Goal: Task Accomplishment & Management: Use online tool/utility

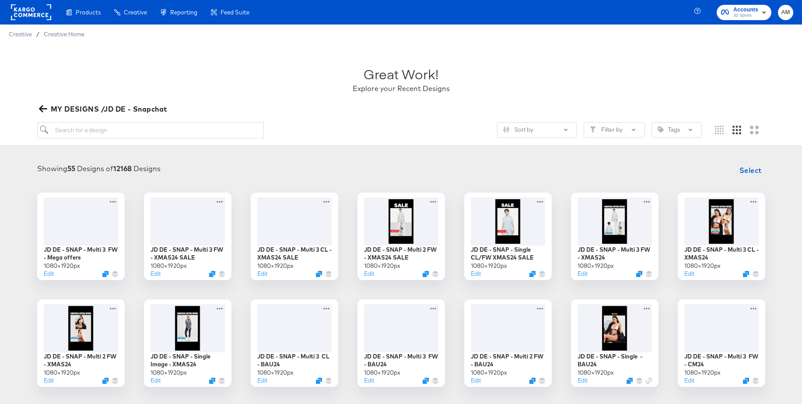
click at [45, 108] on icon "button" at bounding box center [43, 109] width 8 height 8
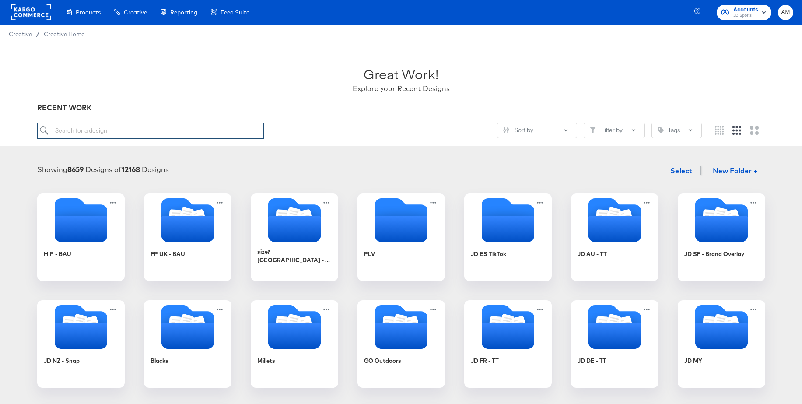
click at [152, 130] on input "search" at bounding box center [150, 131] width 227 height 16
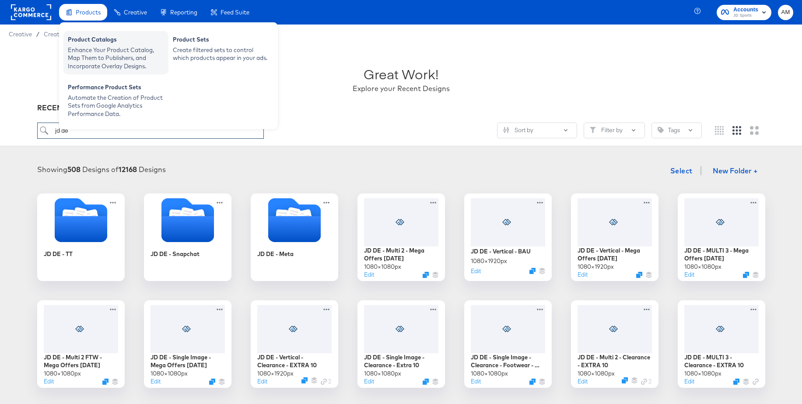
type input "jd de"
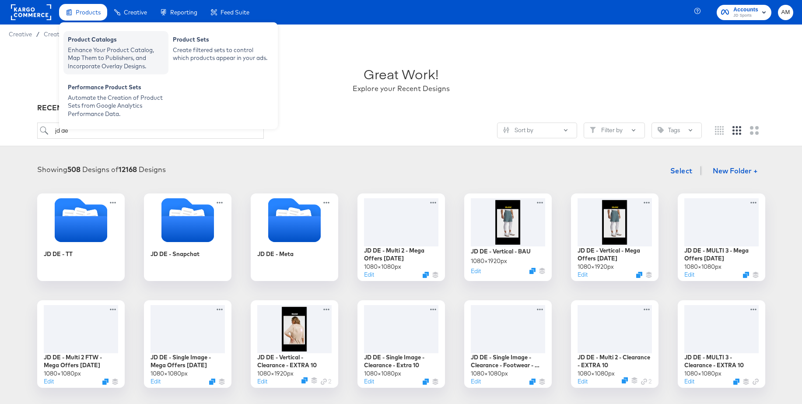
click at [85, 46] on div "Enhance Your Product Catalog, Map Them to Publishers, and Incorporate Overlay D…" at bounding box center [116, 58] width 96 height 25
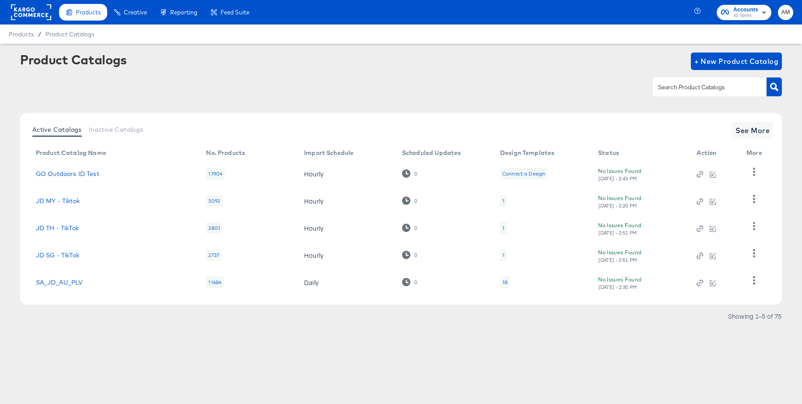
click at [661, 84] on input "text" at bounding box center [703, 87] width 93 height 10
type input "de - m"
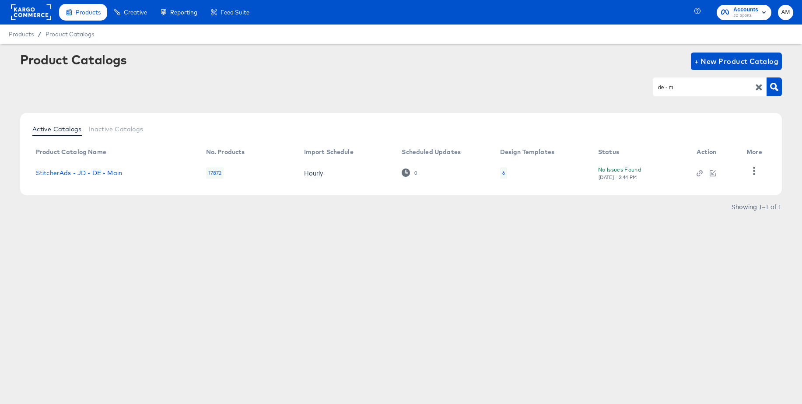
click at [505, 172] on div "6" at bounding box center [503, 172] width 7 height 11
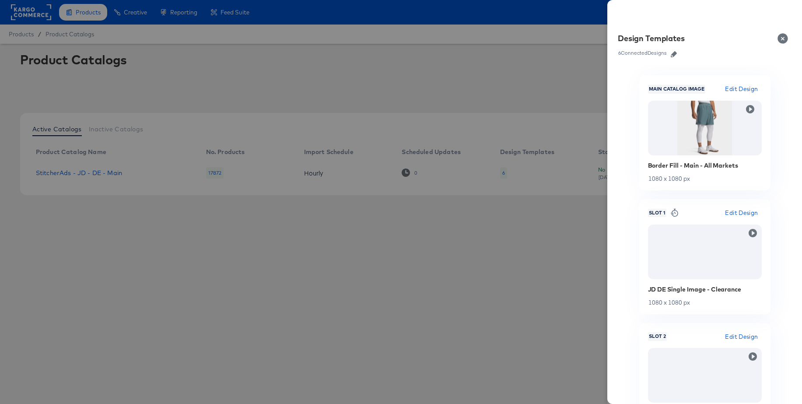
click at [674, 56] on icon "button" at bounding box center [674, 54] width 6 height 6
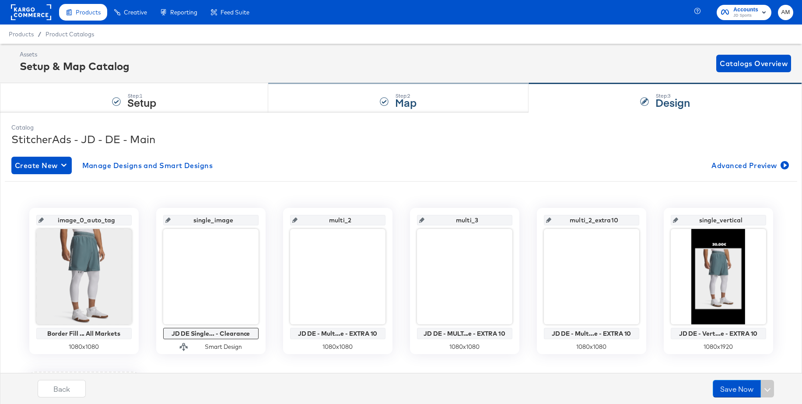
click at [415, 98] on strong "Map" at bounding box center [405, 102] width 21 height 14
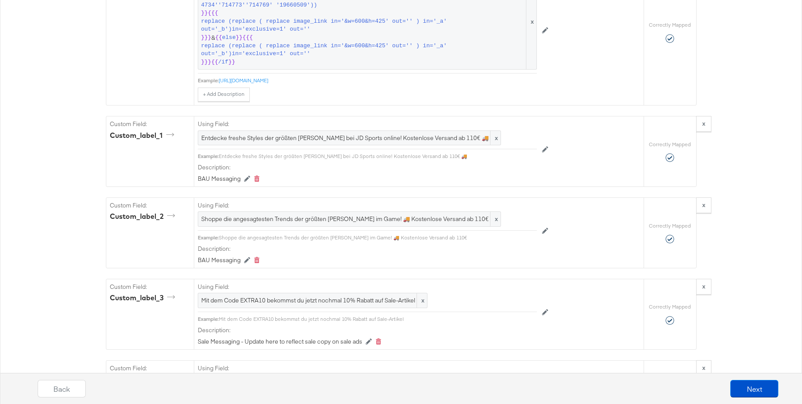
scroll to position [1218, 0]
click at [754, 385] on button "Next" at bounding box center [755, 389] width 48 height 18
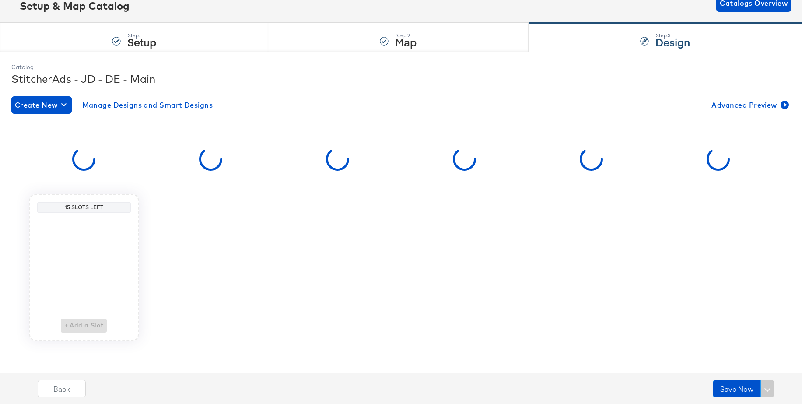
scroll to position [0, 0]
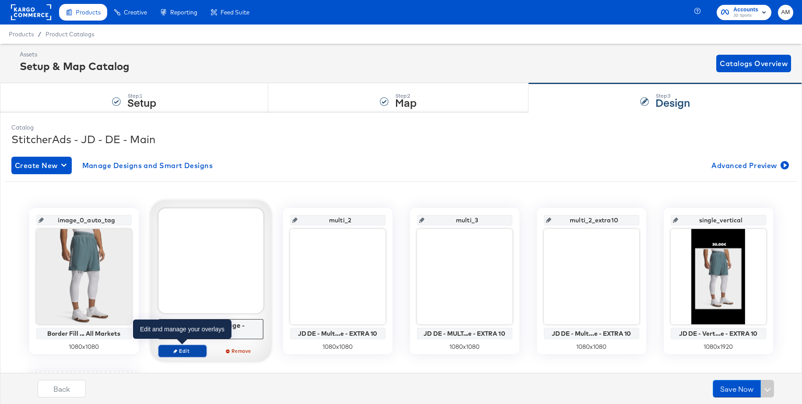
click at [180, 351] on span "Edit" at bounding box center [182, 351] width 40 height 7
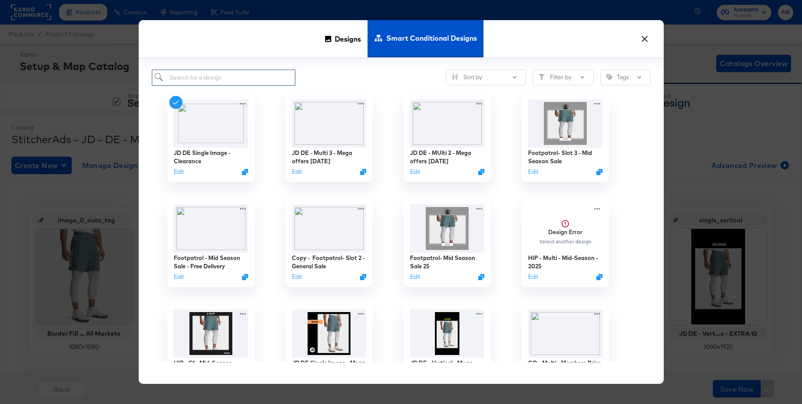
click at [256, 81] on input "search" at bounding box center [224, 78] width 144 height 16
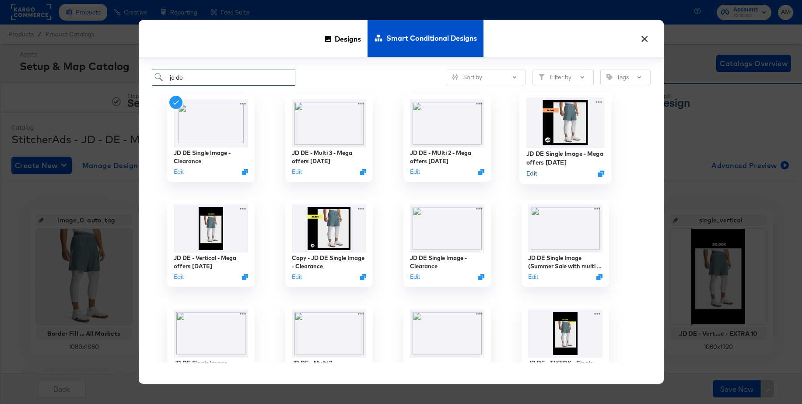
type input "jd de"
click at [532, 172] on button "Edit" at bounding box center [531, 173] width 11 height 8
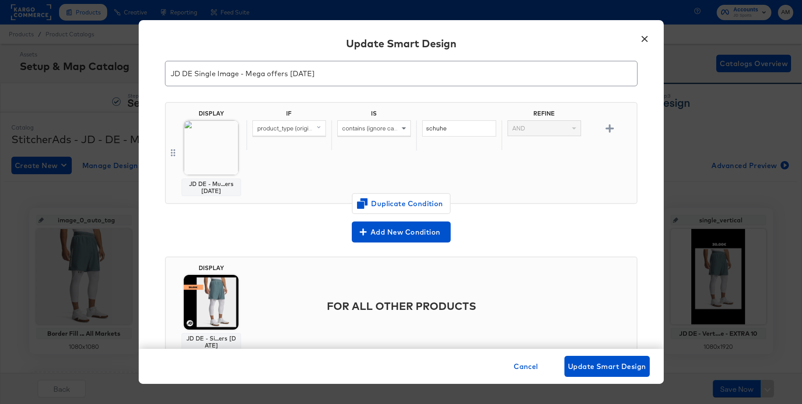
scroll to position [62, 0]
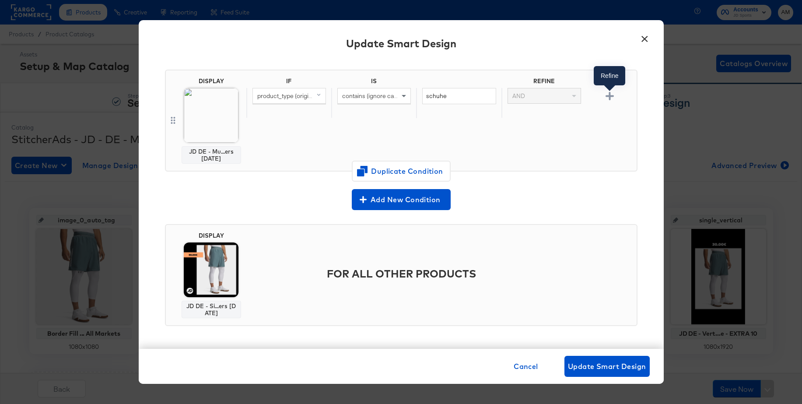
click at [609, 96] on icon "button" at bounding box center [610, 96] width 8 height 8
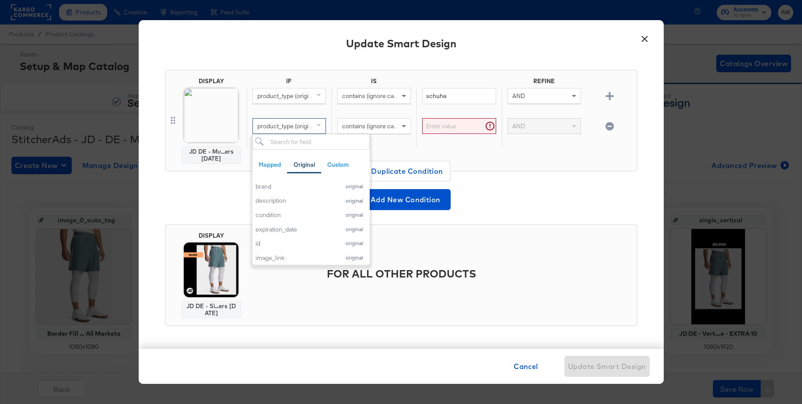
click at [303, 128] on span "product_type (original)" at bounding box center [287, 126] width 61 height 8
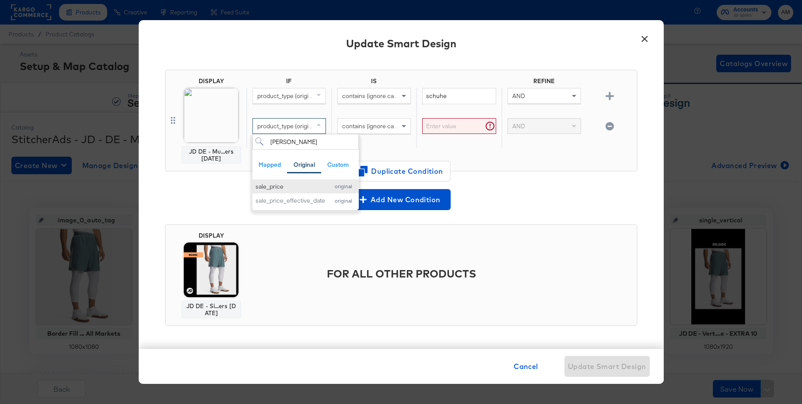
type input "[PERSON_NAME]"
drag, startPoint x: 268, startPoint y: 183, endPoint x: 294, endPoint y: 173, distance: 27.9
click at [268, 183] on div "sale_price" at bounding box center [291, 187] width 70 height 8
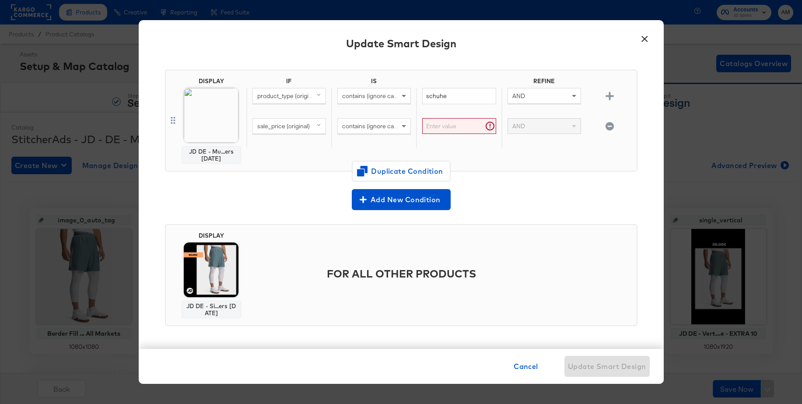
click at [357, 126] on span "contains (ignore case)" at bounding box center [372, 126] width 60 height 8
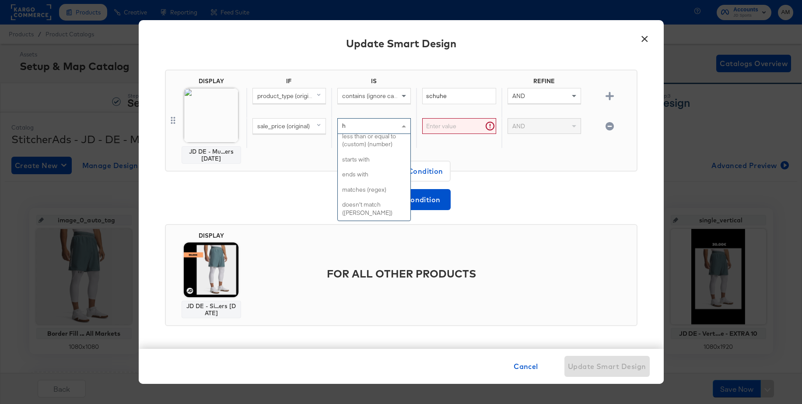
scroll to position [0, 0]
type input "h"
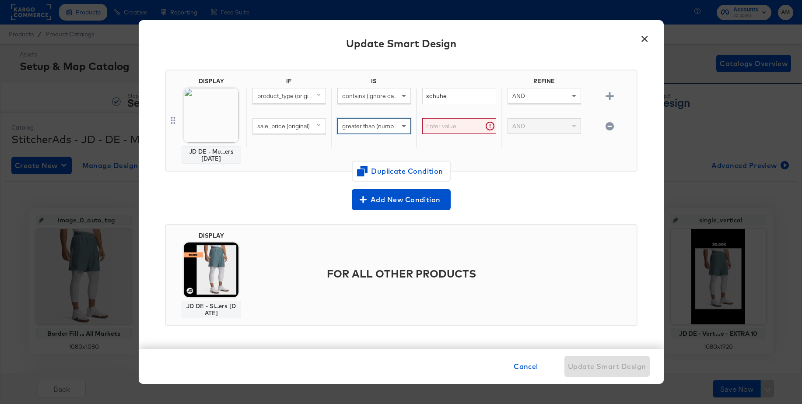
click at [436, 128] on input "text" at bounding box center [459, 126] width 74 height 16
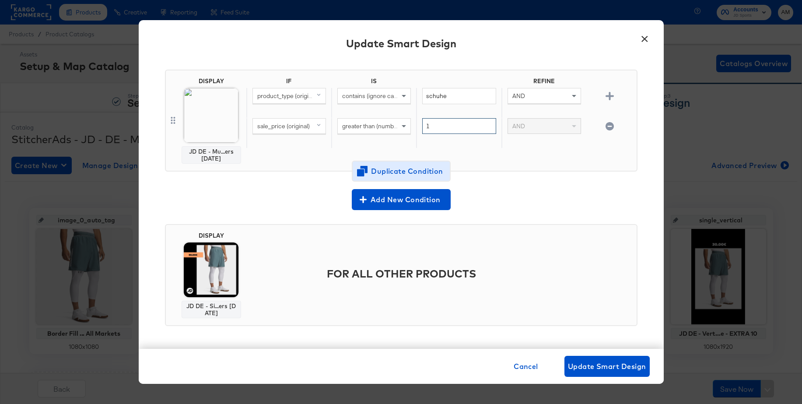
type input "1"
click at [412, 174] on span "Duplicate Condition" at bounding box center [401, 171] width 85 height 12
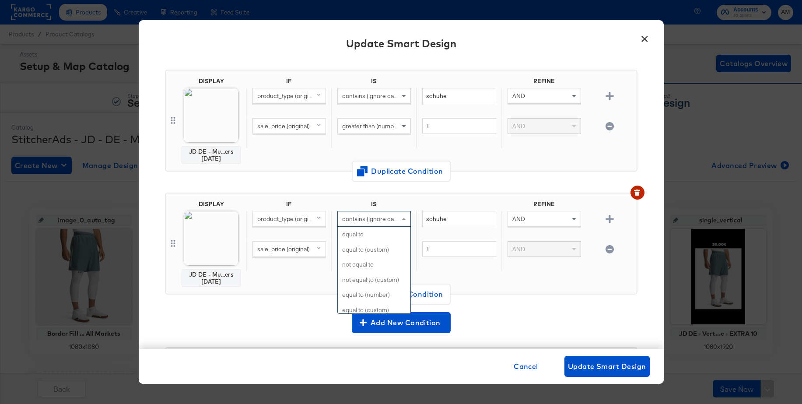
click at [355, 218] on span "contains (ignore case)" at bounding box center [372, 219] width 60 height 8
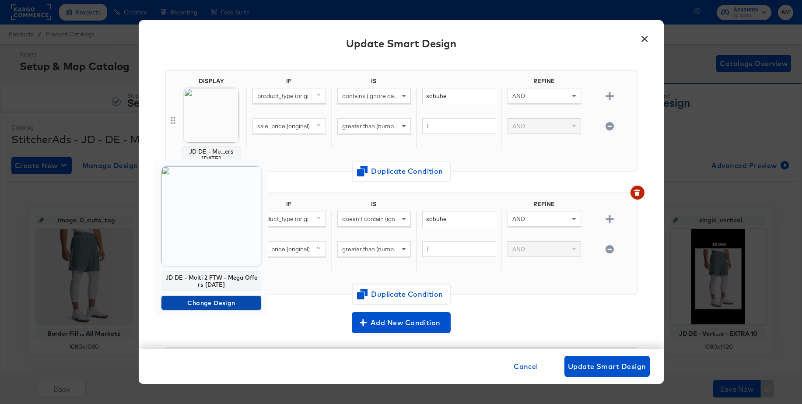
click at [195, 302] on span "Change Design" at bounding box center [211, 303] width 93 height 11
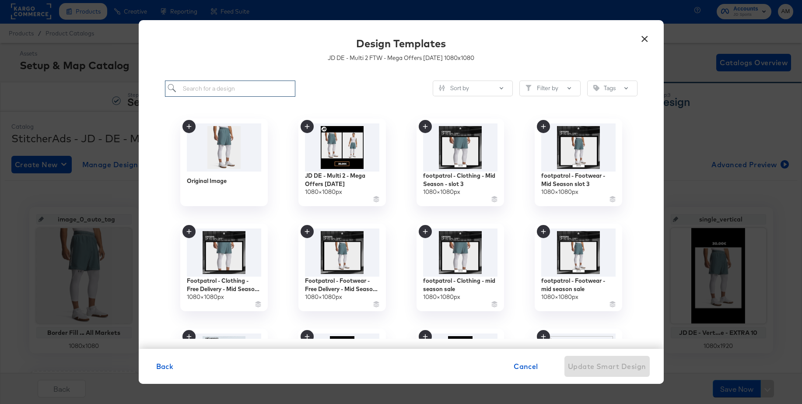
click at [243, 88] on input "search" at bounding box center [230, 89] width 131 height 16
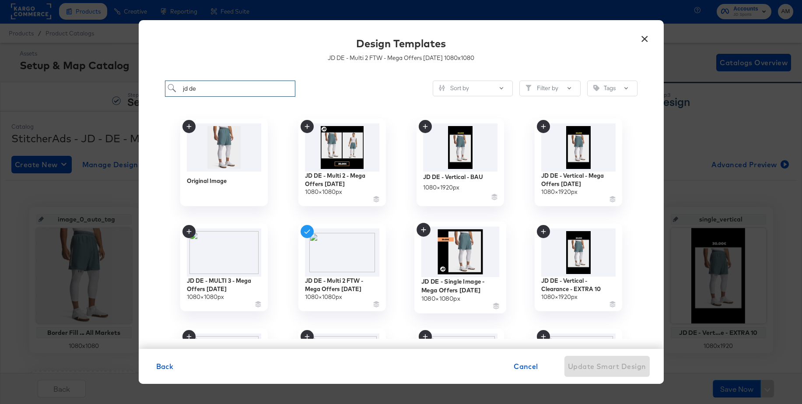
type input "jd de"
click at [456, 249] on img at bounding box center [460, 251] width 78 height 51
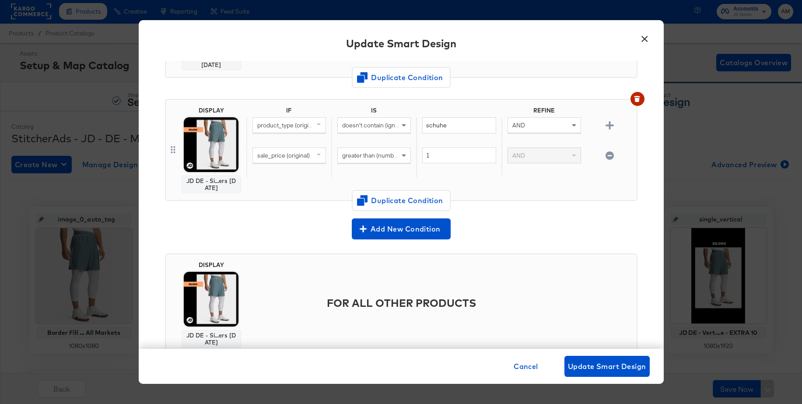
scroll to position [185, 0]
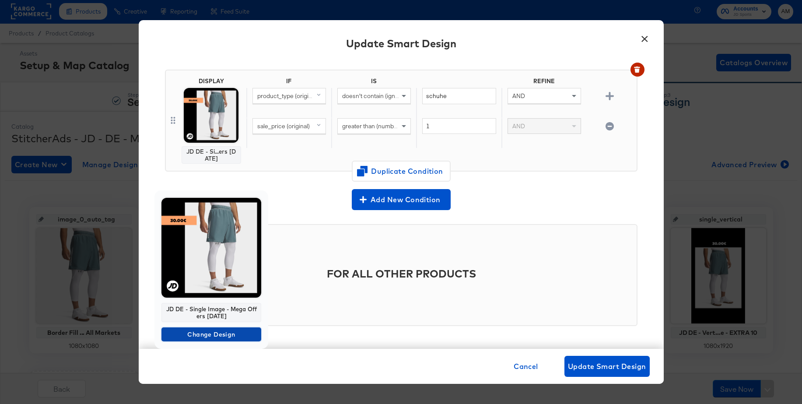
click at [200, 335] on span "Change Design" at bounding box center [211, 334] width 93 height 11
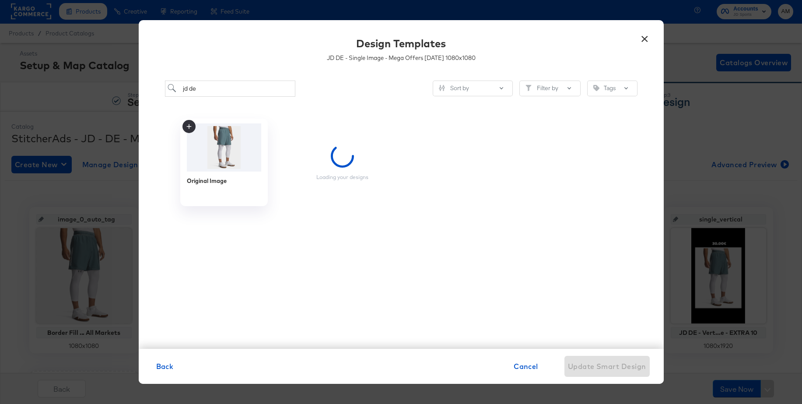
scroll to position [0, 0]
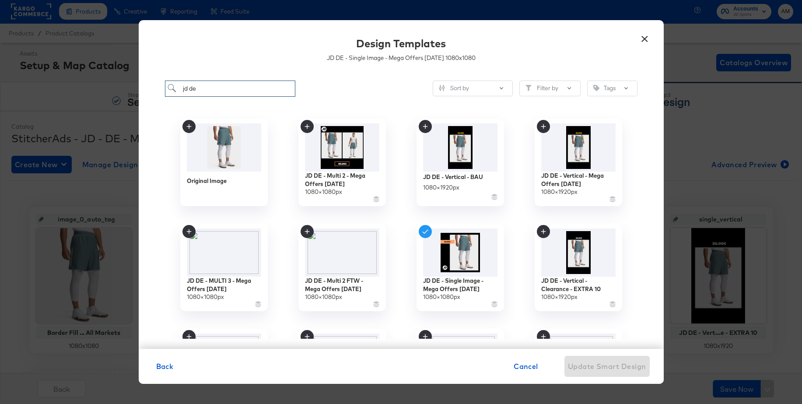
click at [225, 91] on input "jd de" at bounding box center [230, 89] width 131 height 16
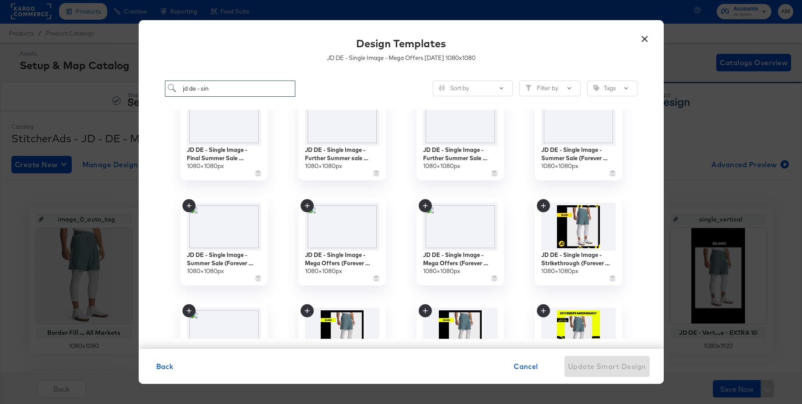
scroll to position [237, 0]
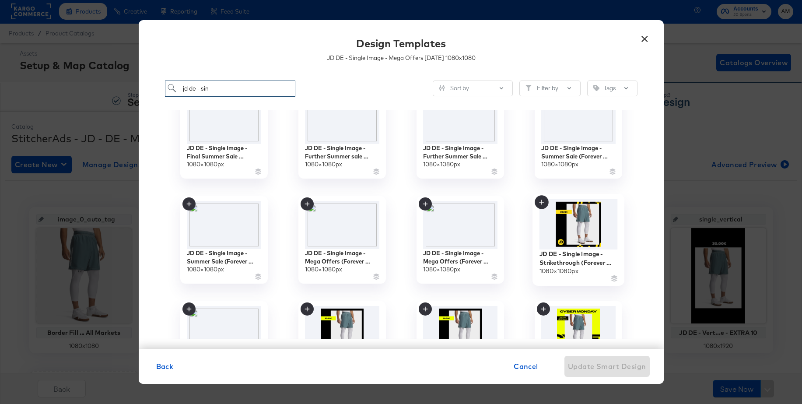
type input "jd de - sin"
click at [577, 228] on div "JD DE - Single Image - Clearance - Footwear 1080 × 1080 px JD DE - Single Image…" at bounding box center [401, 224] width 473 height 229
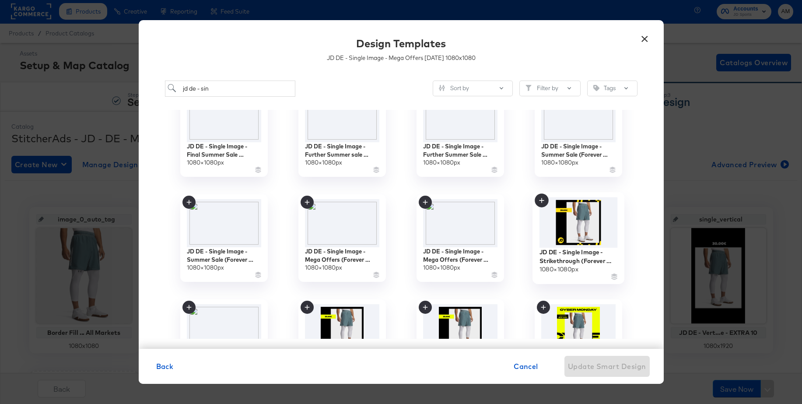
scroll to position [238, 0]
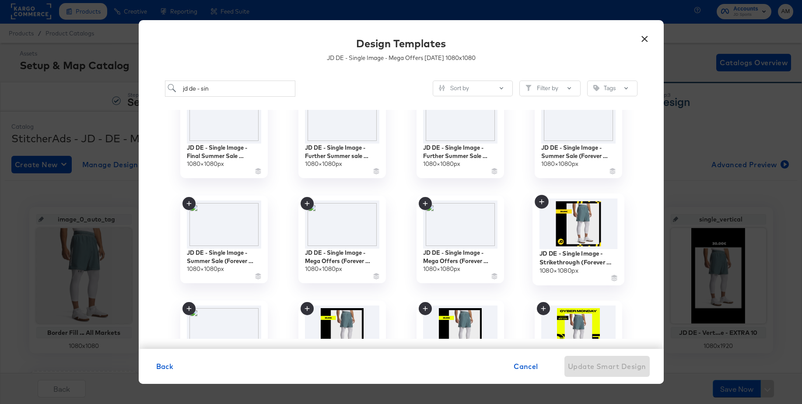
click at [575, 220] on img at bounding box center [578, 223] width 78 height 50
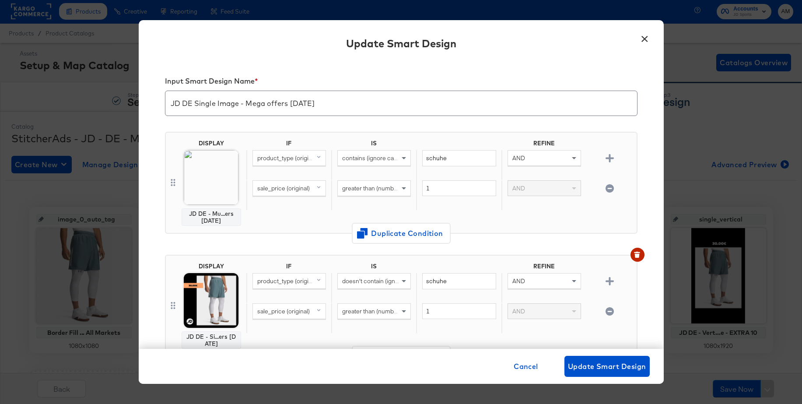
scroll to position [185, 0]
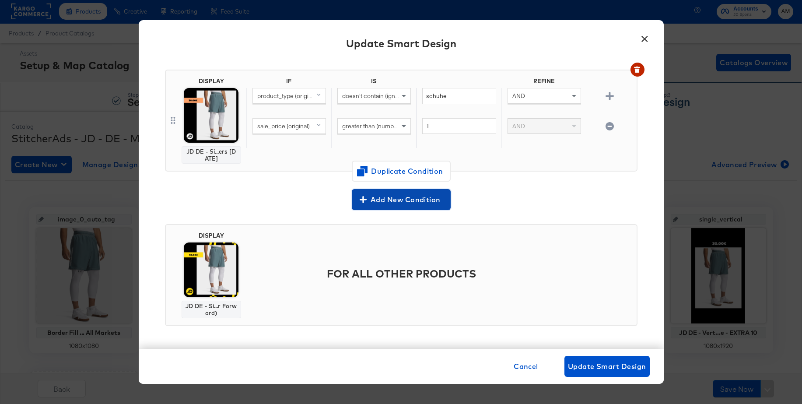
click at [403, 198] on span "Add New Condition" at bounding box center [401, 199] width 92 height 12
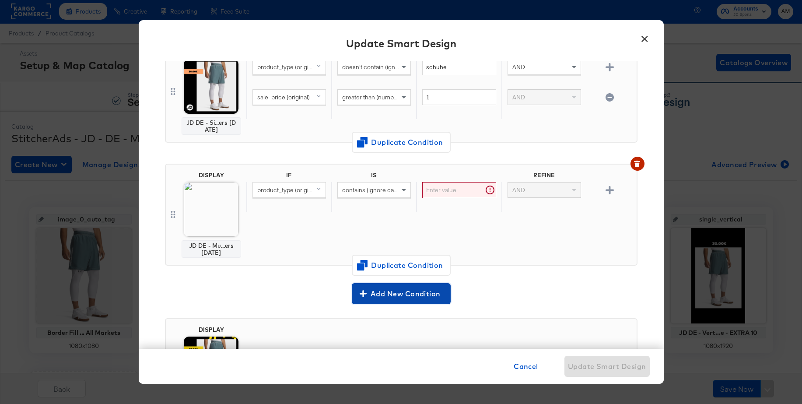
scroll to position [189, 0]
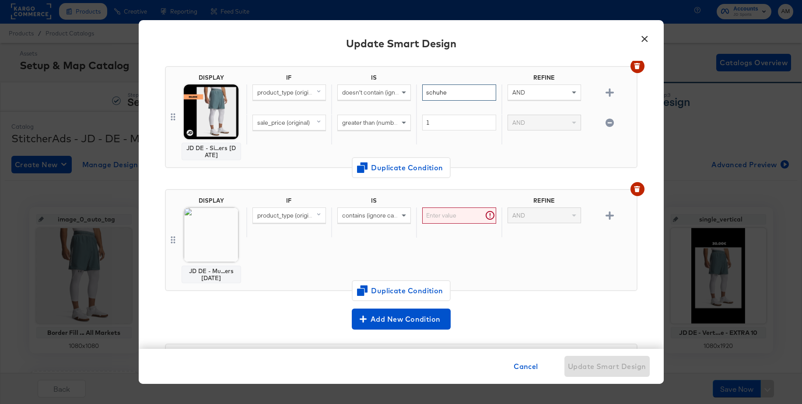
drag, startPoint x: 453, startPoint y: 95, endPoint x: 411, endPoint y: 92, distance: 41.6
click at [411, 92] on div "product_type (original) doesn't contain (ignore case) schuhe AND" at bounding box center [439, 99] width 387 height 30
click at [441, 213] on input "text" at bounding box center [459, 215] width 74 height 16
paste input "schuhe"
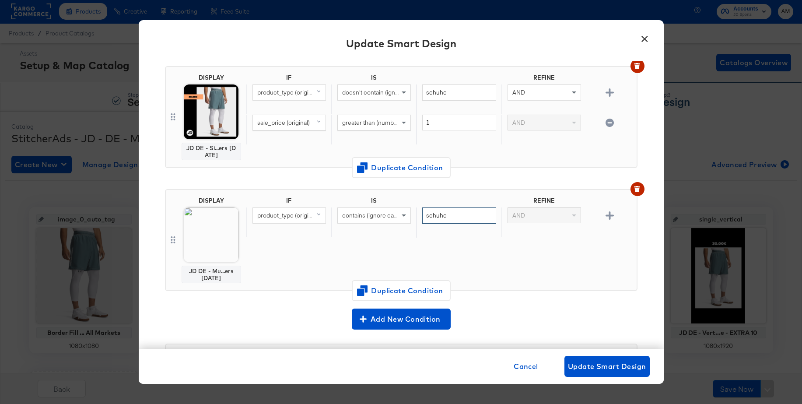
type input "schuhe"
click at [608, 216] on icon "button" at bounding box center [610, 215] width 8 height 8
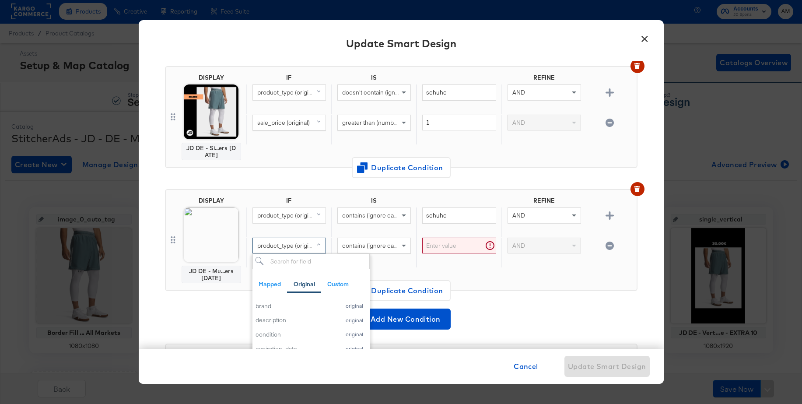
click at [309, 244] on span "product_type (original)" at bounding box center [287, 246] width 61 height 8
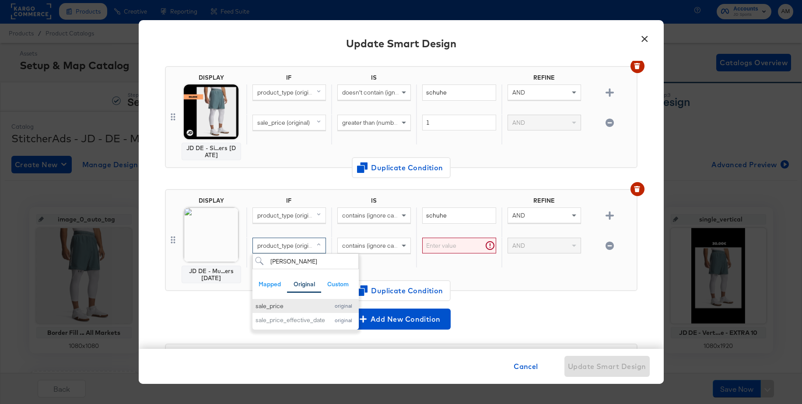
type input "sal"
click at [271, 310] on button "sale_price original" at bounding box center [306, 306] width 106 height 14
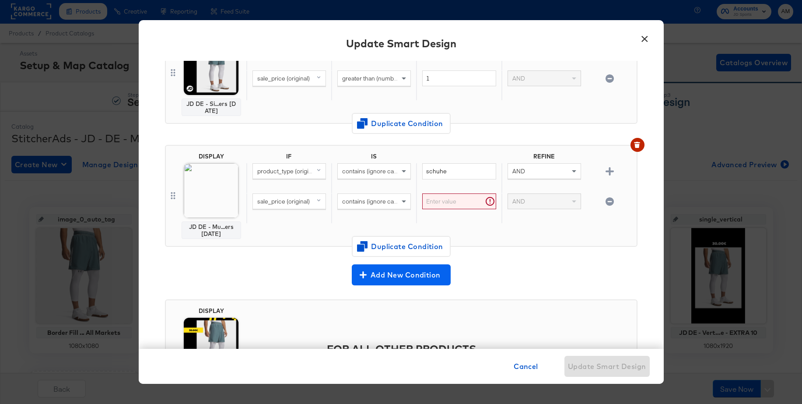
scroll to position [207, 0]
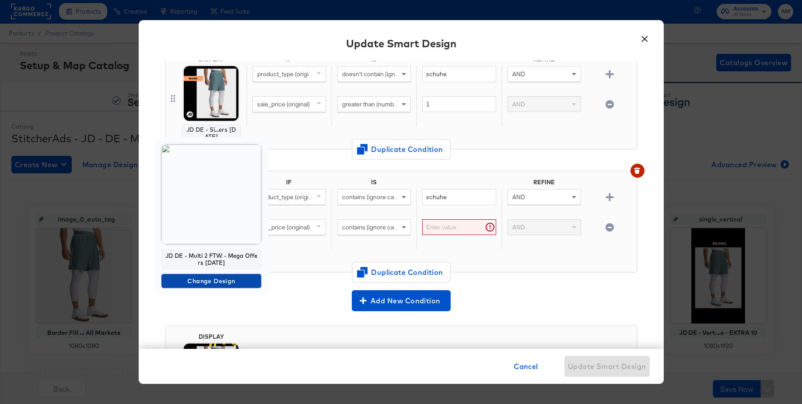
click at [192, 283] on span "Change Design" at bounding box center [211, 281] width 93 height 11
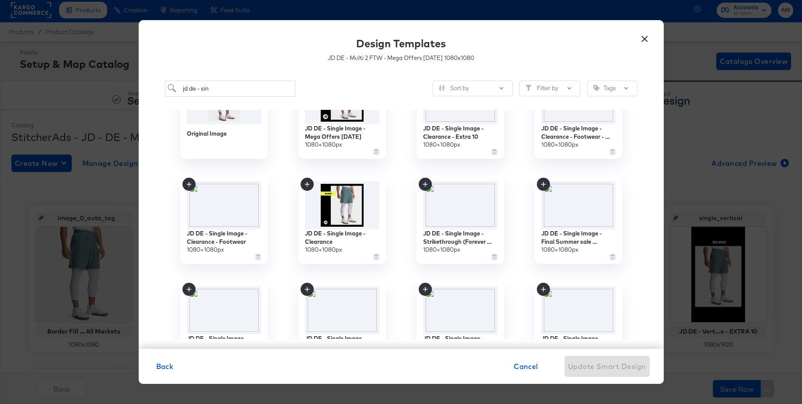
scroll to position [48, 0]
click at [461, 210] on img at bounding box center [460, 203] width 78 height 50
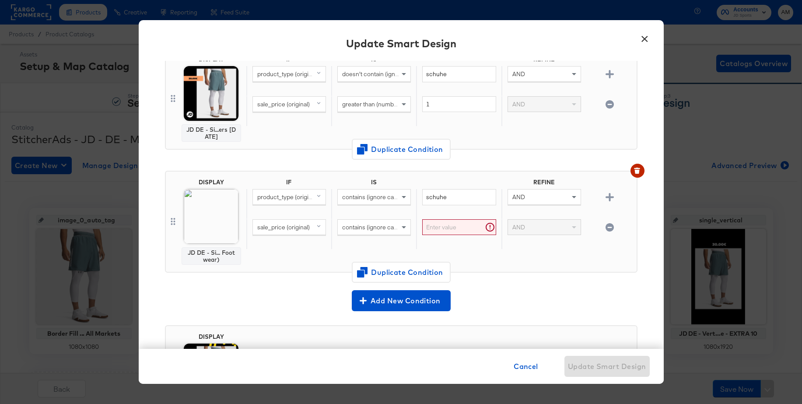
scroll to position [208, 0]
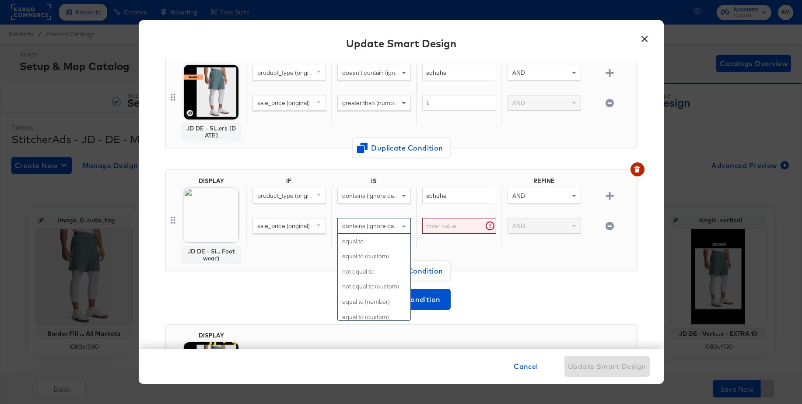
click at [369, 228] on span "contains (ignore case)" at bounding box center [372, 226] width 60 height 8
type input "doe"
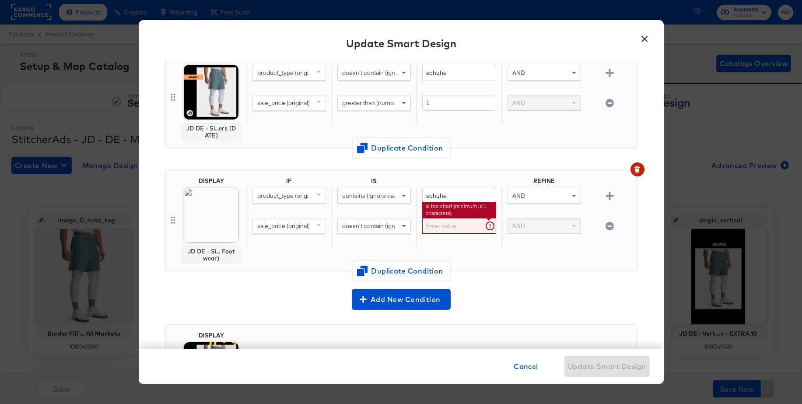
click at [449, 224] on input "text" at bounding box center [459, 226] width 74 height 16
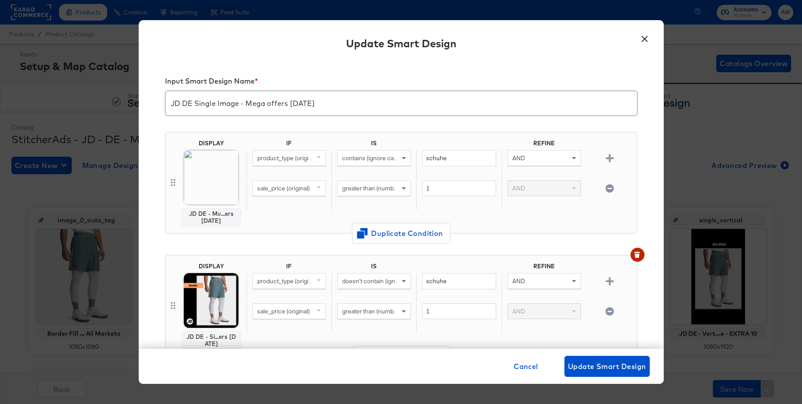
type input "."
drag, startPoint x: 309, startPoint y: 105, endPoint x: 140, endPoint y: 101, distance: 169.4
click at [140, 101] on div "Input Smart Design Name * JD DE Single Image - Mega offers Oct 25 DISPLAY JD DE…" at bounding box center [401, 205] width 525 height 288
click at [584, 360] on span "Update Smart Design" at bounding box center [607, 366] width 78 height 12
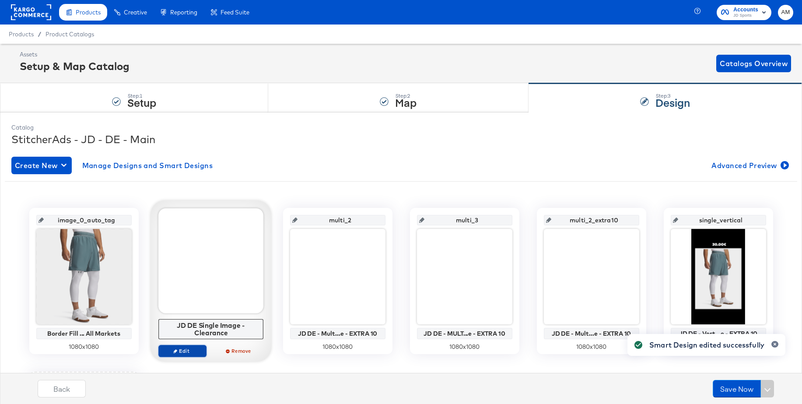
click at [184, 351] on span "Edit" at bounding box center [182, 351] width 40 height 7
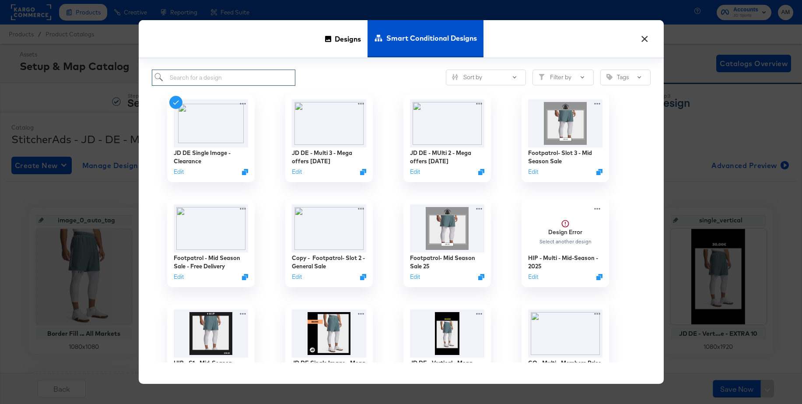
click at [226, 77] on input "search" at bounding box center [224, 78] width 144 height 16
paste input "JD DE Single Image - Mega offers Oct 25"
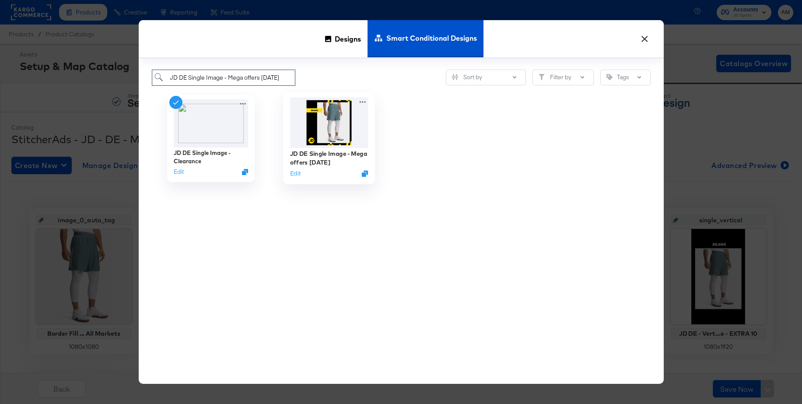
type input "JD DE Single Image - Mega offers Oct 25"
click at [334, 110] on img at bounding box center [329, 122] width 78 height 50
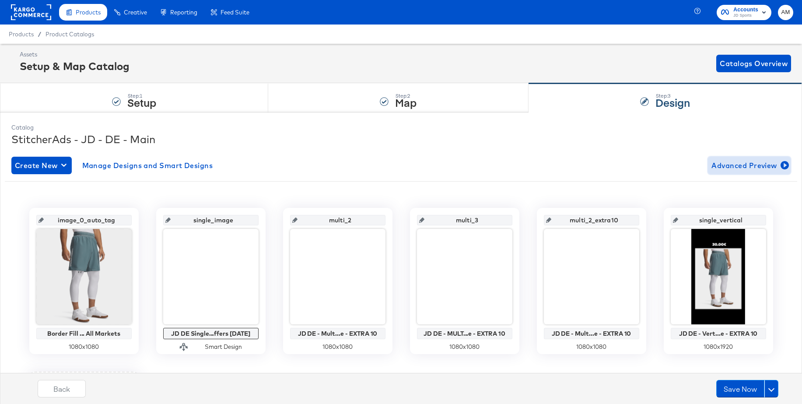
click at [729, 168] on span "Advanced Preview" at bounding box center [750, 165] width 76 height 12
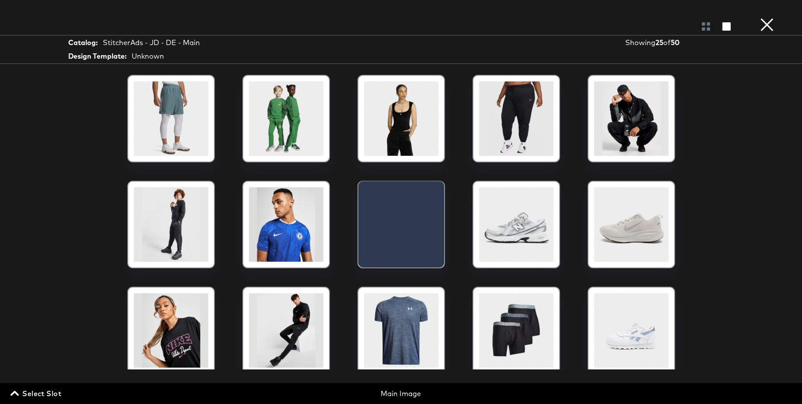
click at [45, 395] on span "Select Slot" at bounding box center [36, 393] width 49 height 12
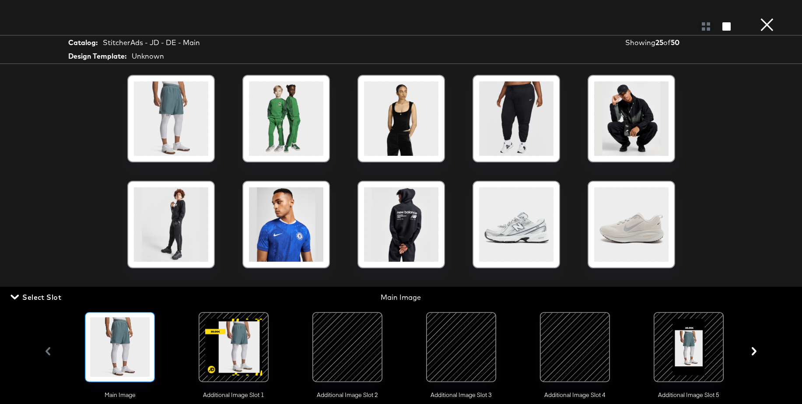
click at [221, 348] on div at bounding box center [234, 347] width 60 height 60
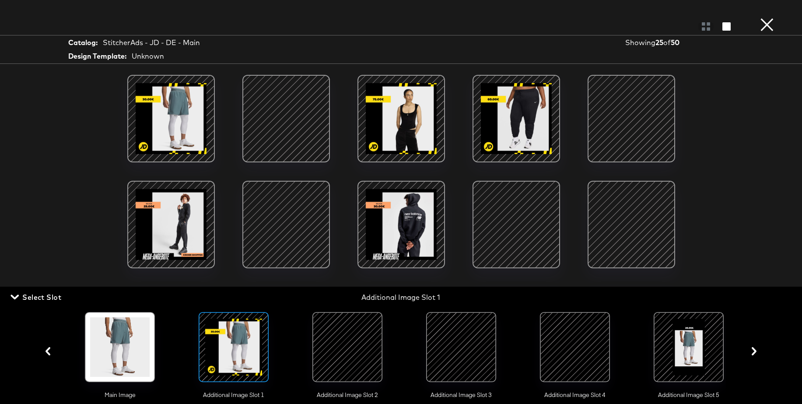
click at [765, 18] on button "×" at bounding box center [768, 9] width 18 height 18
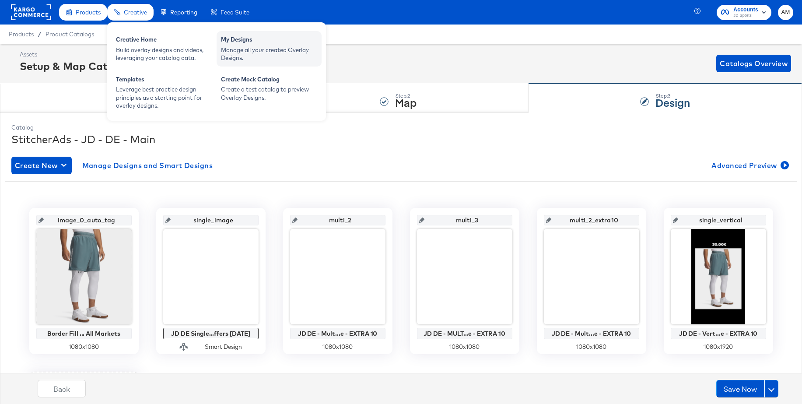
click at [249, 46] on div "Manage all your created Overlay Designs." at bounding box center [269, 54] width 96 height 16
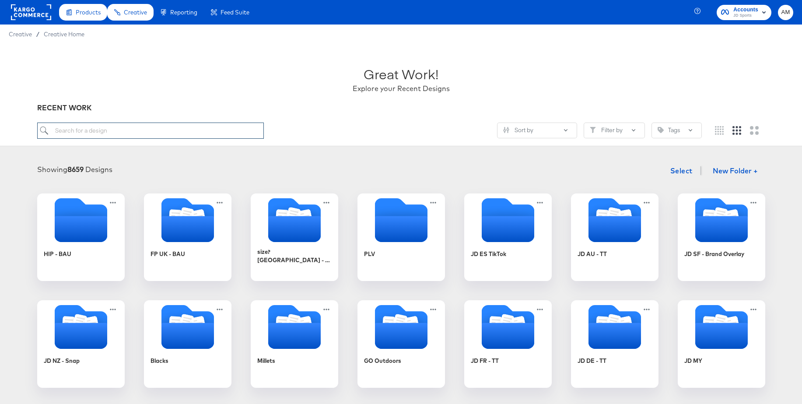
click at [140, 129] on input "search" at bounding box center [150, 131] width 227 height 16
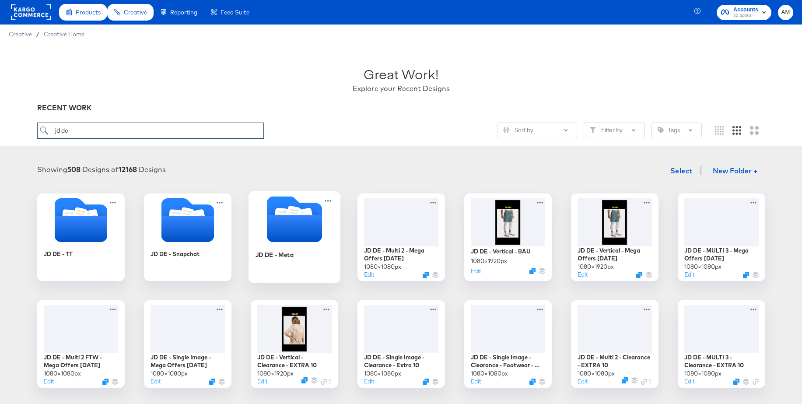
type input "jd de"
click at [294, 211] on icon "Folder" at bounding box center [293, 214] width 11 height 11
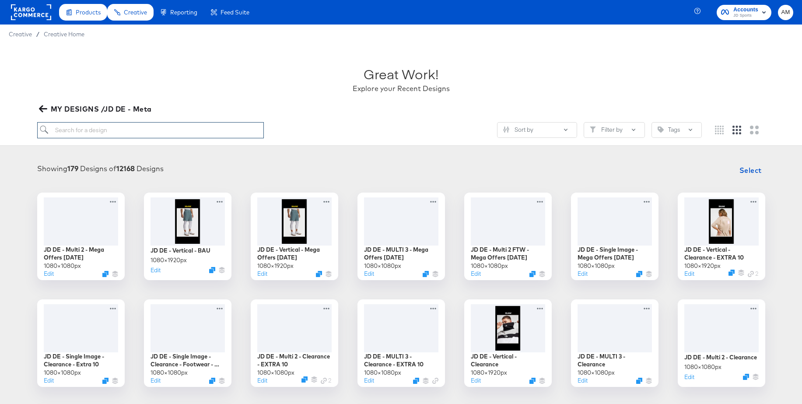
click at [146, 130] on input "search" at bounding box center [150, 130] width 227 height 16
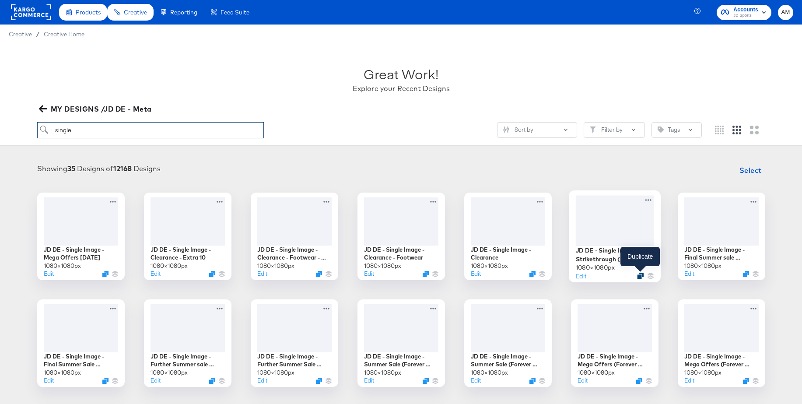
type input "single"
click at [639, 276] on icon "Duplicate" at bounding box center [640, 275] width 7 height 7
click at [650, 202] on icon at bounding box center [648, 199] width 11 height 9
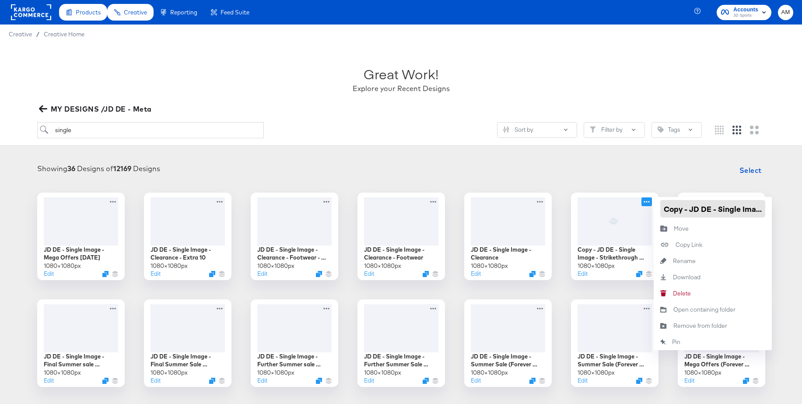
drag, startPoint x: 690, startPoint y: 211, endPoint x: 658, endPoint y: 209, distance: 31.6
click at [658, 209] on div "Copy - JD DE - Single Image - Strikethrough (Forever Forward - Footwear)" at bounding box center [713, 209] width 118 height 24
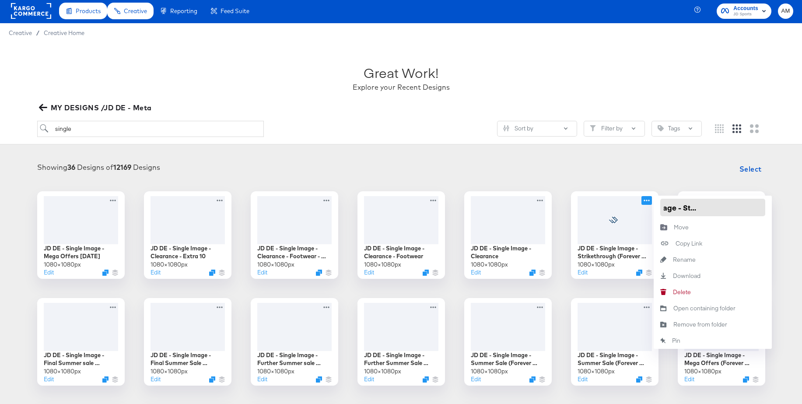
scroll to position [0, 138]
drag, startPoint x: 746, startPoint y: 208, endPoint x: 778, endPoint y: 208, distance: 31.5
click at [778, 208] on div "JD DE - Single Image - Mega Offers Oct 25 1080 × 1080 px Edit JD DE - Single Im…" at bounding box center [401, 395] width 785 height 408
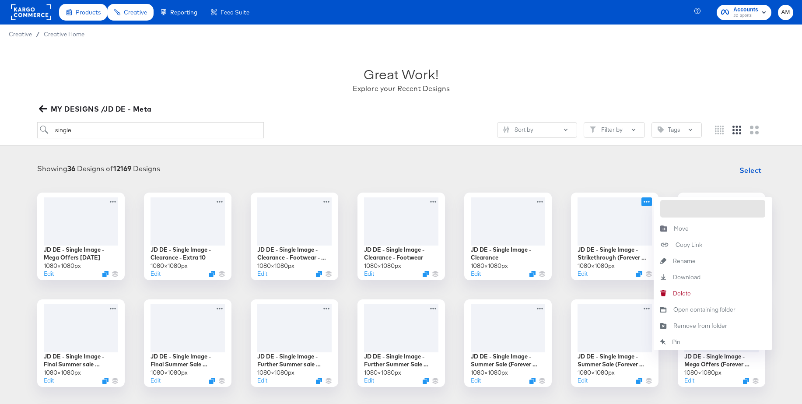
click at [746, 208] on input "JD DE - Single Image - Strikethrough (Forever Forward - Footwear)" at bounding box center [713, 209] width 105 height 18
click at [704, 208] on input "JD DE - Single Image - Strikethrough (Forever Forward - Footwear)" at bounding box center [713, 209] width 105 height 18
drag, startPoint x: 720, startPoint y: 210, endPoint x: 693, endPoint y: 221, distance: 29.2
click at [671, 208] on input "JD DE - Single Image - Strikethrough (Forever Forward - Footwear)" at bounding box center [713, 209] width 105 height 18
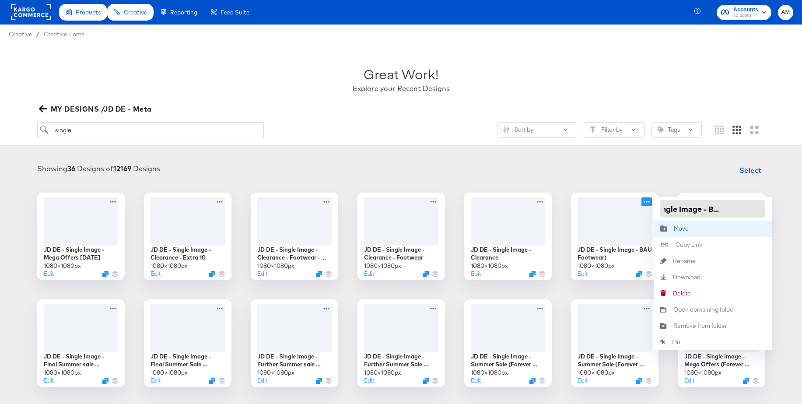
type input "JD DE - Single Image - BAU Footwear"
click at [649, 170] on div "Showing 36 Designs of 12169 Designs Select" at bounding box center [401, 171] width 785 height 18
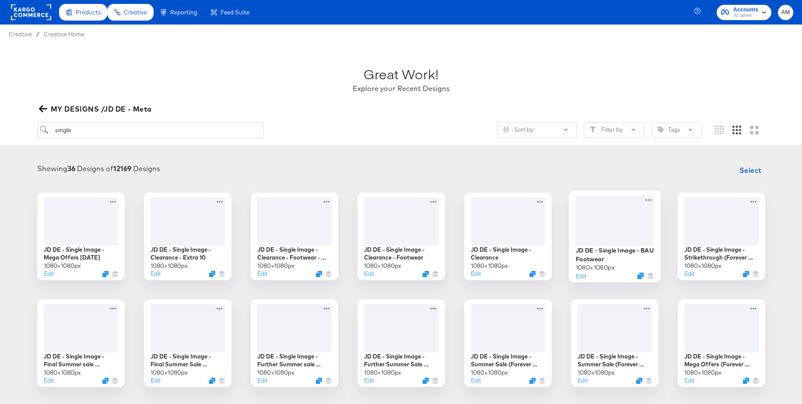
click at [628, 210] on div at bounding box center [615, 220] width 78 height 50
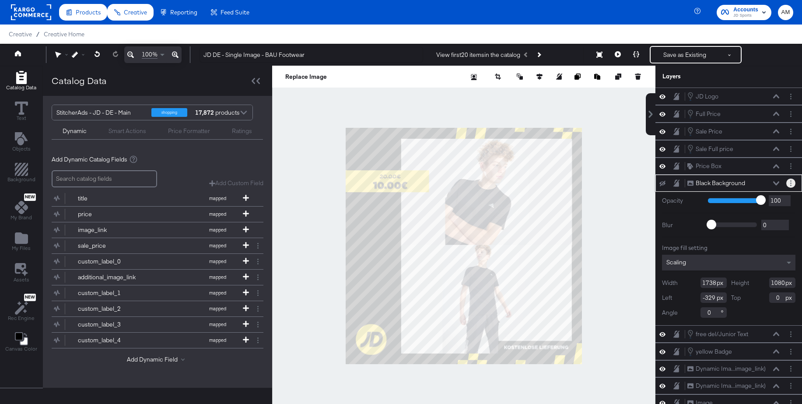
click at [790, 183] on icon "Layer Options" at bounding box center [790, 183] width 1 height 6
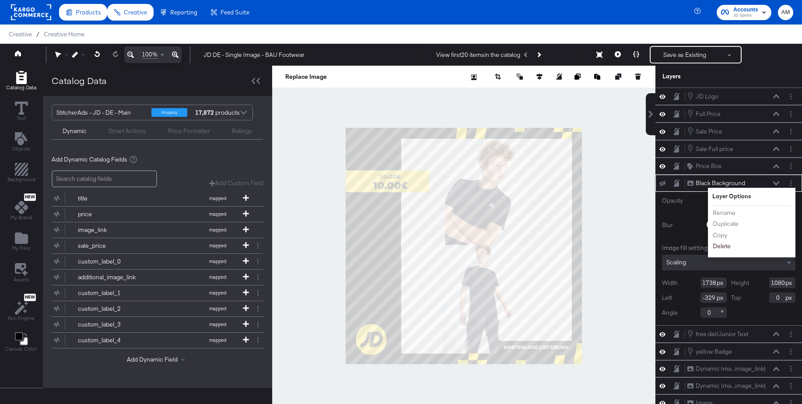
click at [726, 245] on button "Delete" at bounding box center [722, 246] width 19 height 9
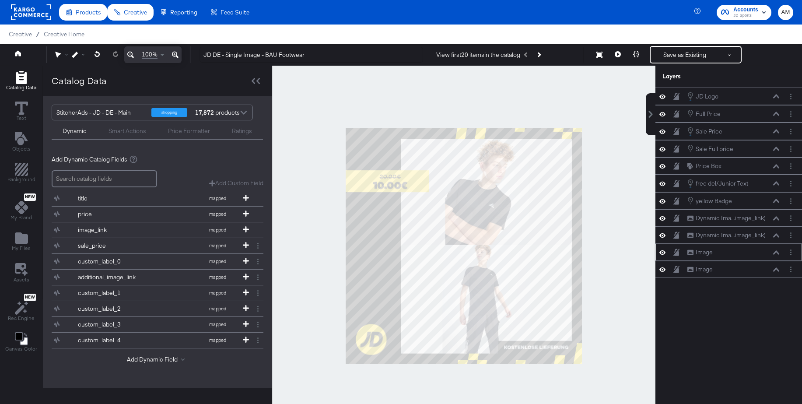
click at [662, 253] on icon at bounding box center [663, 252] width 6 height 7
click at [664, 271] on icon at bounding box center [663, 269] width 6 height 7
click at [690, 52] on button "Save as Existing" at bounding box center [685, 55] width 68 height 16
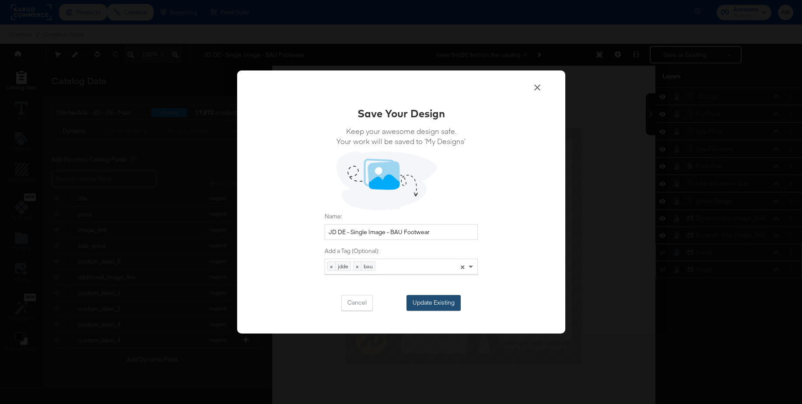
click at [429, 302] on button "Update Existing" at bounding box center [434, 303] width 54 height 16
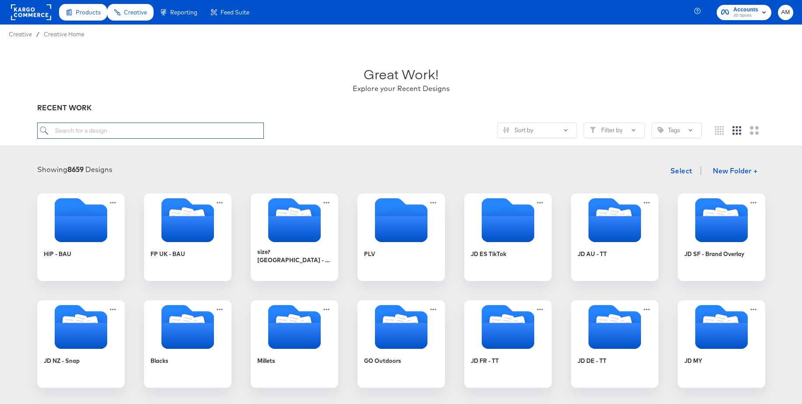
click at [198, 133] on input "search" at bounding box center [150, 131] width 227 height 16
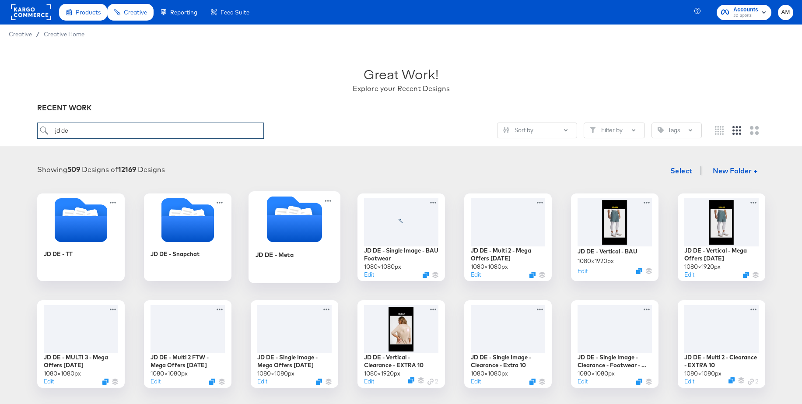
type input "jd de"
click at [284, 207] on icon "Folder" at bounding box center [294, 219] width 55 height 46
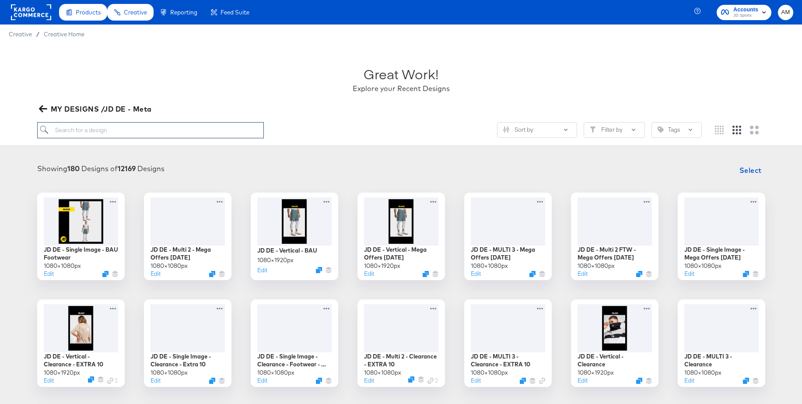
click at [199, 128] on input "search" at bounding box center [150, 130] width 227 height 16
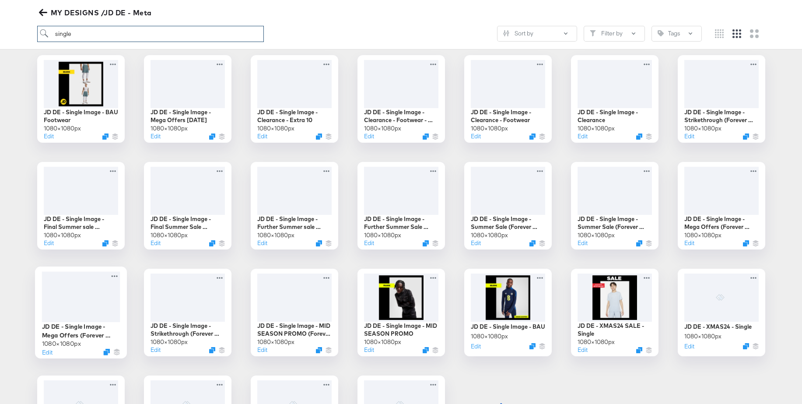
scroll to position [146, 0]
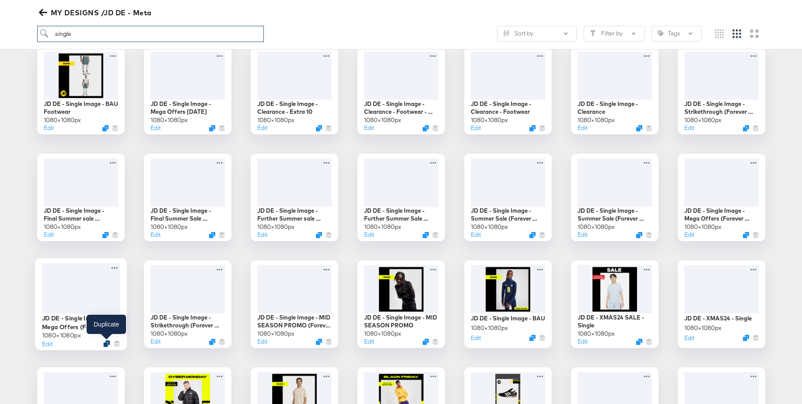
type input "single"
click at [106, 341] on icon "Duplicate" at bounding box center [106, 343] width 7 height 7
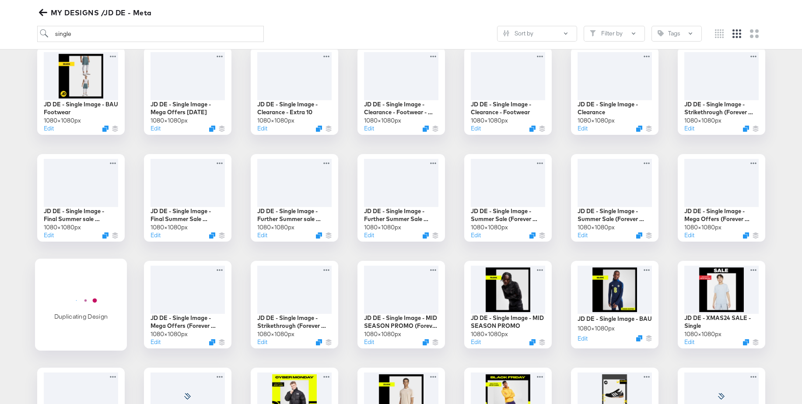
scroll to position [147, 0]
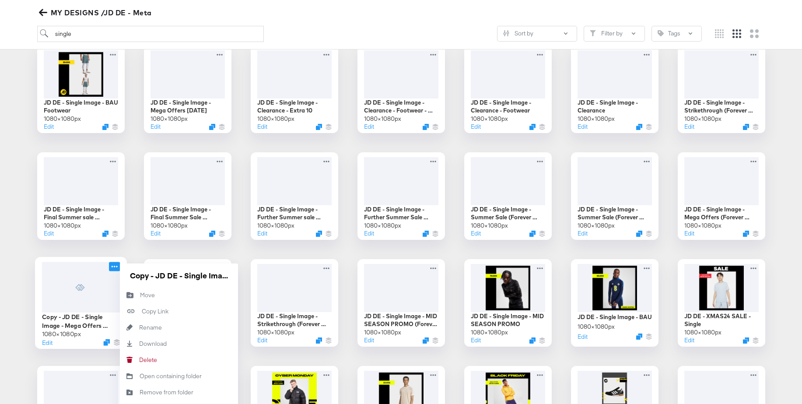
click at [113, 268] on icon at bounding box center [114, 266] width 11 height 9
drag, startPoint x: 157, startPoint y: 277, endPoint x: 118, endPoint y: 275, distance: 39.0
click at [118, 275] on div "Copy - JD DE - Single Image - Mega Offers (Forever Forward) 1080 × 1080 px Edit…" at bounding box center [81, 303] width 88 height 88
drag, startPoint x: 180, startPoint y: 275, endPoint x: 263, endPoint y: 277, distance: 82.3
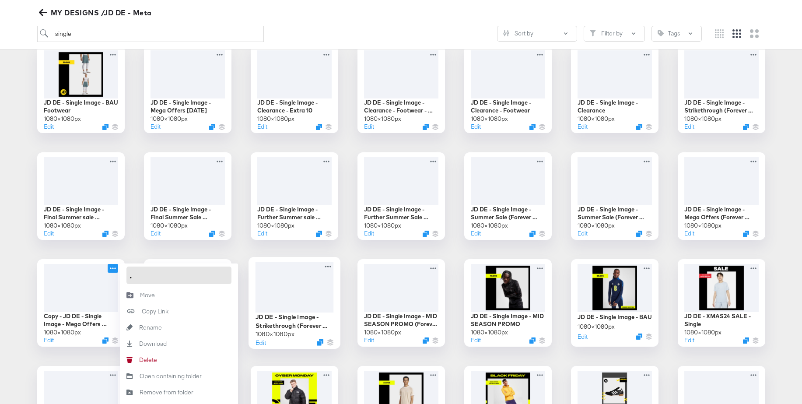
click at [263, 277] on div "JD DE - Single Image - BAU Footwear 1080 × 1080 px Edit JD DE - Single Image - …" at bounding box center [401, 357] width 785 height 622
click at [198, 277] on input "JD DE - Single Image - Mega Offers (Forever Forward)" at bounding box center [178, 276] width 105 height 18
drag, startPoint x: 229, startPoint y: 277, endPoint x: 169, endPoint y: 275, distance: 59.6
click at [169, 275] on input "JD DE - Single Image - Mega Offers (Forever Forward)" at bounding box center [178, 276] width 105 height 18
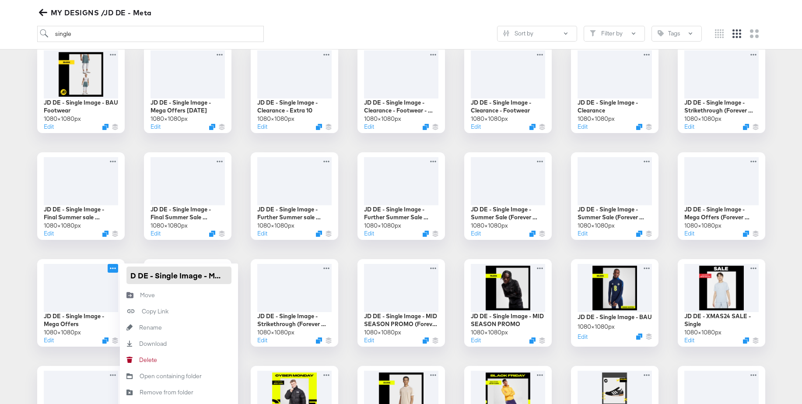
type input "JD DE - Single Image - Meg"
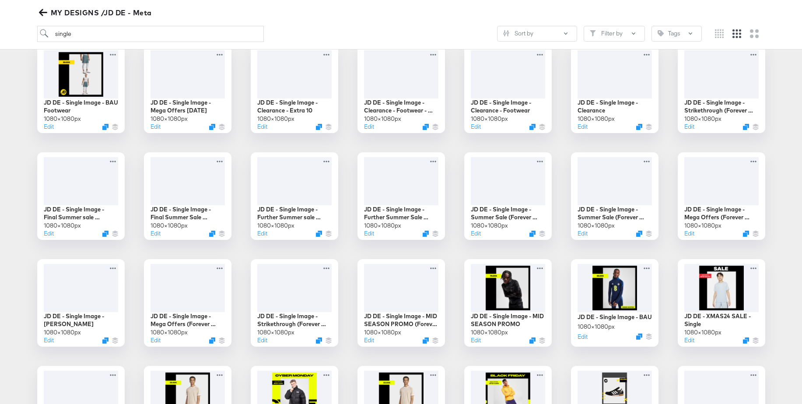
click at [129, 249] on div "JD DE - Single Image - BAU Footwear 1080 × 1080 px Edit JD DE - Single Image - …" at bounding box center [401, 357] width 785 height 622
click at [113, 267] on icon at bounding box center [114, 266] width 11 height 9
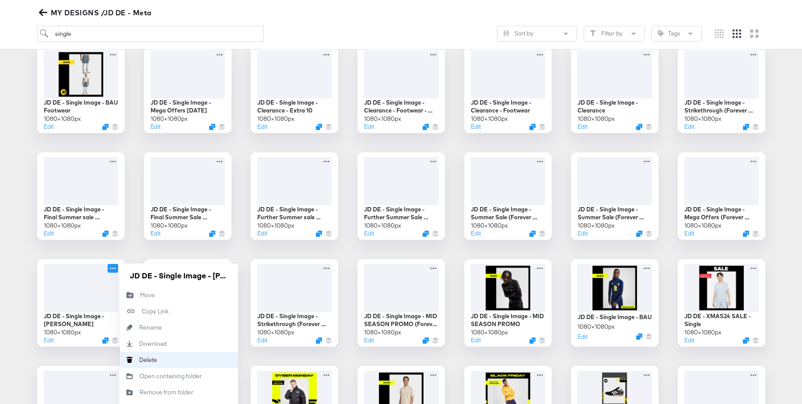
click at [137, 355] on div "Delete Delete" at bounding box center [129, 360] width 19 height 16
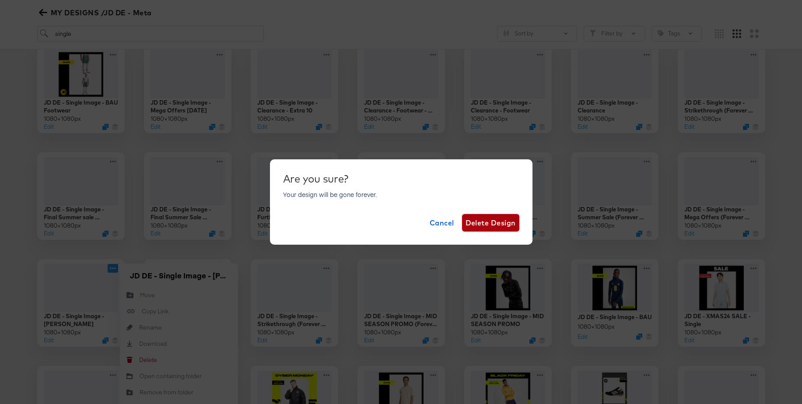
click at [483, 222] on span "Delete Design" at bounding box center [491, 223] width 50 height 12
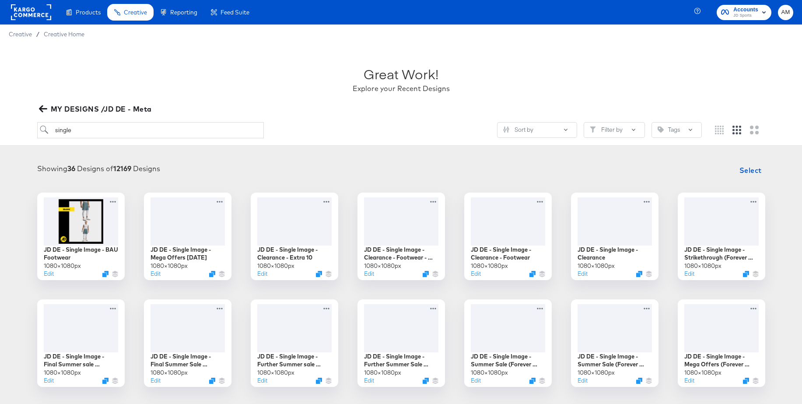
click at [30, 2] on div at bounding box center [31, 12] width 40 height 25
click at [30, 9] on rect at bounding box center [31, 12] width 40 height 16
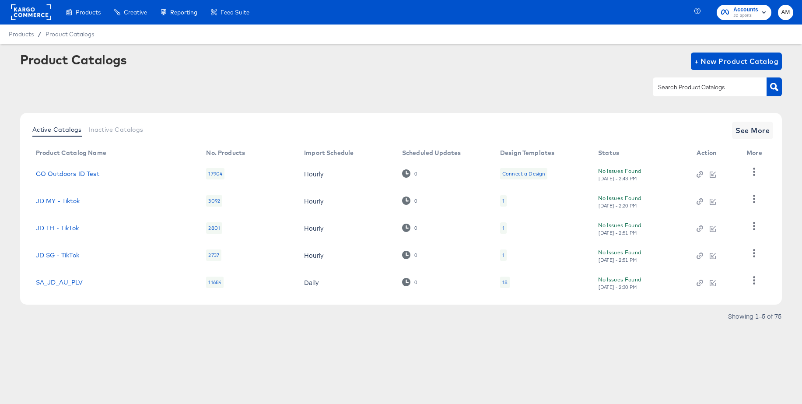
click at [686, 84] on input "text" at bounding box center [703, 87] width 93 height 10
type input "de - m"
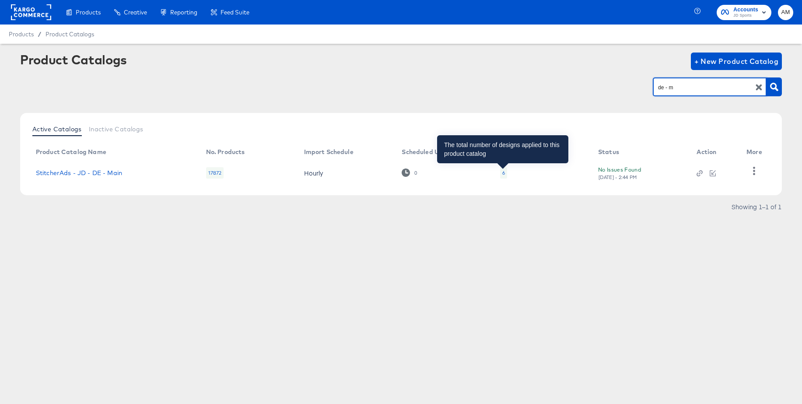
click at [502, 172] on div "6" at bounding box center [503, 172] width 3 height 7
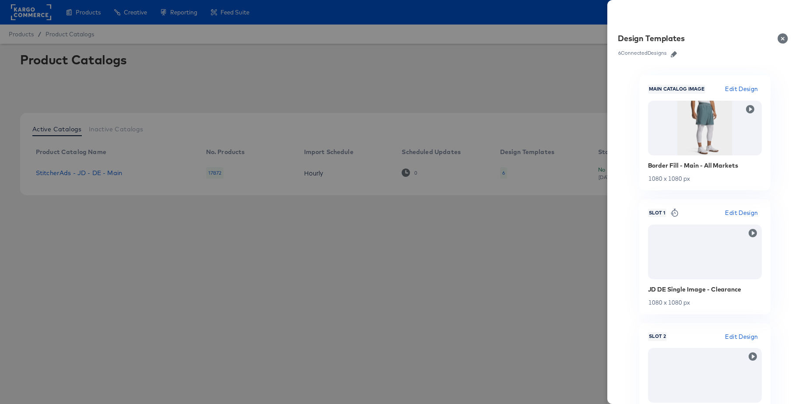
click at [673, 55] on icon "button" at bounding box center [674, 54] width 6 height 6
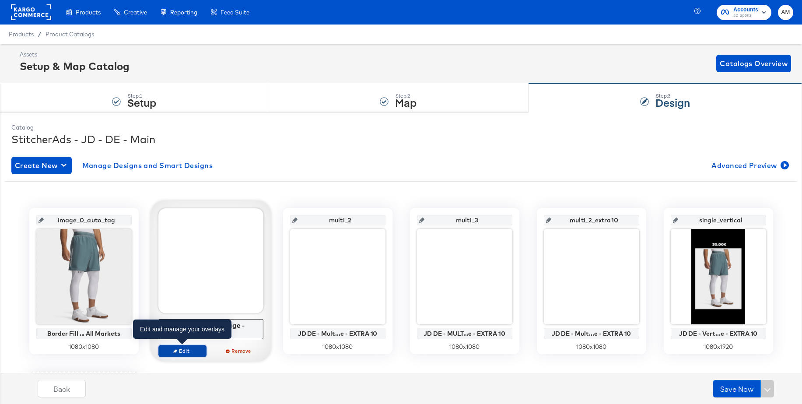
click at [176, 350] on icon "button" at bounding box center [175, 351] width 4 height 4
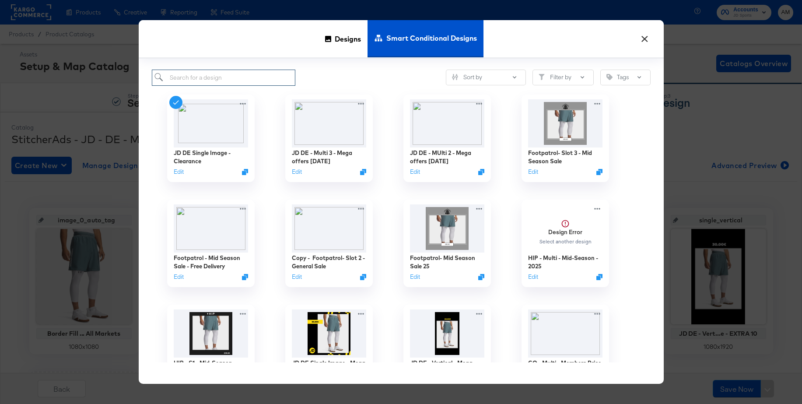
click at [203, 77] on input "search" at bounding box center [224, 78] width 144 height 16
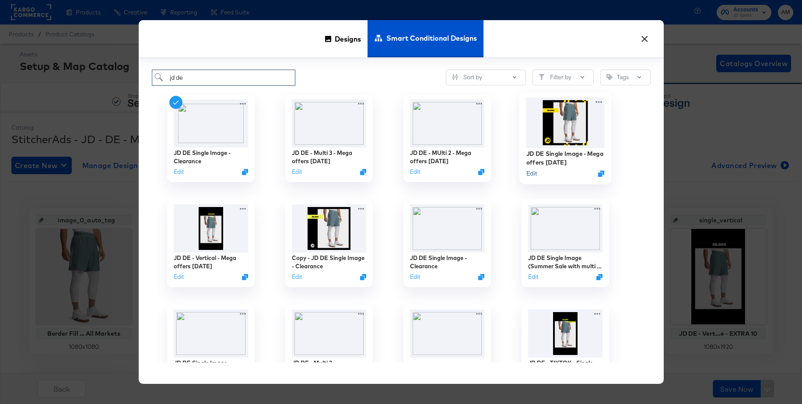
type input "jd de"
click at [531, 174] on button "Edit" at bounding box center [531, 173] width 11 height 8
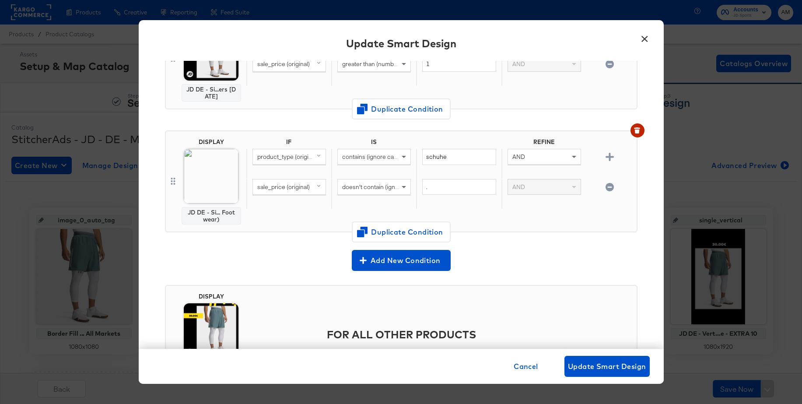
scroll to position [267, 0]
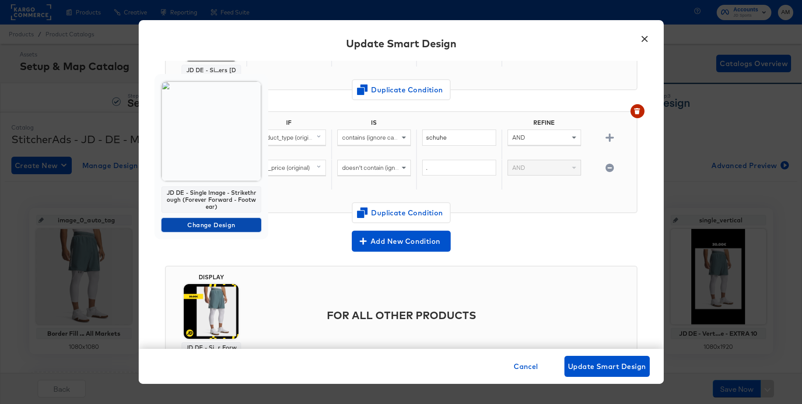
click at [188, 222] on span "Change Design" at bounding box center [211, 225] width 93 height 11
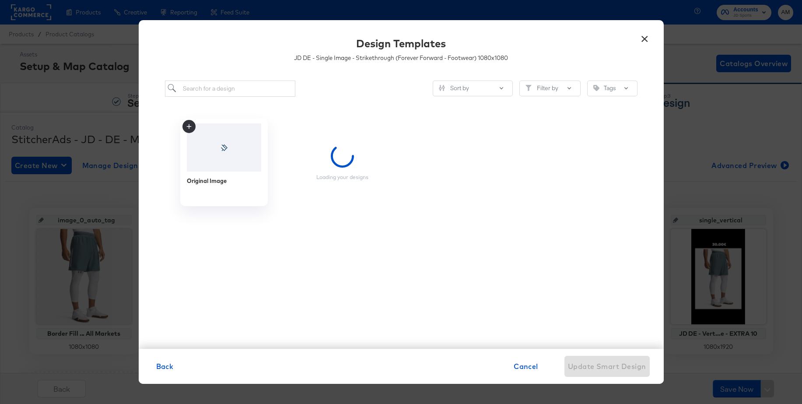
scroll to position [0, 0]
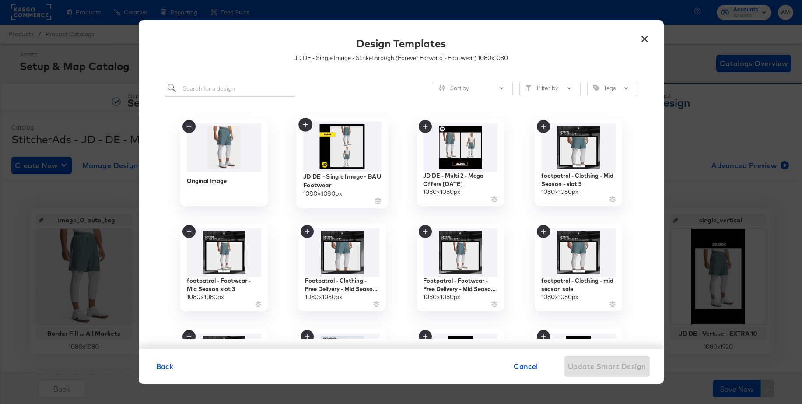
click at [340, 146] on img at bounding box center [342, 146] width 78 height 50
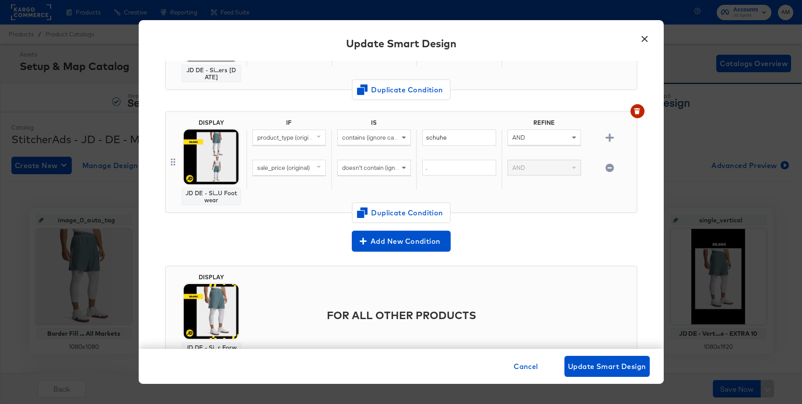
scroll to position [308, 0]
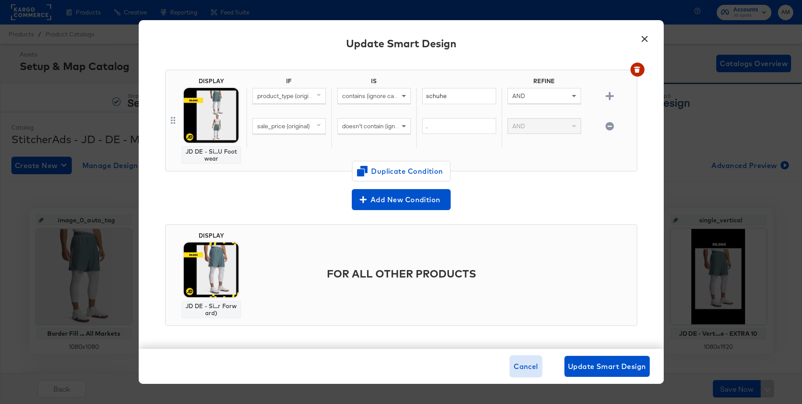
click at [536, 369] on span "Cancel" at bounding box center [526, 366] width 25 height 12
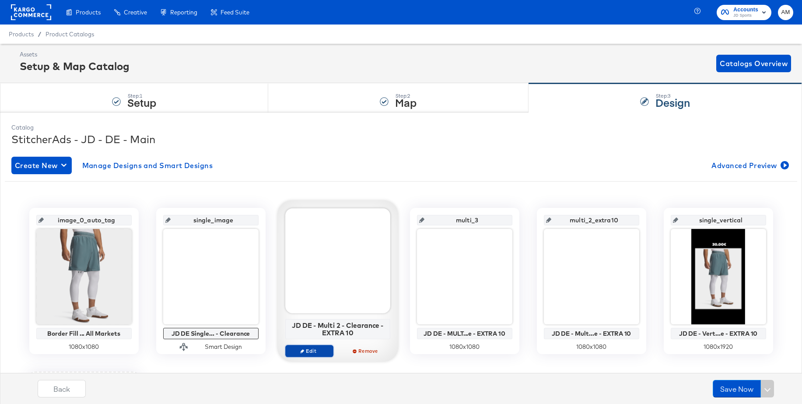
click at [312, 349] on span "Edit" at bounding box center [309, 351] width 40 height 7
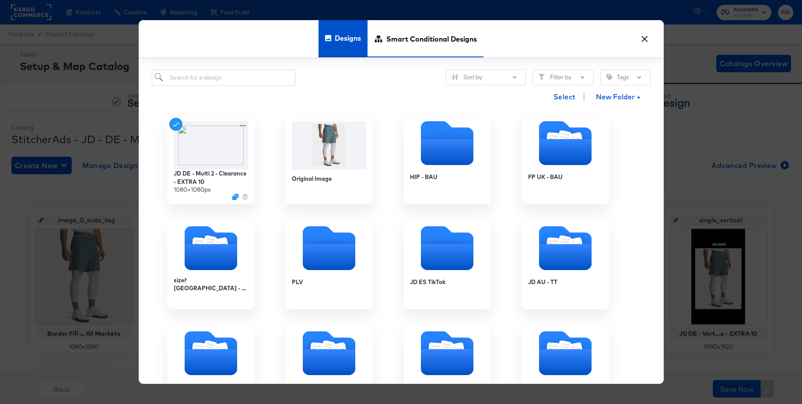
click at [400, 40] on span "Smart Conditional Designs" at bounding box center [431, 39] width 91 height 39
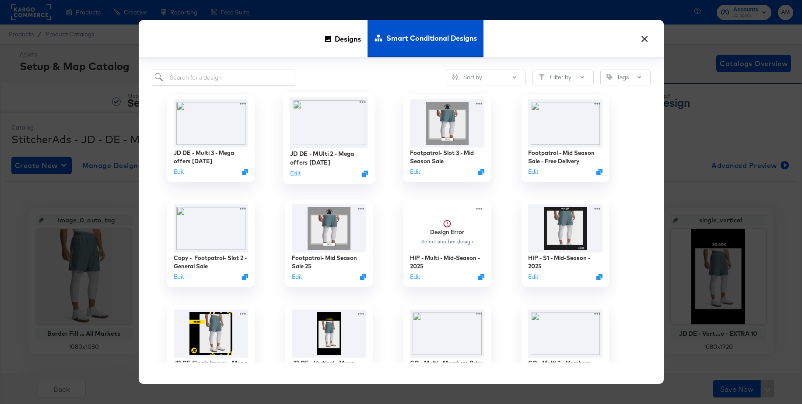
click at [328, 123] on img at bounding box center [329, 122] width 78 height 50
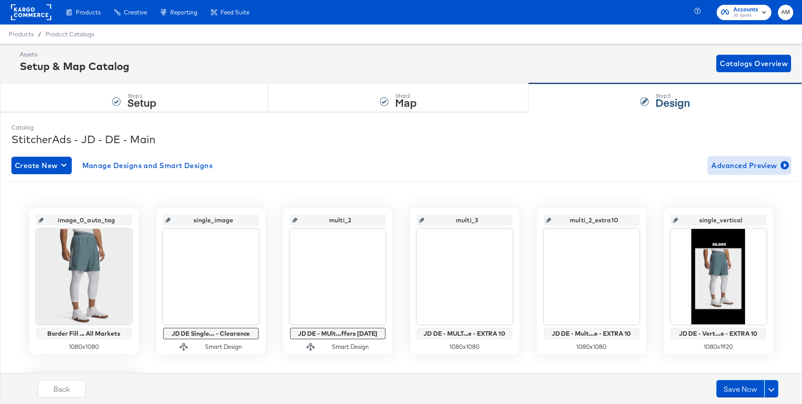
click at [723, 168] on span "Advanced Preview" at bounding box center [750, 165] width 76 height 12
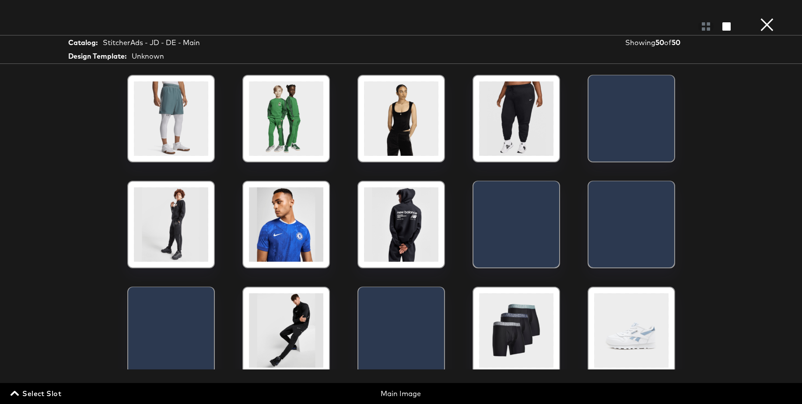
click at [55, 393] on span "Select Slot" at bounding box center [36, 393] width 49 height 12
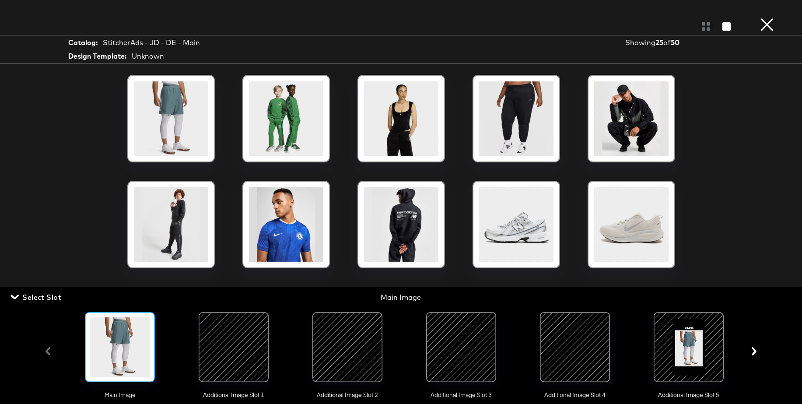
click at [361, 352] on div at bounding box center [348, 347] width 60 height 60
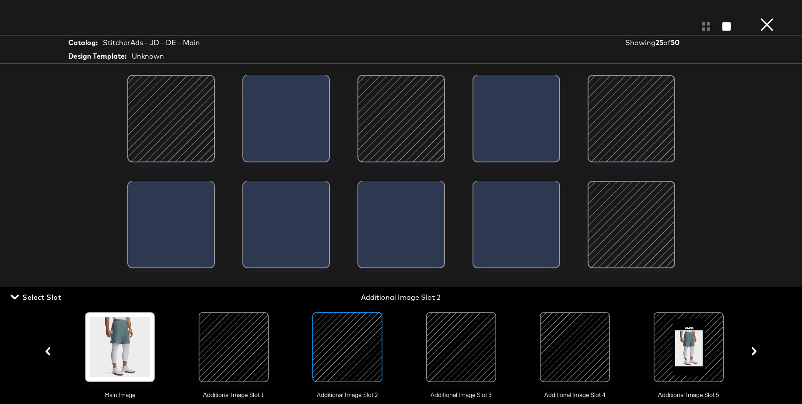
scroll to position [1, 0]
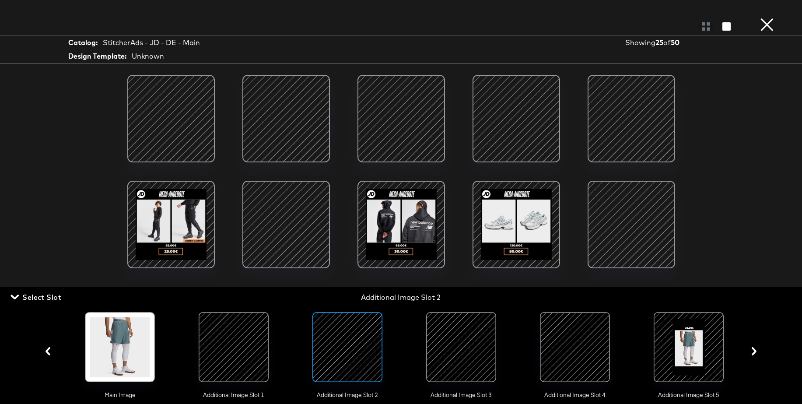
click at [763, 18] on button "×" at bounding box center [768, 9] width 18 height 18
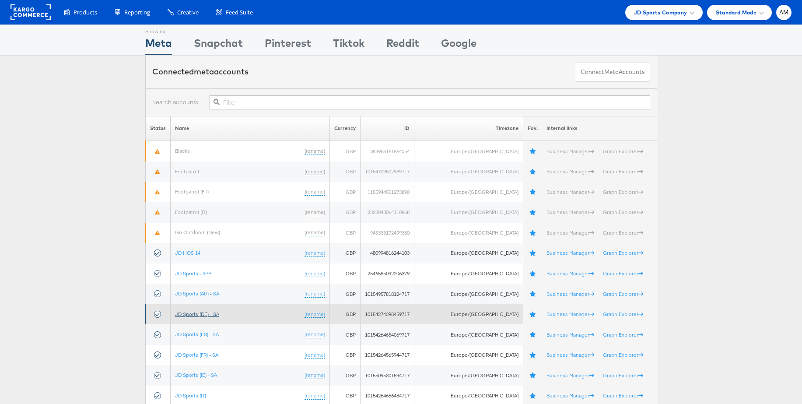
click at [211, 316] on link "JD Sports (DE) - SA" at bounding box center [197, 314] width 44 height 7
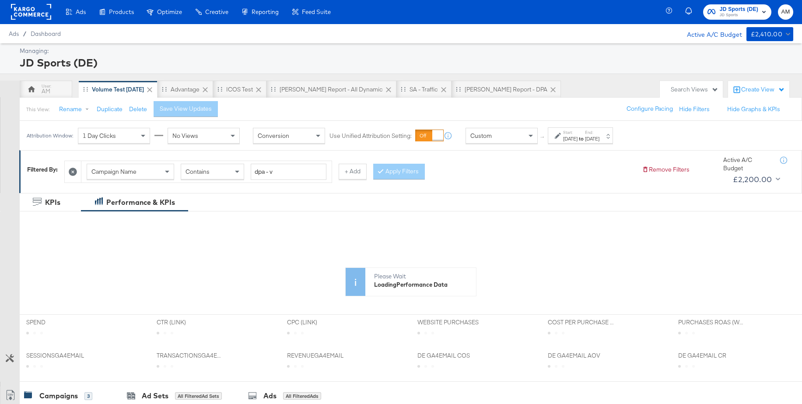
scroll to position [2, 0]
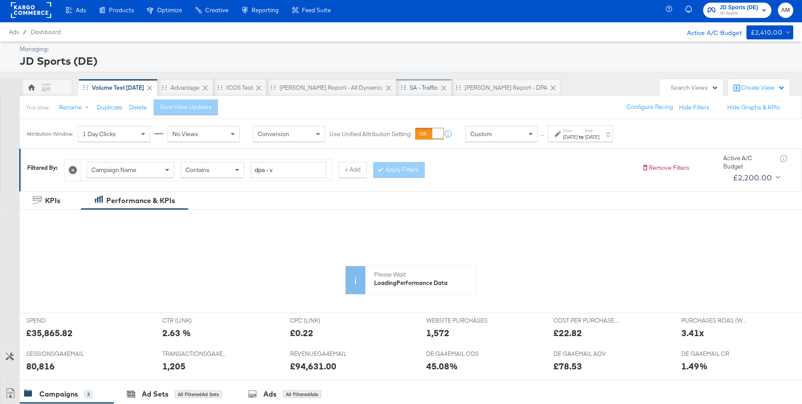
click at [410, 88] on div "SA - Traffic" at bounding box center [424, 88] width 28 height 8
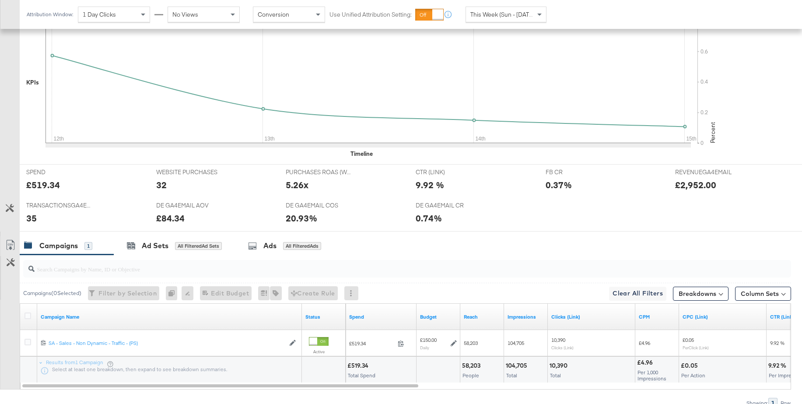
scroll to position [298, 0]
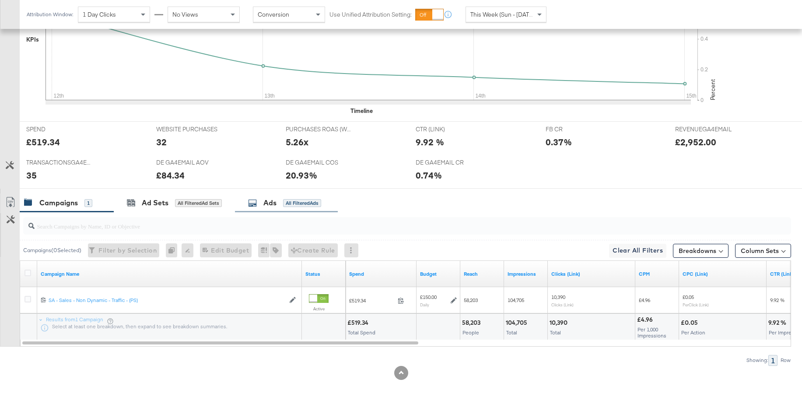
click at [277, 201] on div "Ads" at bounding box center [269, 203] width 13 height 10
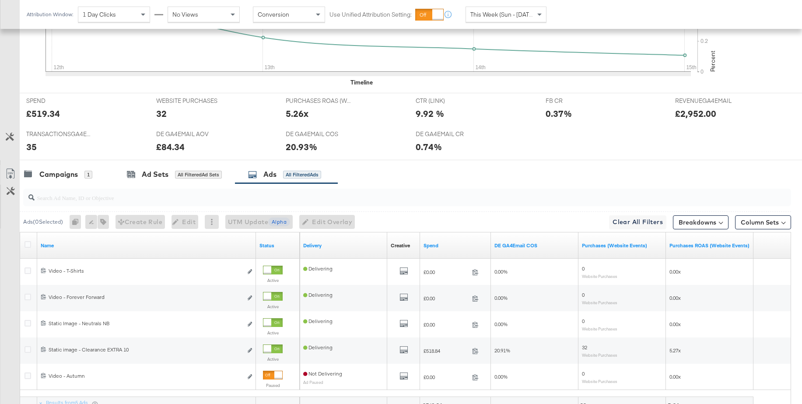
scroll to position [403, 0]
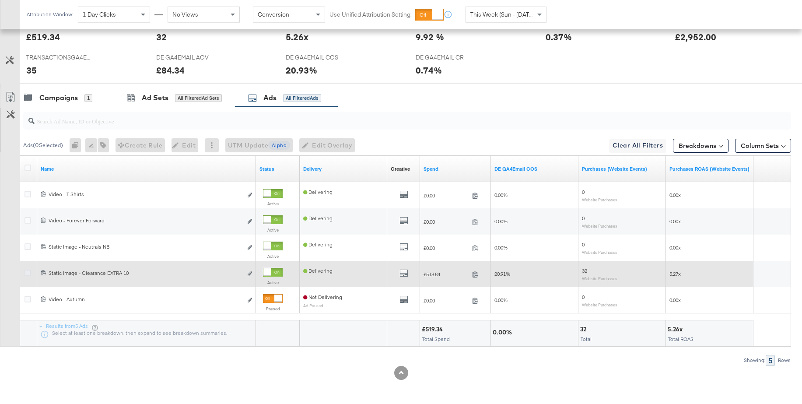
click at [26, 274] on icon at bounding box center [28, 273] width 7 height 7
click at [0, 0] on input "checkbox" at bounding box center [0, 0] width 0 height 0
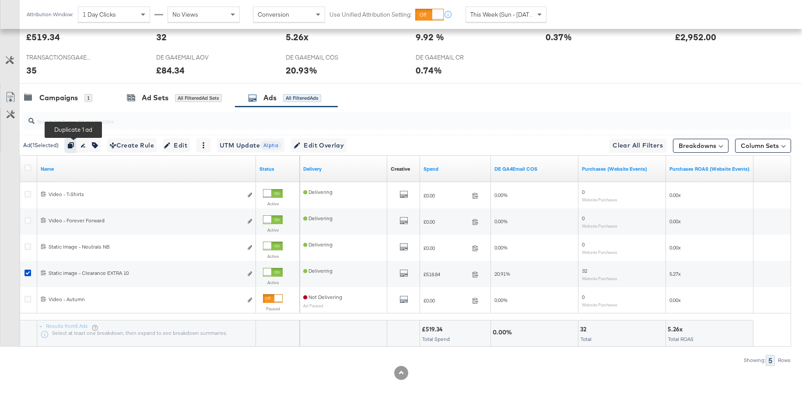
click at [74, 146] on icon "button" at bounding box center [71, 145] width 6 height 6
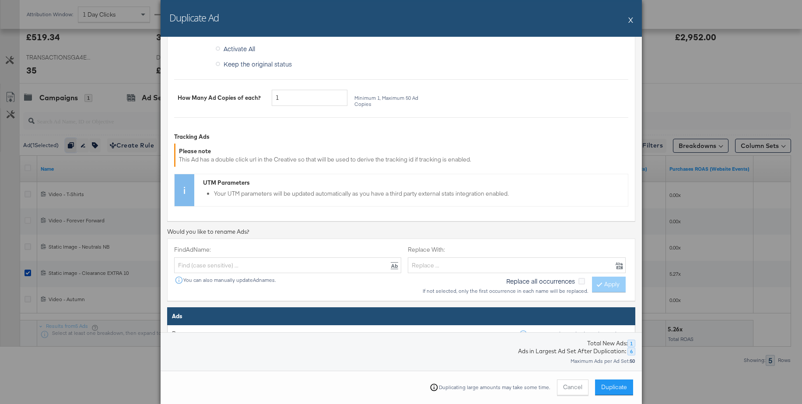
scroll to position [203, 0]
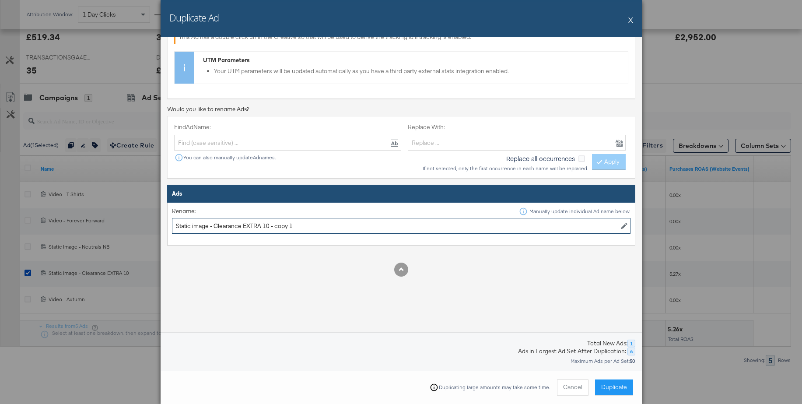
drag, startPoint x: 223, startPoint y: 225, endPoint x: 321, endPoint y: 226, distance: 97.6
click at [321, 226] on input "Static image - Clearance EXTRA 10 - copy 1" at bounding box center [401, 226] width 459 height 16
type input "Static image - Mega offers Oct 25"
click at [612, 388] on span "Duplicate" at bounding box center [614, 387] width 26 height 8
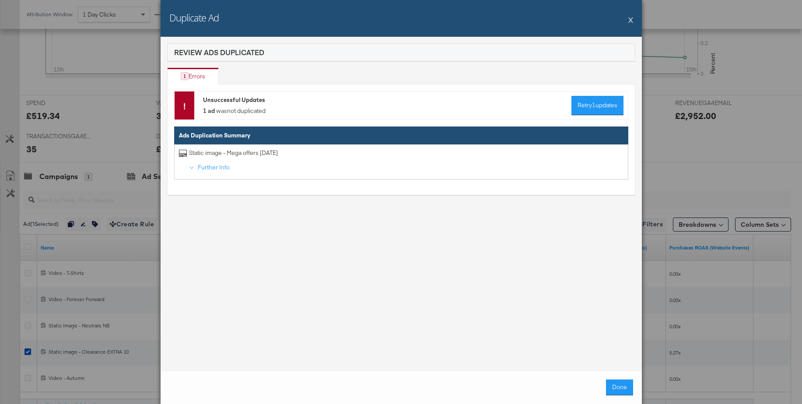
scroll to position [403, 0]
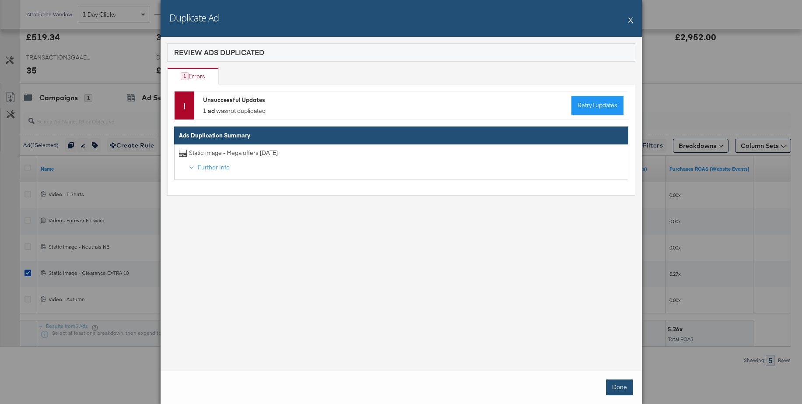
click at [616, 383] on button "Done" at bounding box center [619, 387] width 27 height 16
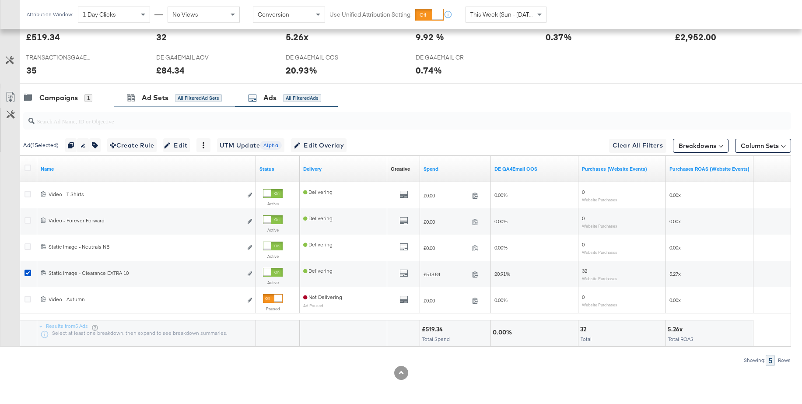
click at [160, 105] on div "Ad Sets All Filtered Ad Sets" at bounding box center [174, 97] width 121 height 19
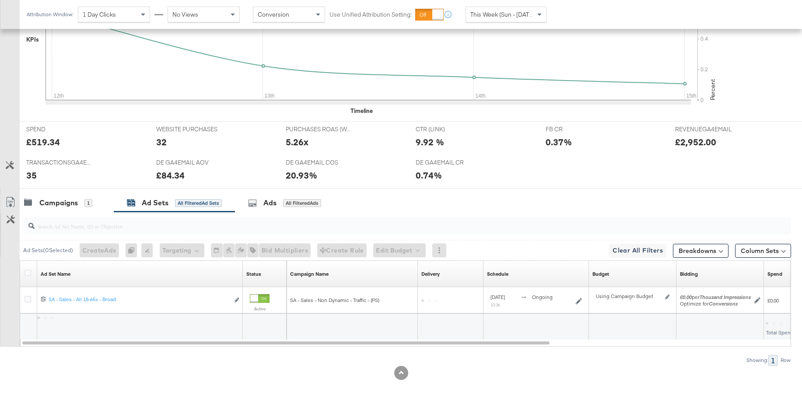
scroll to position [298, 0]
click at [28, 271] on icon at bounding box center [28, 273] width 7 height 7
click at [0, 0] on input "checkbox" at bounding box center [0, 0] width 0 height 0
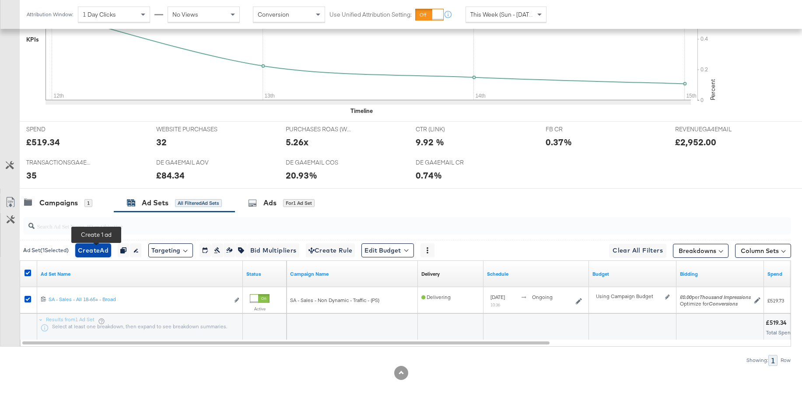
click at [96, 250] on span "Create Ad" at bounding box center [93, 250] width 31 height 11
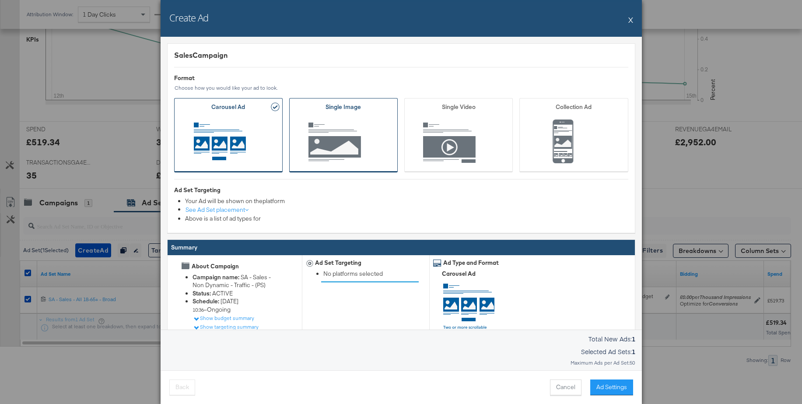
click at [344, 143] on span "Ad Format" at bounding box center [343, 143] width 81 height 48
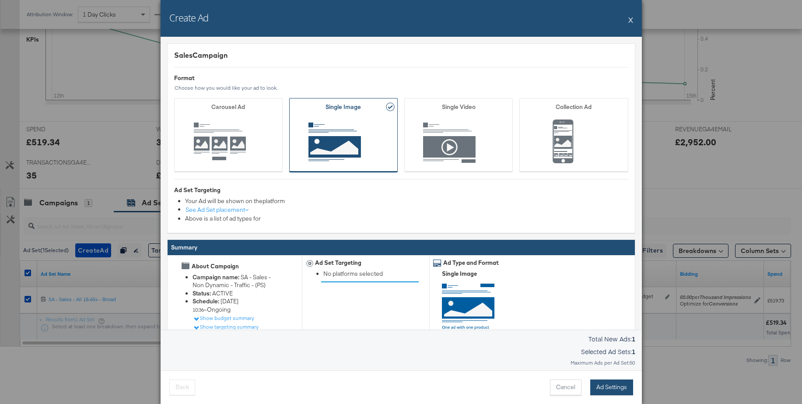
click at [615, 390] on button "Ad Settings" at bounding box center [611, 387] width 43 height 16
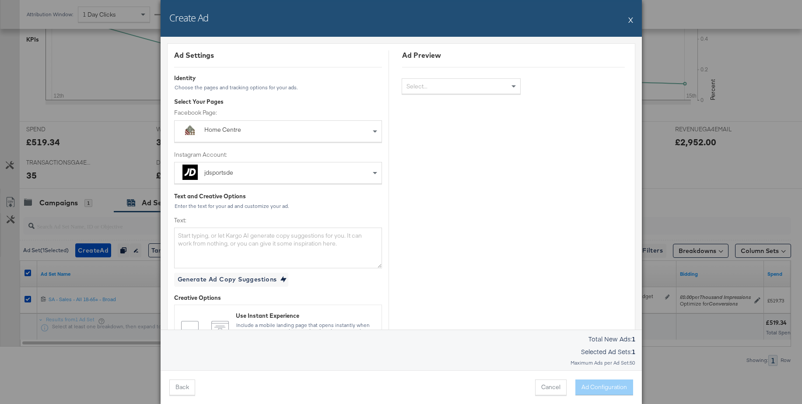
click at [219, 131] on div "Home Centre" at bounding box center [258, 130] width 108 height 9
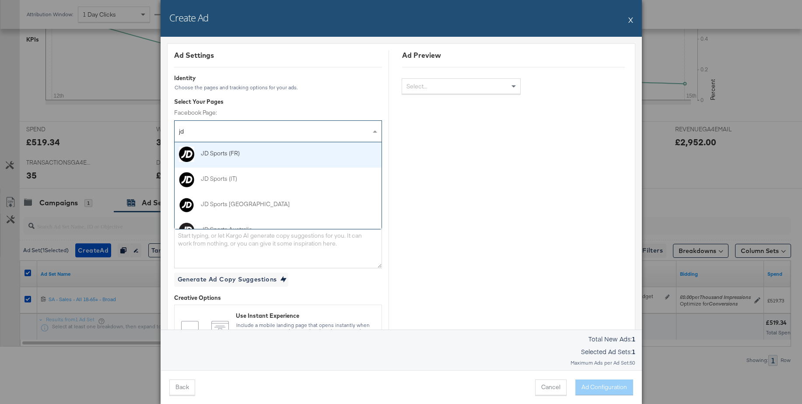
type input "jd s"
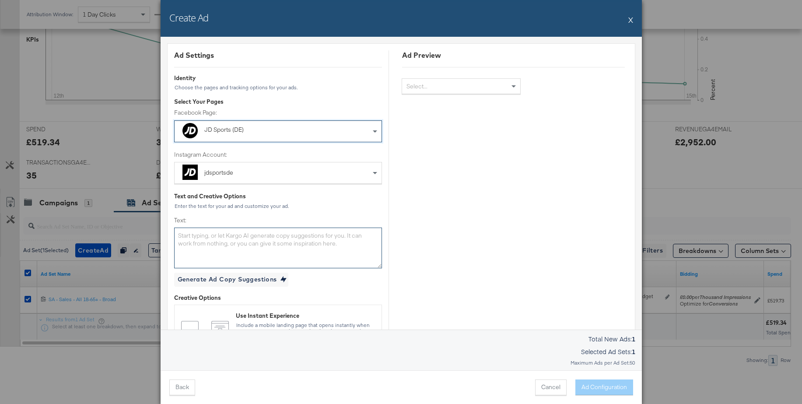
click at [262, 250] on textarea "Text:" at bounding box center [278, 248] width 208 height 40
paste textarea "Shoppe deine Lieblingsmarken jetzt günstiger im Mega-Sale bei JD - nur solange …"
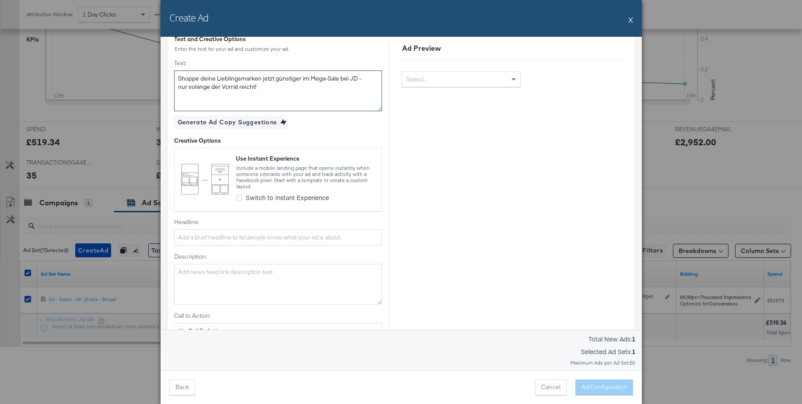
scroll to position [175, 0]
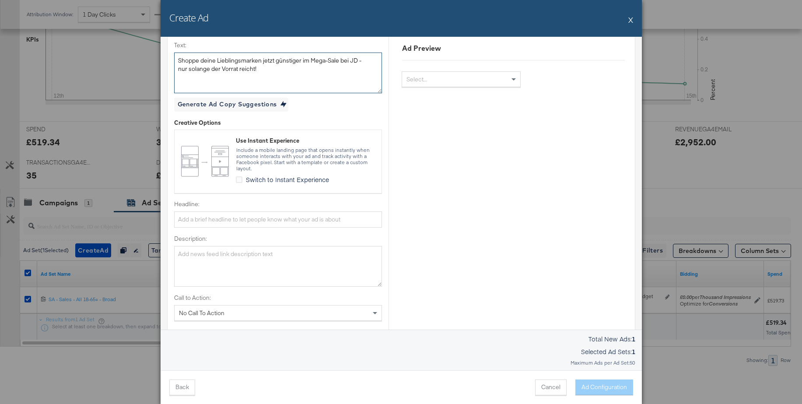
type textarea "Shoppe deine Lieblingsmarken jetzt günstiger im Mega-Sale bei JD - nur solange …"
click at [196, 218] on input "Headline:" at bounding box center [278, 219] width 208 height 16
paste input "Die Mega-Angebote sind zurück"
type input "Die Mega-Angebote sind zurück"
click at [198, 266] on textarea "Description:" at bounding box center [278, 266] width 208 height 40
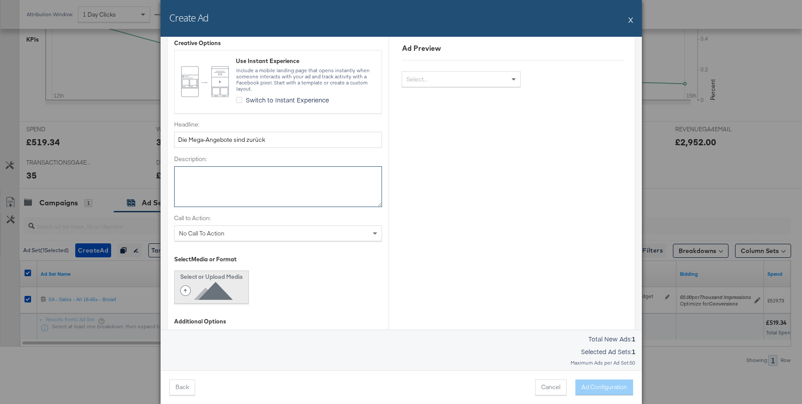
scroll to position [270, 0]
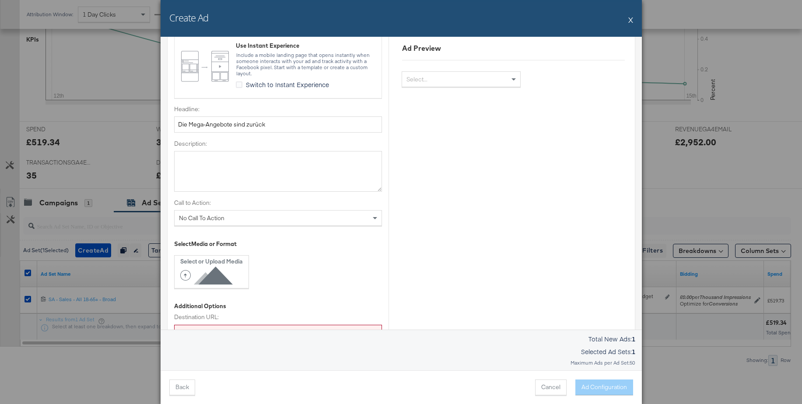
click at [198, 217] on span "No Call To Action" at bounding box center [202, 218] width 46 height 8
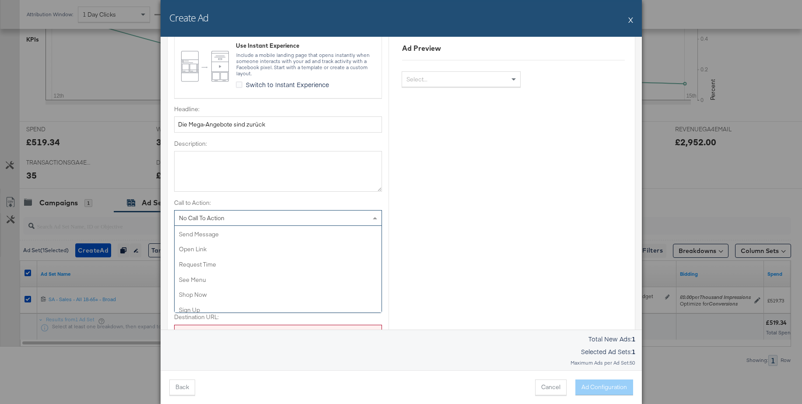
scroll to position [186, 0]
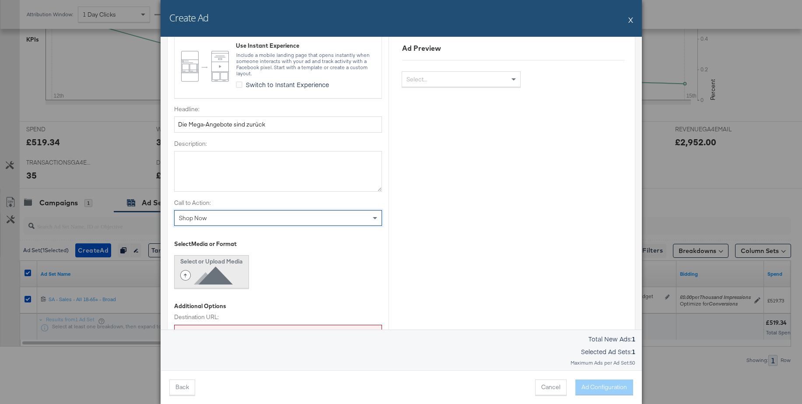
click at [207, 268] on icon at bounding box center [208, 276] width 56 height 20
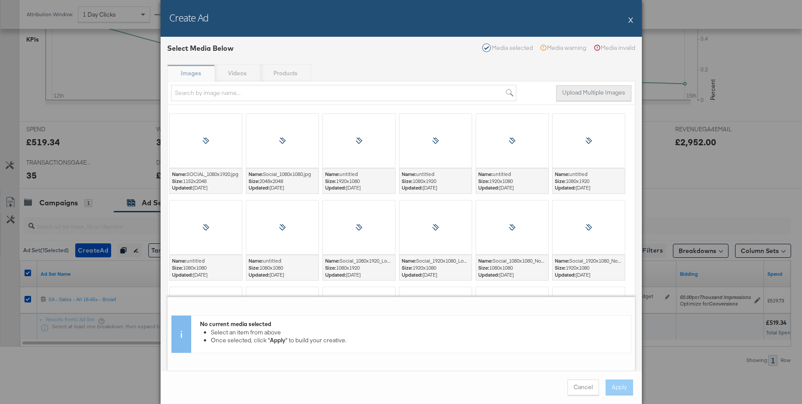
click at [577, 95] on button "Upload Multiple Images" at bounding box center [593, 93] width 75 height 16
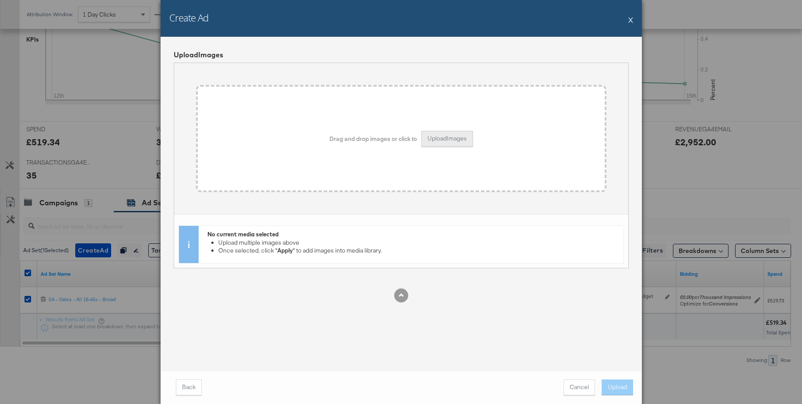
click at [441, 141] on button "Upload Images" at bounding box center [448, 139] width 52 height 16
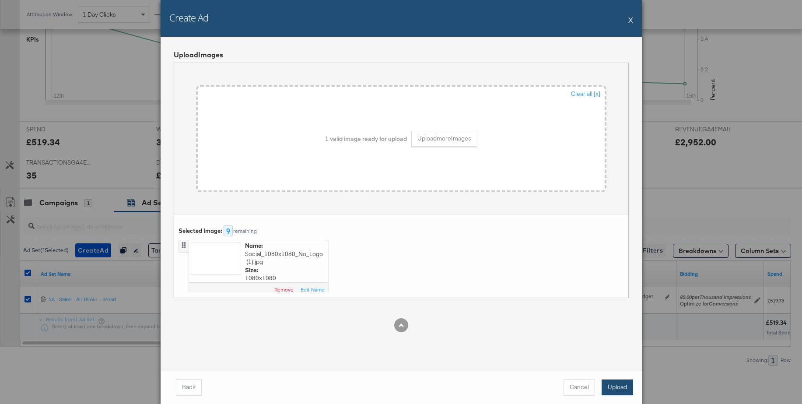
click at [617, 385] on button "Upload" at bounding box center [618, 387] width 32 height 16
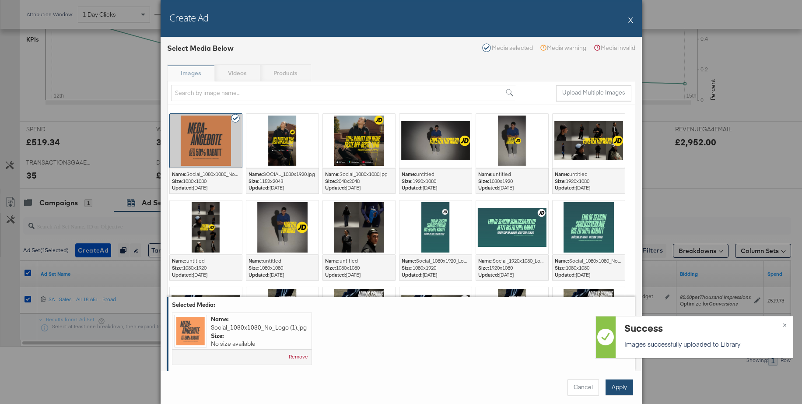
click at [621, 389] on button "Apply" at bounding box center [620, 387] width 28 height 16
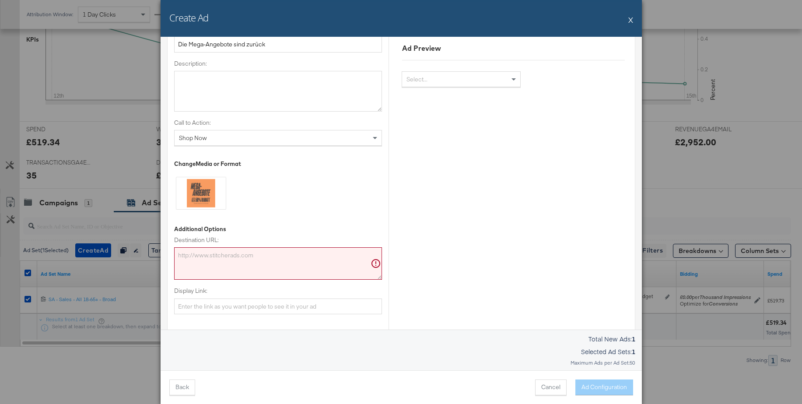
scroll to position [360, 0]
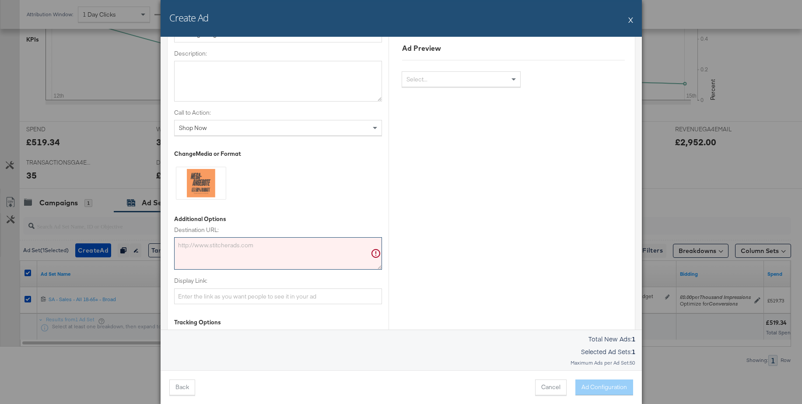
click at [195, 245] on textarea "Destination URL:" at bounding box center [278, 253] width 208 height 32
paste textarea "ttps://www.jdsports.de/sale/"
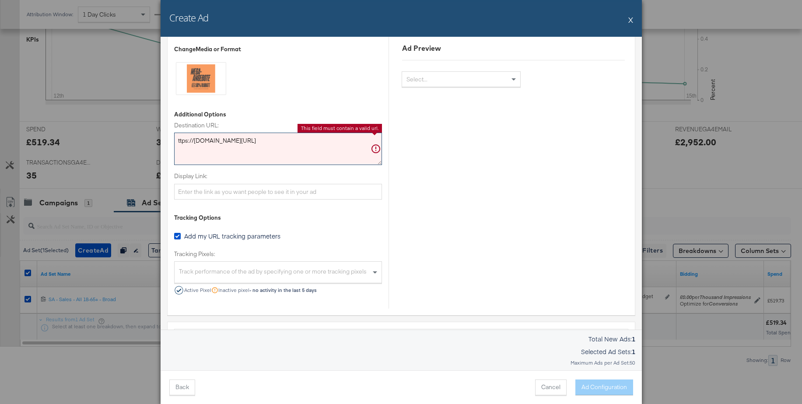
scroll to position [474, 0]
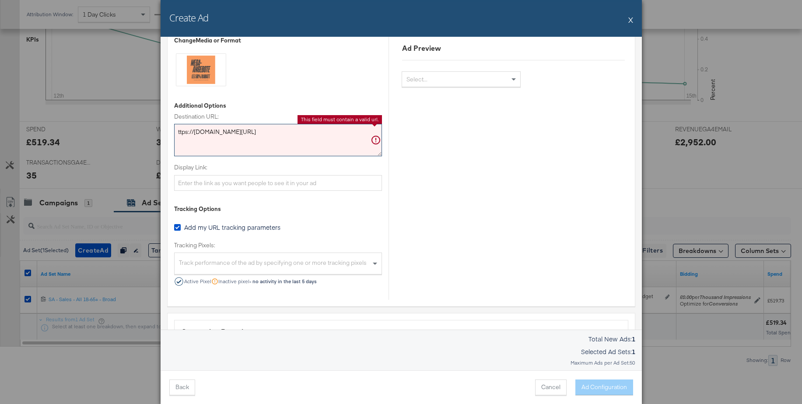
click at [178, 134] on textarea "ttps://www.jdsports.de/sale/" at bounding box center [278, 140] width 208 height 32
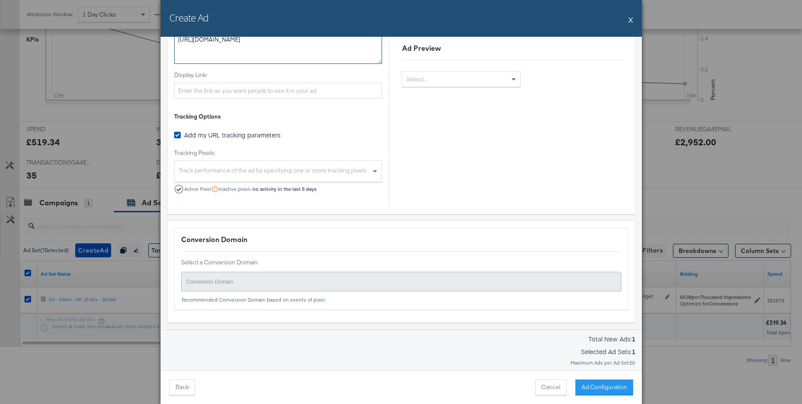
scroll to position [573, 0]
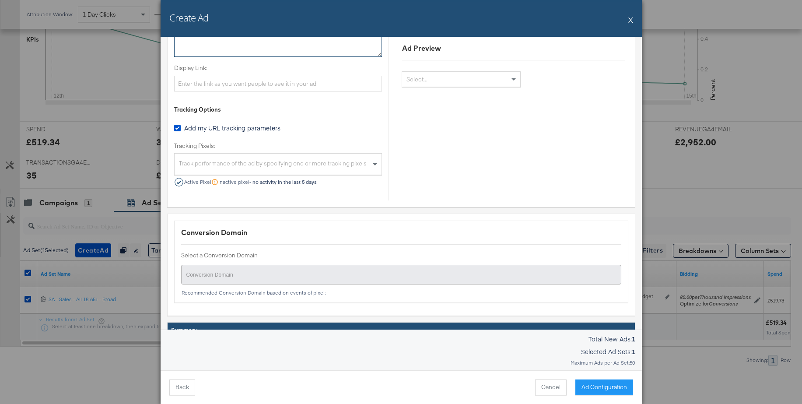
type textarea "https://www.jdsports.de/sale/"
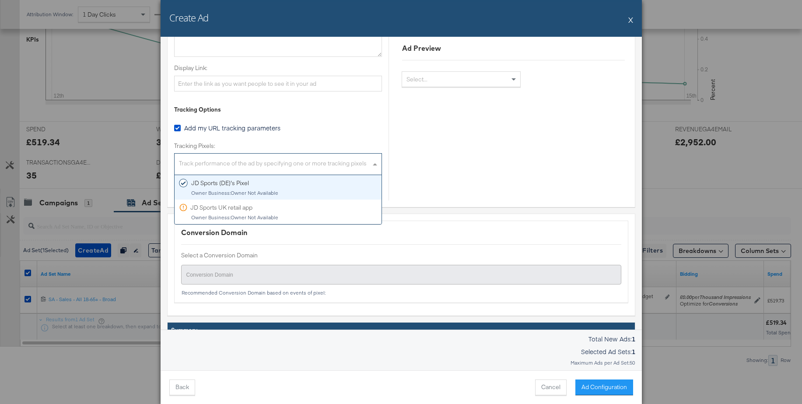
click at [253, 158] on div "Track performance of the ad by specifying one or more tracking pixels" at bounding box center [278, 165] width 207 height 19
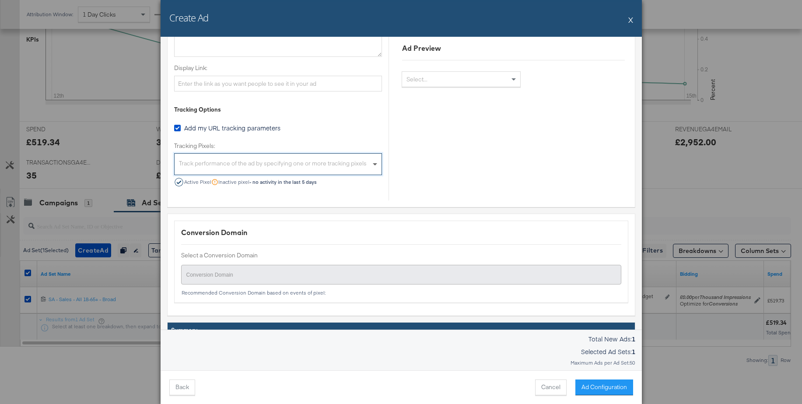
drag, startPoint x: 239, startPoint y: 187, endPoint x: 379, endPoint y: 185, distance: 140.1
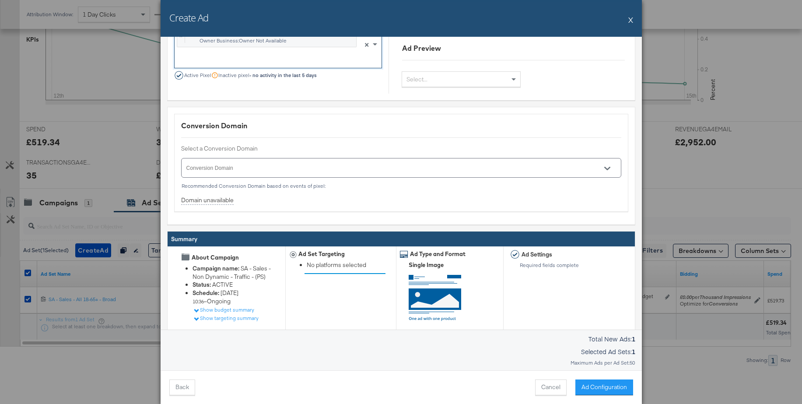
scroll to position [744, 0]
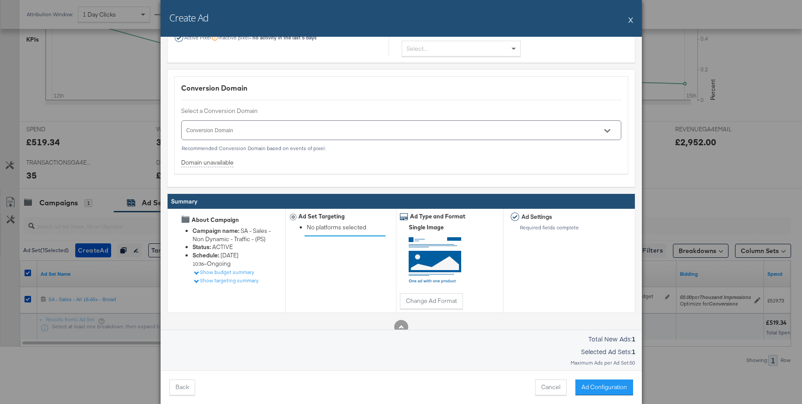
click at [608, 129] on icon "Open" at bounding box center [607, 131] width 6 height 6
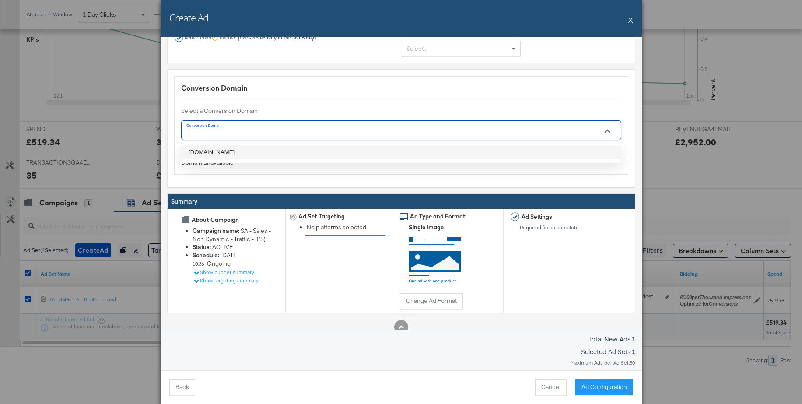
drag, startPoint x: 228, startPoint y: 151, endPoint x: 290, endPoint y: 163, distance: 63.4
click at [228, 151] on li "jdsports.de" at bounding box center [401, 152] width 439 height 14
type input "jdsports.de"
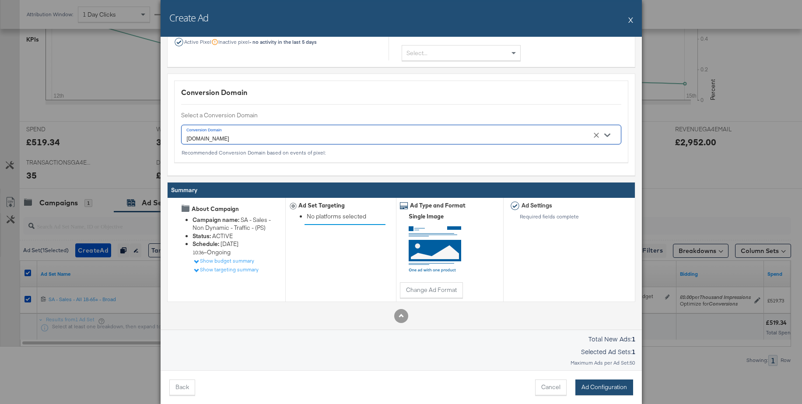
click at [610, 385] on button "Ad Configuration" at bounding box center [605, 387] width 58 height 16
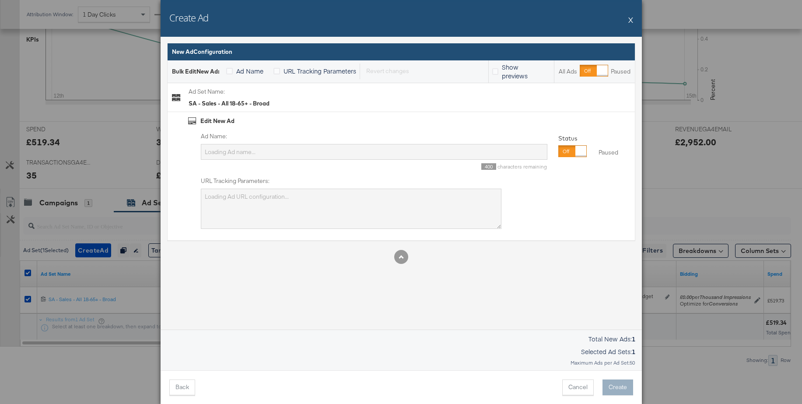
scroll to position [0, 0]
type input "SA - Sales - All 18-65+ - Broad"
type textarea "utm_campaign=SA - Sales - Non Dynamic - Traffic - (PS)&utm_content=SA - Sales -…"
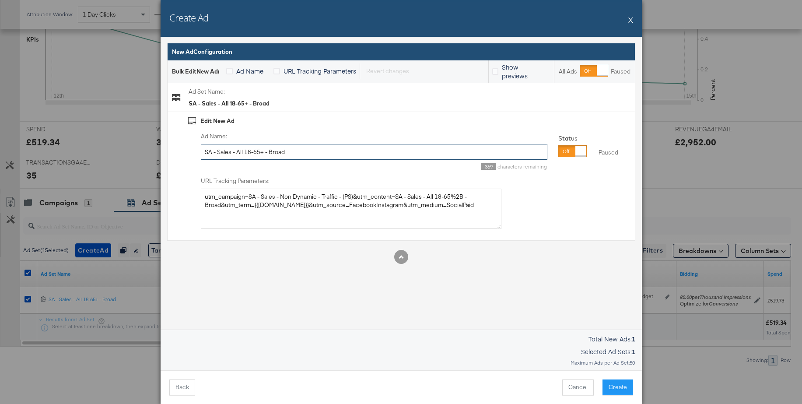
drag, startPoint x: 308, startPoint y: 155, endPoint x: 165, endPoint y: 146, distance: 142.6
click at [165, 146] on div "Ad Settings Identity Choose the pages and tracking options for your ads. Select…" at bounding box center [401, 183] width 481 height 293
type input "Single Image - Mega offers Oct 25"
click at [623, 388] on button "Create" at bounding box center [618, 387] width 31 height 16
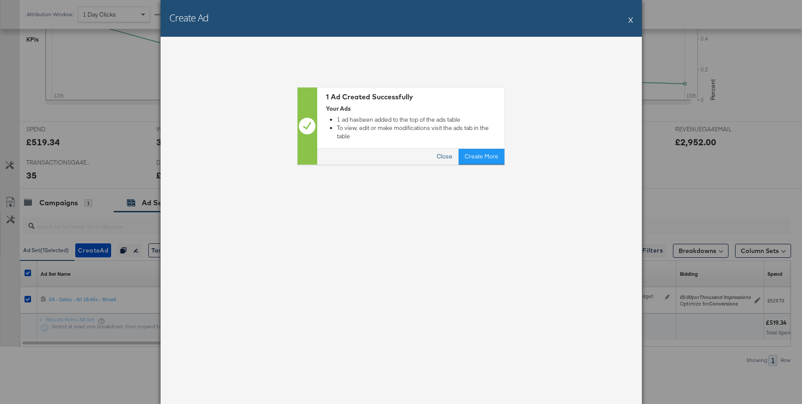
click at [452, 149] on button "Close" at bounding box center [445, 157] width 28 height 16
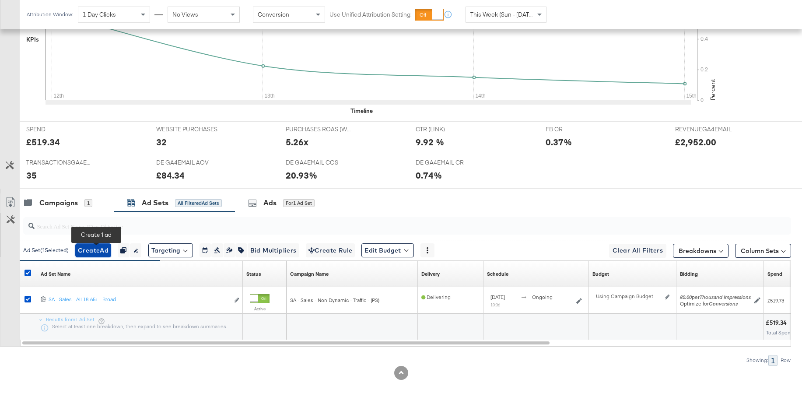
click at [95, 253] on span "Create Ad" at bounding box center [93, 250] width 31 height 11
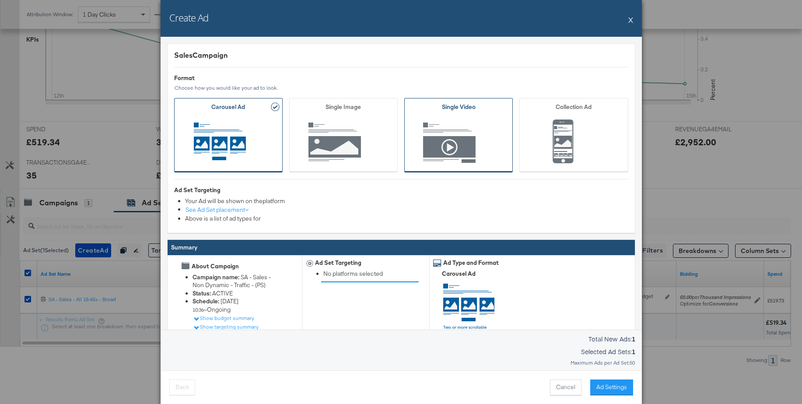
click at [474, 149] on span "Ad Format" at bounding box center [458, 143] width 81 height 48
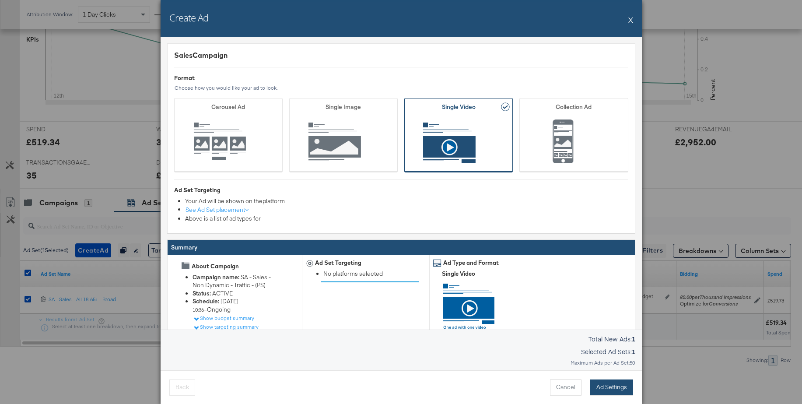
click at [601, 385] on button "Ad Settings" at bounding box center [611, 387] width 43 height 16
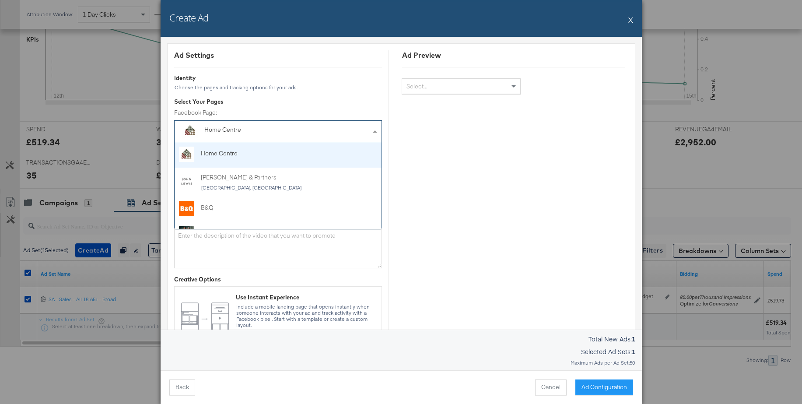
click at [256, 128] on div "Home Centre" at bounding box center [258, 130] width 108 height 9
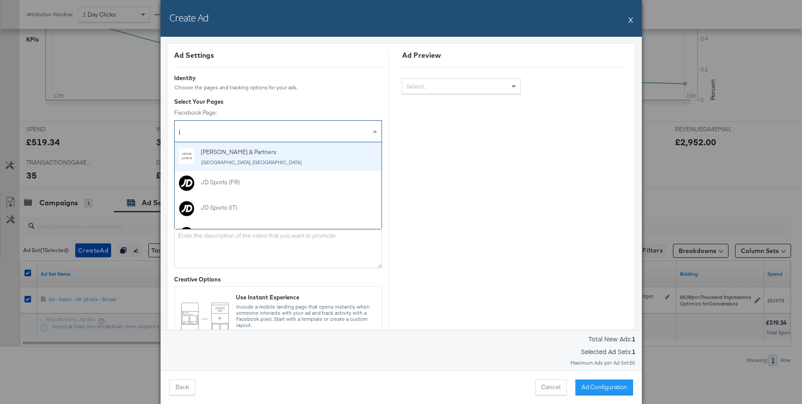
type input "jd"
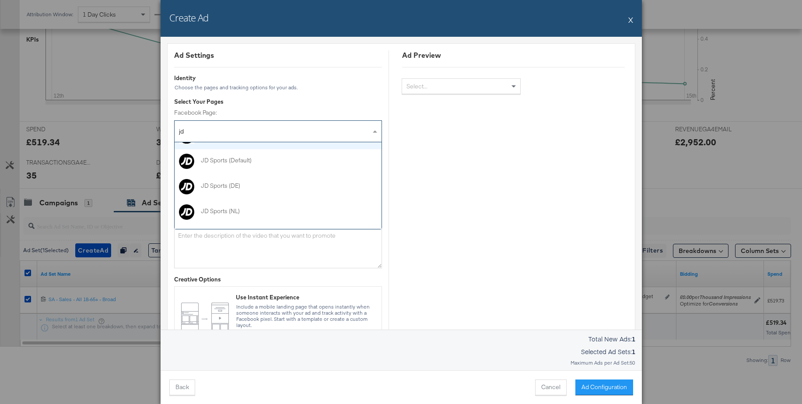
scroll to position [151, 0]
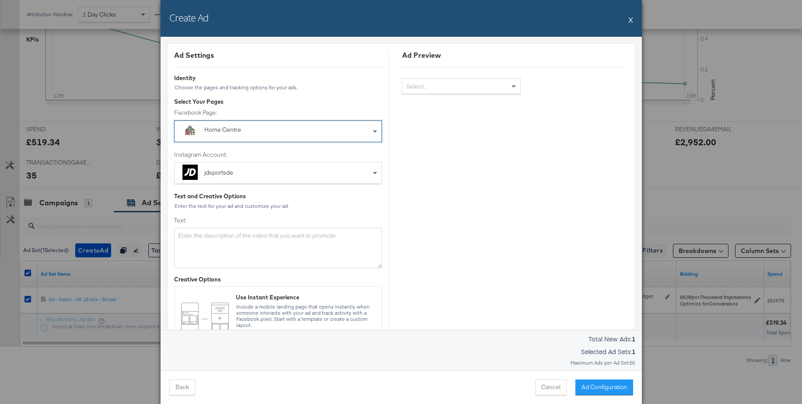
drag, startPoint x: 242, startPoint y: 179, endPoint x: 271, endPoint y: 193, distance: 32.1
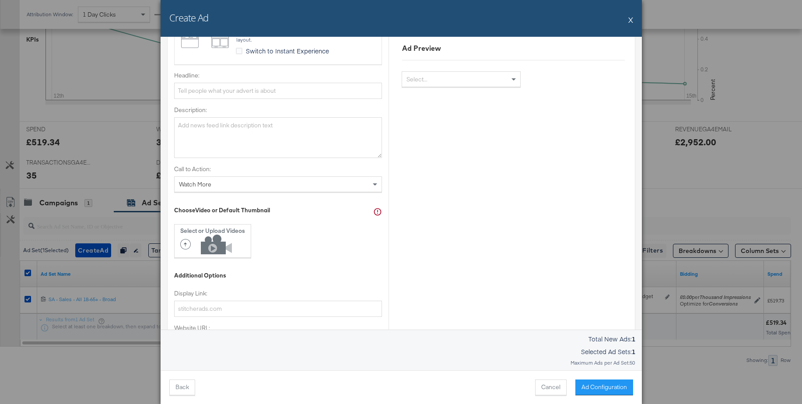
scroll to position [287, 0]
click at [233, 185] on div "Watch More" at bounding box center [278, 182] width 207 height 15
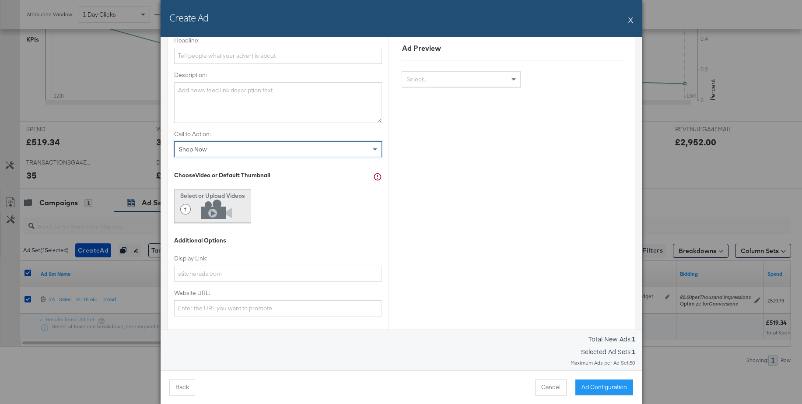
scroll to position [361, 0]
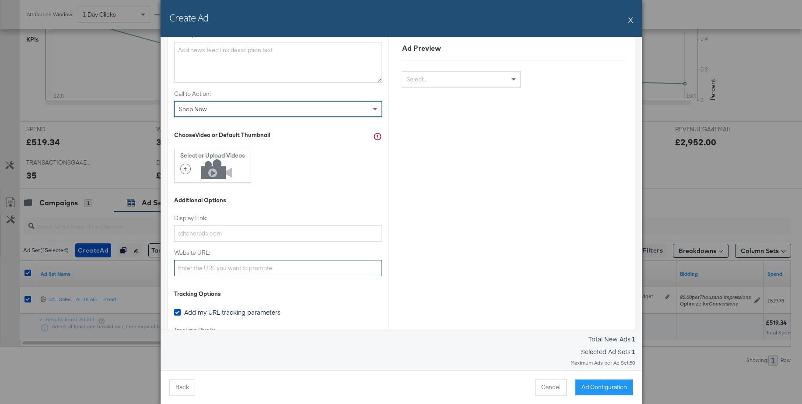
click at [213, 268] on input "Website URL:" at bounding box center [278, 268] width 208 height 16
paste input "ttps://www.jdsports.de/sale/"
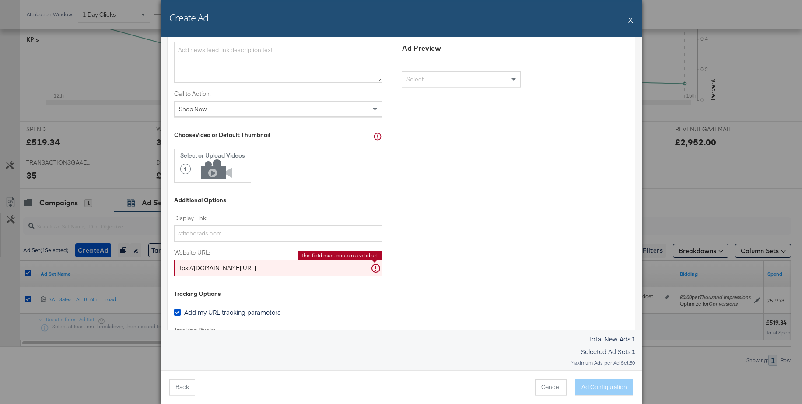
type input "ttps://www.jdsports.de/sale/"
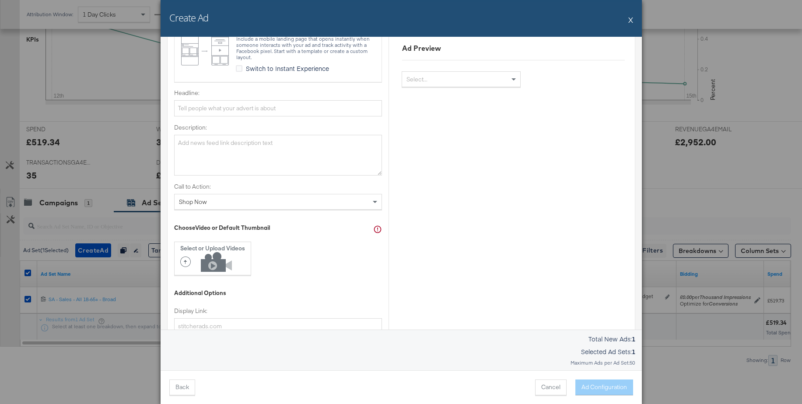
scroll to position [249, 0]
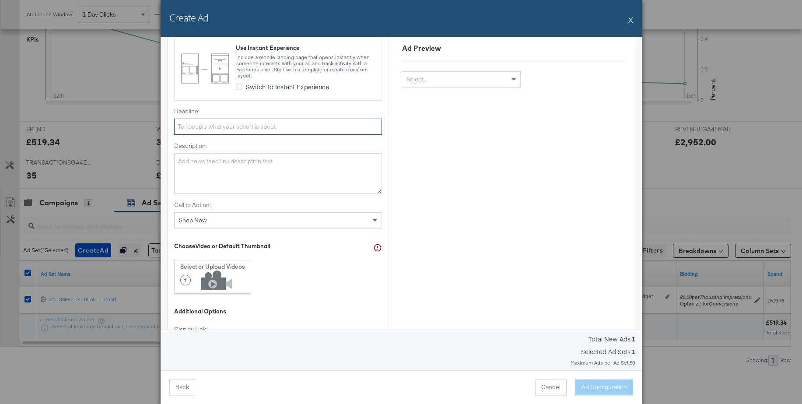
click at [206, 124] on input "Headline:" at bounding box center [278, 127] width 208 height 16
paste input "Die Mega-Angebote sind zurück"
type input "Die Mega-Angebote sind zurück"
click at [186, 169] on textarea "Description:" at bounding box center [278, 173] width 208 height 40
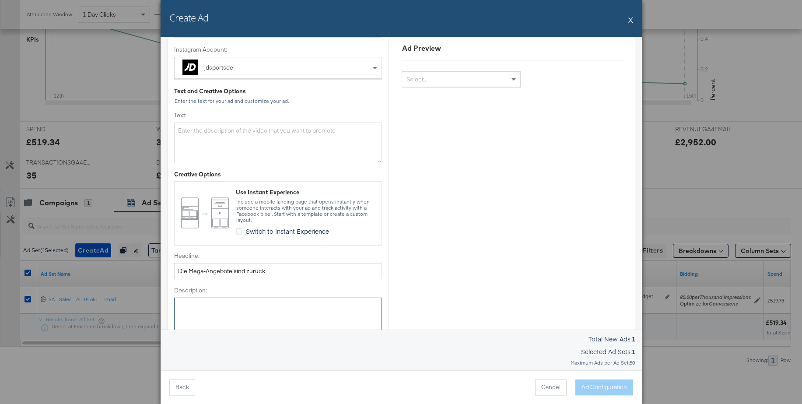
scroll to position [104, 0]
click at [230, 142] on textarea "Text:" at bounding box center [278, 144] width 208 height 40
paste textarea "Shoppe deine Lieblingsmarken jetzt günstiger im Mega-Sale bei JD - nur solange …"
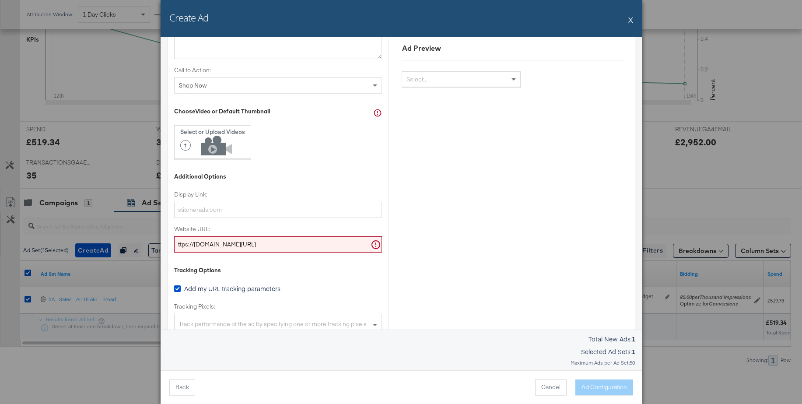
scroll to position [407, 0]
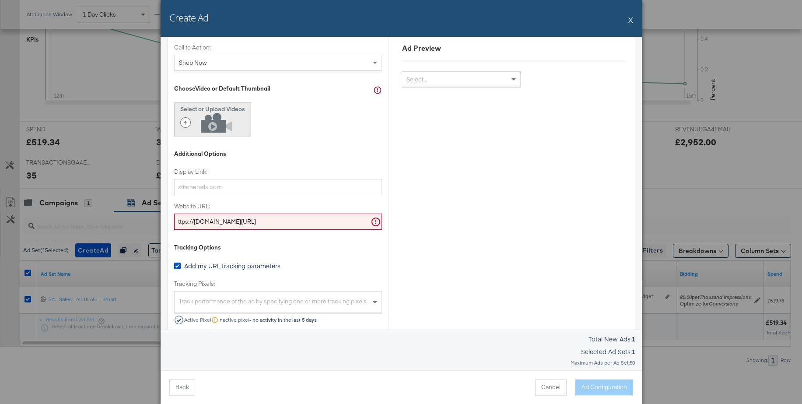
type textarea "Shoppe deine Lieblingsmarken jetzt günstiger im Mega-Sale bei JD - nur solange …"
click at [217, 119] on icon at bounding box center [208, 123] width 56 height 20
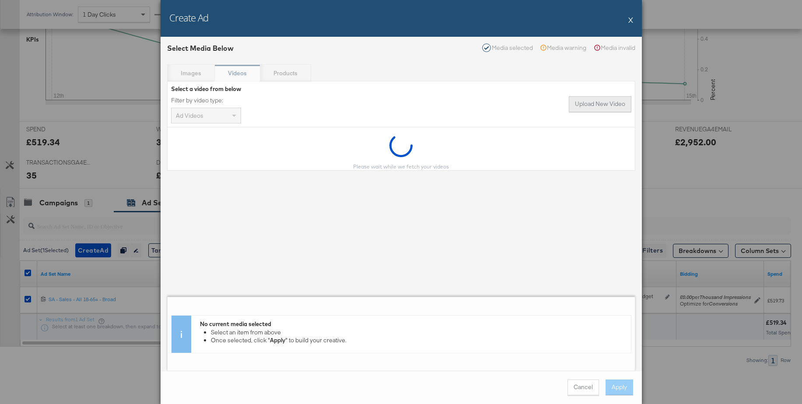
click at [592, 109] on button "Upload New Video" at bounding box center [600, 104] width 63 height 16
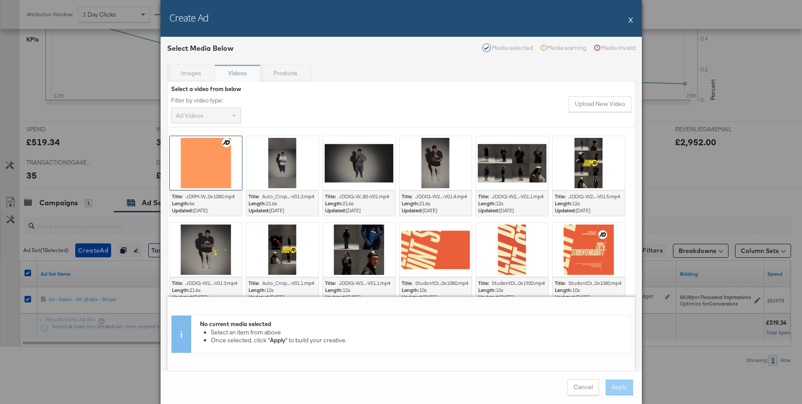
click at [200, 172] on div at bounding box center [206, 163] width 72 height 54
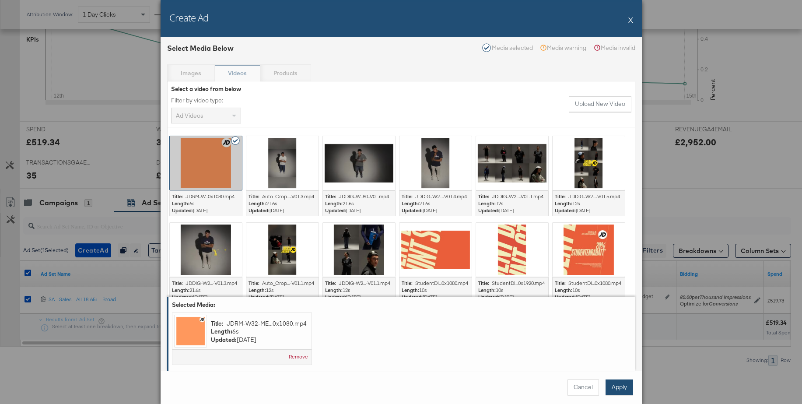
click at [621, 393] on button "Apply" at bounding box center [620, 387] width 28 height 16
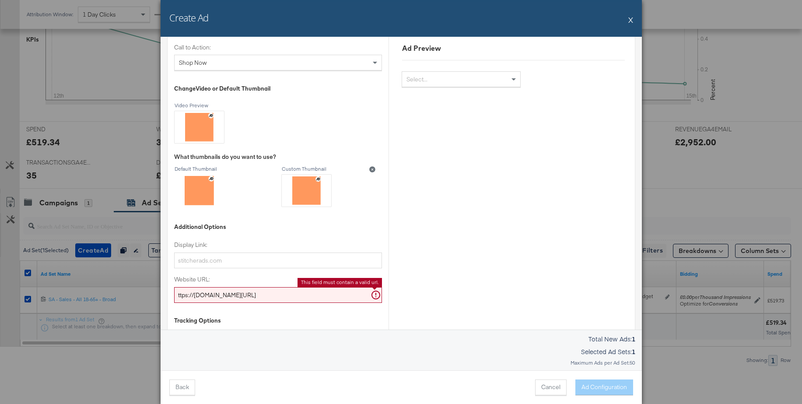
click at [178, 295] on input "ttps://www.jdsports.de/sale/" at bounding box center [278, 295] width 208 height 16
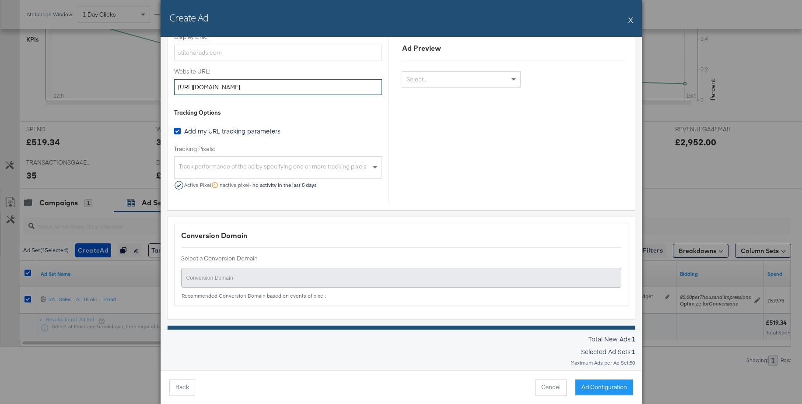
scroll to position [642, 0]
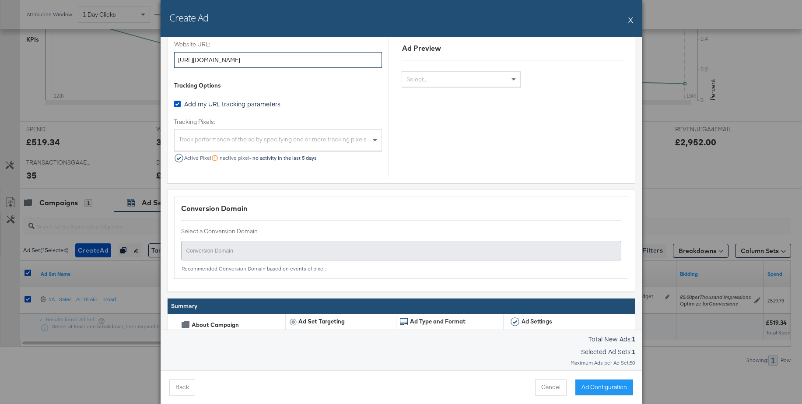
type input "https://www.jdsports.de/sale/"
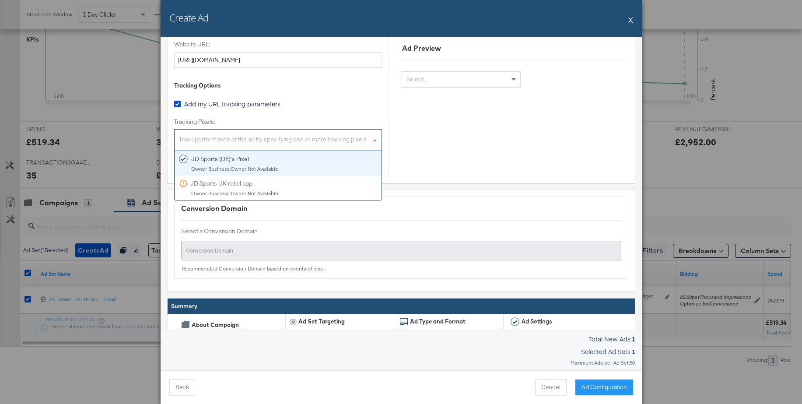
click at [245, 139] on div "Track performance of the ad by specifying one or more tracking pixels" at bounding box center [278, 141] width 207 height 19
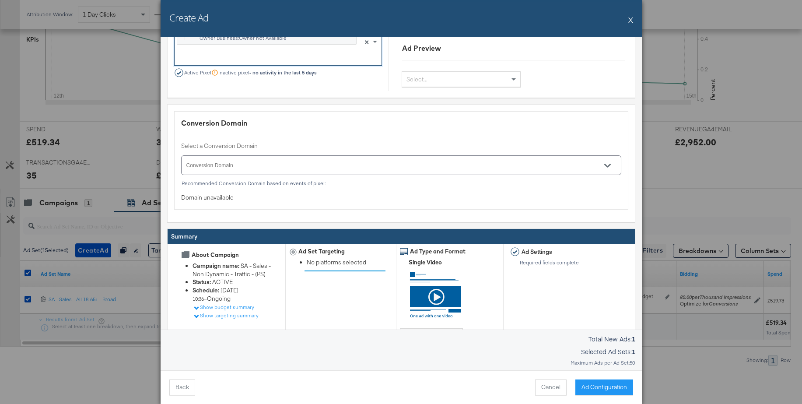
scroll to position [774, 0]
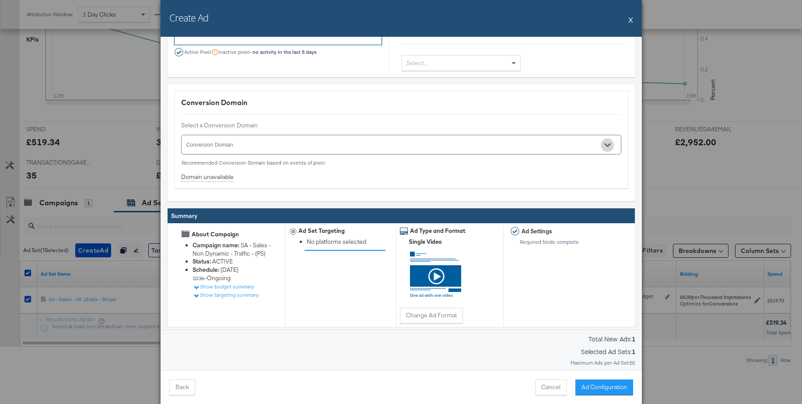
click at [604, 144] on icon "Open" at bounding box center [607, 146] width 6 height 4
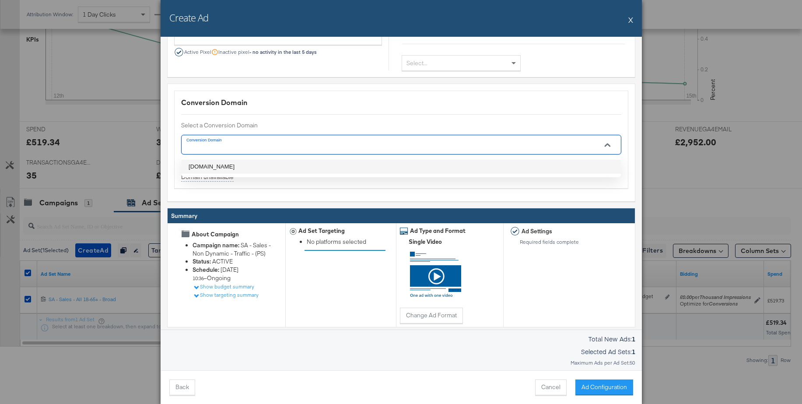
drag, startPoint x: 210, startPoint y: 166, endPoint x: 288, endPoint y: 199, distance: 84.9
click at [211, 166] on li "jdsports.de" at bounding box center [401, 167] width 439 height 14
type input "jdsports.de"
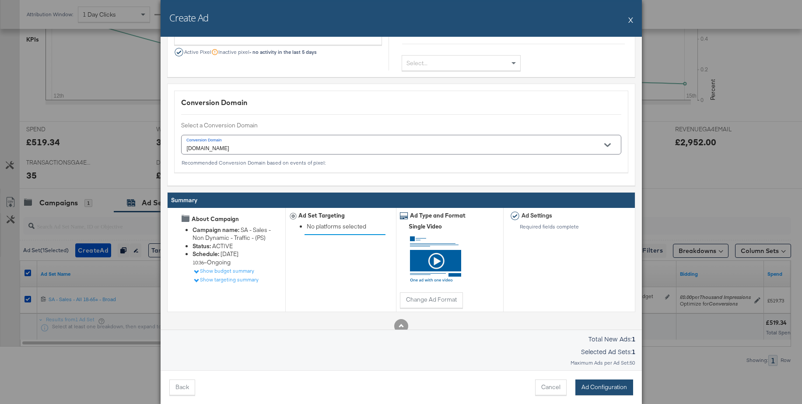
click at [607, 390] on button "Ad Configuration" at bounding box center [605, 387] width 58 height 16
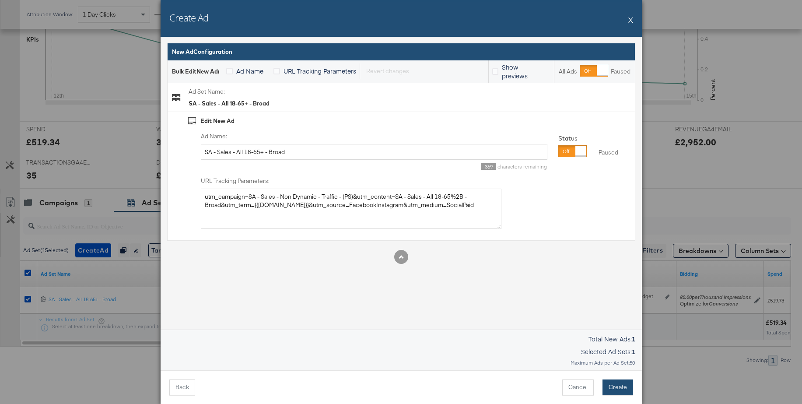
type input "SA - Sales - All 18-65+ - Broad"
type textarea "utm_campaign=SA - Sales - Non Dynamic - Traffic - (PS)&utm_content=SA - Sales -…"
drag, startPoint x: 356, startPoint y: 153, endPoint x: 178, endPoint y: 151, distance: 178.2
click at [178, 151] on div "Edit New Ad Ad Name: SA - Sales - All 18-65+ - Broad 369 characters remaining S…" at bounding box center [401, 176] width 467 height 129
type input "Video - Mega Offers Oct 25"
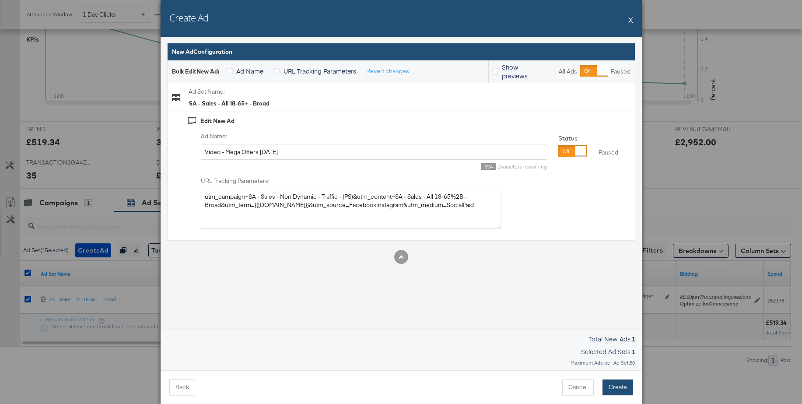
click at [626, 388] on button "Create" at bounding box center [618, 387] width 31 height 16
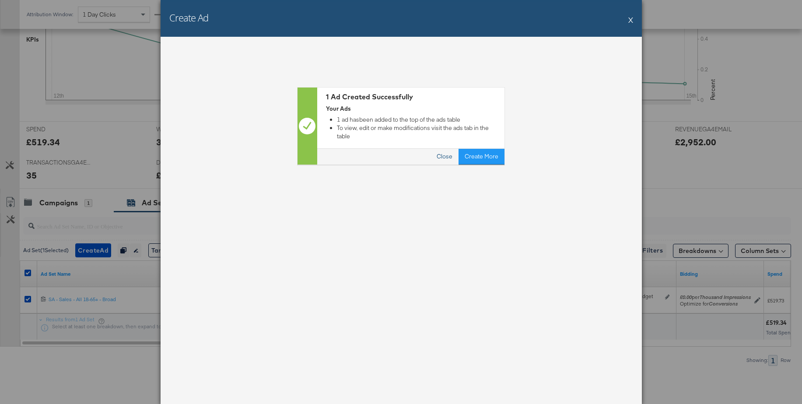
click at [449, 149] on button "Close" at bounding box center [445, 157] width 28 height 16
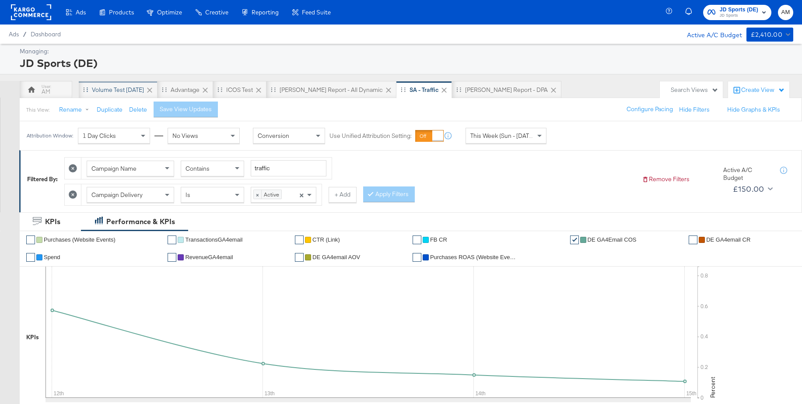
click at [124, 92] on div "Volume test Sep 25" at bounding box center [118, 90] width 52 height 8
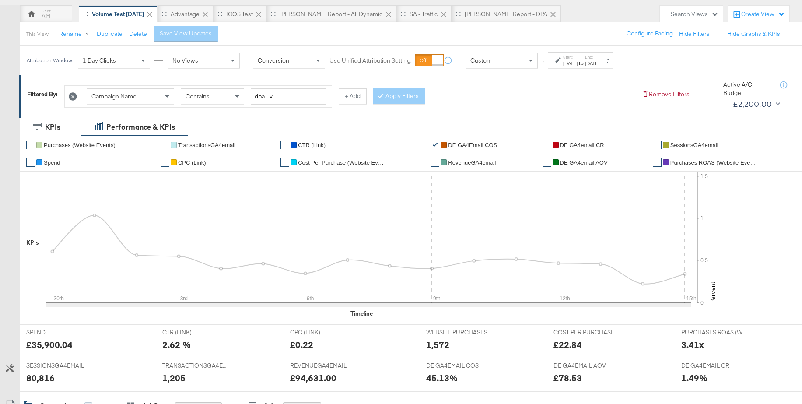
scroll to position [78, 0]
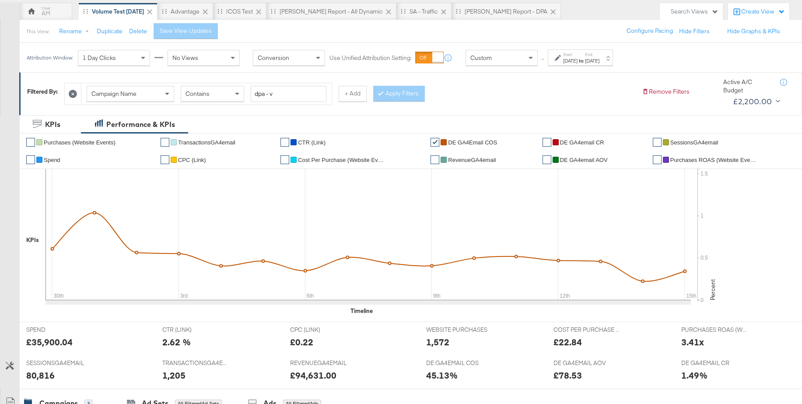
click at [495, 61] on div "Custom" at bounding box center [501, 57] width 71 height 15
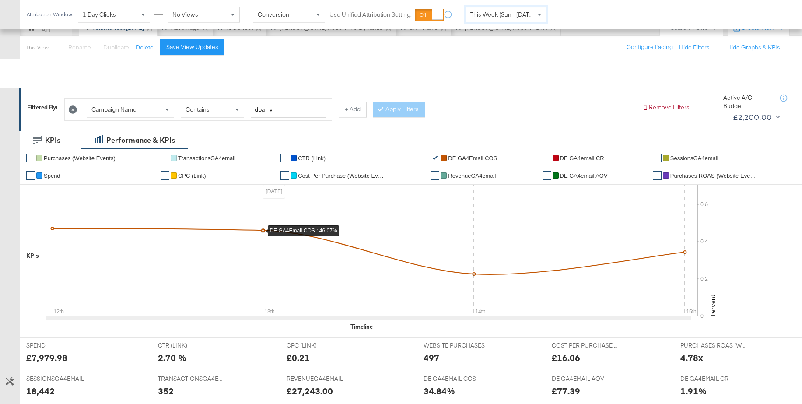
scroll to position [0, 0]
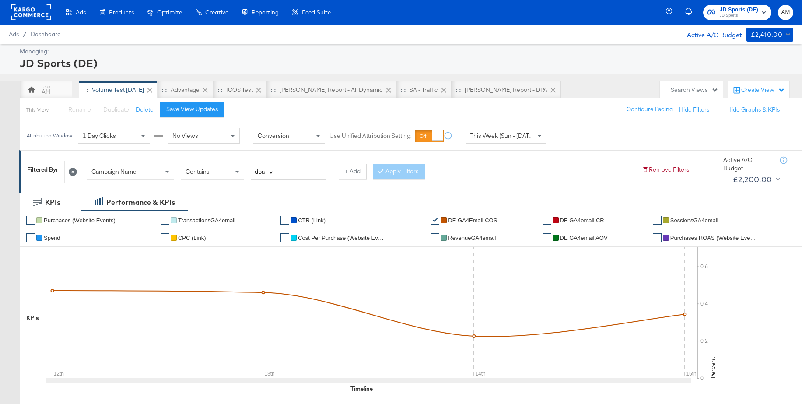
drag, startPoint x: 322, startPoint y: 50, endPoint x: 311, endPoint y: 48, distance: 10.6
click at [0, 0] on div "Manage all your created Overlay Designs." at bounding box center [0, 0] width 0 height 0
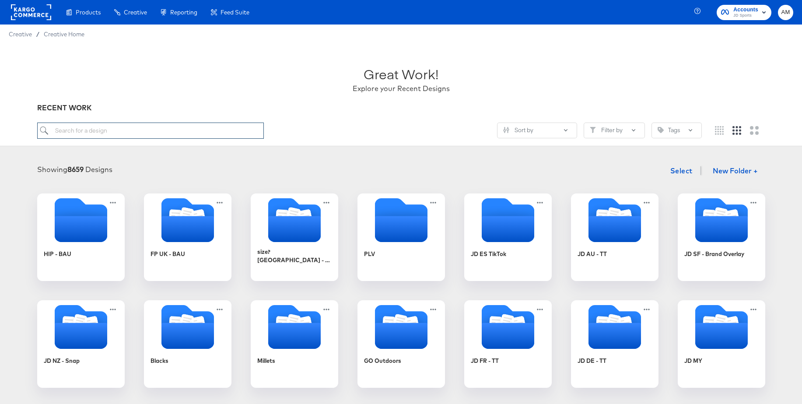
click at [112, 133] on input "search" at bounding box center [150, 131] width 227 height 16
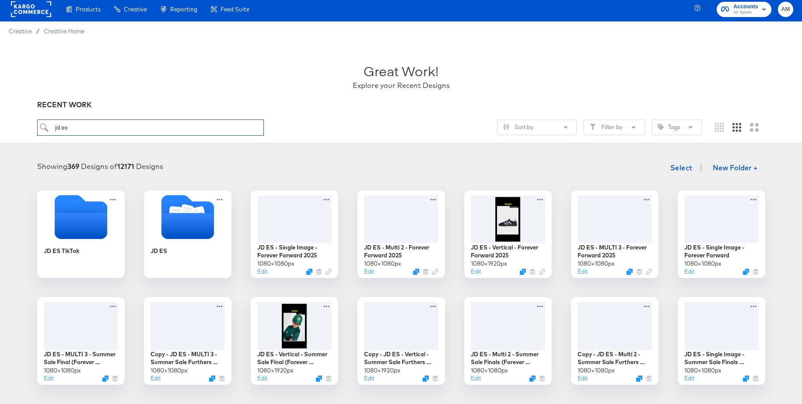
scroll to position [5, 0]
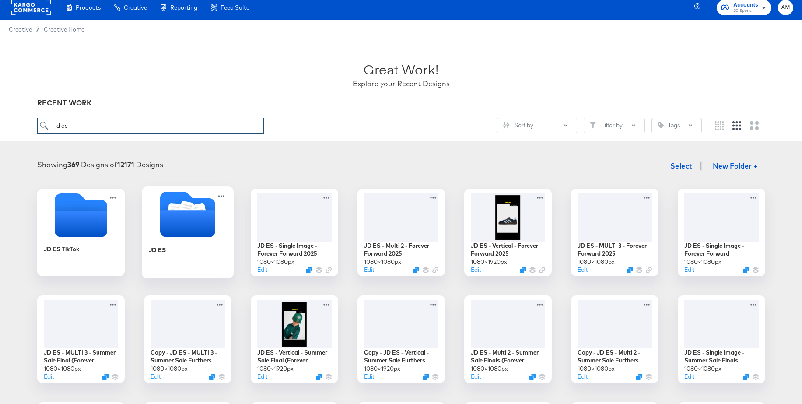
type input "jd es"
click at [186, 207] on icon "Folder" at bounding box center [186, 210] width 15 height 18
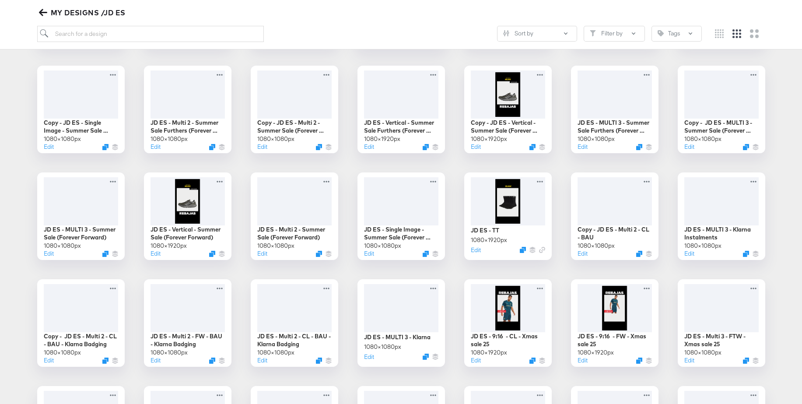
scroll to position [342, 0]
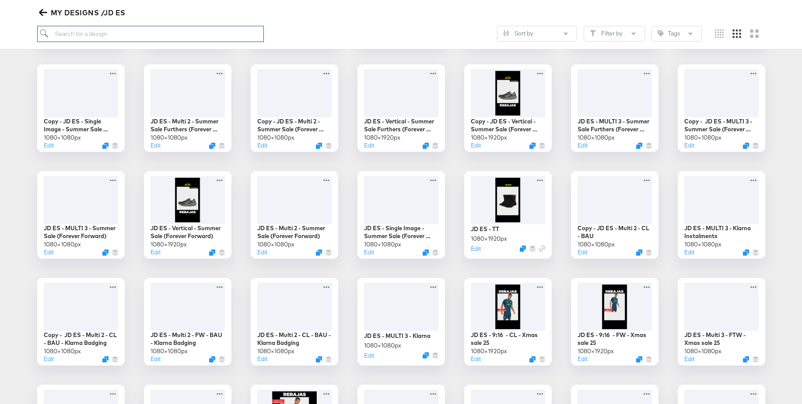
click at [87, 34] on input "search" at bounding box center [150, 34] width 227 height 16
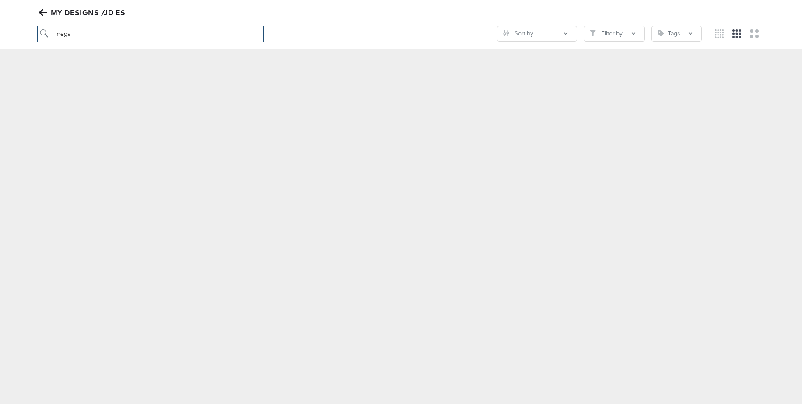
scroll to position [97, 0]
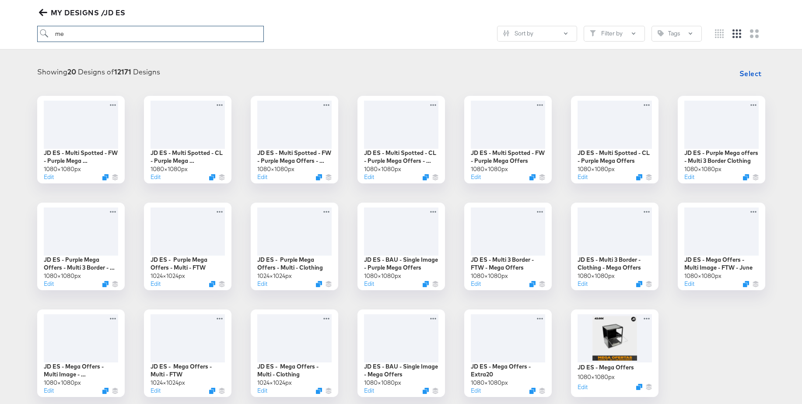
type input "m"
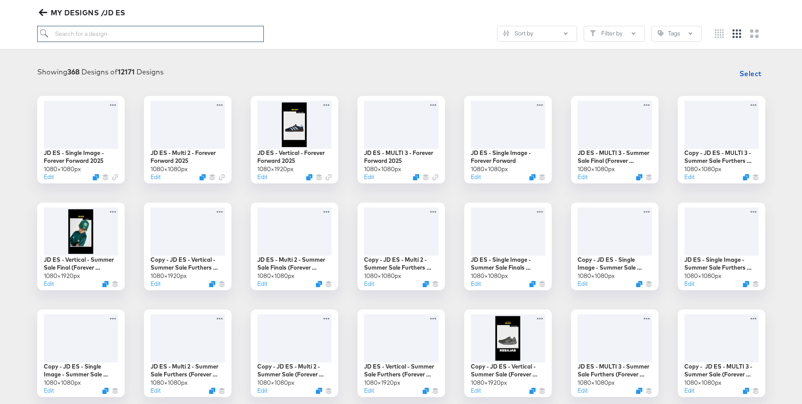
scroll to position [95, 0]
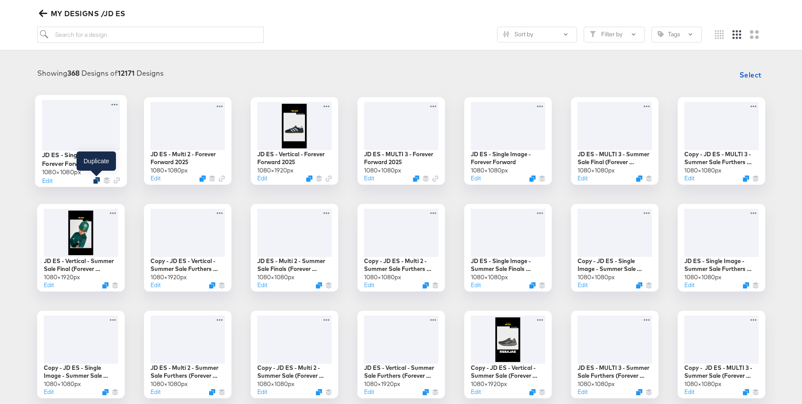
click at [95, 181] on icon "Duplicate" at bounding box center [96, 180] width 7 height 7
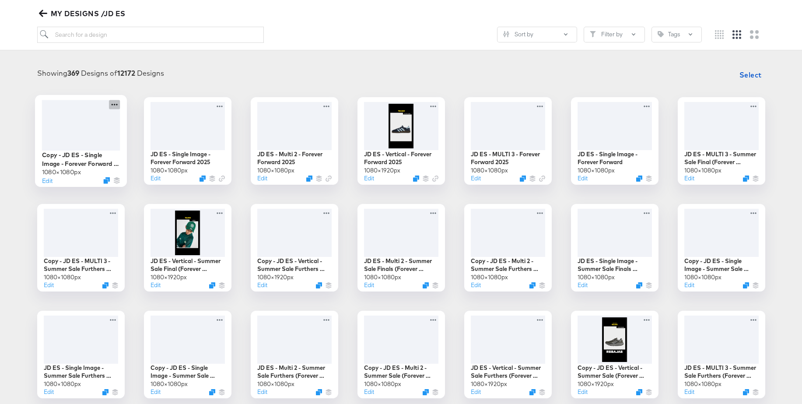
click at [113, 102] on icon at bounding box center [114, 104] width 11 height 9
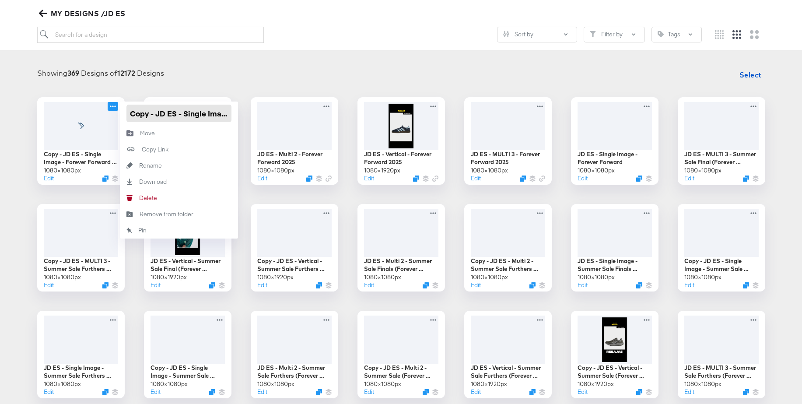
drag, startPoint x: 156, startPoint y: 116, endPoint x: 129, endPoint y: 118, distance: 27.3
click at [112, 116] on div "Copy - JD ES - Single Image - Forever Forward 2025 1080 × 1080 px Edit Copy - J…" at bounding box center [81, 141] width 88 height 88
drag, startPoint x: 213, startPoint y: 116, endPoint x: 239, endPoint y: 116, distance: 26.3
click at [239, 116] on div "JD ES - Single Image - Forever Forward 2025 1080 × 1080 px Edit JD ES - Single …" at bounding box center [401, 301] width 785 height 408
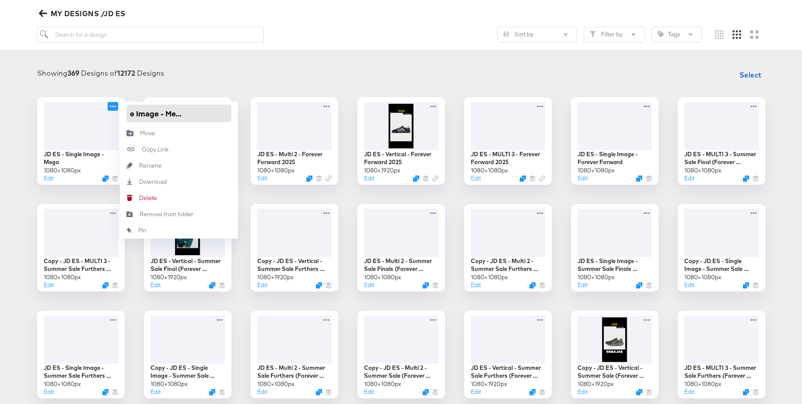
scroll to position [0, 51]
type input "JD ES - Single Image - Mega offers [DATE]"
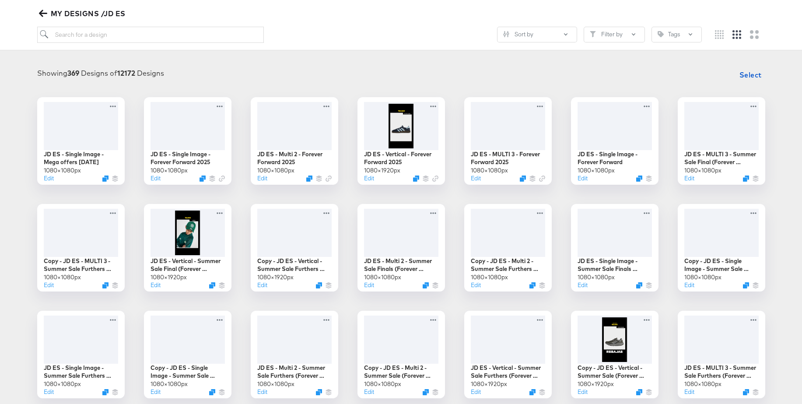
click at [272, 74] on div "Showing 369 Designs of 12172 Designs Select" at bounding box center [401, 75] width 785 height 18
click at [74, 129] on div at bounding box center [81, 125] width 78 height 50
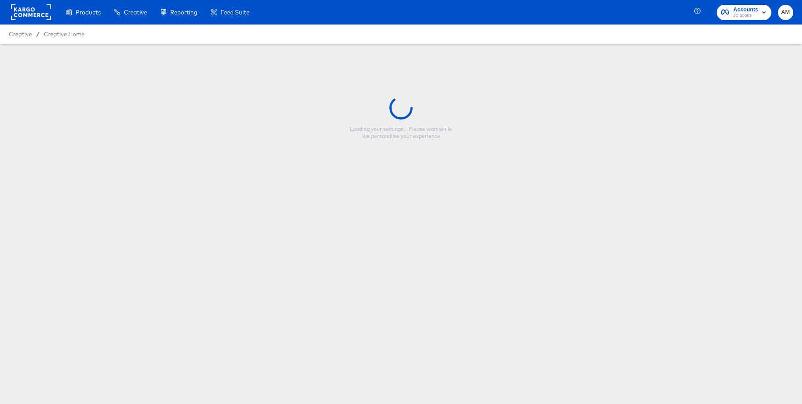
type input "JD ES - Single Image - Mega offers [DATE]"
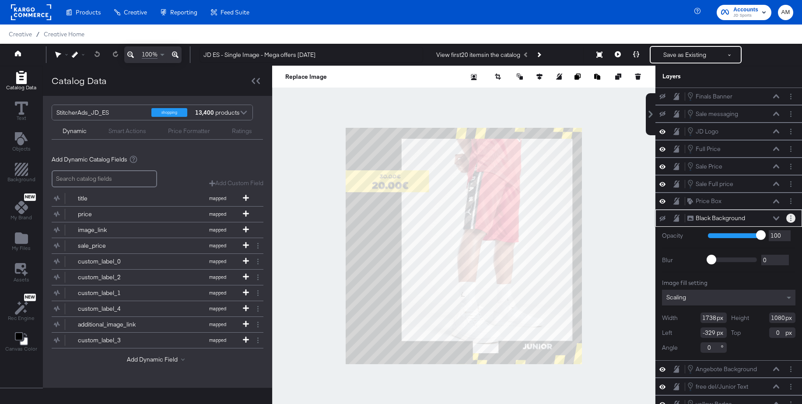
click at [791, 218] on circle "Layer Options" at bounding box center [790, 218] width 1 height 1
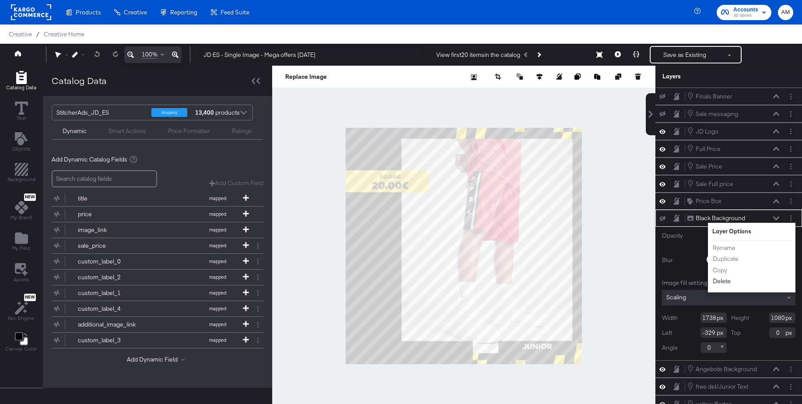
click at [724, 280] on button "Delete" at bounding box center [722, 281] width 19 height 9
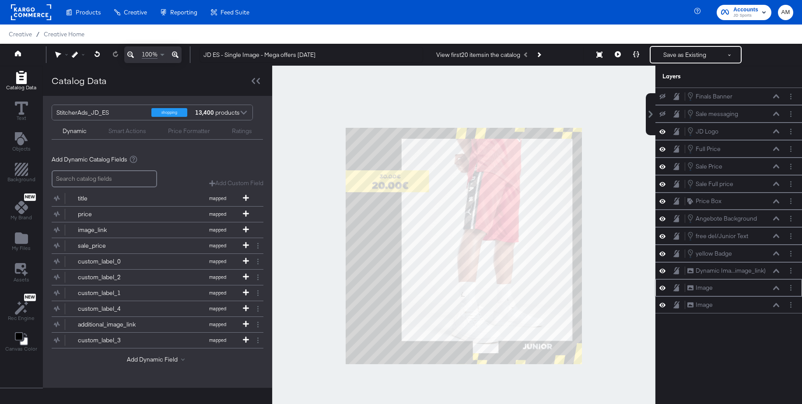
click at [664, 286] on icon at bounding box center [663, 288] width 6 height 4
click at [663, 306] on icon at bounding box center [663, 304] width 6 height 7
click at [792, 305] on button "Layer Options" at bounding box center [791, 304] width 9 height 9
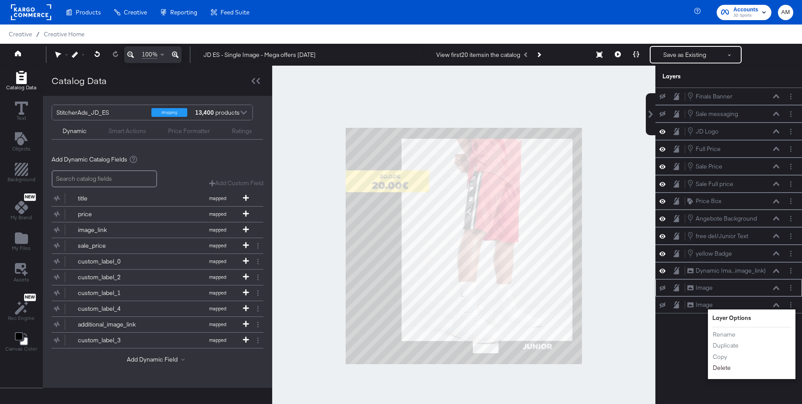
click at [724, 368] on button "Delete" at bounding box center [722, 367] width 19 height 9
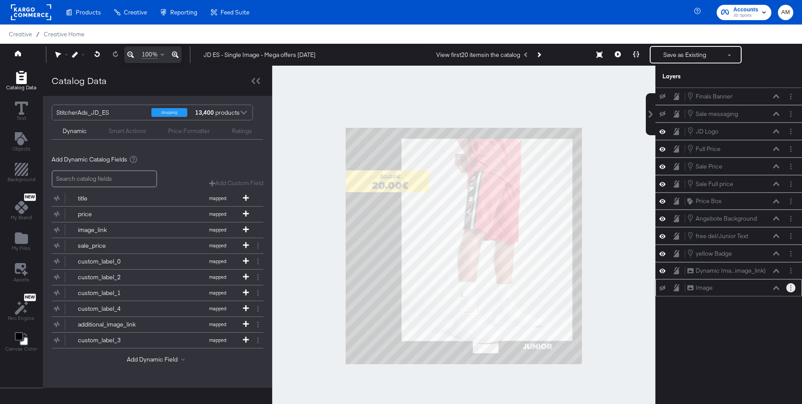
click at [792, 289] on button "Layer Options" at bounding box center [791, 287] width 9 height 9
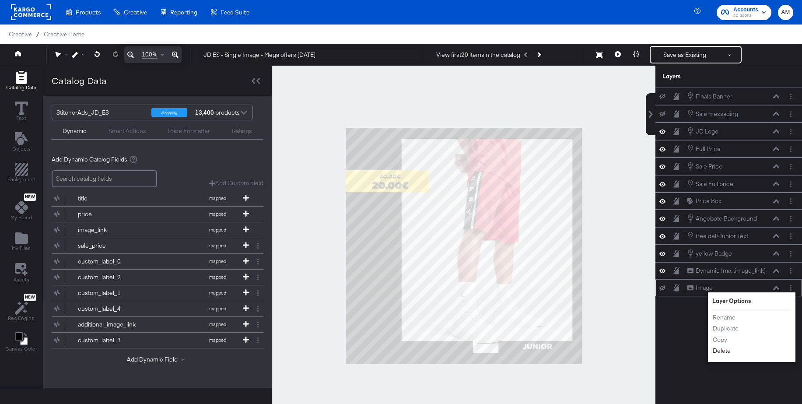
click at [724, 350] on button "Delete" at bounding box center [722, 350] width 19 height 9
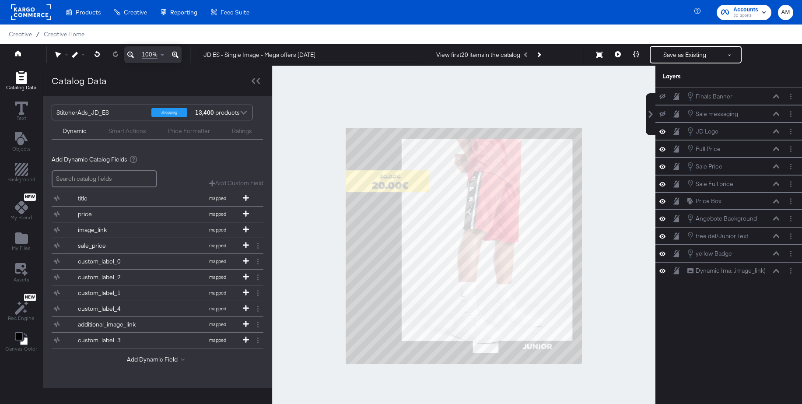
scroll to position [9, 0]
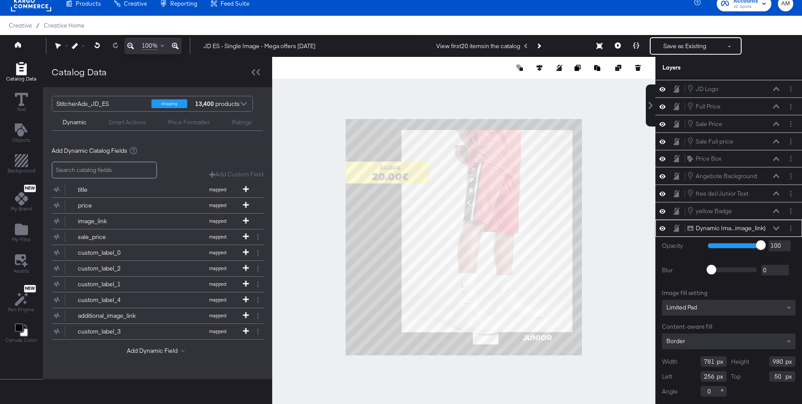
click at [320, 225] on div at bounding box center [463, 237] width 383 height 361
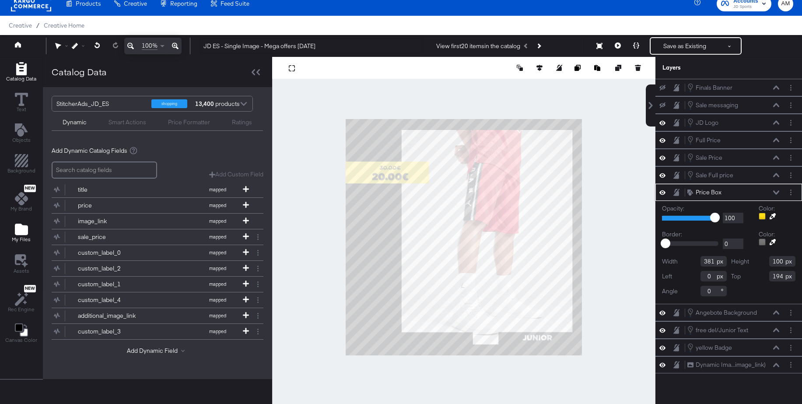
click at [23, 228] on icon "Add Files" at bounding box center [21, 229] width 13 height 11
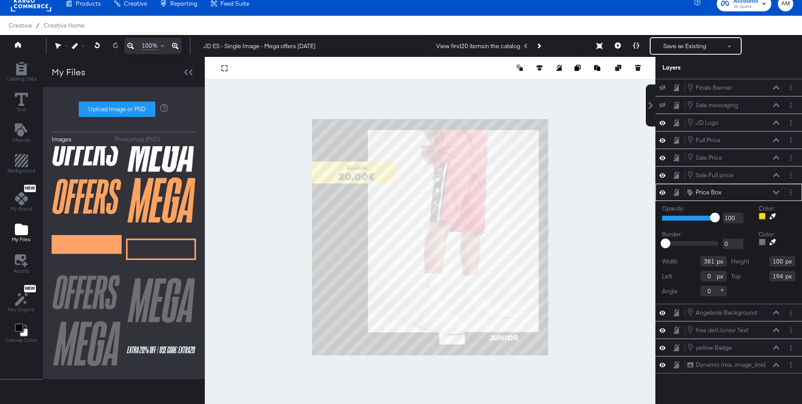
scroll to position [186, 0]
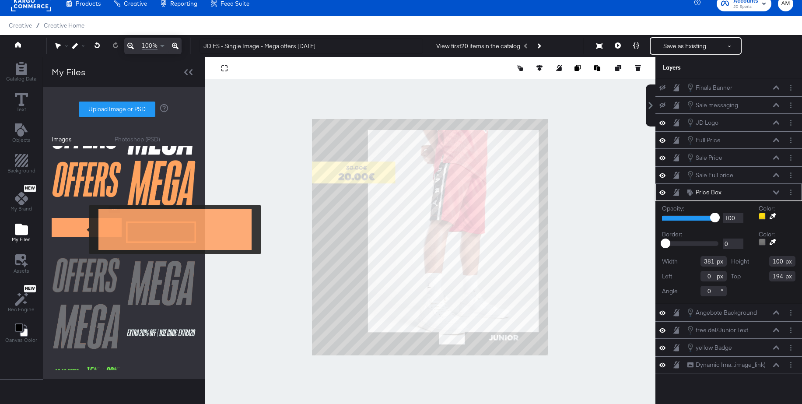
click at [83, 229] on img at bounding box center [87, 228] width 70 height 44
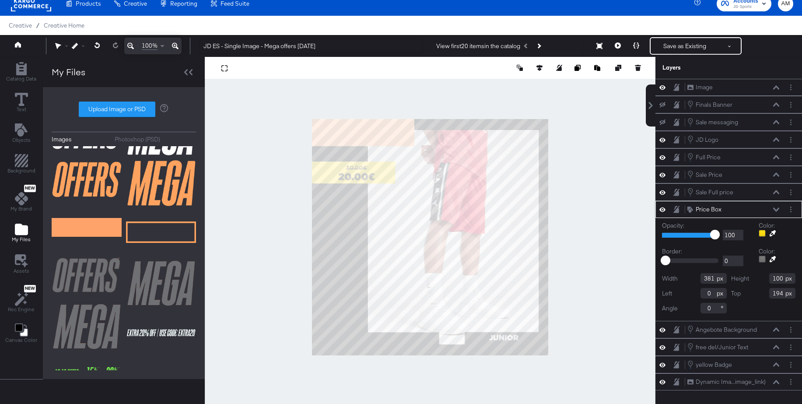
click at [772, 234] on icon at bounding box center [773, 233] width 6 height 6
click at [396, 129] on div at bounding box center [430, 237] width 450 height 361
click at [776, 208] on icon at bounding box center [776, 209] width 6 height 4
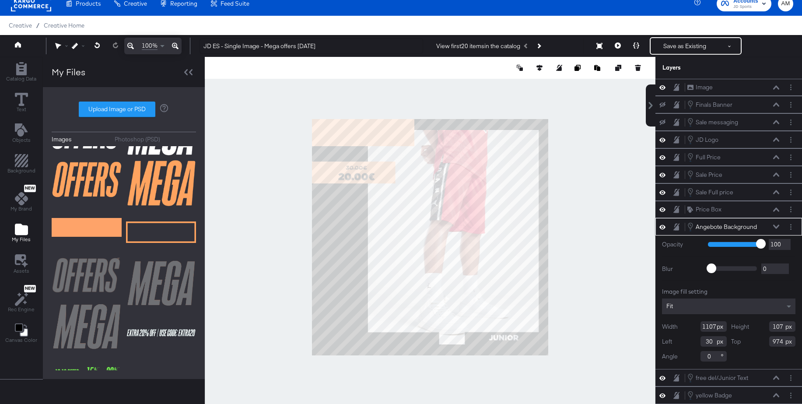
click at [663, 227] on icon at bounding box center [663, 227] width 6 height 4
click at [663, 227] on icon at bounding box center [663, 227] width 6 height 6
click at [541, 46] on icon "Next Product" at bounding box center [539, 45] width 5 height 5
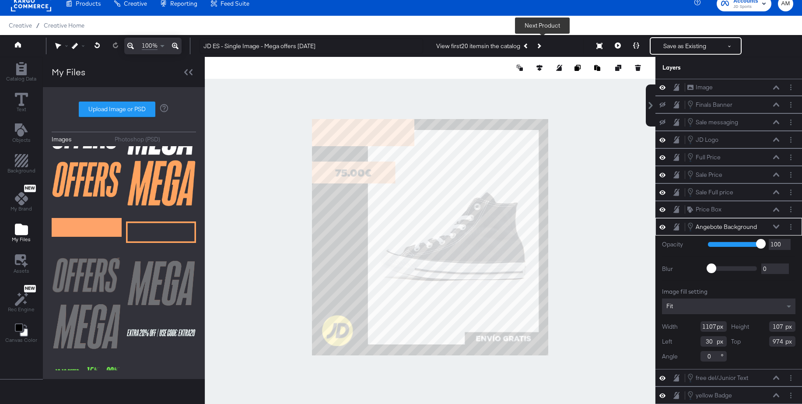
click at [541, 46] on icon "Next Product" at bounding box center [539, 45] width 5 height 5
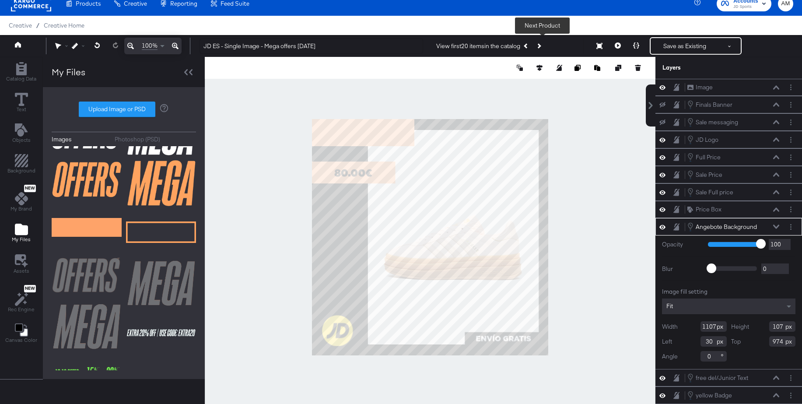
click at [541, 46] on icon "Next Product" at bounding box center [539, 45] width 5 height 5
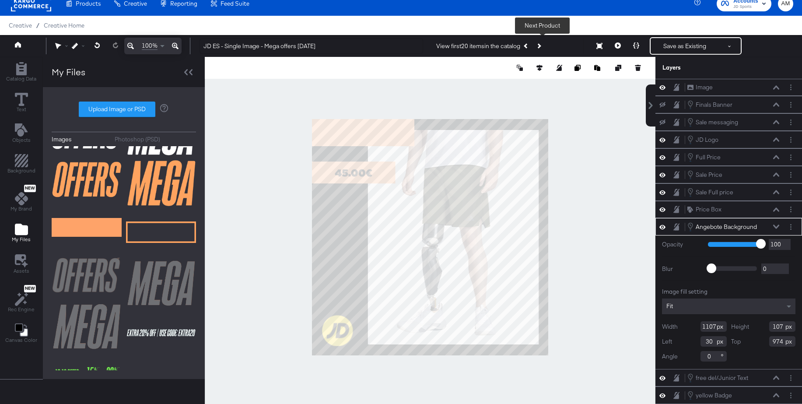
click at [541, 46] on icon "Next Product" at bounding box center [539, 45] width 5 height 5
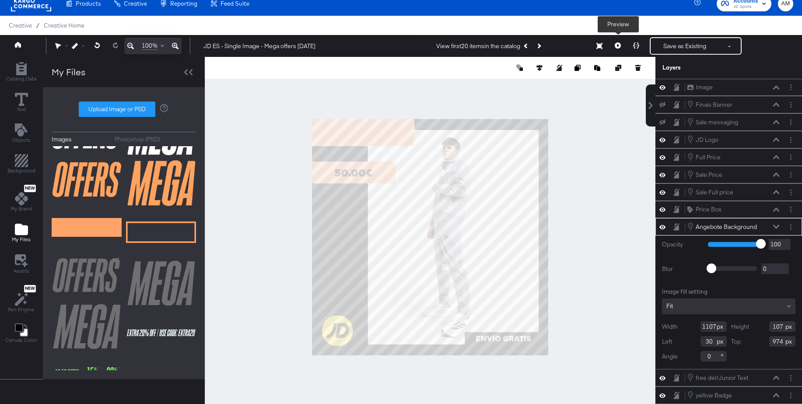
click at [619, 45] on icon at bounding box center [618, 45] width 6 height 6
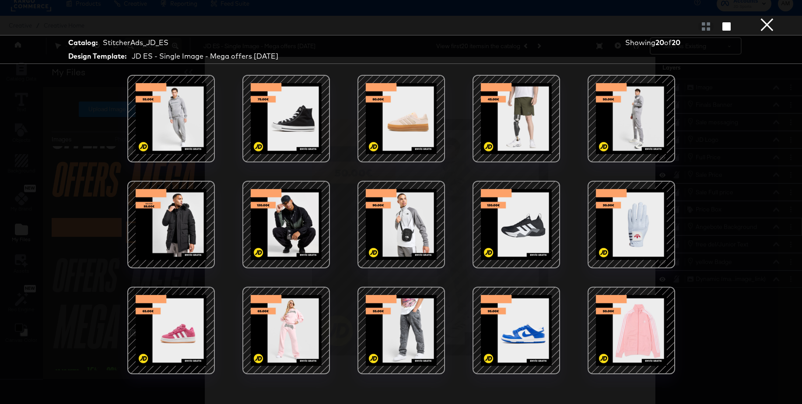
scroll to position [89, 0]
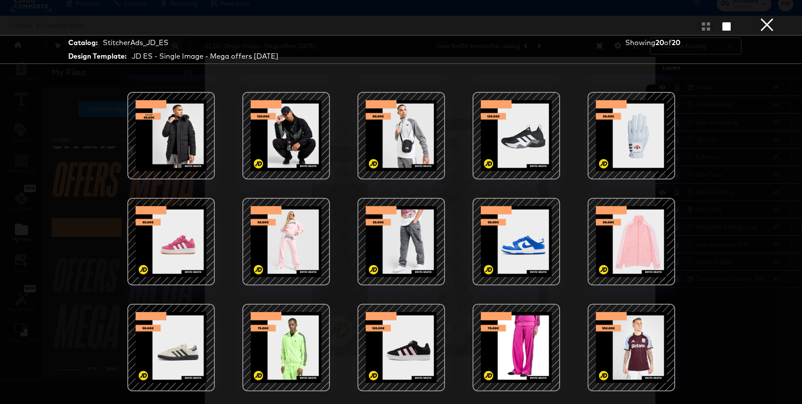
click at [768, 18] on button "×" at bounding box center [768, 9] width 18 height 18
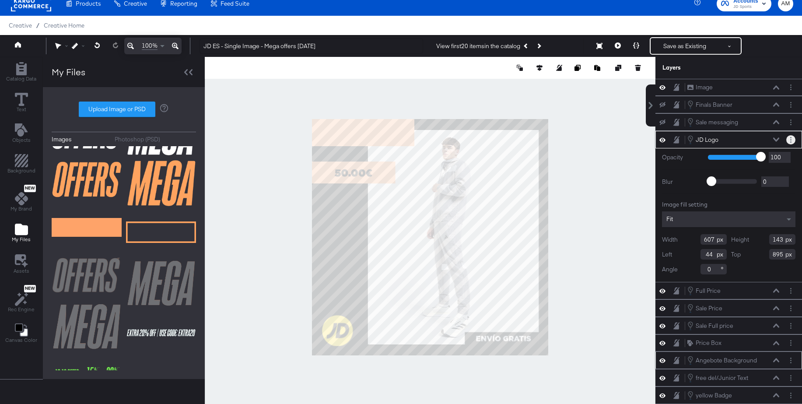
click at [792, 141] on button "Layer Options" at bounding box center [791, 139] width 9 height 9
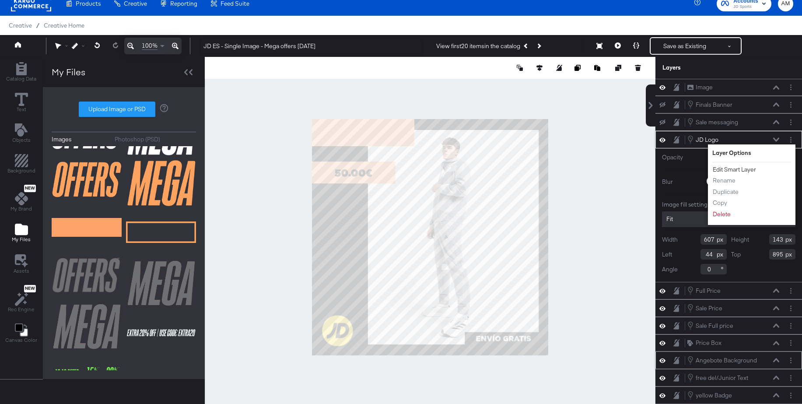
click at [737, 170] on button "Edit Smart Layer" at bounding box center [735, 169] width 44 height 9
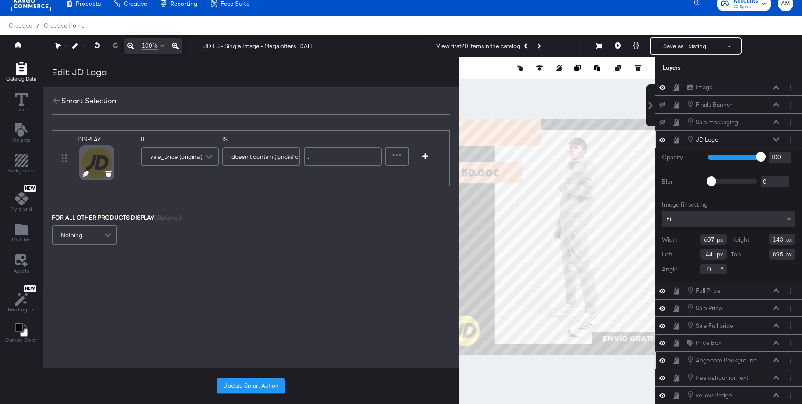
click at [84, 174] on icon at bounding box center [86, 174] width 6 height 6
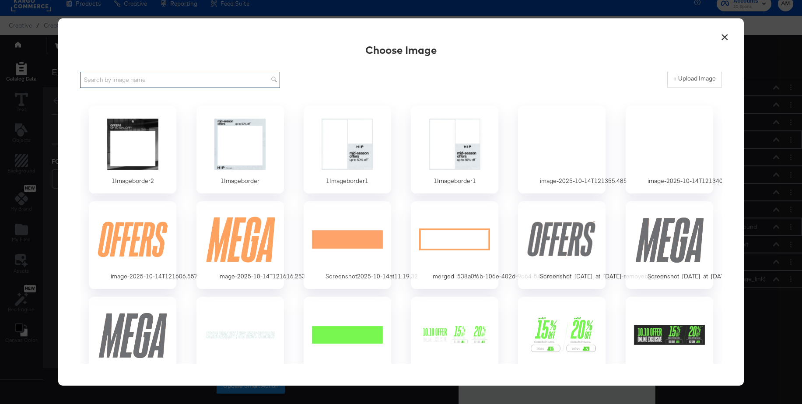
click at [171, 82] on input "text" at bounding box center [180, 80] width 200 height 16
type input "logo"
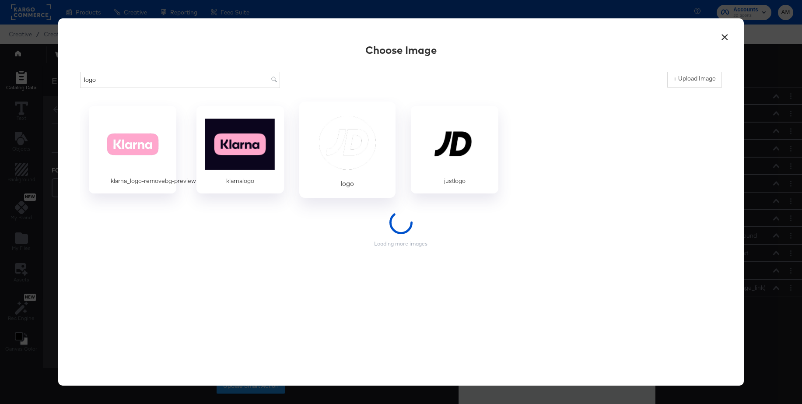
scroll to position [9, 0]
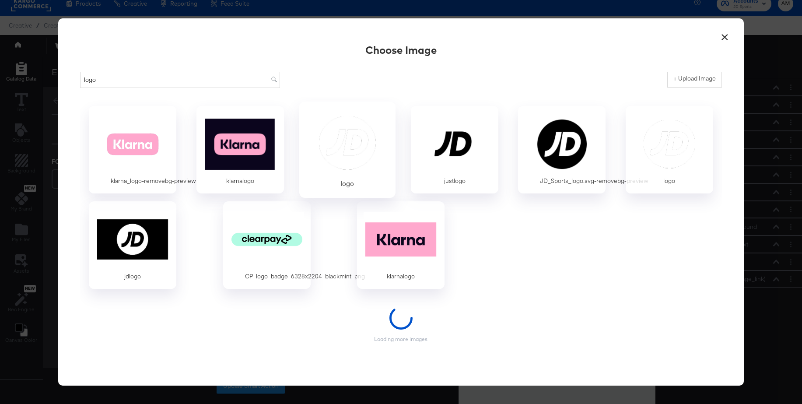
type input "logo"
click at [357, 141] on div at bounding box center [347, 143] width 82 height 60
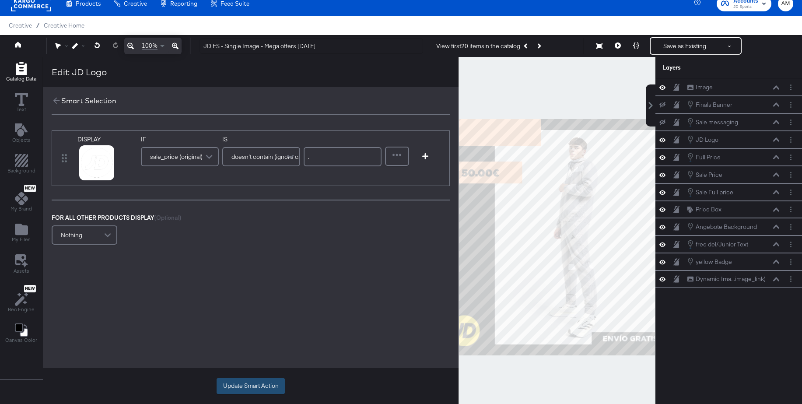
click at [242, 391] on button "Update Smart Action" at bounding box center [251, 386] width 68 height 16
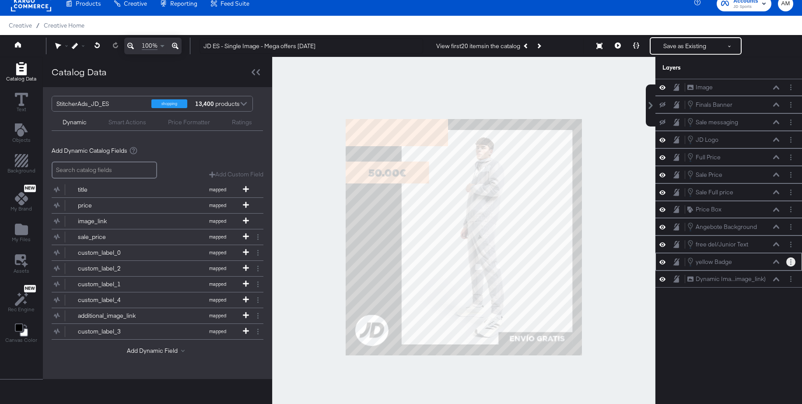
click at [790, 263] on icon "Layer Options" at bounding box center [790, 262] width 1 height 6
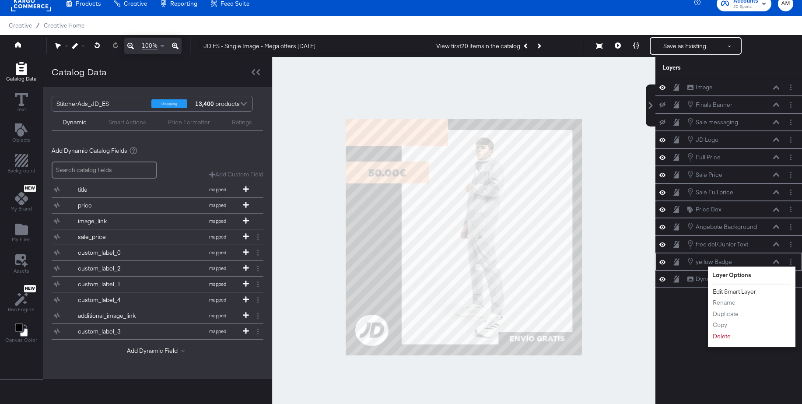
click at [735, 293] on button "Edit Smart Layer" at bounding box center [735, 291] width 44 height 9
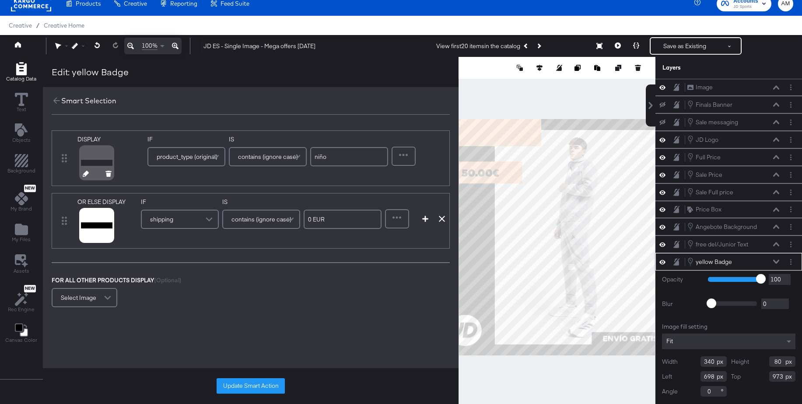
click at [84, 173] on icon at bounding box center [86, 174] width 6 height 6
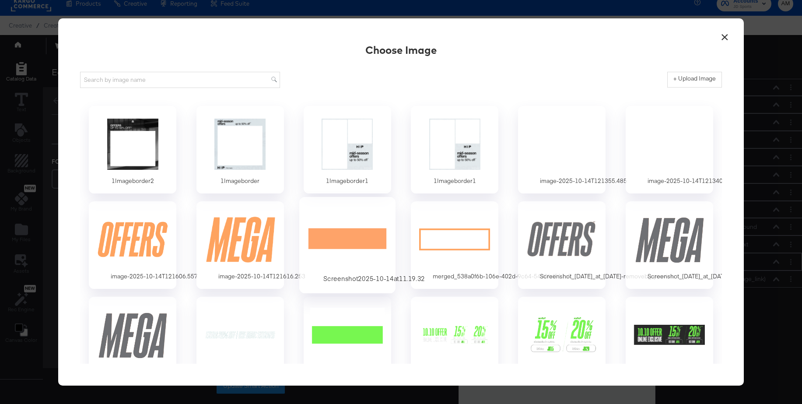
click at [350, 242] on div at bounding box center [347, 239] width 82 height 60
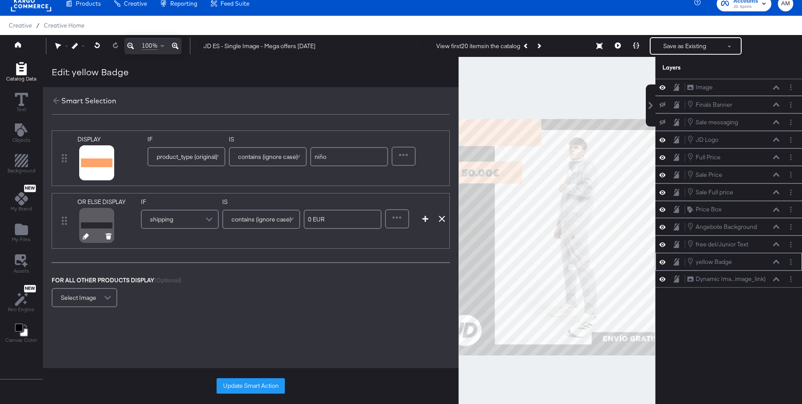
click at [83, 236] on icon at bounding box center [86, 236] width 6 height 6
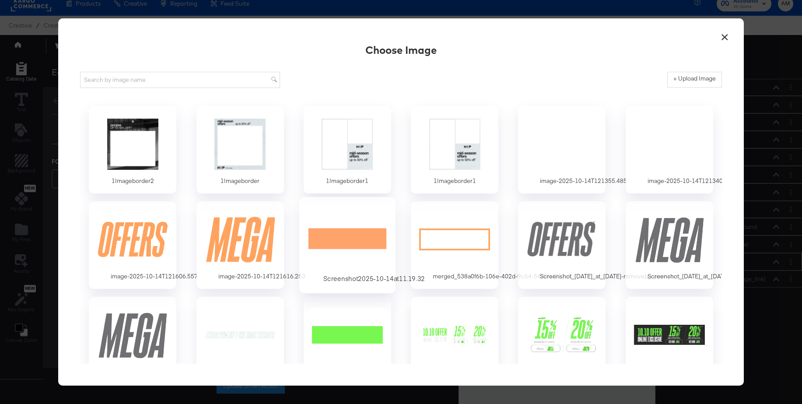
click at [336, 232] on div at bounding box center [347, 239] width 82 height 60
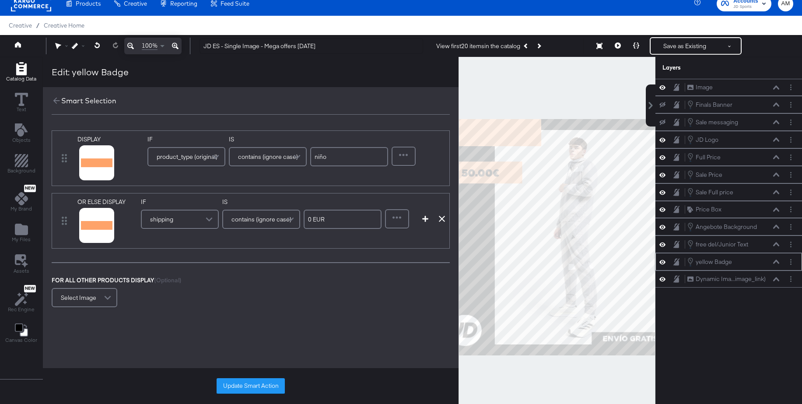
click at [242, 387] on button "Update Smart Action" at bounding box center [251, 386] width 68 height 16
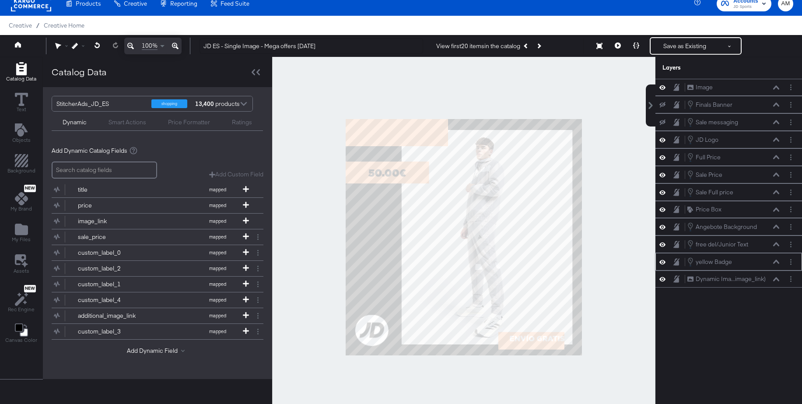
click at [776, 261] on icon at bounding box center [776, 262] width 6 height 4
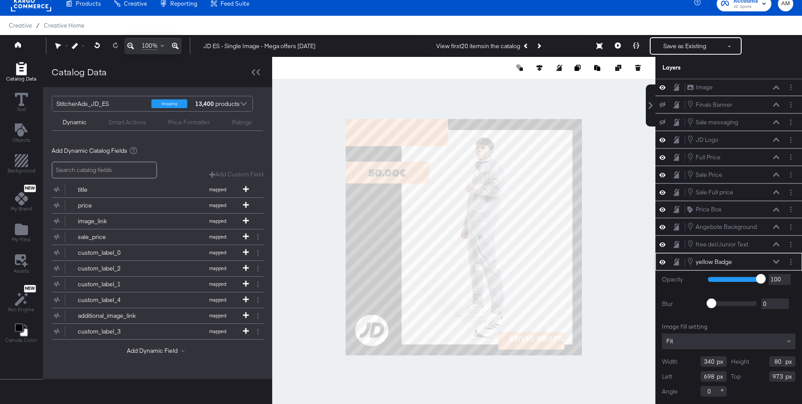
scroll to position [22, 0]
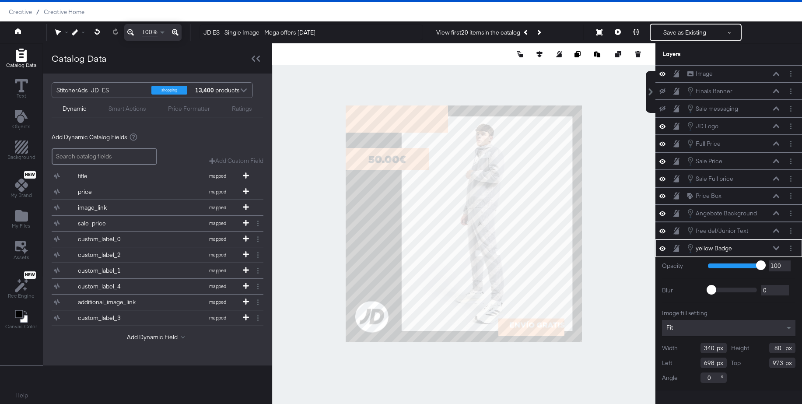
click at [671, 336] on div "Fit" at bounding box center [729, 328] width 134 height 16
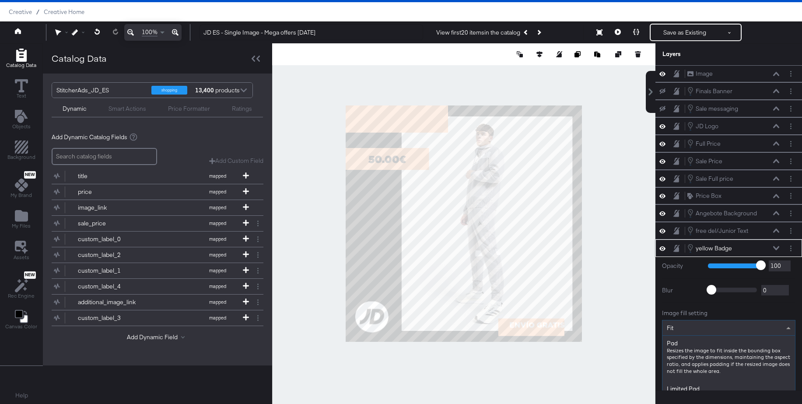
scroll to position [109, 0]
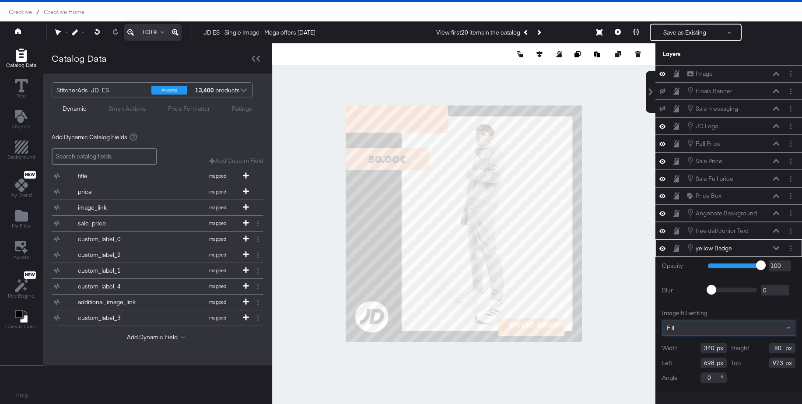
click at [778, 247] on icon at bounding box center [776, 248] width 6 height 4
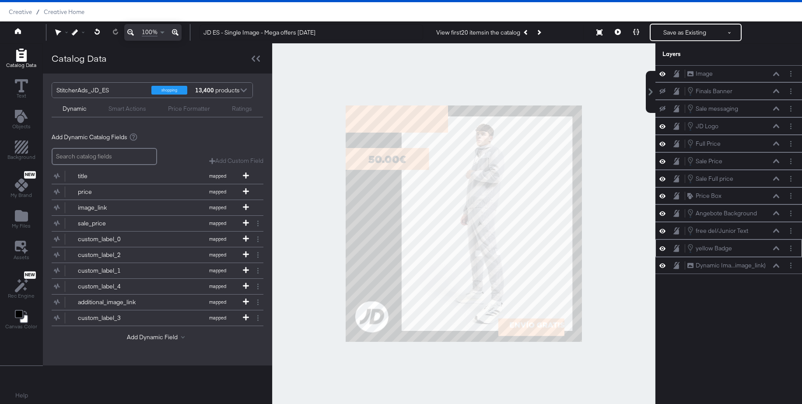
click at [777, 247] on icon at bounding box center [776, 248] width 6 height 4
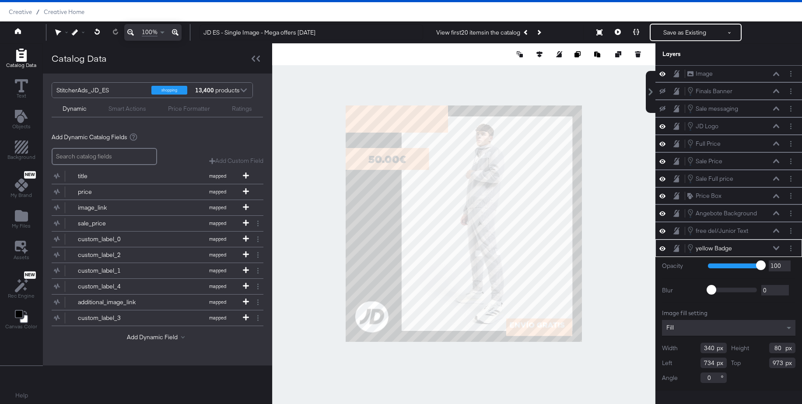
type input "735"
type input "345"
type input "58"
type input "730"
type input "974"
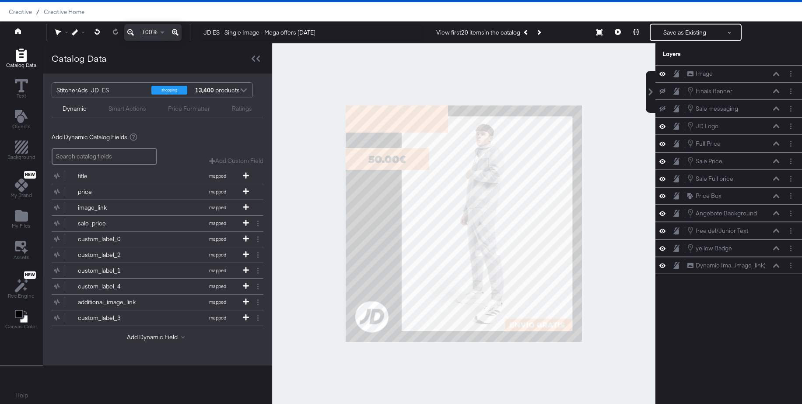
click at [609, 309] on div at bounding box center [463, 223] width 383 height 361
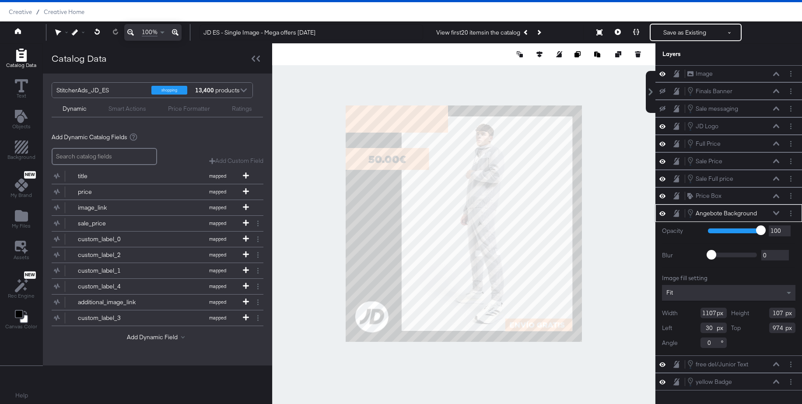
click at [775, 213] on icon at bounding box center [776, 213] width 6 height 4
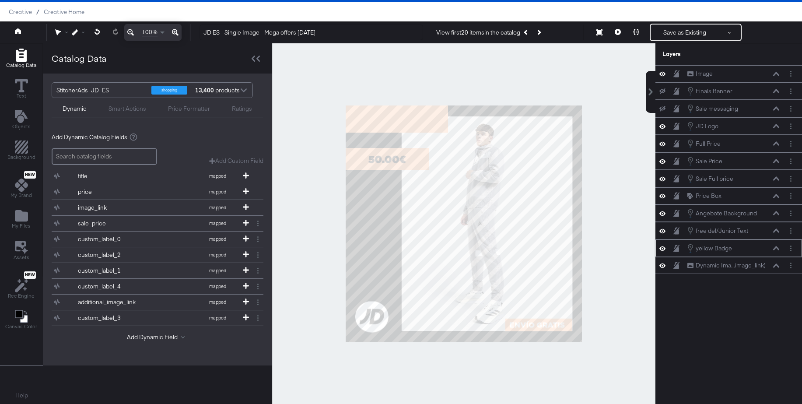
click at [776, 246] on icon at bounding box center [776, 248] width 6 height 4
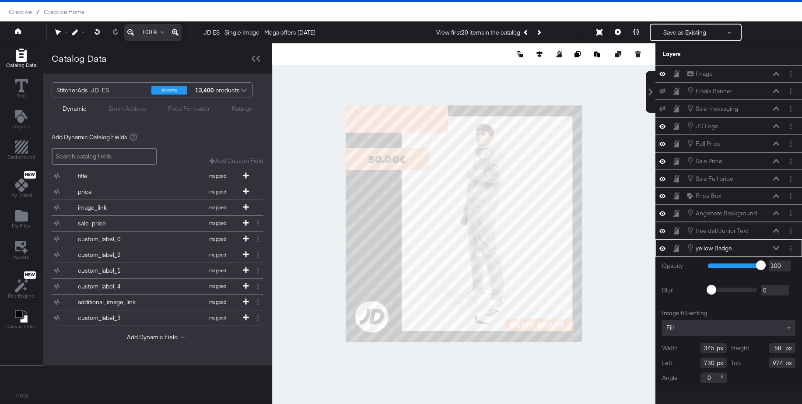
drag, startPoint x: 783, startPoint y: 349, endPoint x: 763, endPoint y: 350, distance: 19.3
click at [763, 350] on div "Height 58" at bounding box center [763, 348] width 65 height 11
type input "56"
click at [619, 346] on div at bounding box center [463, 223] width 383 height 361
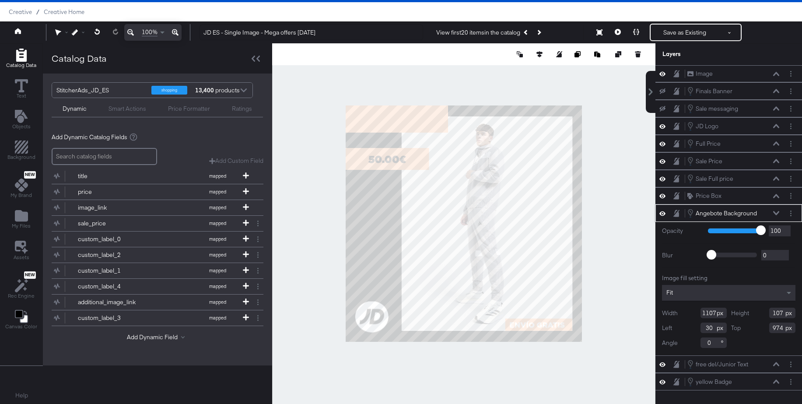
click at [777, 213] on icon at bounding box center [776, 213] width 6 height 4
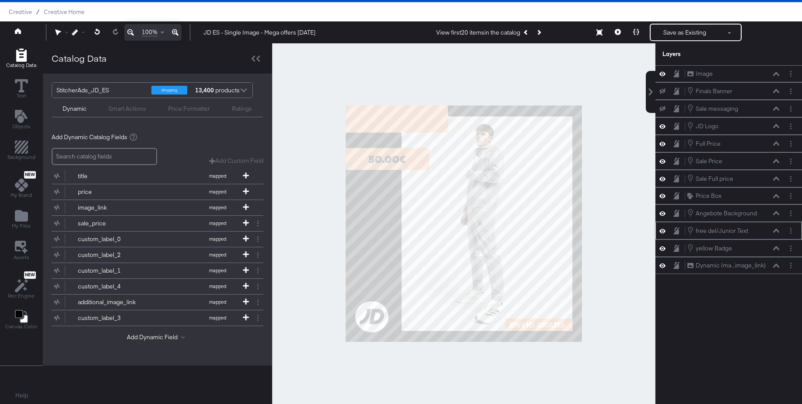
click at [777, 230] on icon at bounding box center [776, 230] width 6 height 4
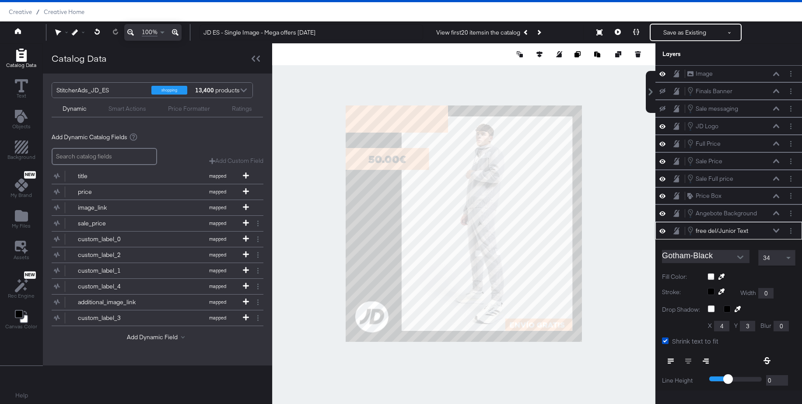
scroll to position [101, 0]
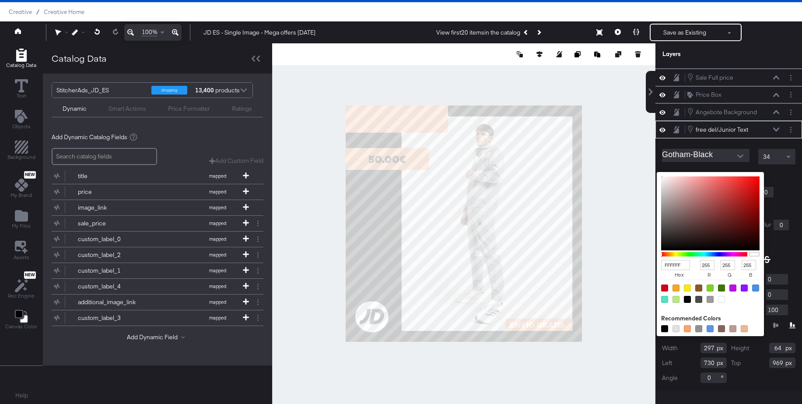
click at [712, 173] on div "FFFFFF hex 255 r 255 g 255 b 100 a Recommended Colors" at bounding box center [752, 175] width 88 height 7
click at [689, 299] on div at bounding box center [687, 299] width 7 height 7
type input "000000"
type input "0"
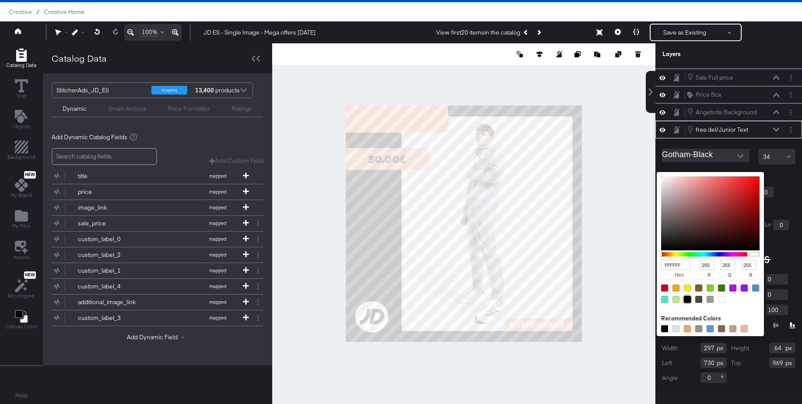
type input "0"
click at [637, 33] on icon at bounding box center [636, 32] width 6 height 6
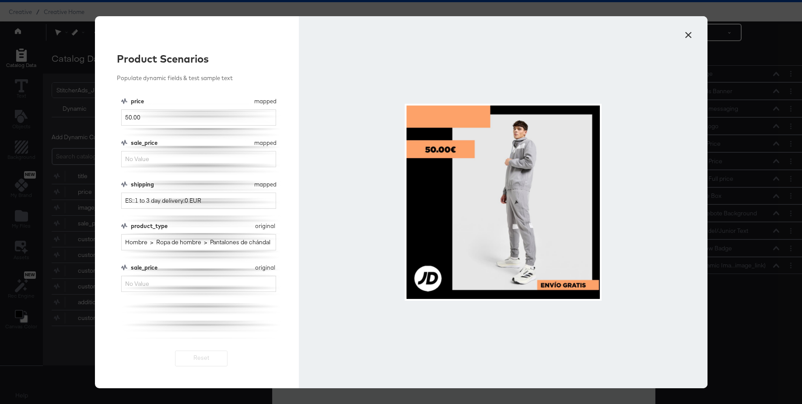
scroll to position [0, 0]
click at [150, 159] on input "sale_price" at bounding box center [198, 159] width 155 height 16
type input "40"
drag, startPoint x: 141, startPoint y: 159, endPoint x: 98, endPoint y: 173, distance: 45.5
click at [95, 162] on div "Product Scenarios Populate dynamic fields & test sample text price mapped price…" at bounding box center [197, 202] width 204 height 372
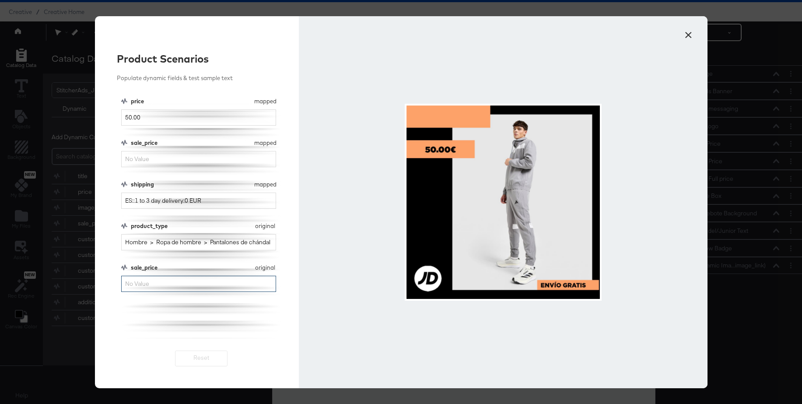
click at [136, 287] on input "sale_price" at bounding box center [198, 284] width 155 height 16
type input "40"
click at [691, 34] on button "×" at bounding box center [689, 33] width 16 height 16
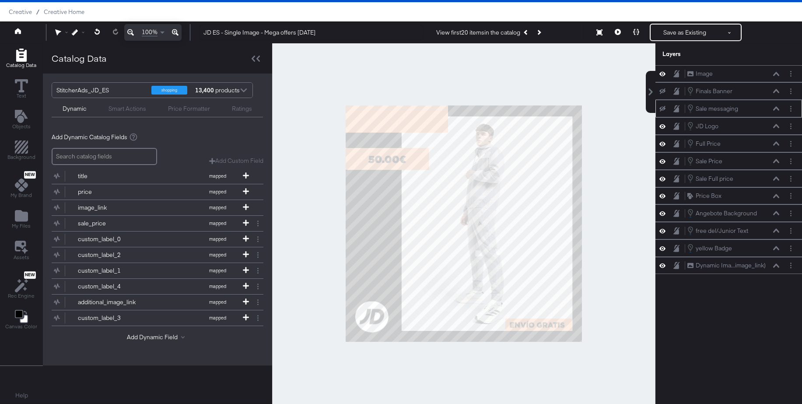
click at [664, 106] on icon at bounding box center [663, 109] width 6 height 6
click at [664, 106] on icon at bounding box center [663, 108] width 6 height 7
click at [663, 91] on icon at bounding box center [663, 91] width 6 height 6
click at [663, 91] on icon at bounding box center [663, 91] width 6 height 7
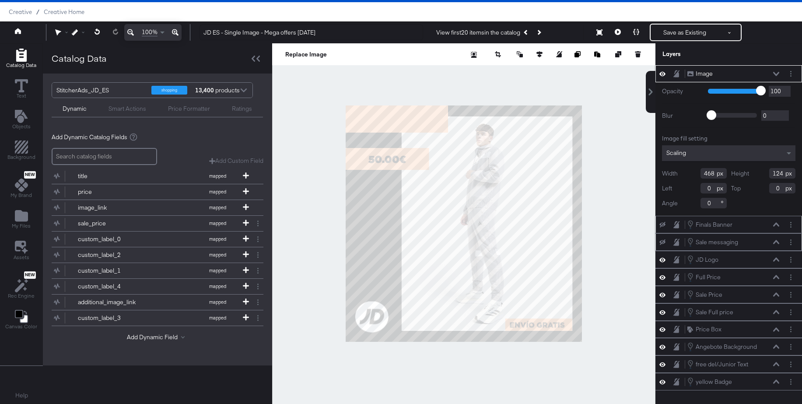
click at [662, 73] on icon at bounding box center [663, 73] width 6 height 7
click at [772, 70] on div "Image Image" at bounding box center [733, 73] width 93 height 9
click at [775, 70] on div "Image Image" at bounding box center [733, 73] width 93 height 9
click at [792, 347] on button "Layer Options" at bounding box center [791, 346] width 9 height 9
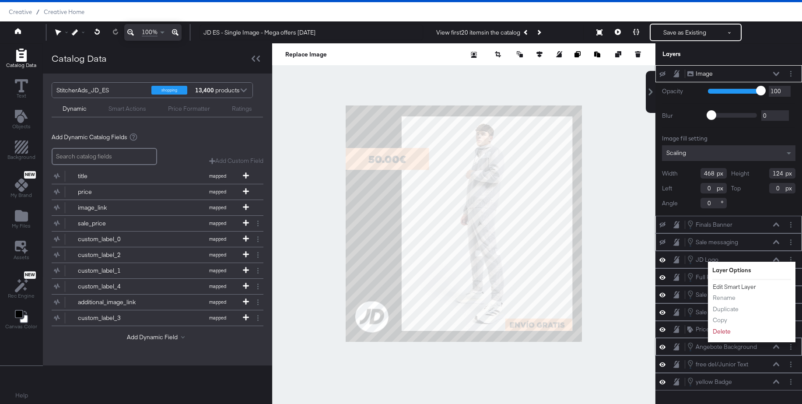
click at [724, 285] on button "Edit Smart Layer" at bounding box center [735, 286] width 44 height 9
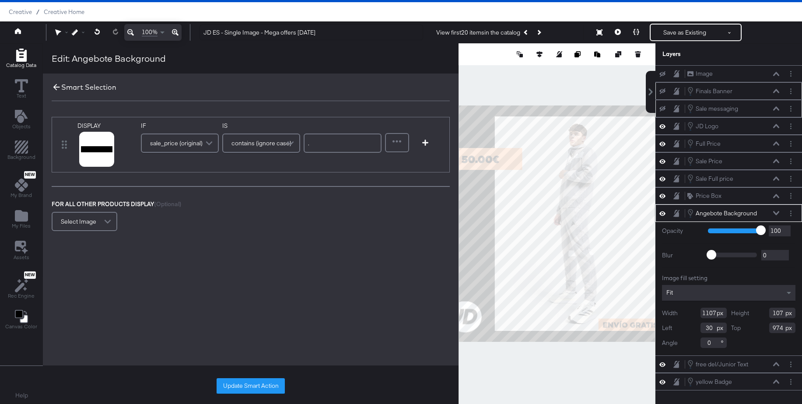
click at [55, 86] on icon at bounding box center [57, 87] width 10 height 10
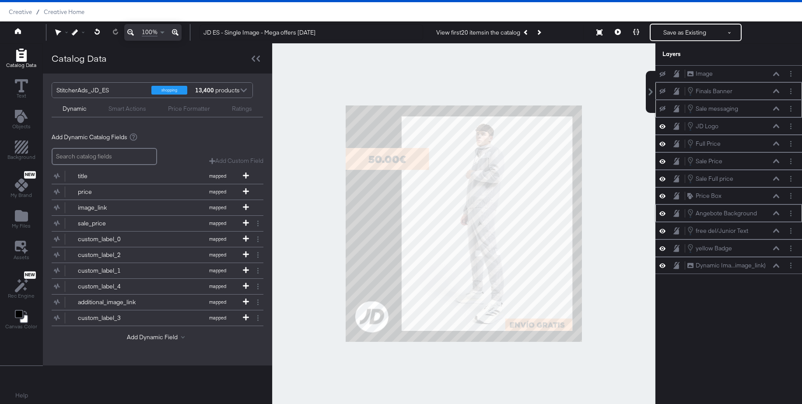
click at [661, 212] on icon at bounding box center [663, 213] width 6 height 4
click at [664, 192] on div at bounding box center [665, 196] width 12 height 8
click at [664, 197] on icon at bounding box center [663, 195] width 6 height 7
click at [664, 197] on icon at bounding box center [663, 196] width 6 height 6
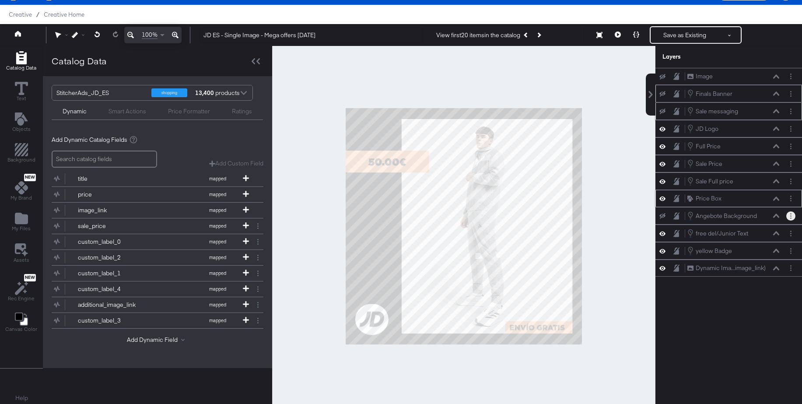
click at [791, 216] on circle "Layer Options" at bounding box center [790, 215] width 1 height 1
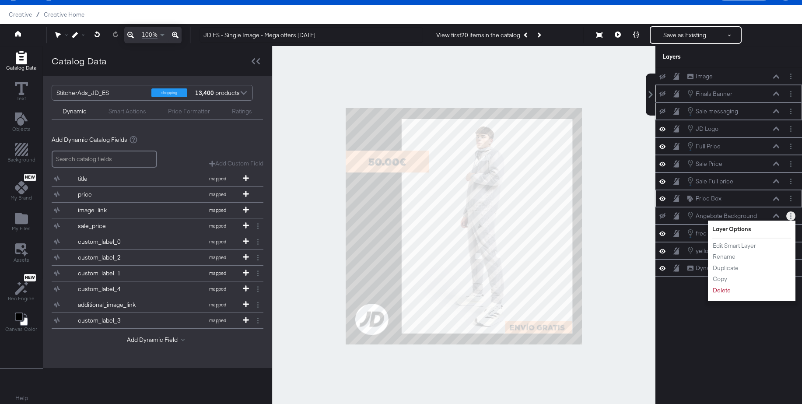
scroll to position [19, 0]
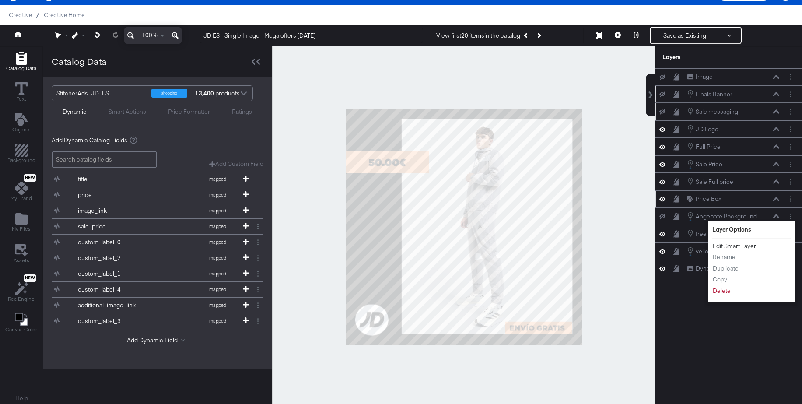
click at [738, 243] on button "Edit Smart Layer" at bounding box center [735, 246] width 44 height 9
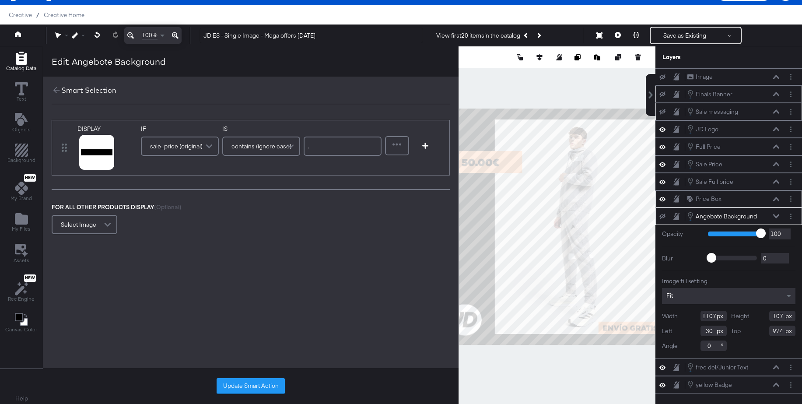
scroll to position [20, 0]
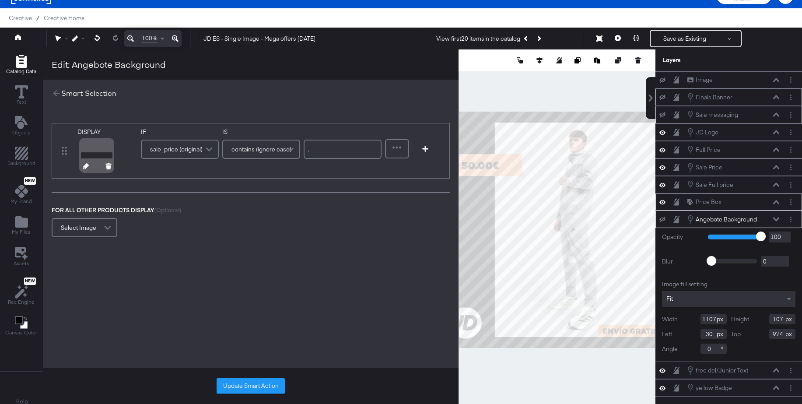
click at [85, 162] on div "DISPLAY" at bounding box center [102, 151] width 50 height 46
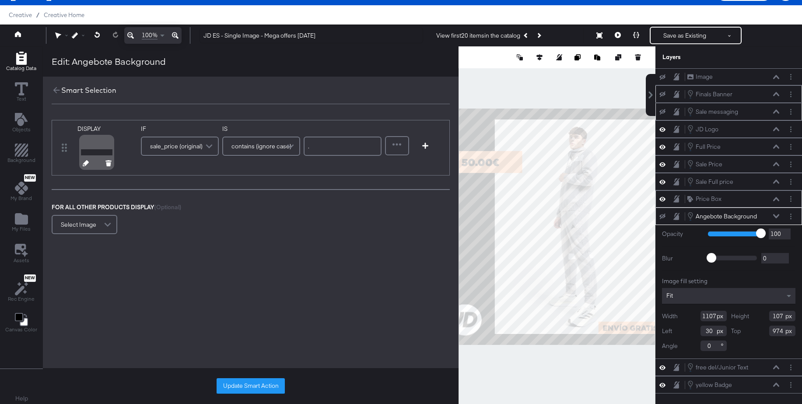
click at [84, 165] on icon at bounding box center [86, 163] width 6 height 6
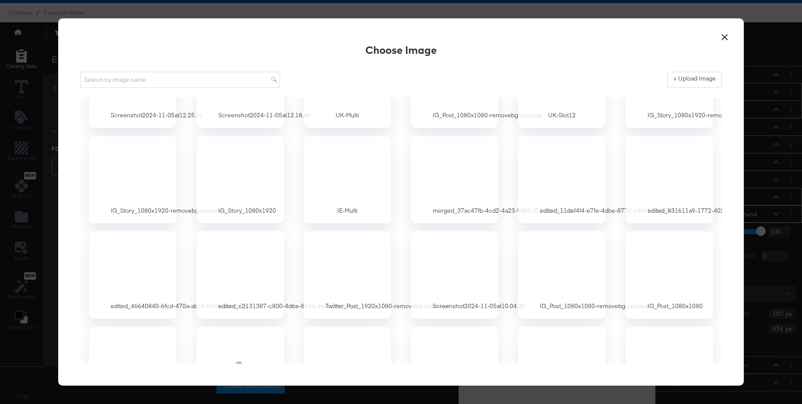
scroll to position [10659, 0]
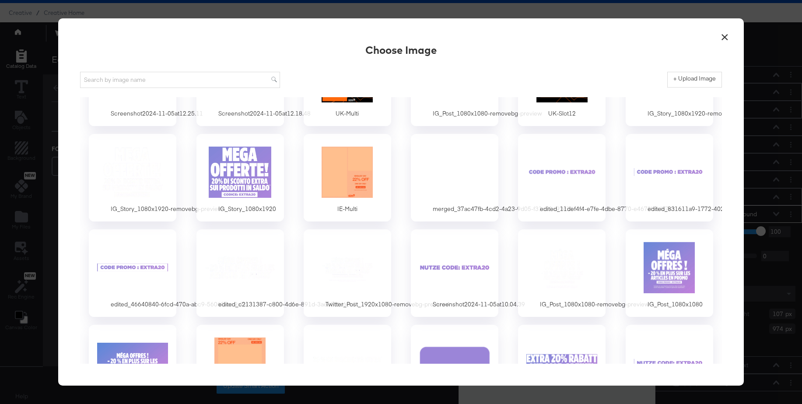
click at [725, 36] on button "×" at bounding box center [725, 35] width 16 height 16
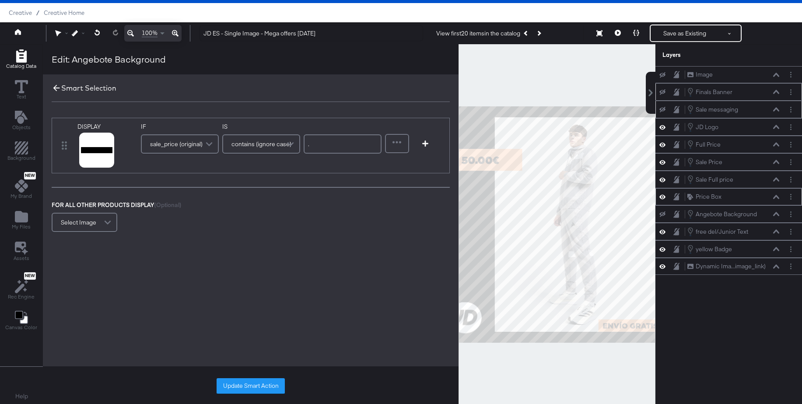
click at [56, 87] on icon at bounding box center [57, 88] width 10 height 10
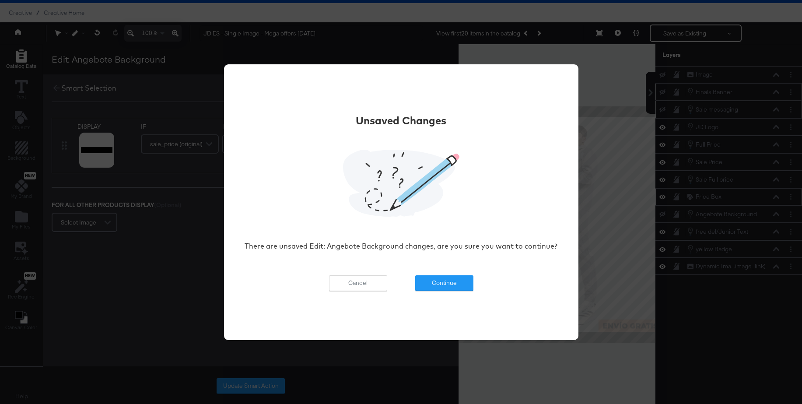
drag, startPoint x: 433, startPoint y: 285, endPoint x: 450, endPoint y: 274, distance: 19.9
click at [433, 285] on button "Continue" at bounding box center [444, 283] width 58 height 16
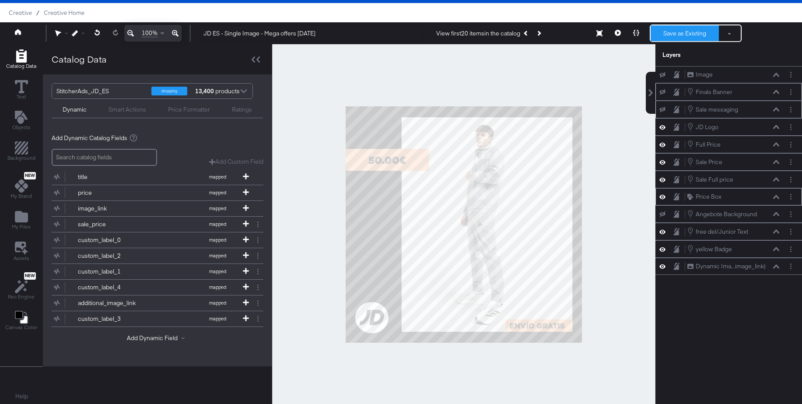
click at [682, 35] on button "Save as Existing" at bounding box center [685, 33] width 68 height 16
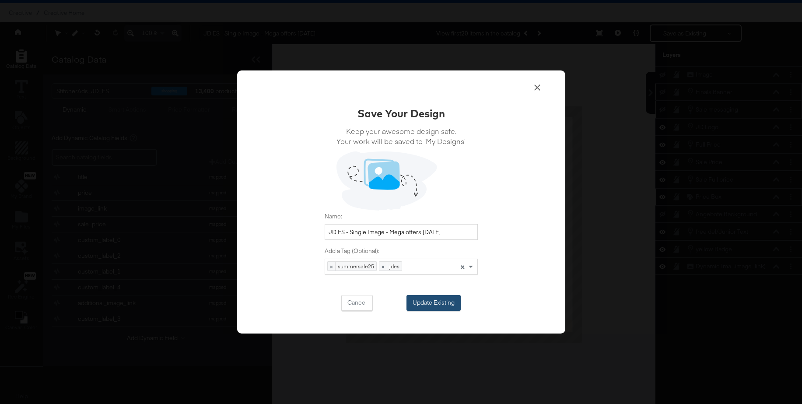
click at [441, 296] on button "Update Existing" at bounding box center [434, 303] width 54 height 16
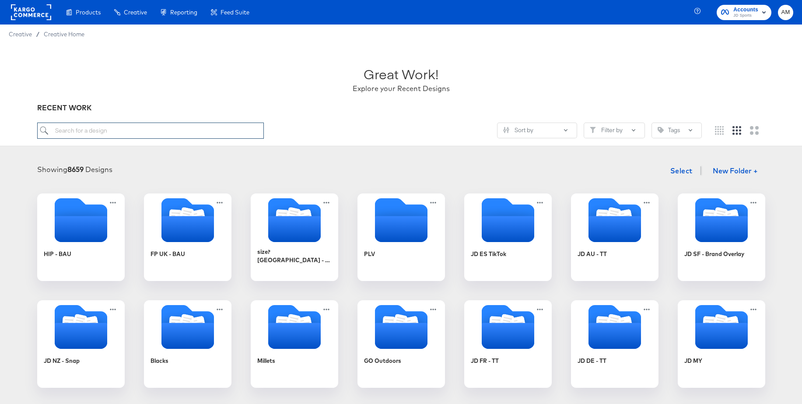
click at [137, 129] on input "search" at bounding box center [150, 131] width 227 height 16
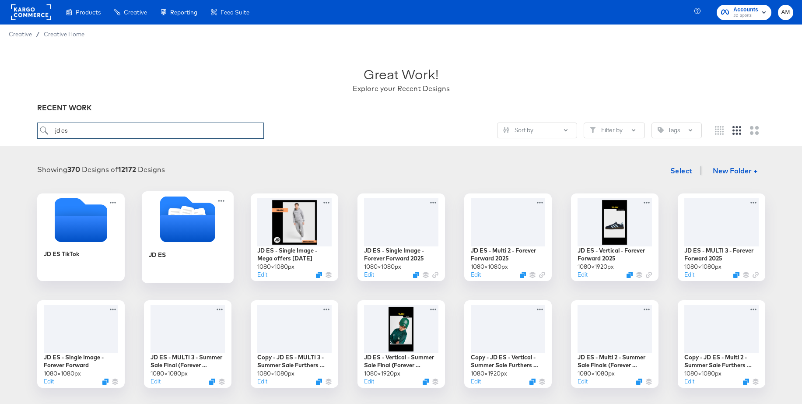
type input "jd es"
click at [185, 218] on icon "Folder" at bounding box center [187, 228] width 55 height 27
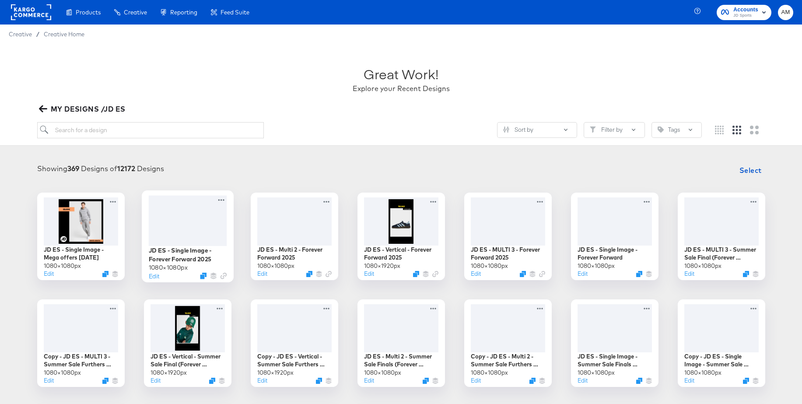
click at [189, 218] on div at bounding box center [187, 220] width 78 height 50
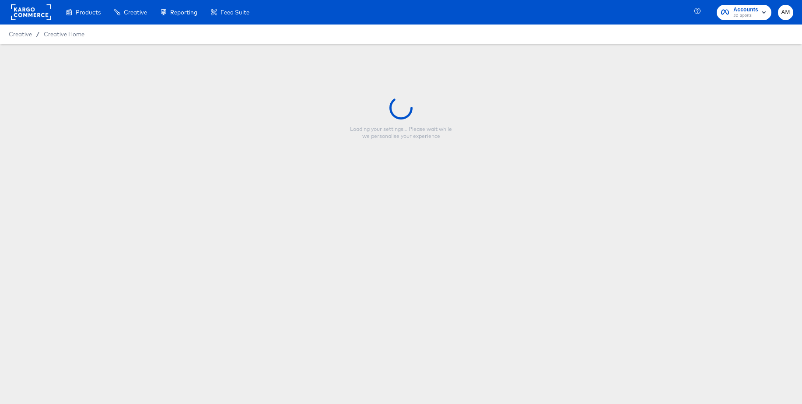
type input "JD ES - Single Image - Forever Forward 2025"
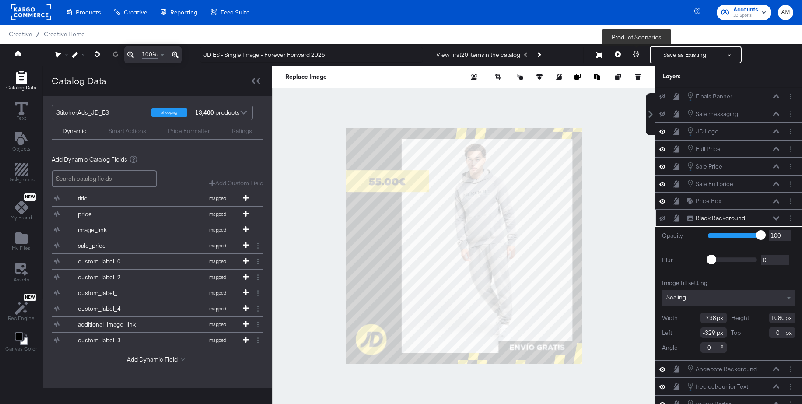
click at [639, 54] on icon at bounding box center [636, 54] width 6 height 6
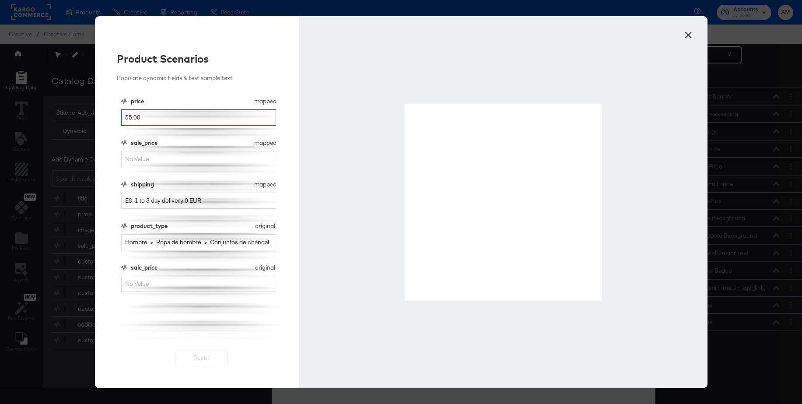
drag, startPoint x: 141, startPoint y: 119, endPoint x: 99, endPoint y: 115, distance: 41.8
click at [99, 115] on div "Product Scenarios Populate dynamic fields & test sample text price mapped price…" at bounding box center [197, 202] width 204 height 372
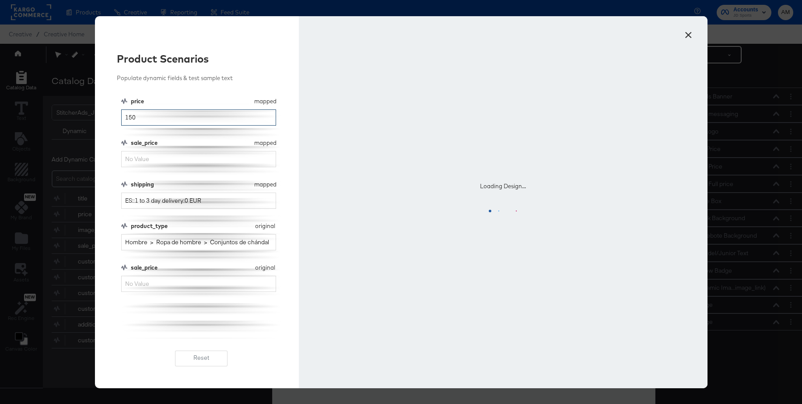
type input "150"
click at [137, 283] on input "sale_price" at bounding box center [198, 284] width 155 height 16
type input "50"
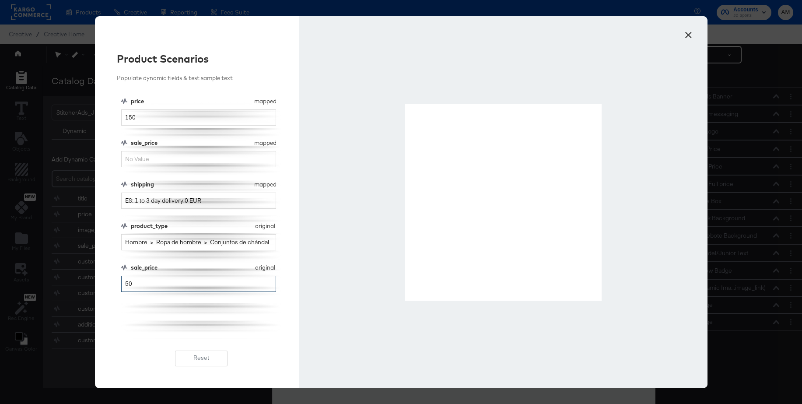
drag, startPoint x: 136, startPoint y: 285, endPoint x: 73, endPoint y: 269, distance: 65.5
click at [73, 269] on div "× Product Scenarios Populate dynamic fields & test sample text price mapped pri…" at bounding box center [401, 202] width 802 height 404
click at [133, 160] on input "sale_price" at bounding box center [198, 159] width 155 height 16
type input "50.00"
click at [689, 34] on button "×" at bounding box center [689, 33] width 16 height 16
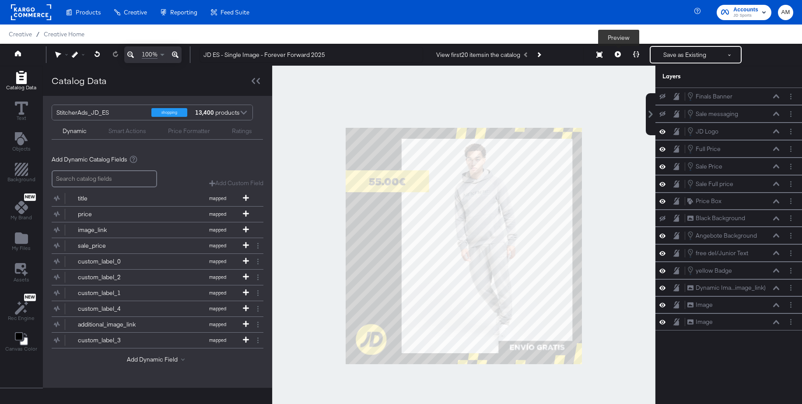
click at [618, 53] on icon at bounding box center [618, 54] width 6 height 6
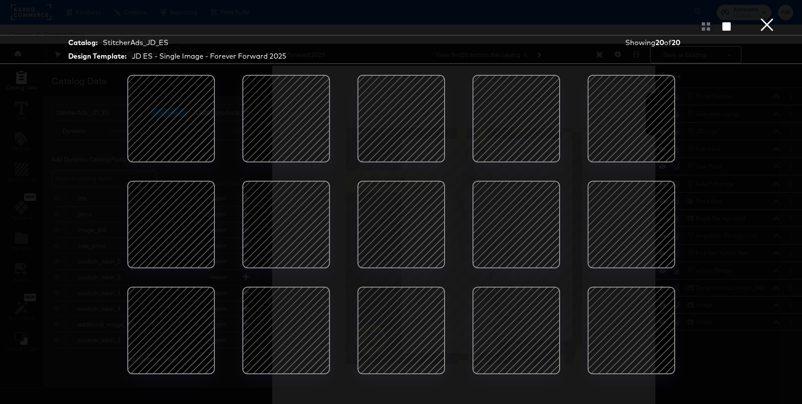
scroll to position [89, 0]
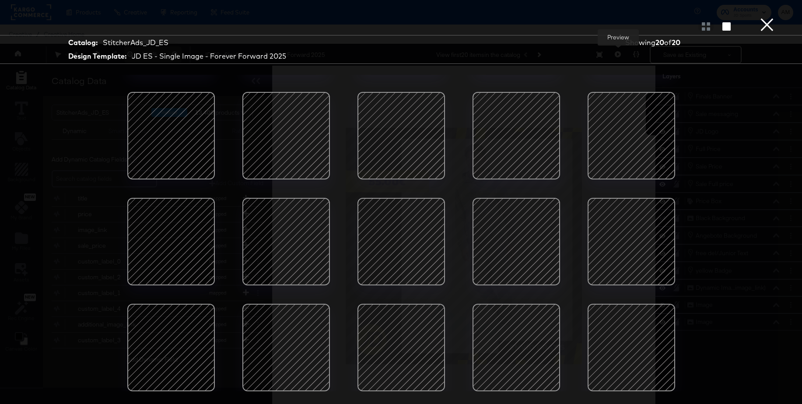
click at [772, 18] on button "×" at bounding box center [768, 9] width 18 height 18
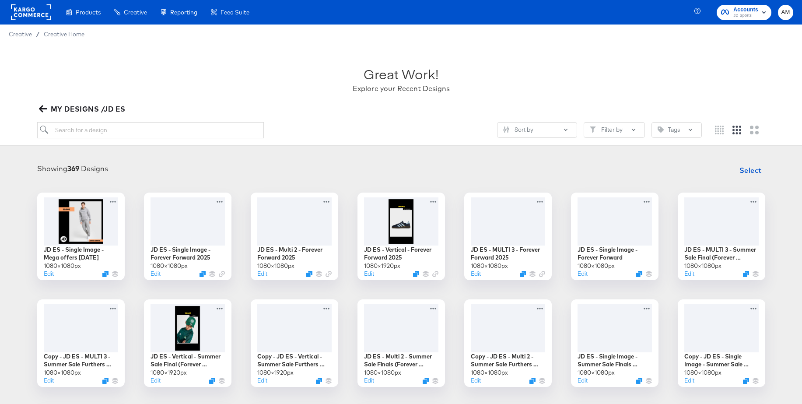
scroll to position [5, 0]
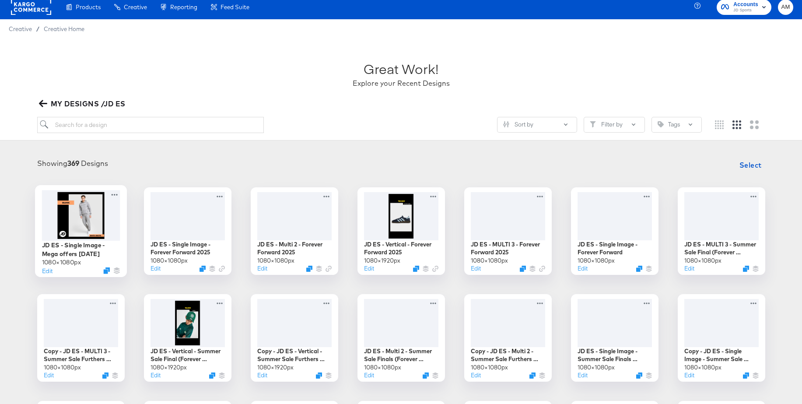
click at [84, 213] on div at bounding box center [81, 215] width 78 height 50
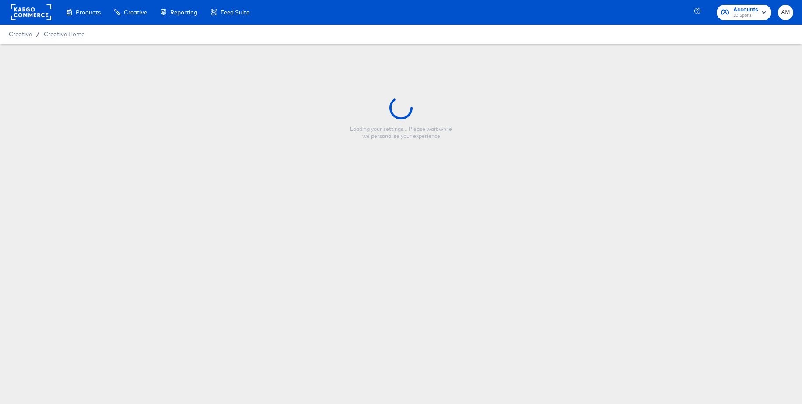
type input "JD ES - Single Image - Mega offers [DATE]"
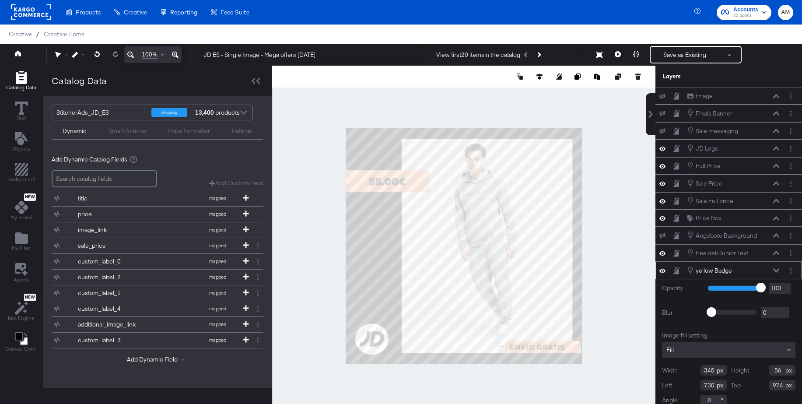
scroll to position [9, 0]
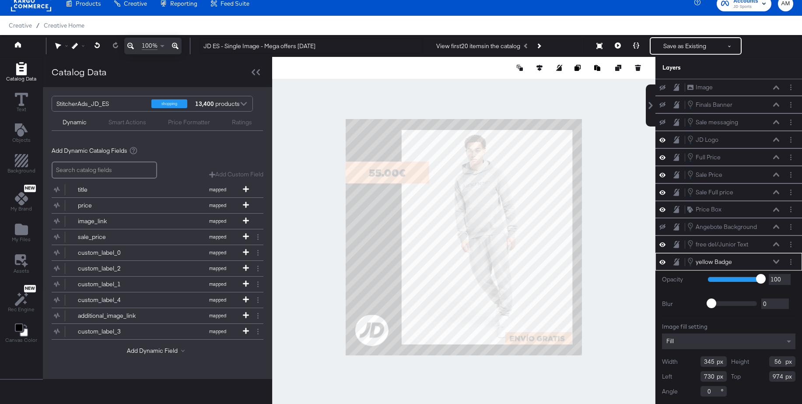
type input "305"
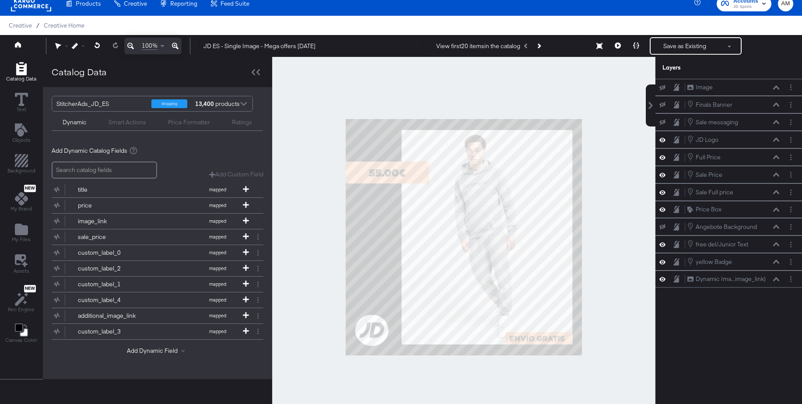
click at [606, 335] on div at bounding box center [463, 237] width 383 height 361
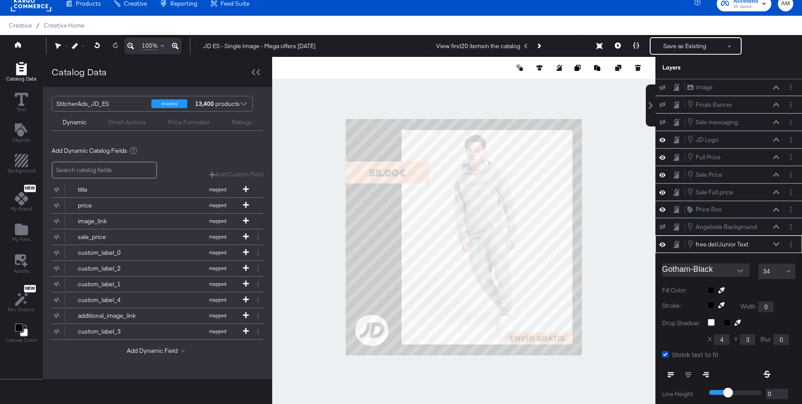
scroll to position [101, 0]
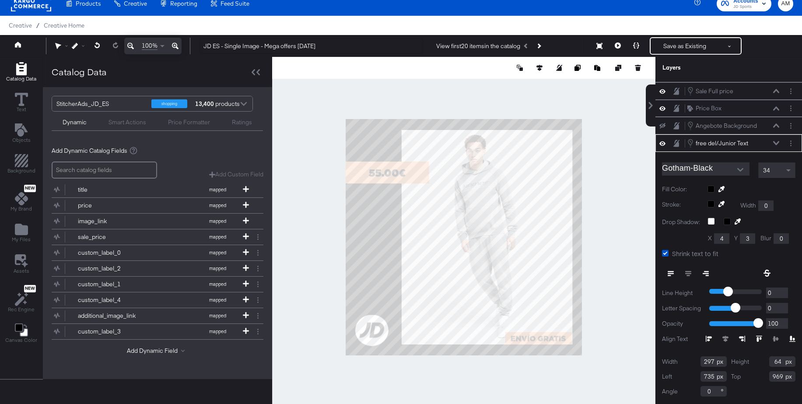
type input "736"
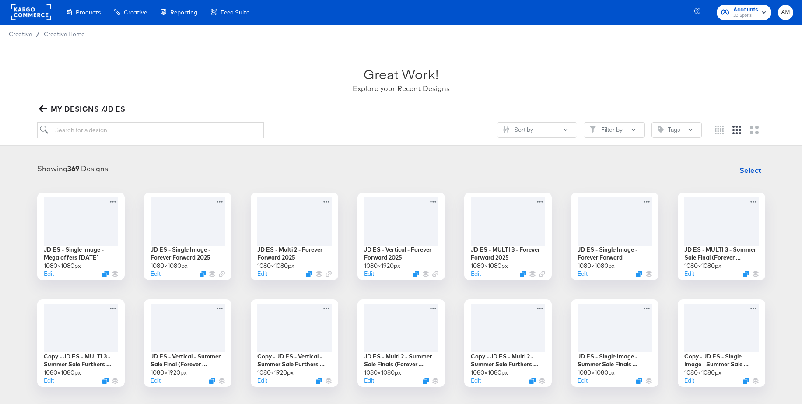
scroll to position [5, 0]
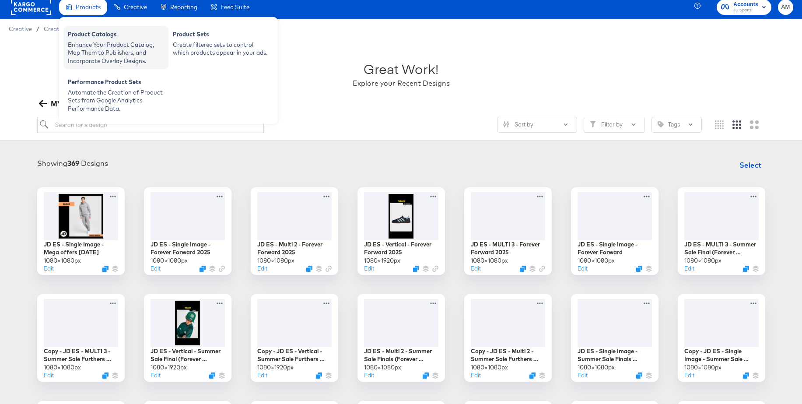
click at [94, 35] on div "Product Catalogs" at bounding box center [116, 35] width 96 height 11
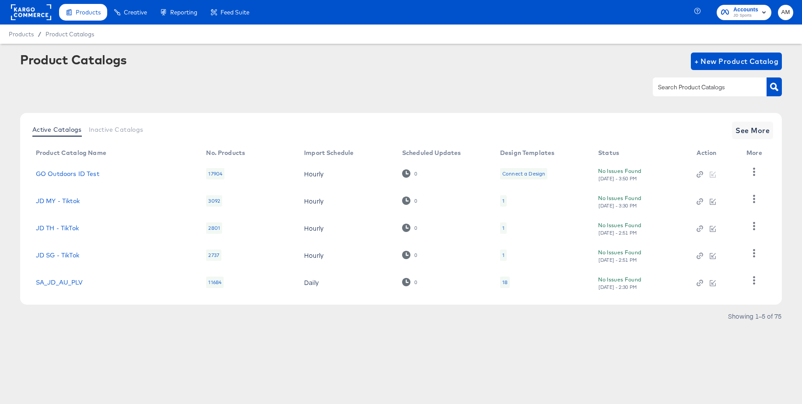
click at [664, 87] on input "text" at bounding box center [703, 87] width 93 height 10
type input "main"
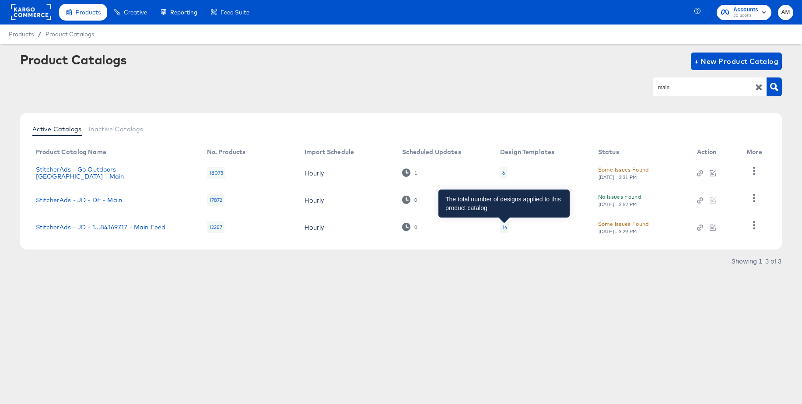
click at [504, 228] on div "14" at bounding box center [504, 227] width 5 height 7
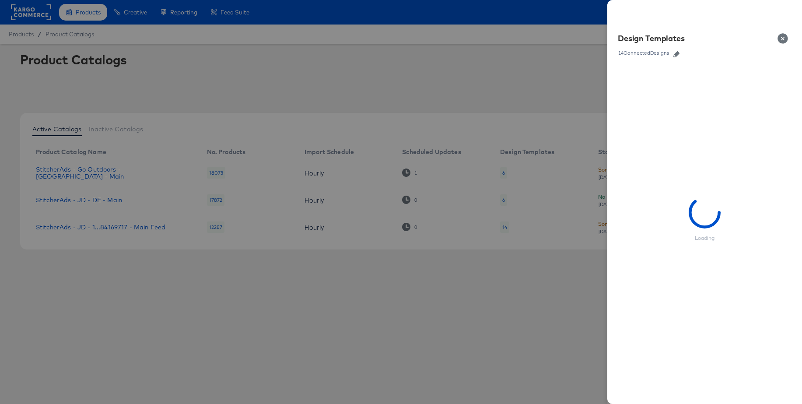
click at [677, 54] on icon "button" at bounding box center [677, 54] width 6 height 6
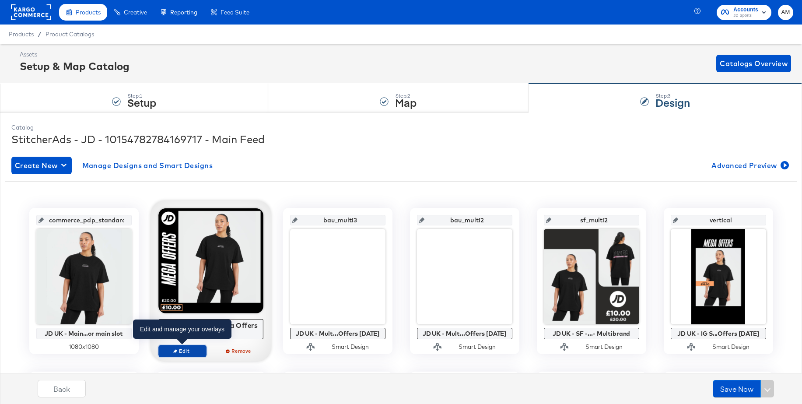
click at [175, 351] on icon "button" at bounding box center [175, 351] width 4 height 4
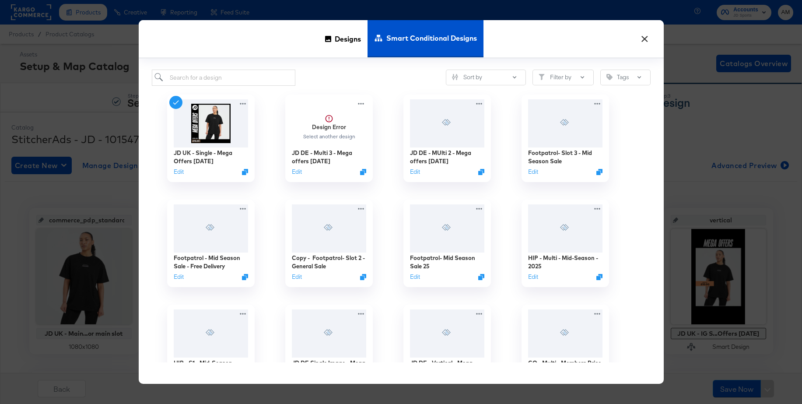
click at [646, 37] on button "×" at bounding box center [645, 37] width 16 height 16
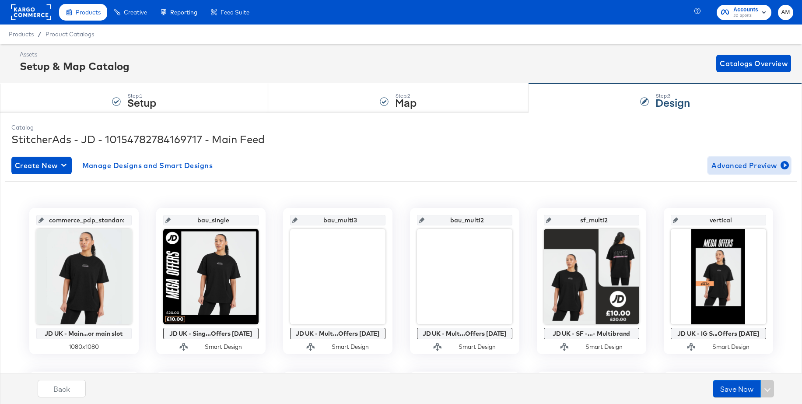
click at [728, 166] on span "Advanced Preview" at bounding box center [750, 165] width 76 height 12
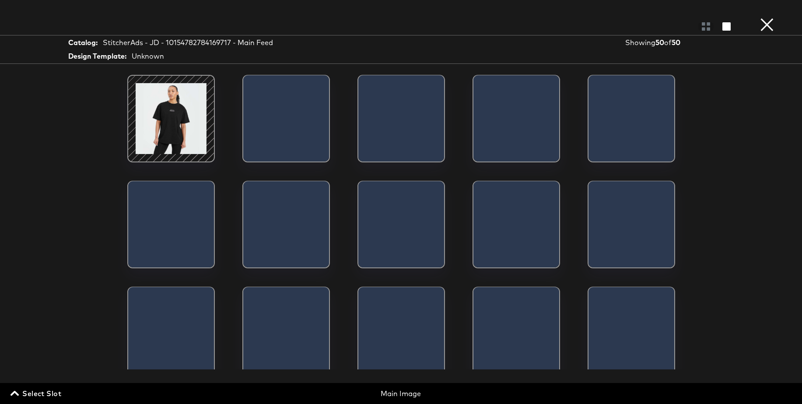
click at [766, 18] on button "×" at bounding box center [768, 9] width 18 height 18
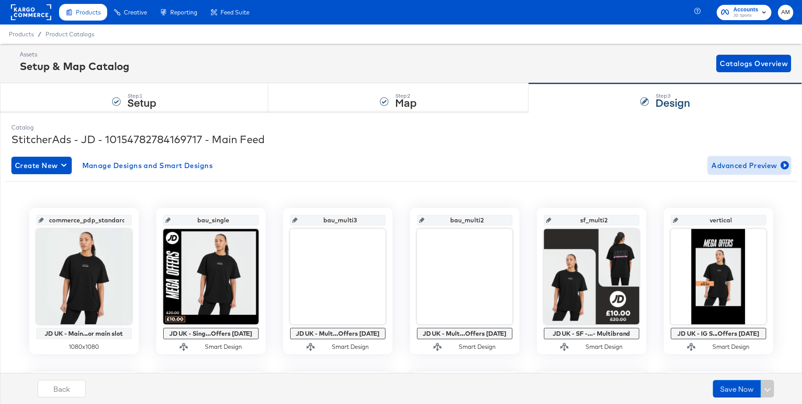
click at [741, 167] on span "Advanced Preview" at bounding box center [750, 165] width 76 height 12
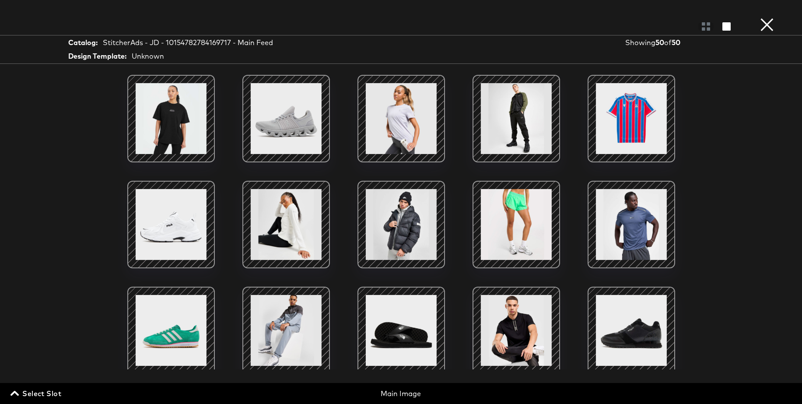
click at [37, 396] on span "Select Slot" at bounding box center [36, 393] width 49 height 12
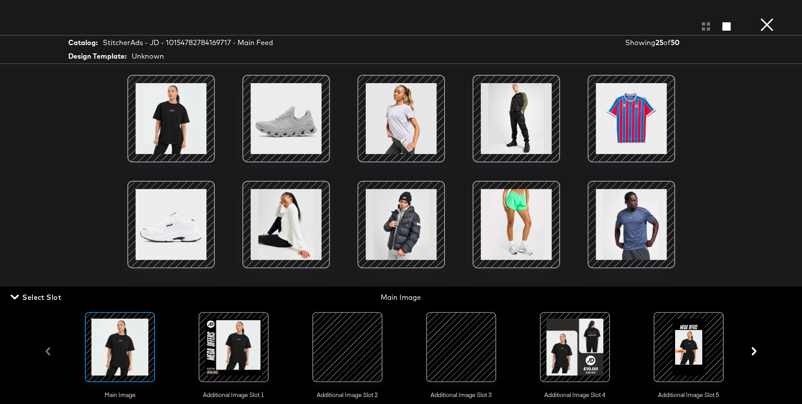
click at [685, 347] on div at bounding box center [689, 347] width 60 height 60
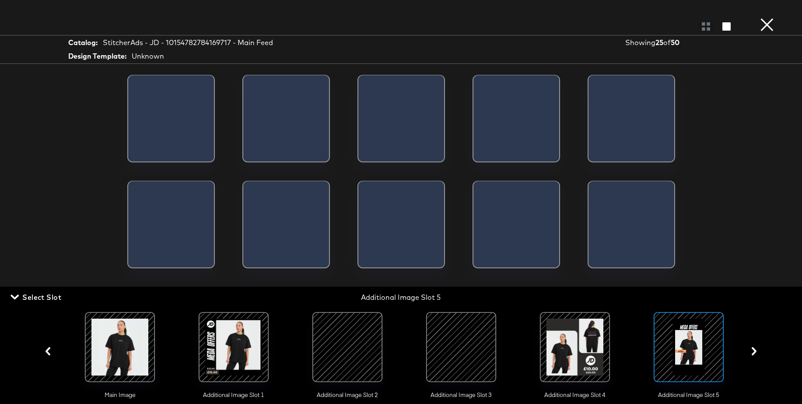
scroll to position [0, 7]
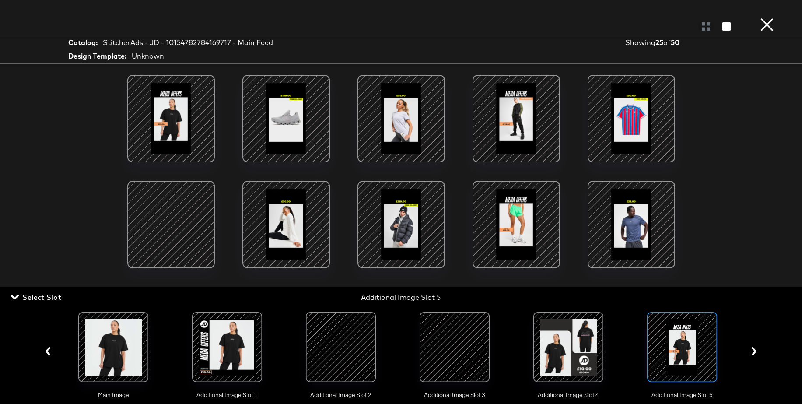
drag, startPoint x: 44, startPoint y: 297, endPoint x: 420, endPoint y: 214, distance: 385.1
click at [44, 297] on span "Select Slot" at bounding box center [36, 297] width 49 height 12
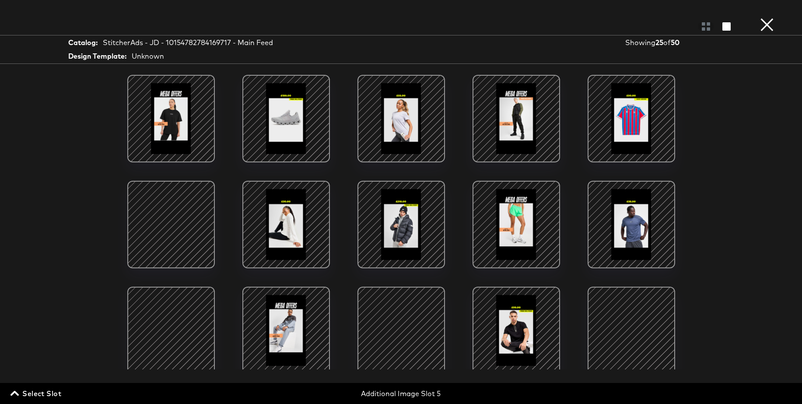
click at [766, 18] on button "×" at bounding box center [768, 9] width 18 height 18
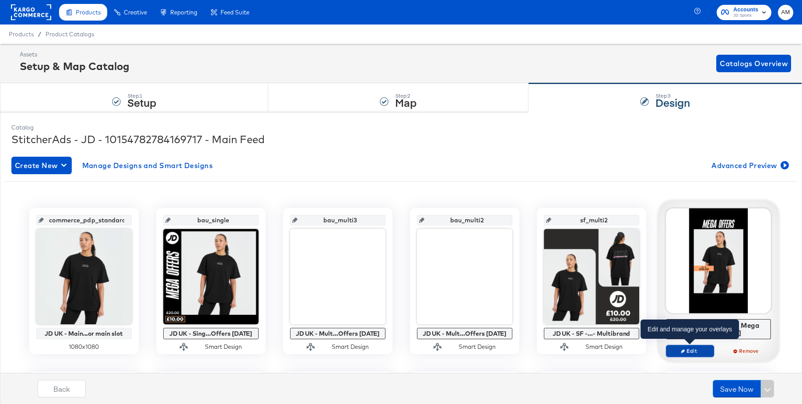
click at [686, 350] on span "Edit" at bounding box center [690, 351] width 40 height 7
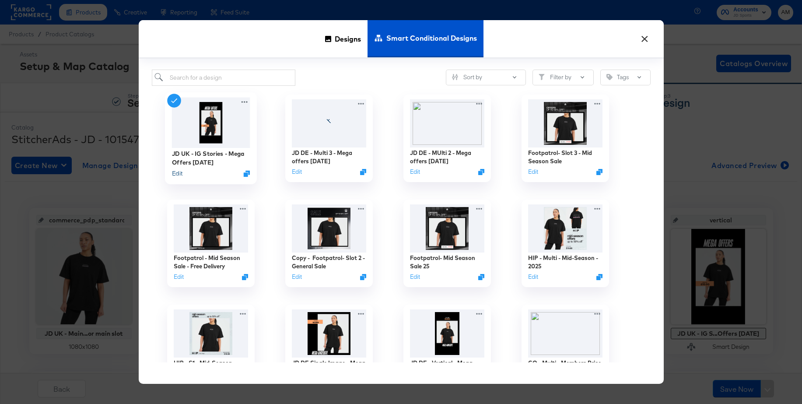
click at [172, 172] on div "Edit" at bounding box center [177, 173] width 11 height 8
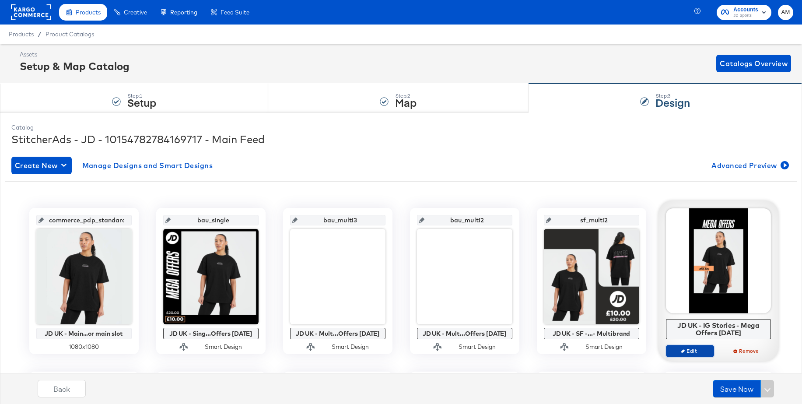
click at [691, 349] on span "Edit" at bounding box center [690, 351] width 40 height 7
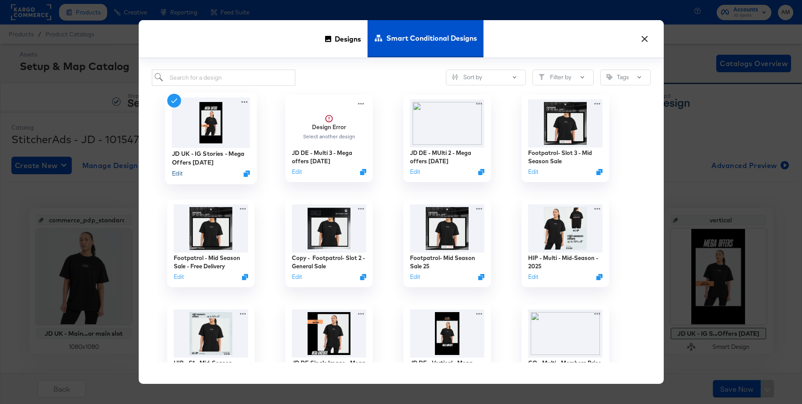
click at [178, 176] on button "Edit" at bounding box center [177, 173] width 11 height 8
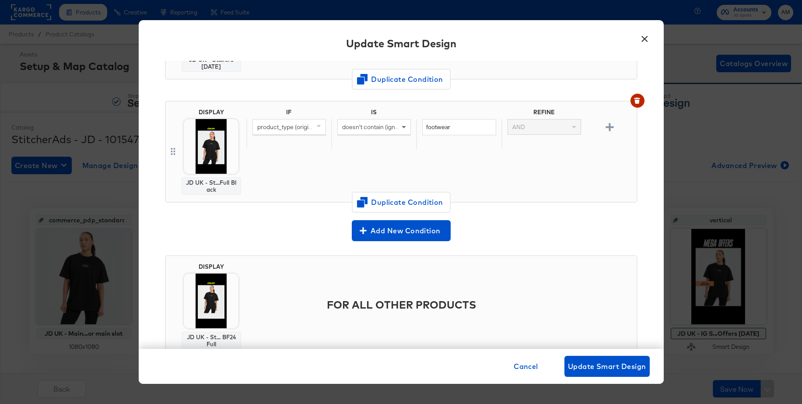
scroll to position [308, 0]
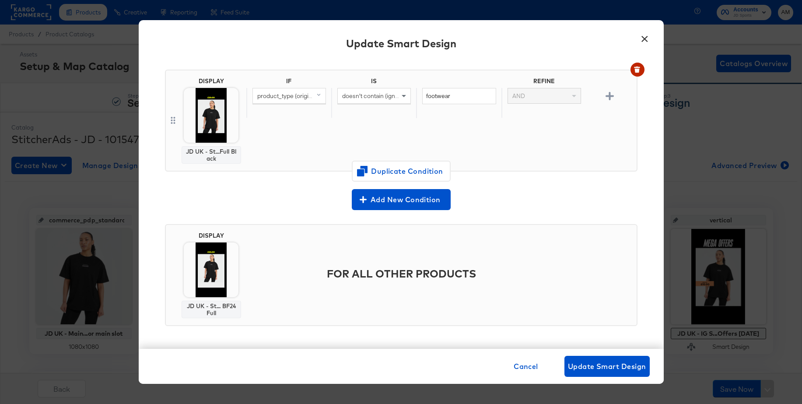
click at [646, 39] on button "×" at bounding box center [645, 37] width 16 height 16
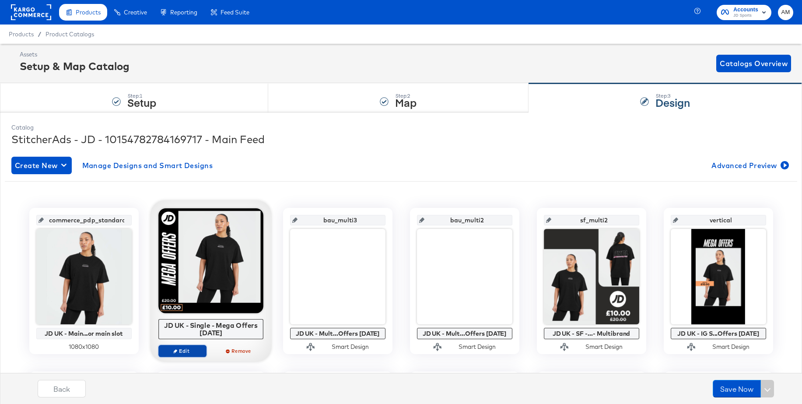
click at [172, 348] on span "Edit" at bounding box center [182, 351] width 40 height 7
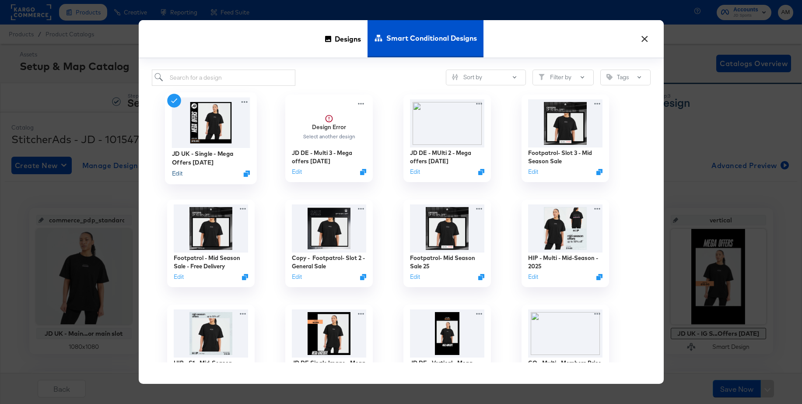
click at [179, 173] on button "Edit" at bounding box center [177, 173] width 11 height 8
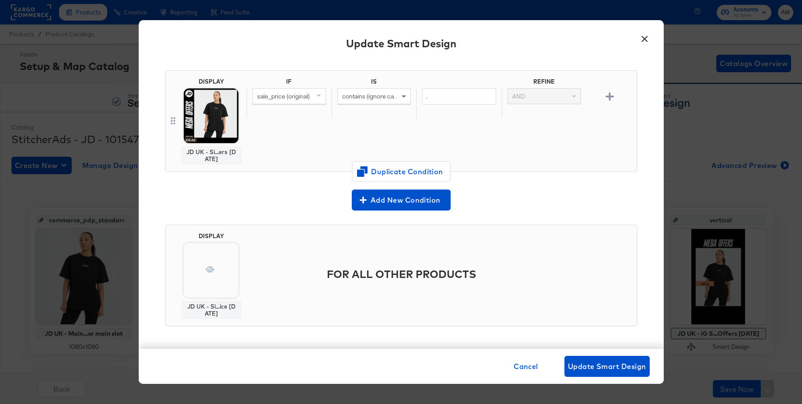
scroll to position [62, 0]
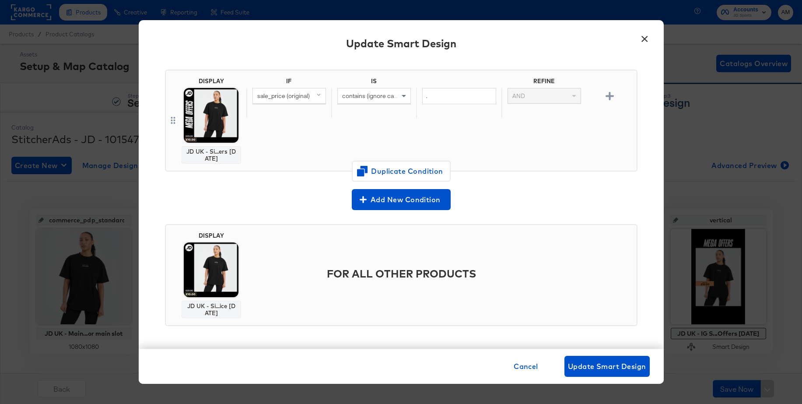
click at [646, 39] on button "×" at bounding box center [645, 37] width 16 height 16
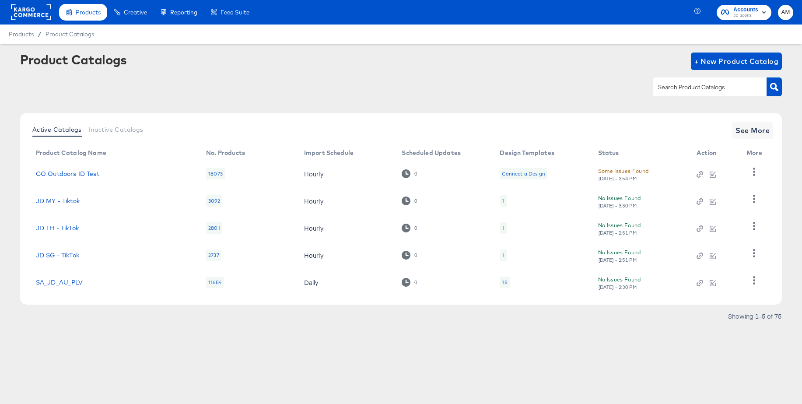
click at [683, 92] on input "text" at bounding box center [703, 87] width 93 height 10
type input "jd_es"
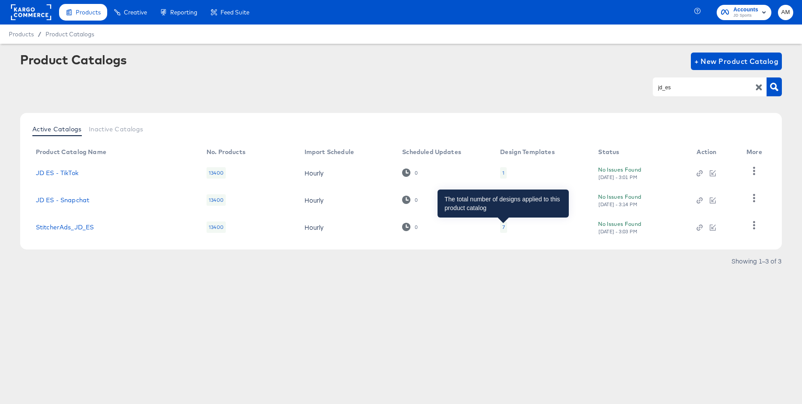
click at [503, 229] on div "7" at bounding box center [503, 227] width 3 height 7
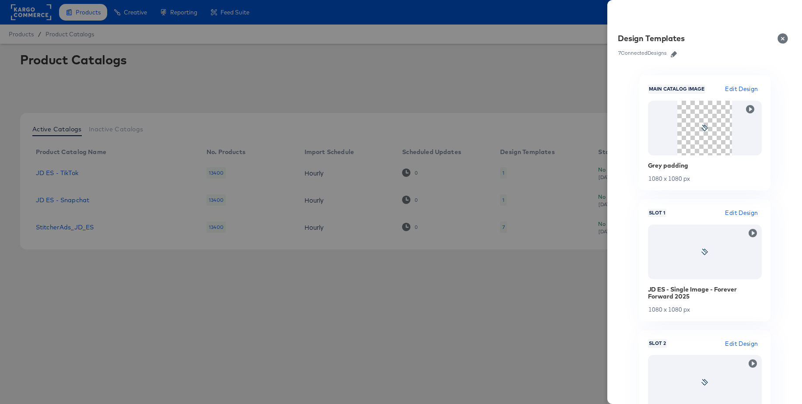
click at [674, 56] on icon "button" at bounding box center [674, 54] width 6 height 6
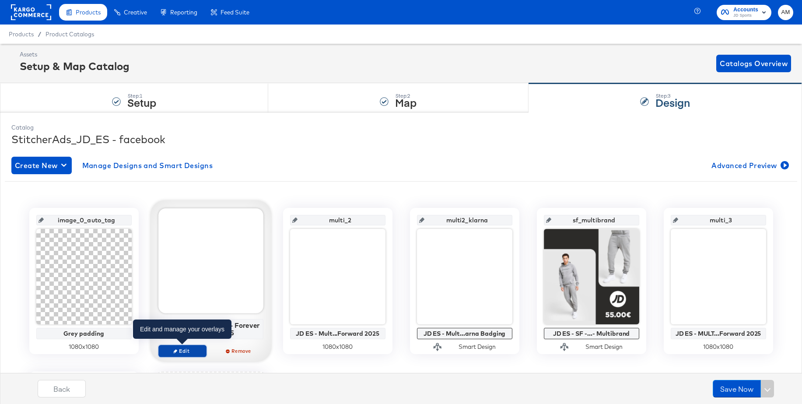
click at [180, 348] on span "Edit" at bounding box center [182, 351] width 40 height 7
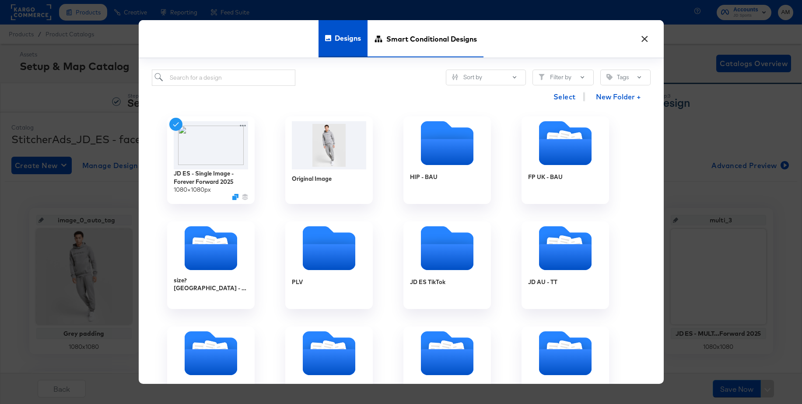
click at [416, 35] on span "Smart Conditional Designs" at bounding box center [431, 39] width 91 height 39
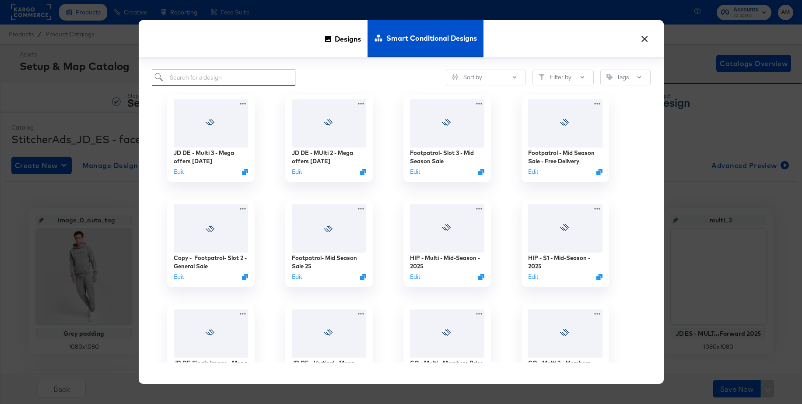
click at [228, 78] on input "search" at bounding box center [224, 78] width 144 height 16
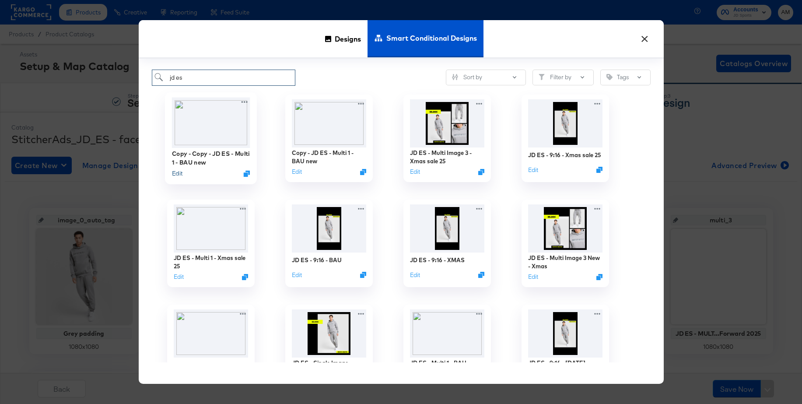
type input "jd es"
click at [176, 172] on button "Edit" at bounding box center [177, 173] width 11 height 8
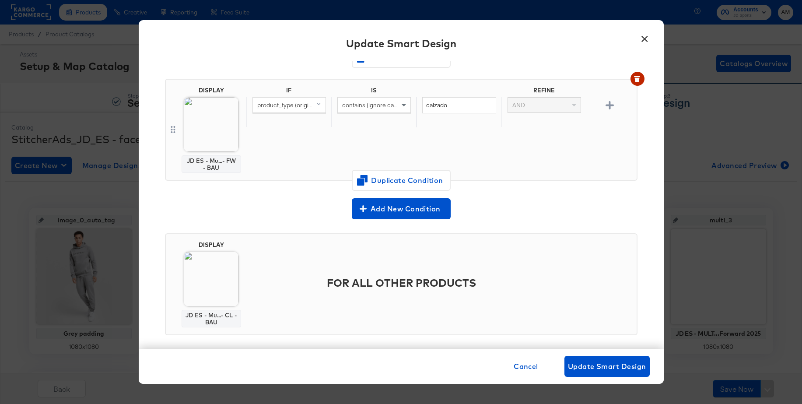
scroll to position [185, 0]
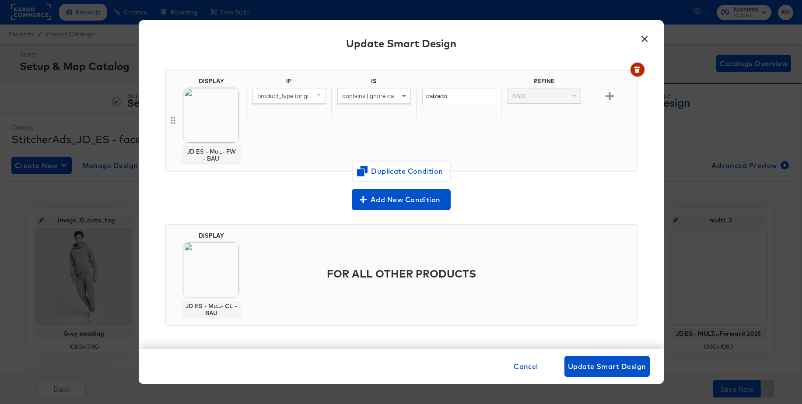
click at [640, 71] on icon "button" at bounding box center [637, 70] width 6 height 6
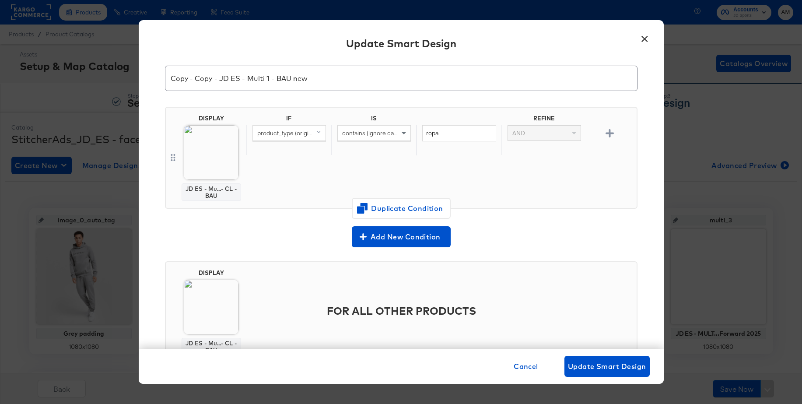
scroll to position [0, 0]
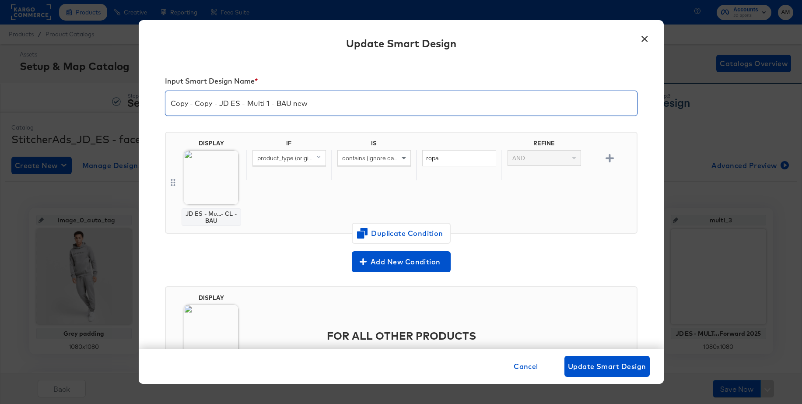
drag, startPoint x: 220, startPoint y: 105, endPoint x: 161, endPoint y: 102, distance: 59.6
click at [161, 102] on div "Input Smart Design Name * Copy - Copy - JD ES - Multi 1 - BAU new DISPLAY JD ES…" at bounding box center [401, 205] width 525 height 288
drag, startPoint x: 209, startPoint y: 104, endPoint x: 292, endPoint y: 105, distance: 83.2
click at [292, 105] on input "JD ES - Multi 1 - BAU new" at bounding box center [401, 100] width 472 height 25
type input "JD ES - Single - Mega offers [DATE]"
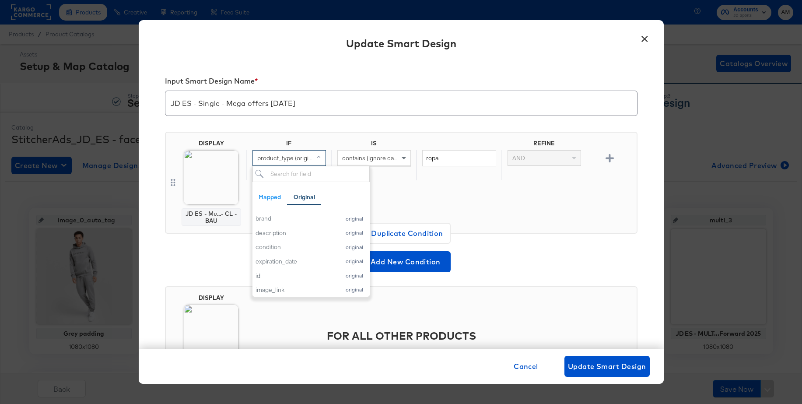
click at [290, 158] on span "product_type (original)" at bounding box center [287, 158] width 61 height 8
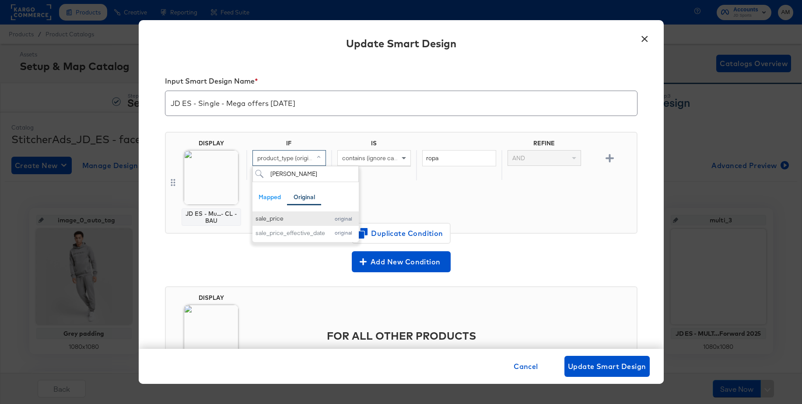
type input "[PERSON_NAME]"
click at [275, 214] on div "sale_price" at bounding box center [291, 218] width 70 height 8
drag, startPoint x: 443, startPoint y: 158, endPoint x: 417, endPoint y: 158, distance: 26.7
click at [417, 158] on div "ropa" at bounding box center [458, 165] width 85 height 30
type input "."
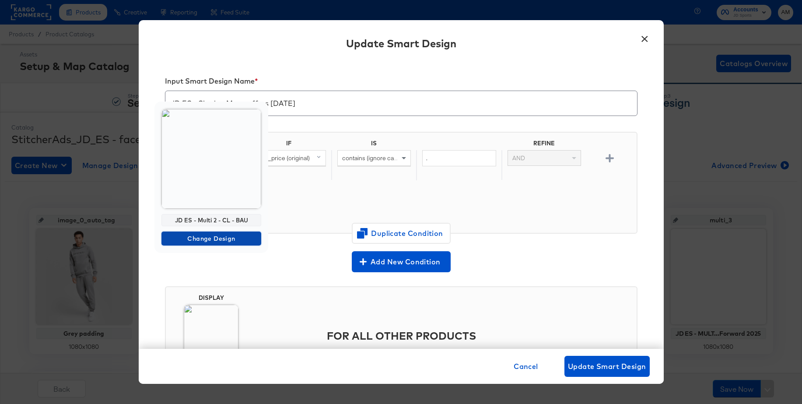
click at [186, 236] on span "Change Design" at bounding box center [211, 238] width 93 height 11
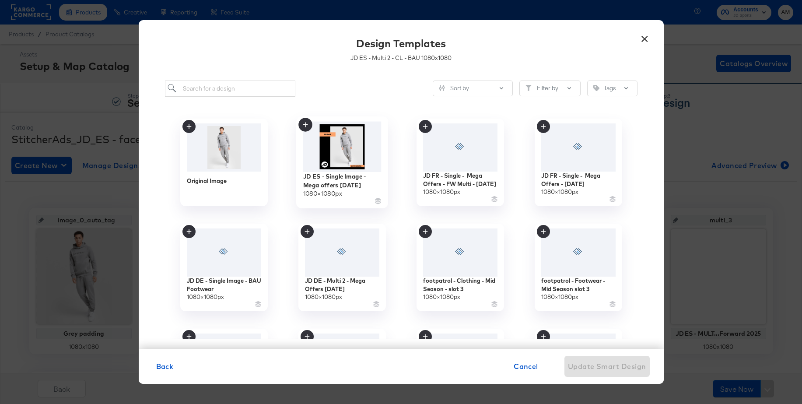
click at [336, 148] on img at bounding box center [342, 146] width 78 height 50
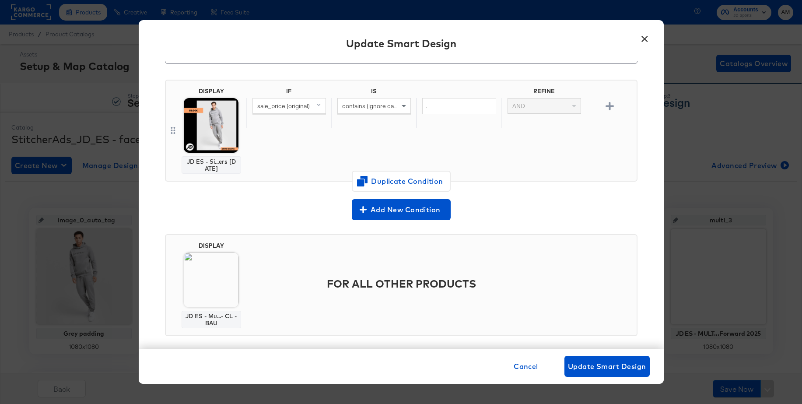
scroll to position [54, 0]
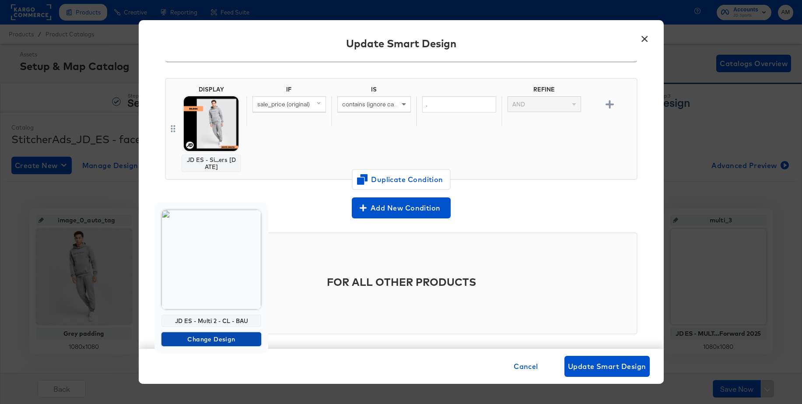
click at [179, 336] on span "Change Design" at bounding box center [211, 339] width 93 height 11
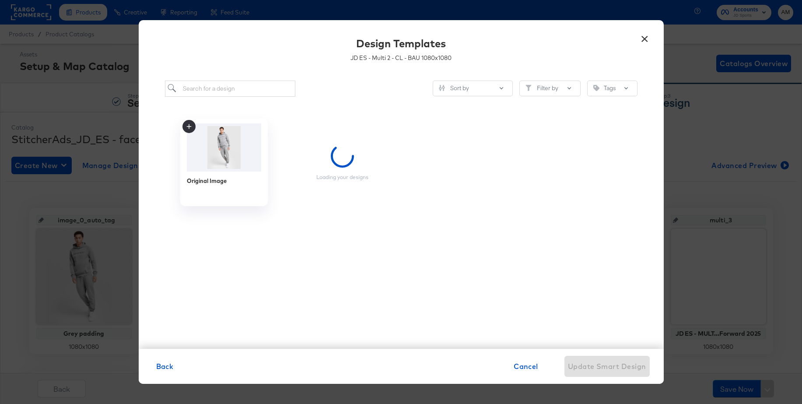
scroll to position [0, 0]
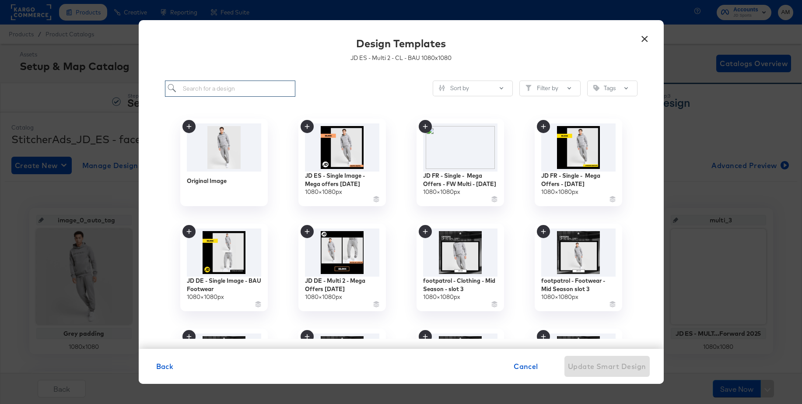
click at [239, 91] on input "search" at bounding box center [230, 89] width 131 height 16
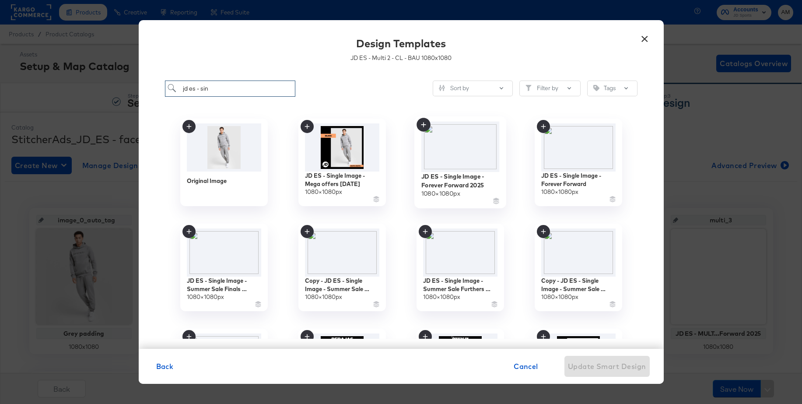
type input "jd es - sin"
click at [457, 144] on img at bounding box center [460, 146] width 78 height 50
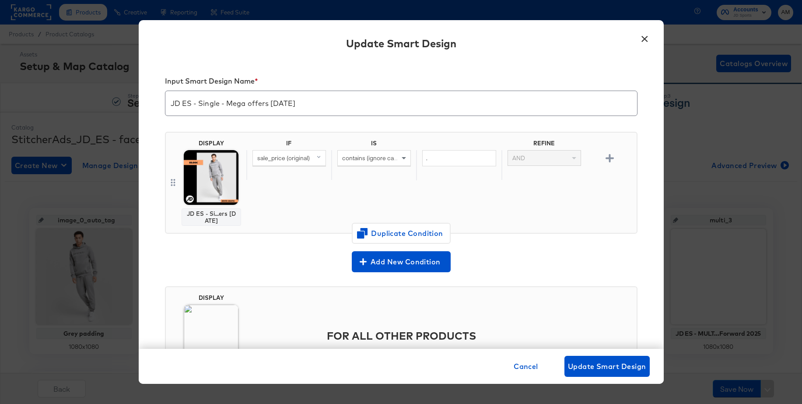
scroll to position [54, 0]
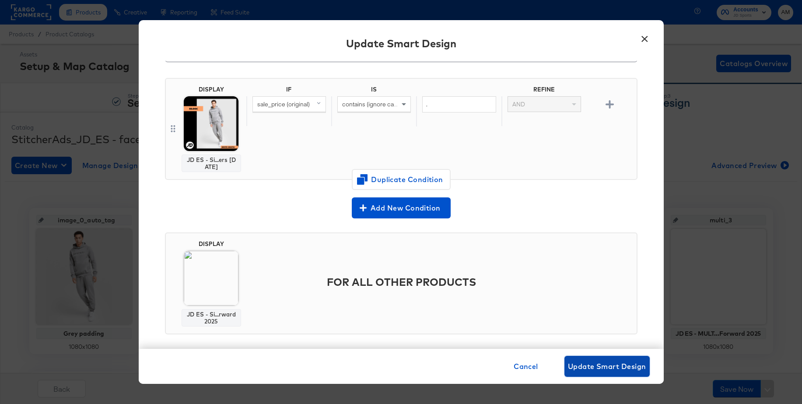
click at [601, 370] on span "Update Smart Design" at bounding box center [607, 366] width 78 height 12
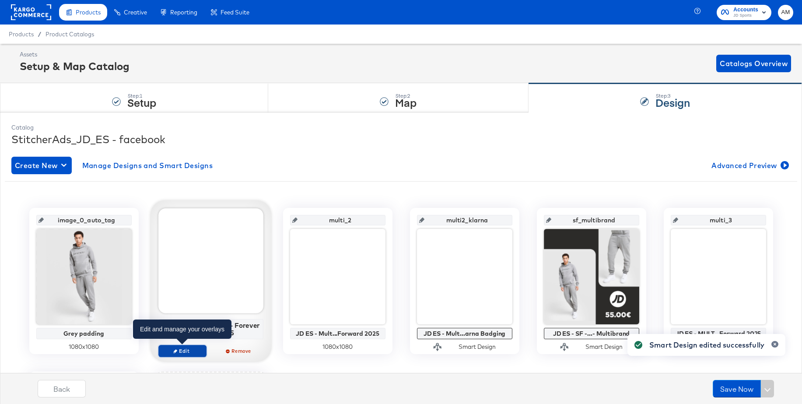
click at [179, 349] on span "Edit" at bounding box center [182, 351] width 40 height 7
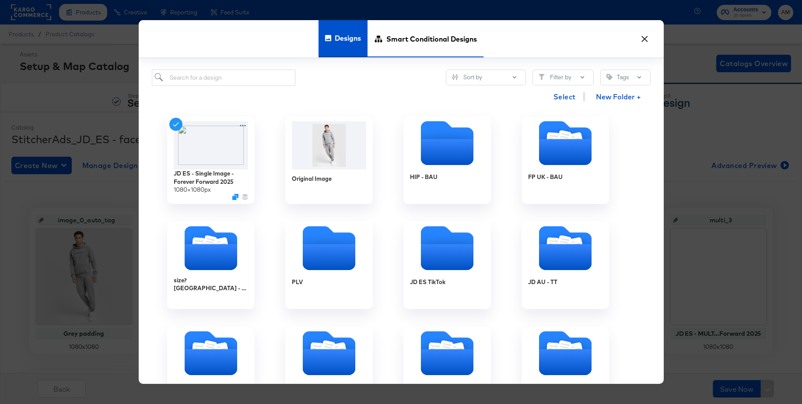
click at [411, 39] on span "Smart Conditional Designs" at bounding box center [431, 39] width 91 height 39
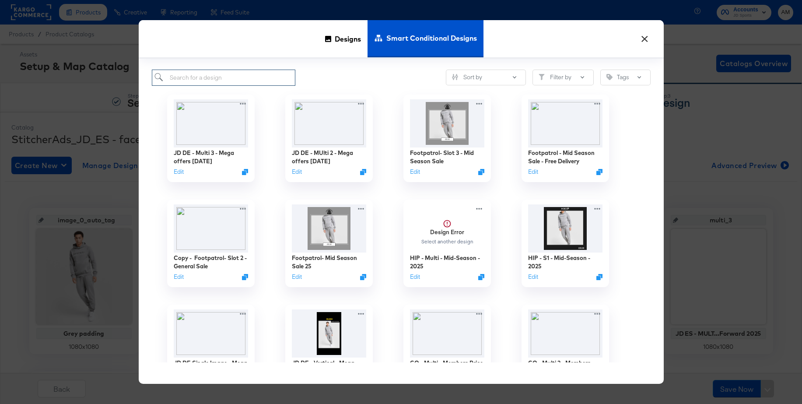
click at [218, 80] on input "search" at bounding box center [224, 78] width 144 height 16
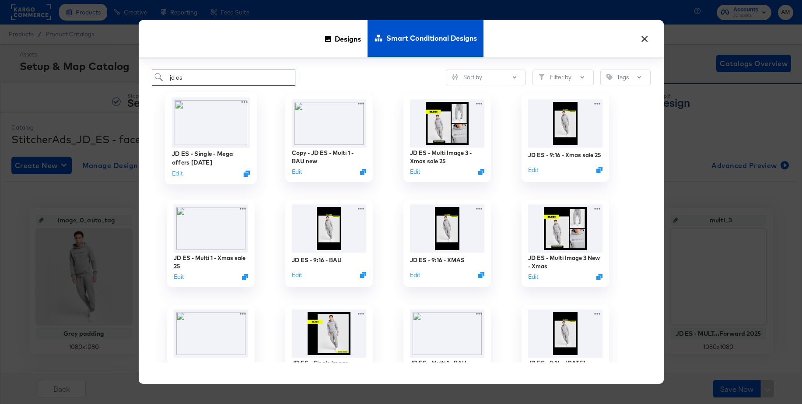
type input "jd es"
click at [205, 121] on img at bounding box center [211, 122] width 78 height 50
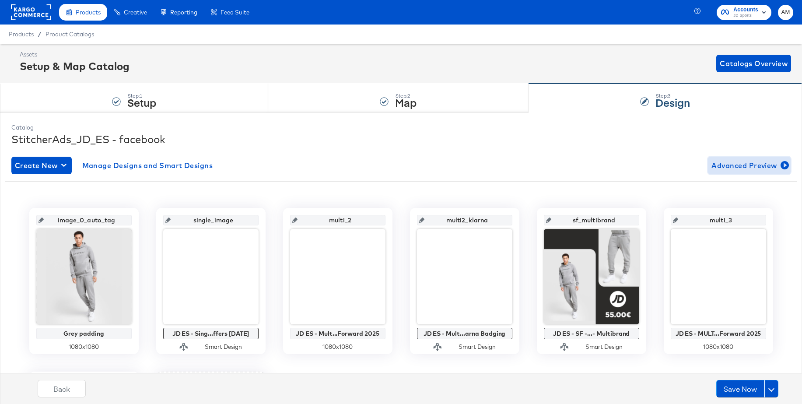
click at [729, 163] on span "Advanced Preview" at bounding box center [750, 165] width 76 height 12
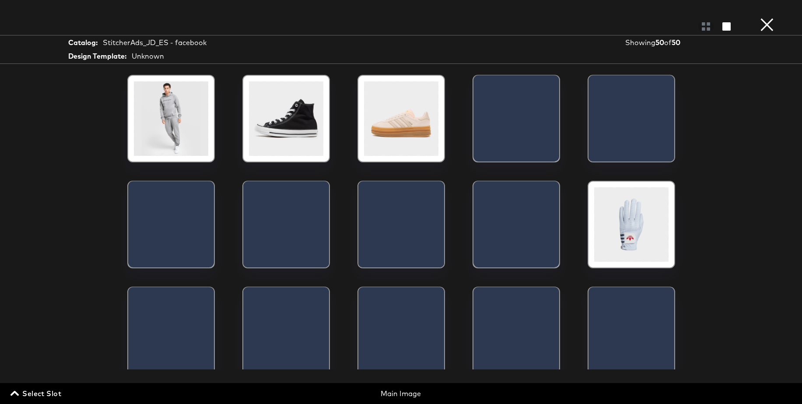
click at [44, 393] on span "Select Slot" at bounding box center [36, 393] width 49 height 12
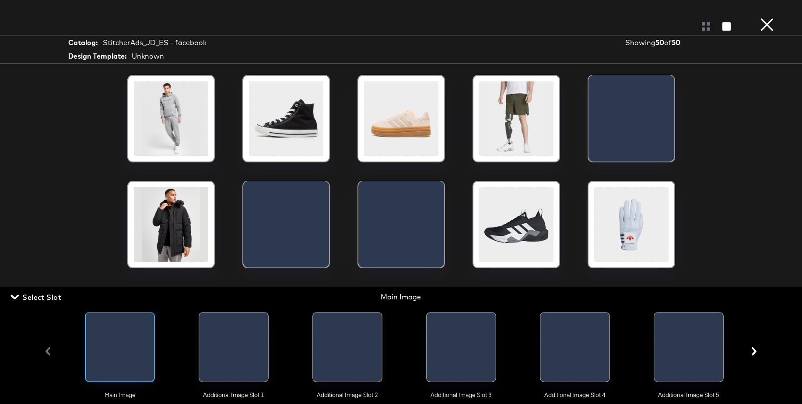
click at [221, 356] on div at bounding box center [234, 350] width 69 height 74
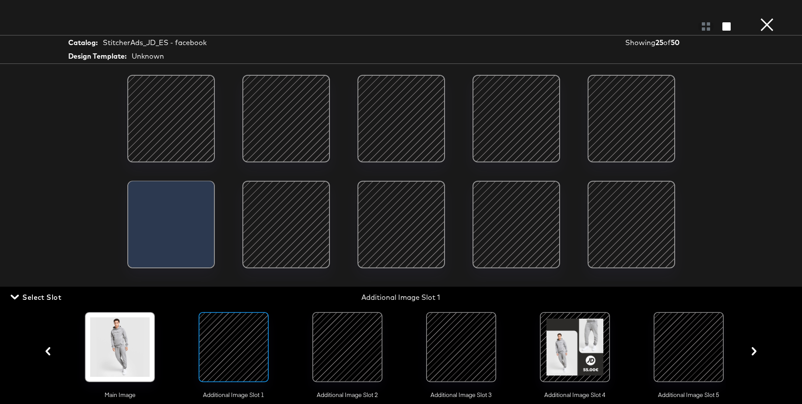
click at [46, 298] on span "Select Slot" at bounding box center [36, 297] width 49 height 12
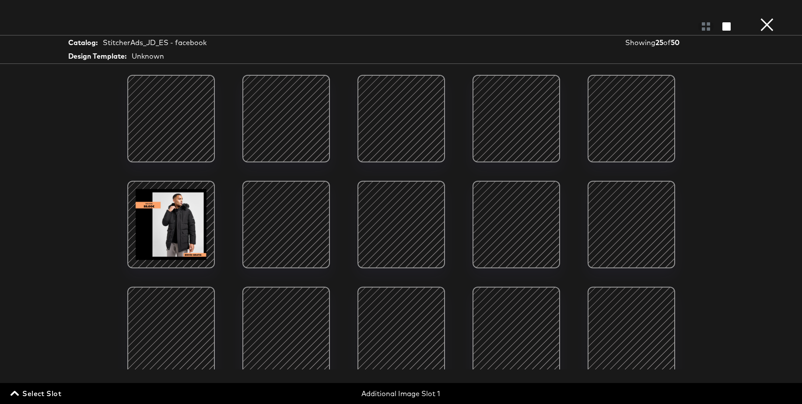
click at [770, 18] on button "×" at bounding box center [768, 9] width 18 height 18
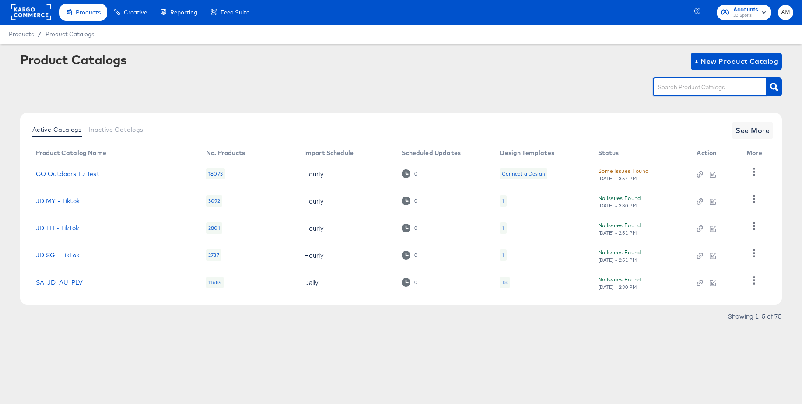
click at [667, 91] on input "text" at bounding box center [703, 87] width 93 height 10
type input "jd_es"
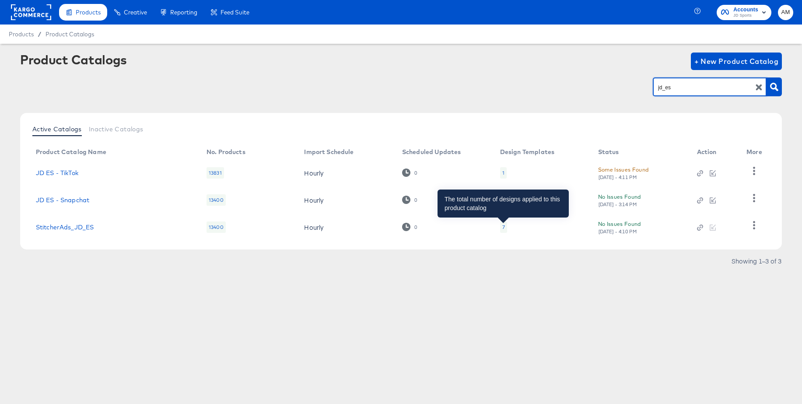
click at [504, 228] on div "7" at bounding box center [503, 227] width 3 height 7
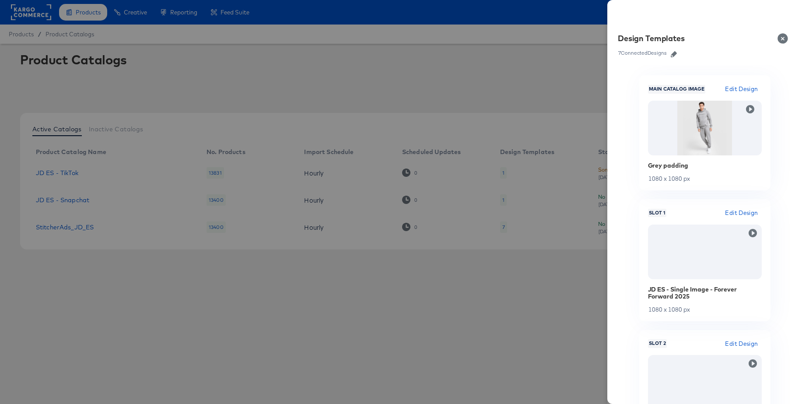
click at [674, 55] on icon "button" at bounding box center [674, 54] width 6 height 6
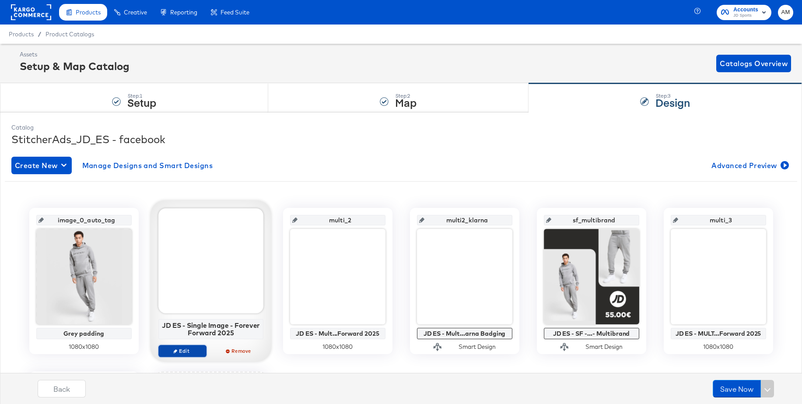
click at [171, 351] on span "Edit" at bounding box center [182, 351] width 40 height 7
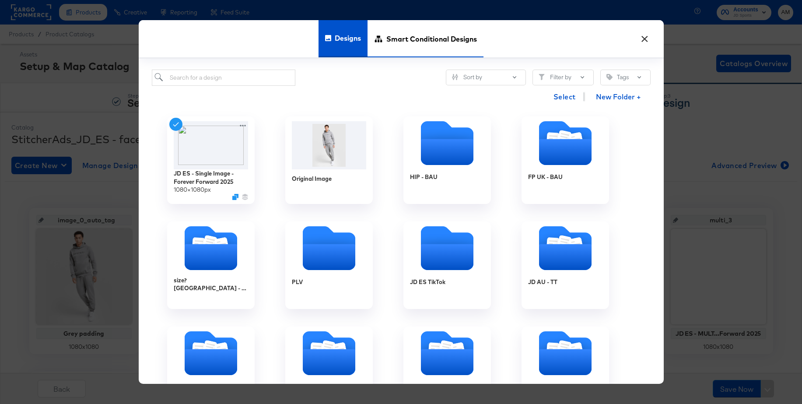
click at [418, 40] on span "Smart Conditional Designs" at bounding box center [431, 39] width 91 height 39
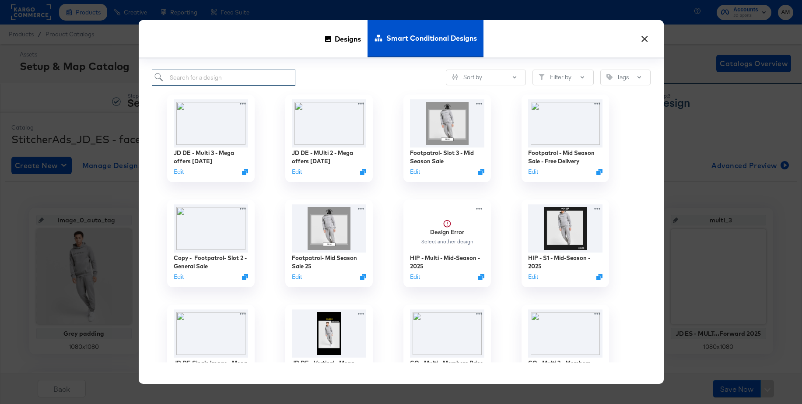
click at [246, 75] on input "search" at bounding box center [224, 78] width 144 height 16
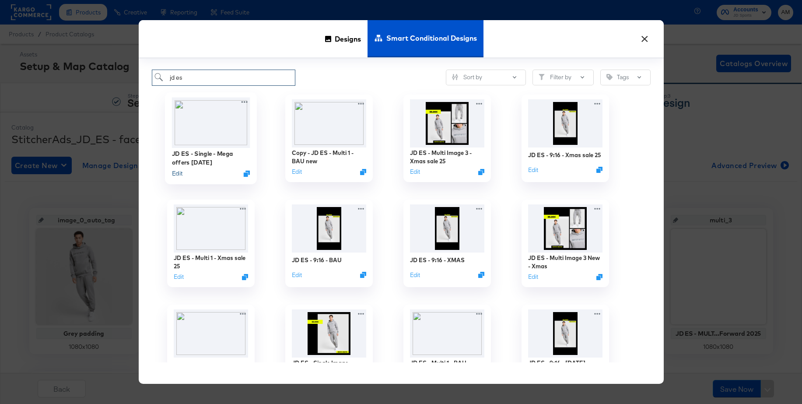
type input "jd es"
click at [175, 172] on button "Edit" at bounding box center [177, 173] width 11 height 8
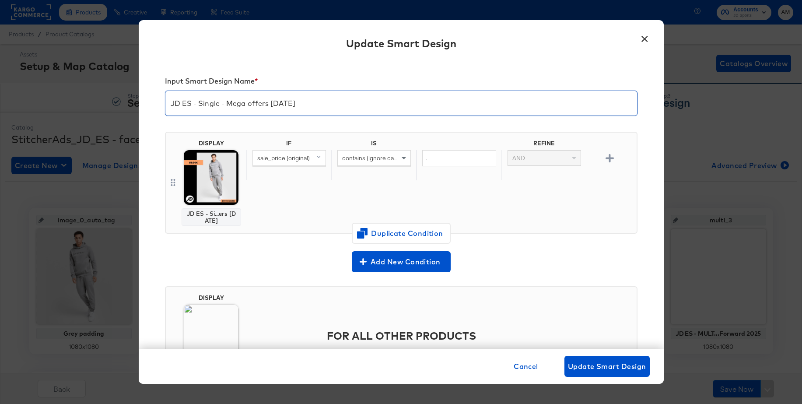
drag, startPoint x: 310, startPoint y: 107, endPoint x: 128, endPoint y: 104, distance: 182.6
click at [128, 104] on div "× Update Smart Design Input Smart Design Name * JD ES - Single - Mega offers [D…" at bounding box center [401, 202] width 802 height 404
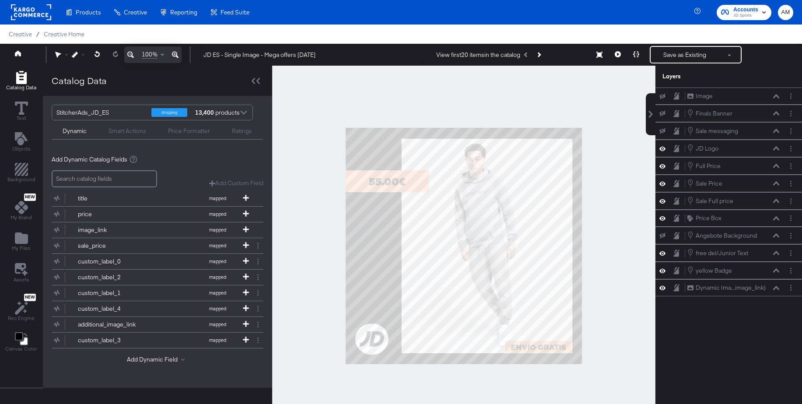
scroll to position [9, 0]
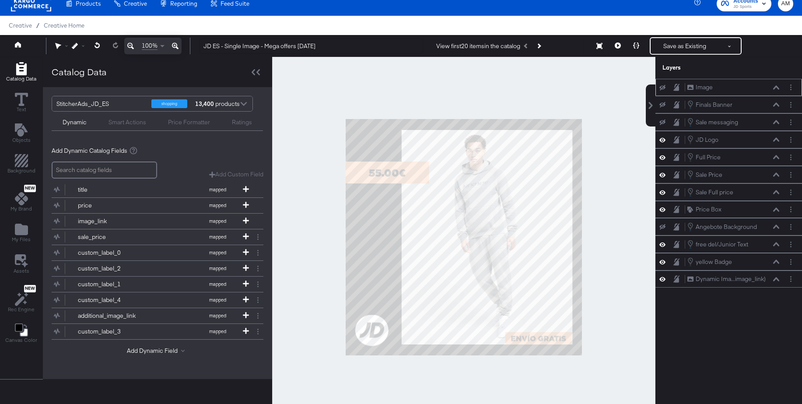
click at [665, 89] on icon at bounding box center [663, 88] width 6 height 6
click at [665, 89] on icon at bounding box center [663, 87] width 6 height 7
click at [664, 105] on icon at bounding box center [663, 105] width 6 height 6
click at [664, 105] on icon at bounding box center [663, 104] width 6 height 7
click at [788, 105] on button "Layer Options" at bounding box center [791, 104] width 9 height 9
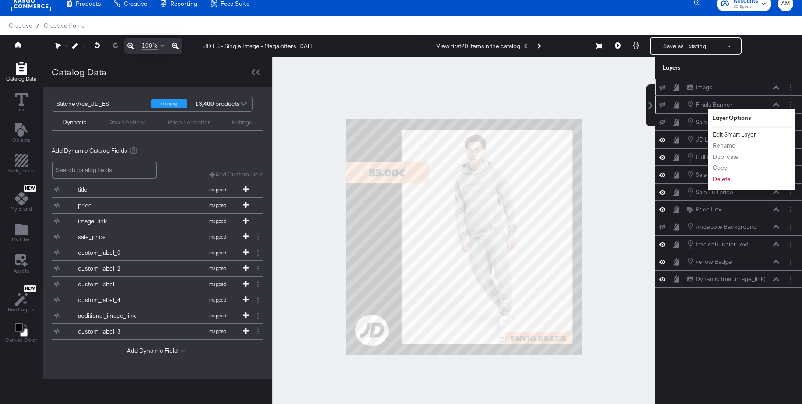
click at [745, 136] on button "Edit Smart Layer" at bounding box center [735, 134] width 44 height 9
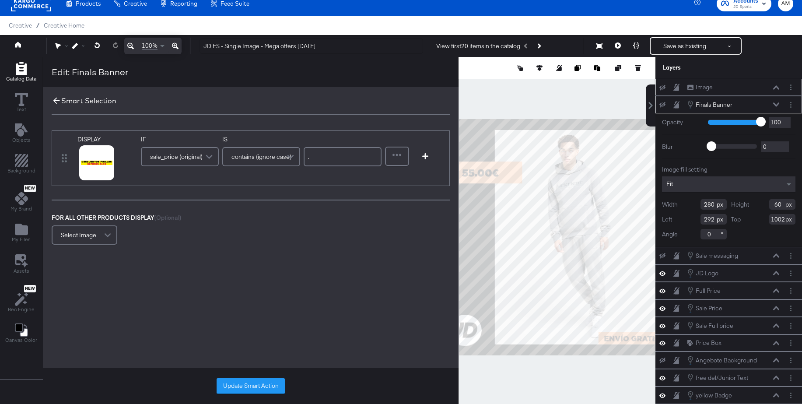
click at [54, 102] on icon at bounding box center [56, 101] width 7 height 7
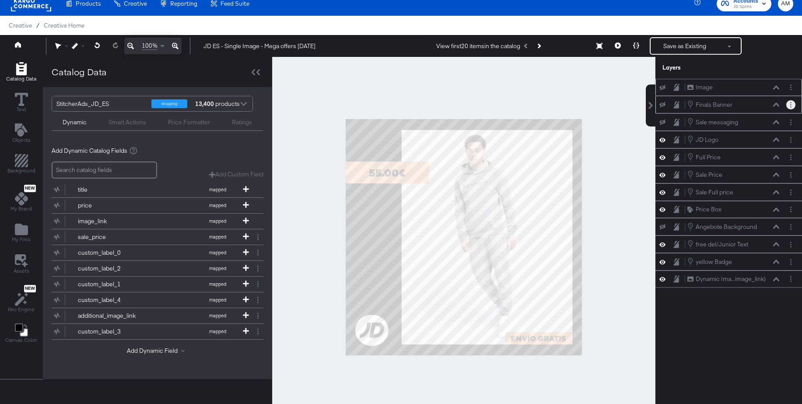
click at [790, 104] on button "Layer Options" at bounding box center [791, 104] width 9 height 9
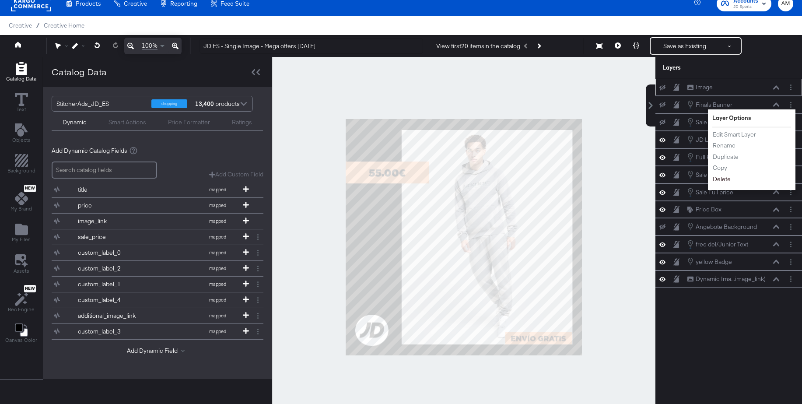
click at [720, 178] on button "Delete" at bounding box center [722, 179] width 19 height 9
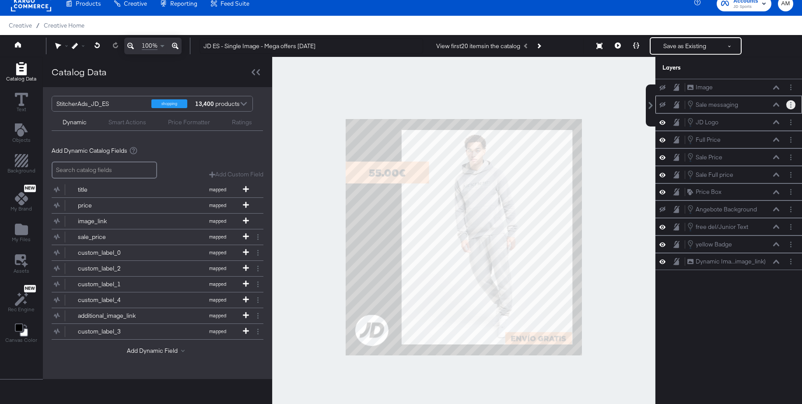
click at [791, 105] on circle "Layer Options" at bounding box center [790, 104] width 1 height 1
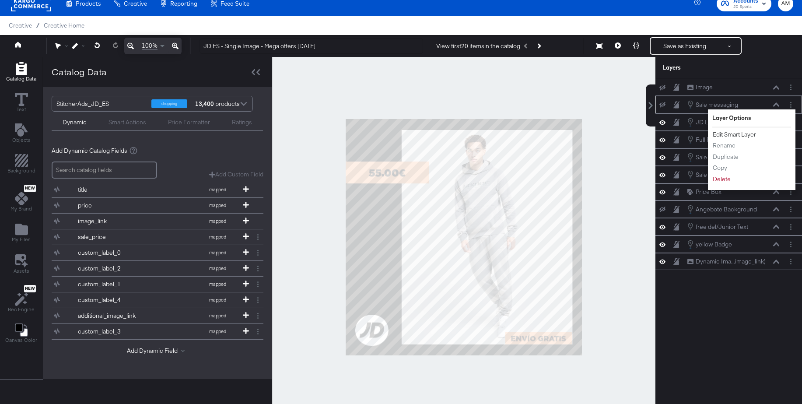
click at [745, 137] on button "Edit Smart Layer" at bounding box center [735, 134] width 44 height 9
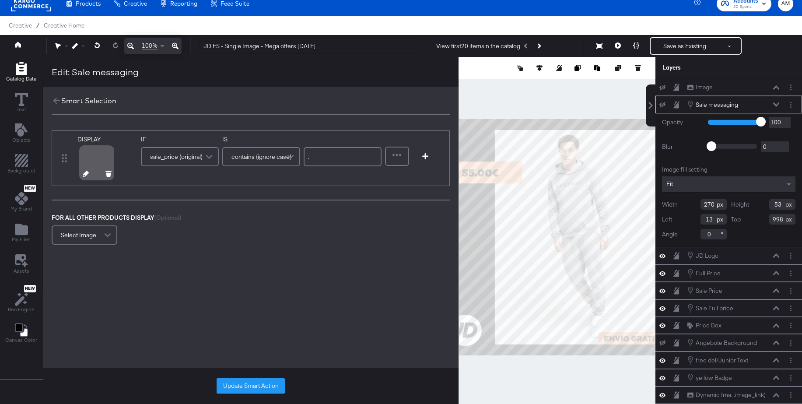
click at [84, 173] on icon at bounding box center [86, 174] width 6 height 6
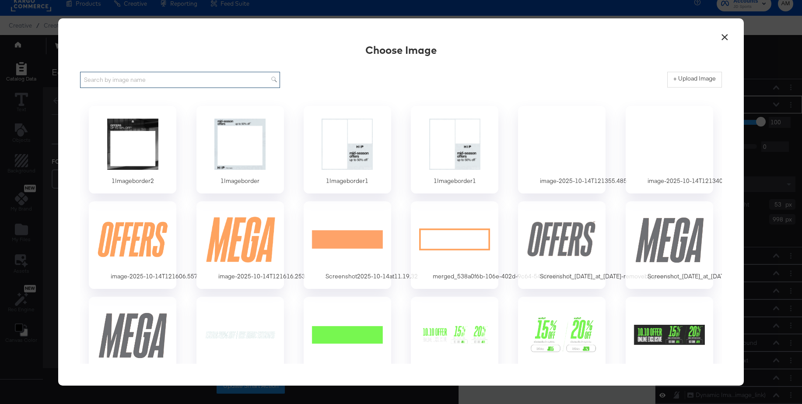
click at [215, 76] on input "text" at bounding box center [180, 80] width 200 height 16
type input "mega"
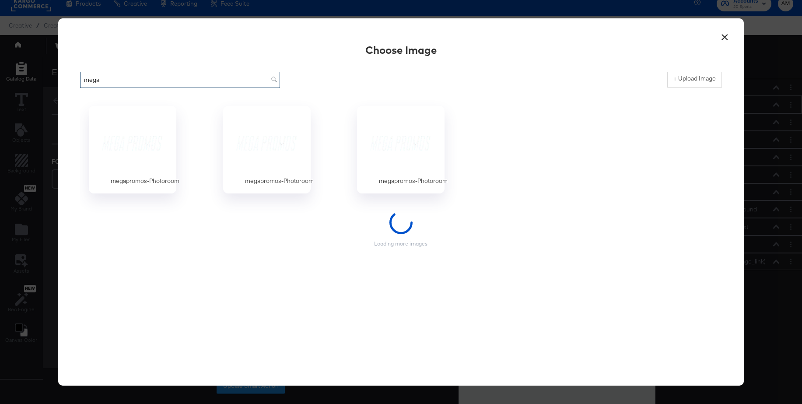
drag, startPoint x: 101, startPoint y: 80, endPoint x: 58, endPoint y: 78, distance: 42.5
click at [58, 78] on div "× Choose Image mega + Upload Image megapromos-Photoroom megapromos-Photoroom me…" at bounding box center [400, 201] width 685 height 367
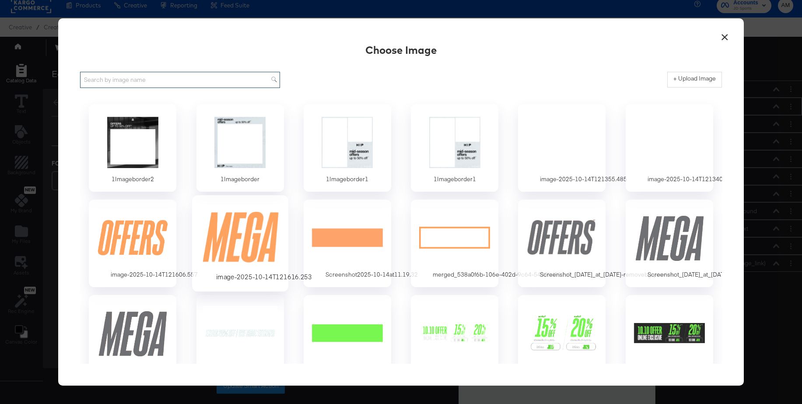
scroll to position [0, 0]
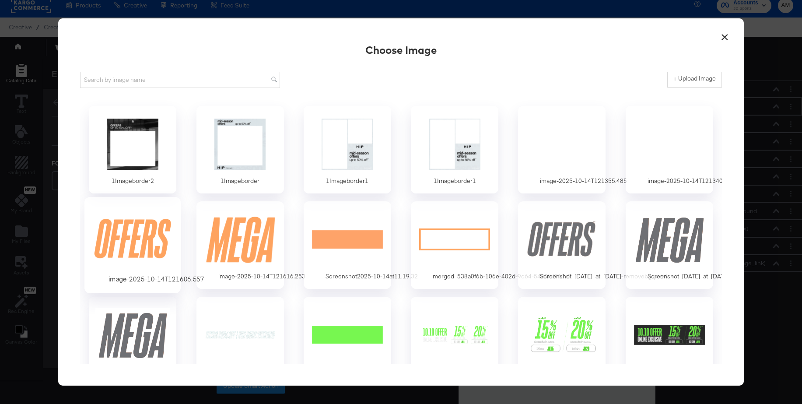
click at [144, 239] on div at bounding box center [133, 239] width 82 height 60
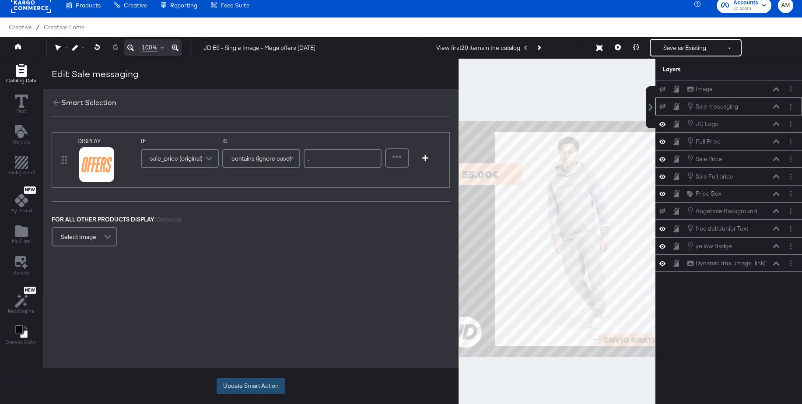
click at [242, 384] on button "Update Smart Action" at bounding box center [251, 386] width 68 height 16
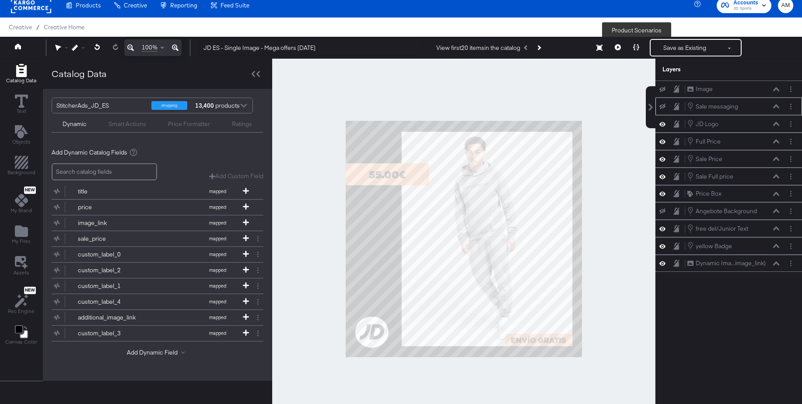
click at [638, 50] on icon at bounding box center [636, 47] width 6 height 6
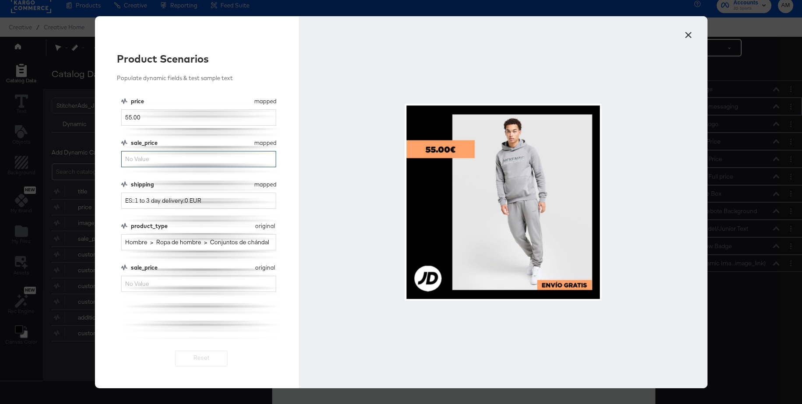
click at [128, 160] on input "sale_price" at bounding box center [198, 159] width 155 height 16
type input "40"
click at [688, 34] on button "×" at bounding box center [689, 33] width 16 height 16
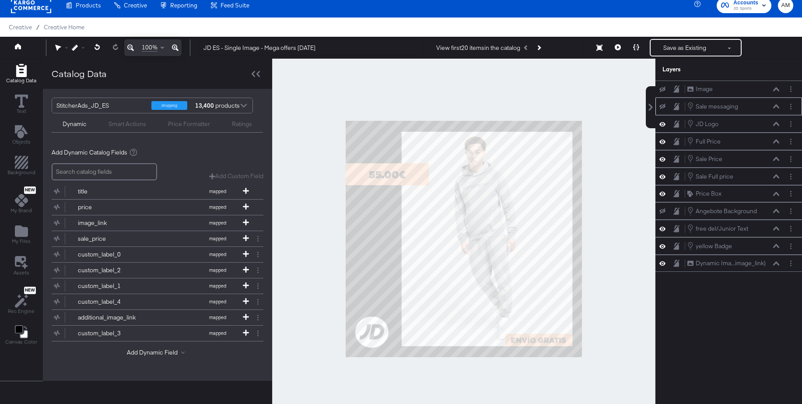
click at [664, 106] on icon at bounding box center [663, 107] width 6 height 6
click at [638, 46] on icon at bounding box center [636, 47] width 6 height 6
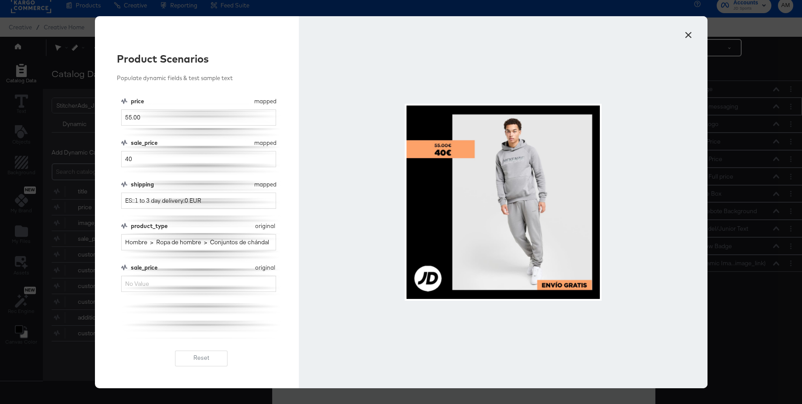
click at [689, 35] on button "×" at bounding box center [689, 33] width 16 height 16
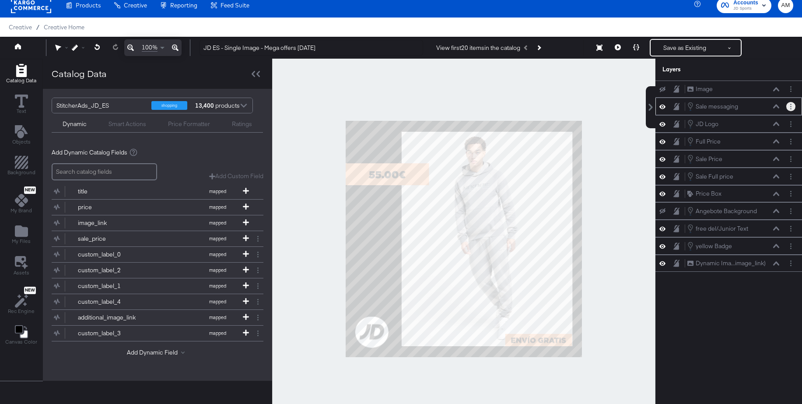
click at [790, 106] on circle "Layer Options" at bounding box center [790, 106] width 1 height 1
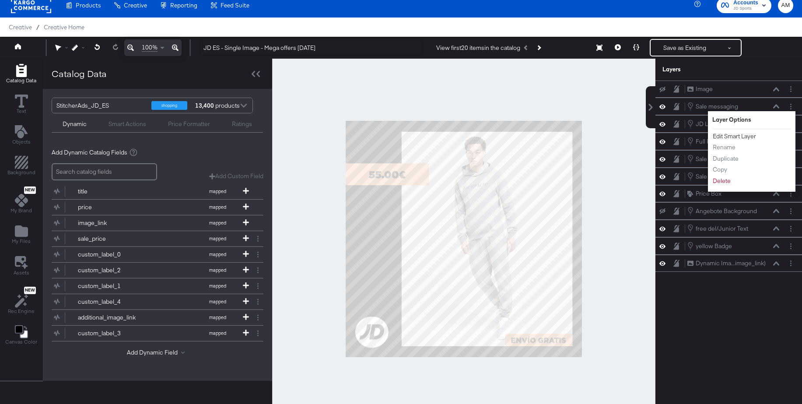
click at [741, 137] on button "Edit Smart Layer" at bounding box center [735, 136] width 44 height 9
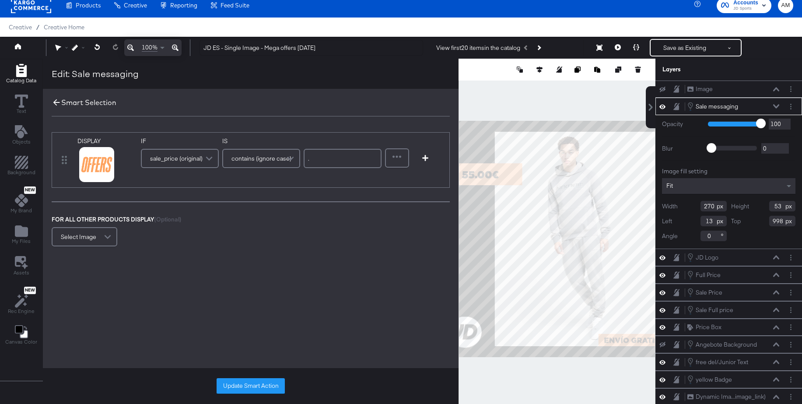
click at [53, 103] on icon at bounding box center [57, 103] width 10 height 10
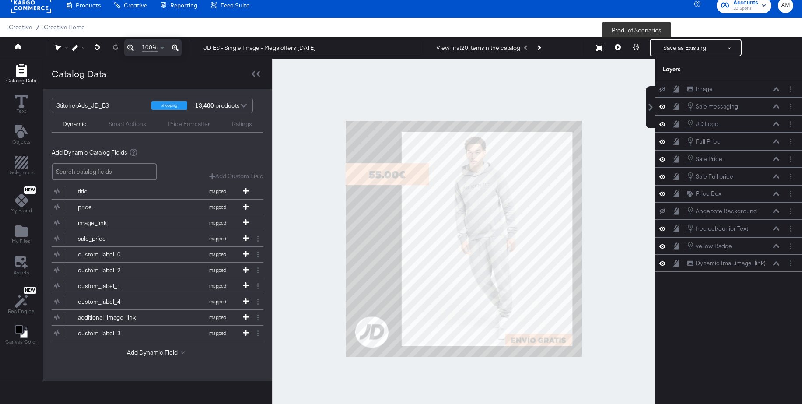
click at [639, 49] on icon at bounding box center [636, 47] width 6 height 6
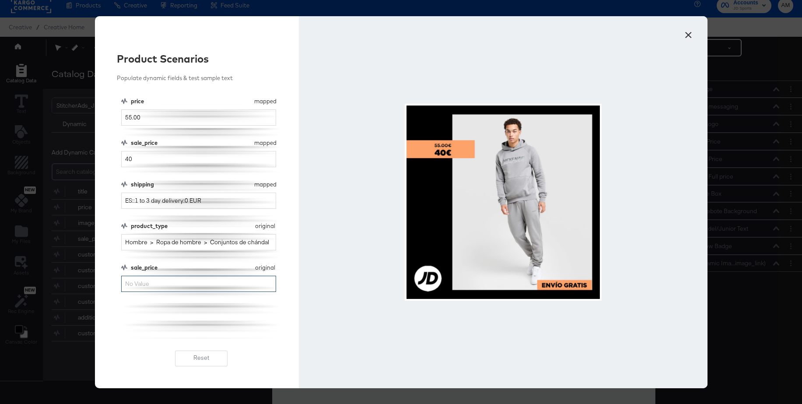
click at [163, 285] on input "sale_price" at bounding box center [198, 284] width 155 height 16
type input "40"
click at [688, 34] on button "×" at bounding box center [689, 33] width 16 height 16
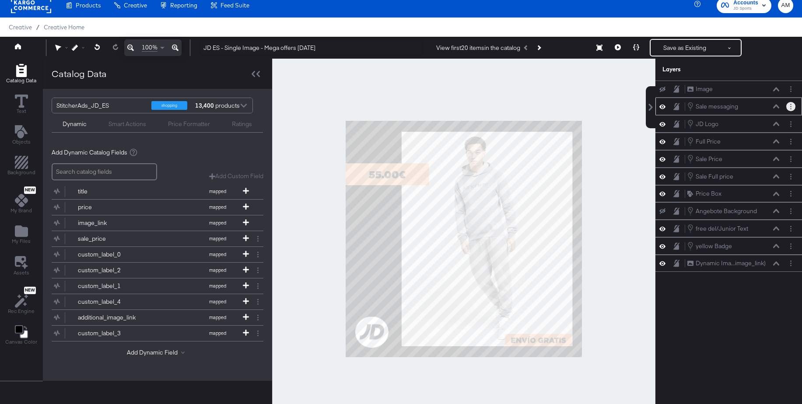
click at [791, 106] on circle "Layer Options" at bounding box center [790, 106] width 1 height 1
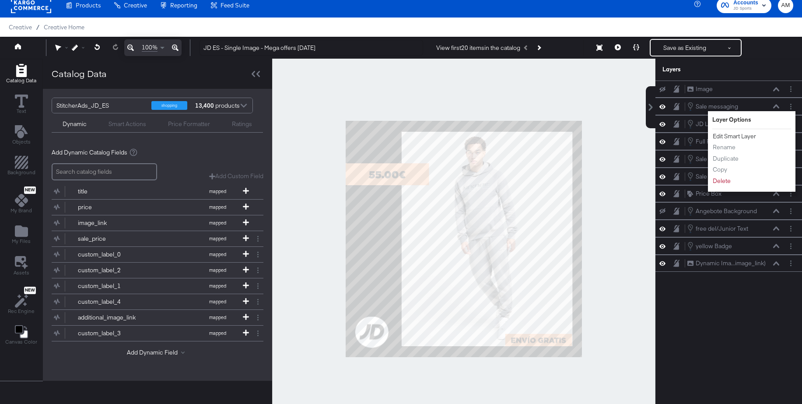
click at [741, 137] on button "Edit Smart Layer" at bounding box center [735, 136] width 44 height 9
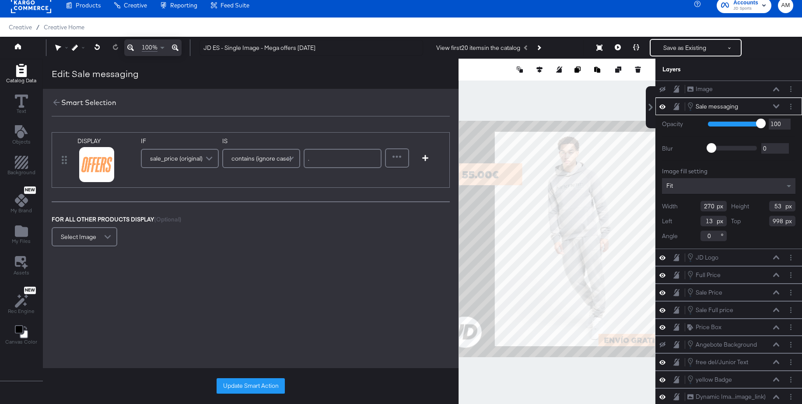
click at [186, 158] on span "sale_price (original)" at bounding box center [176, 158] width 53 height 15
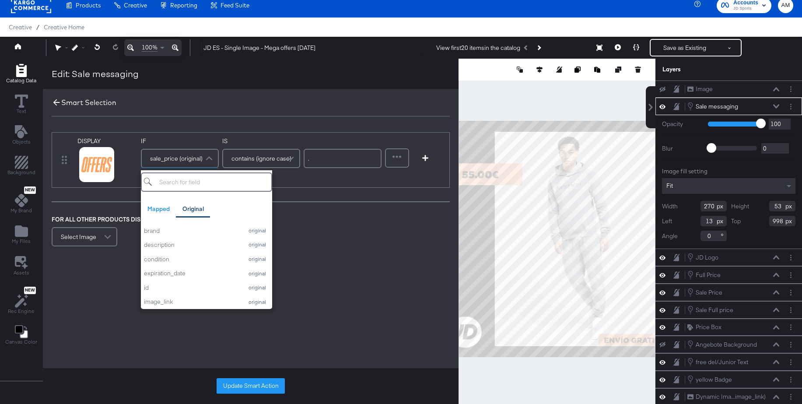
click at [53, 102] on icon at bounding box center [56, 102] width 7 height 7
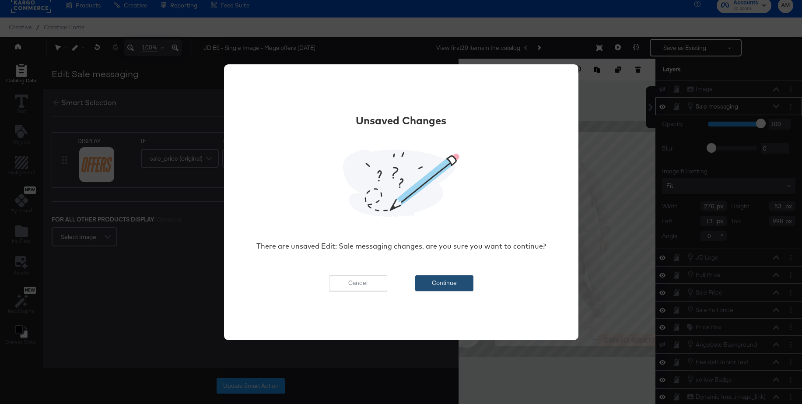
click at [439, 283] on button "Continue" at bounding box center [444, 283] width 58 height 16
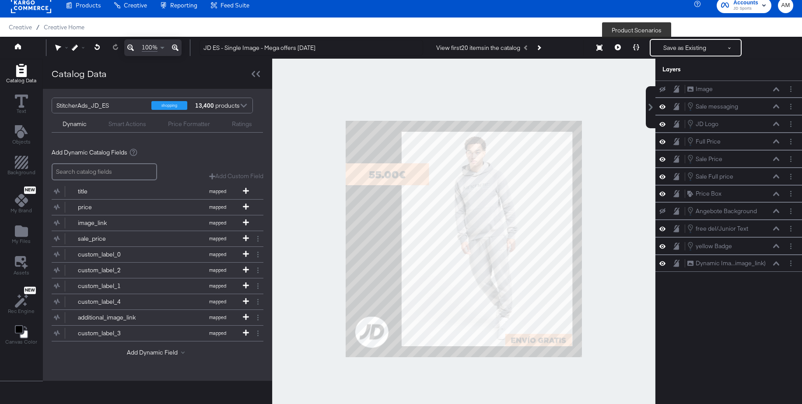
click at [637, 49] on icon at bounding box center [636, 47] width 6 height 6
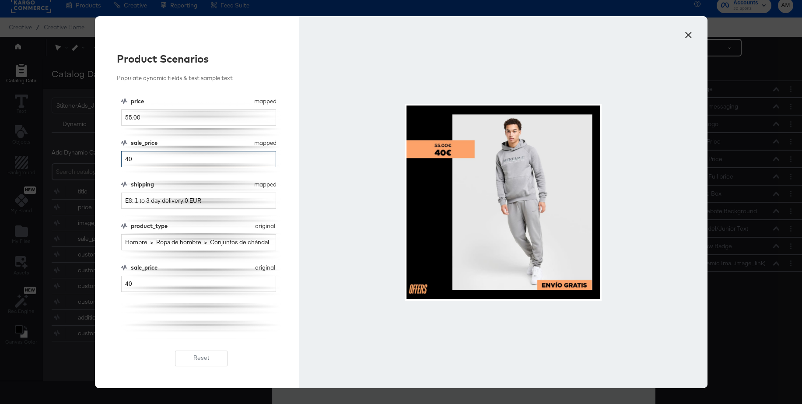
click at [140, 158] on input "40" at bounding box center [198, 159] width 155 height 16
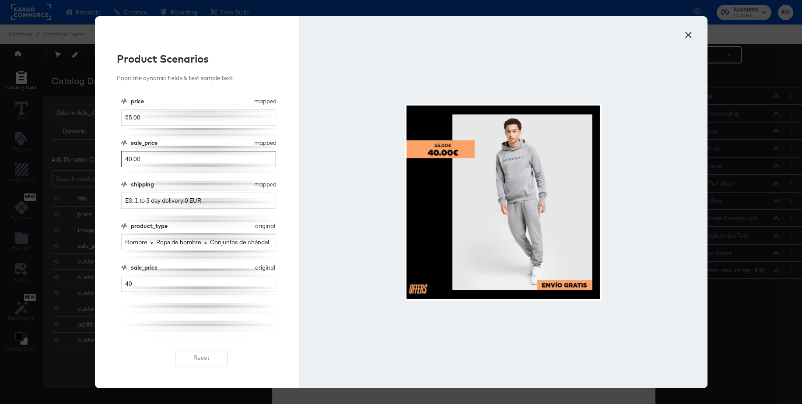
type input "40.00"
click at [688, 34] on button "×" at bounding box center [689, 33] width 16 height 16
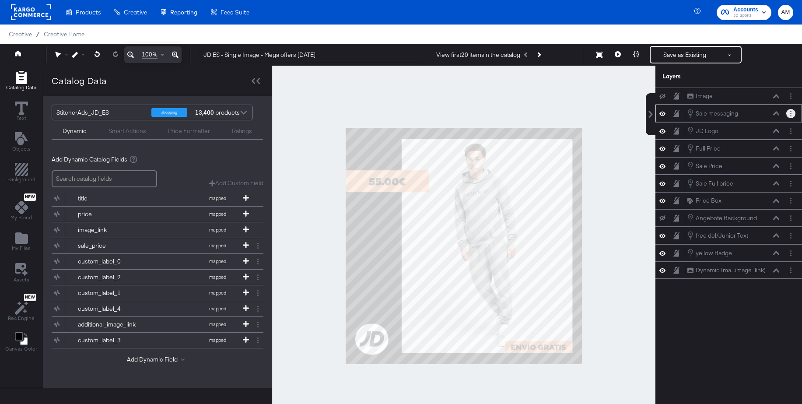
click at [792, 114] on button "Layer Options" at bounding box center [791, 113] width 9 height 9
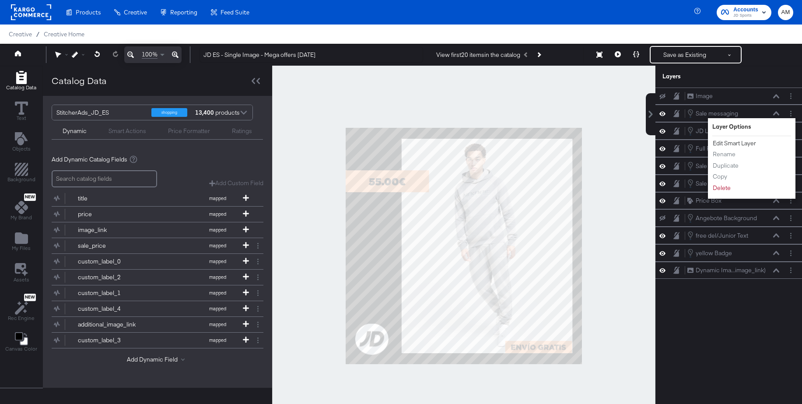
click at [738, 143] on button "Edit Smart Layer" at bounding box center [735, 143] width 44 height 9
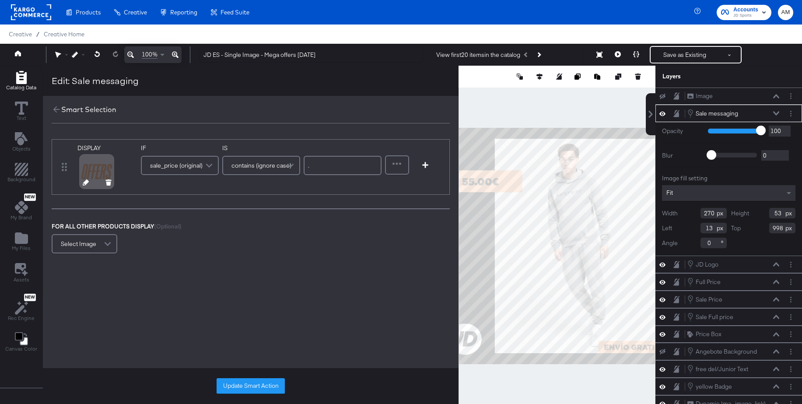
click at [84, 182] on icon at bounding box center [86, 182] width 6 height 6
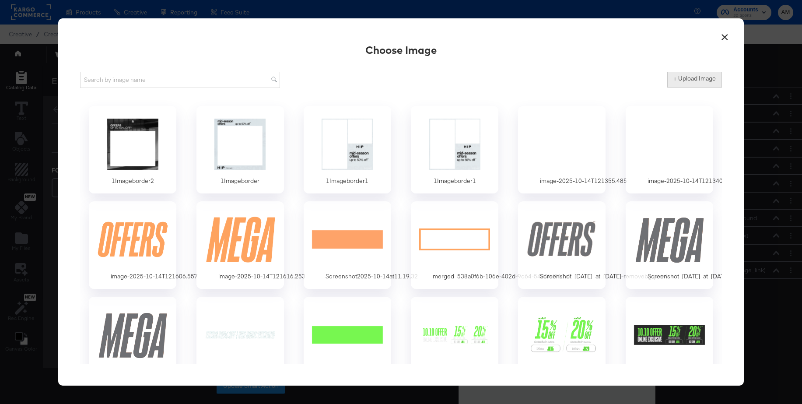
click at [677, 81] on label "+ Upload Image" at bounding box center [695, 78] width 42 height 8
click at [677, 88] on input "+ Upload Image" at bounding box center [768, 88] width 200 height 0
click at [666, 224] on div at bounding box center [670, 239] width 82 height 60
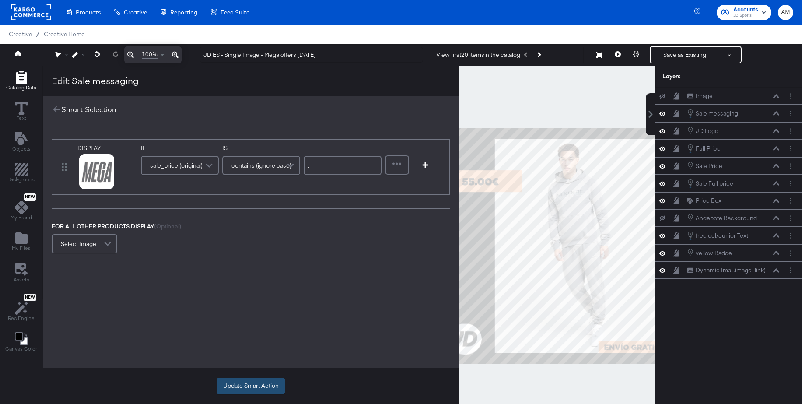
click at [258, 384] on button "Update Smart Action" at bounding box center [251, 386] width 68 height 16
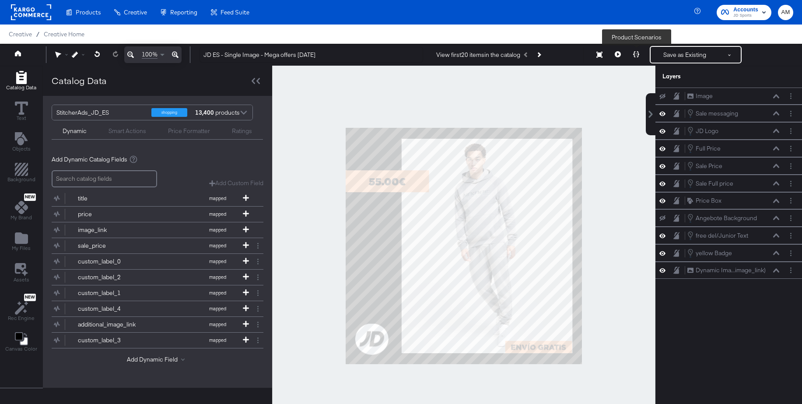
click at [640, 53] on button at bounding box center [636, 55] width 18 height 18
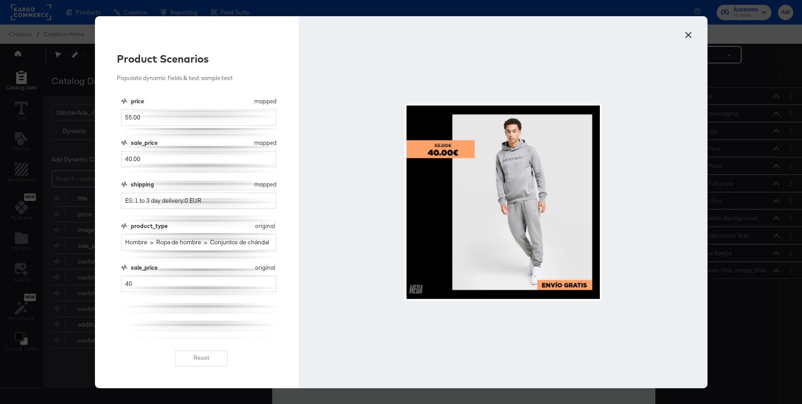
click at [686, 33] on button "×" at bounding box center [689, 33] width 16 height 16
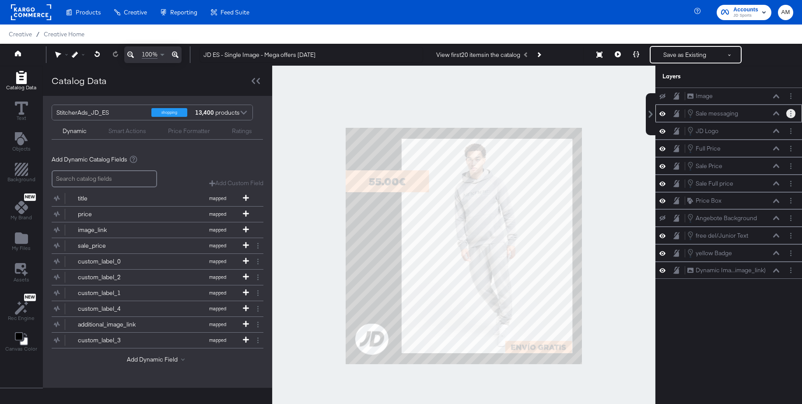
click at [793, 117] on button "Layer Options" at bounding box center [791, 113] width 9 height 9
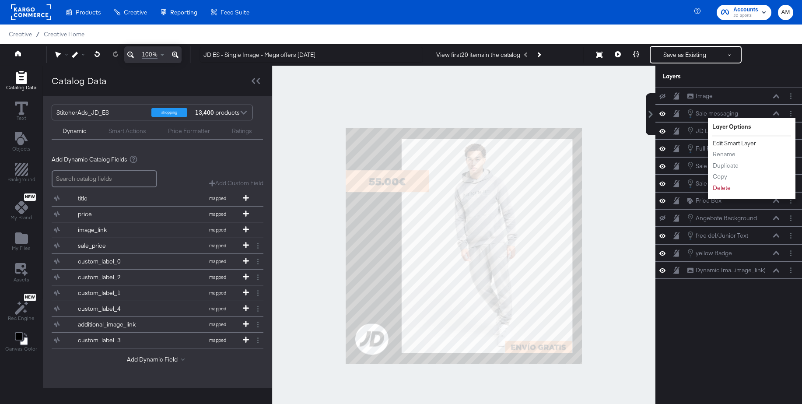
click at [739, 147] on button "Edit Smart Layer" at bounding box center [735, 143] width 44 height 9
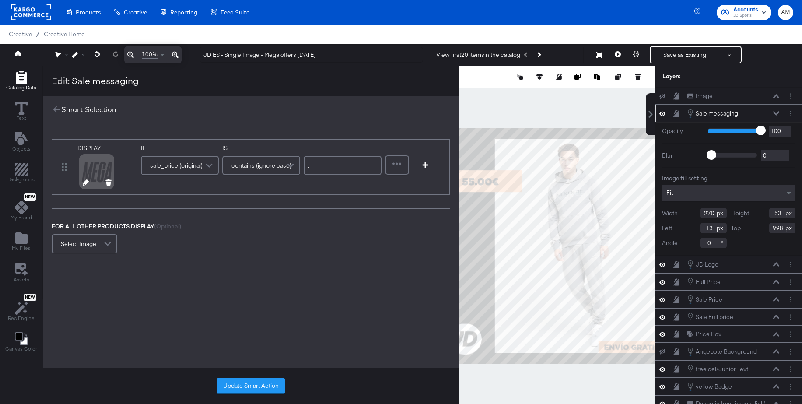
click at [83, 184] on icon at bounding box center [86, 182] width 6 height 6
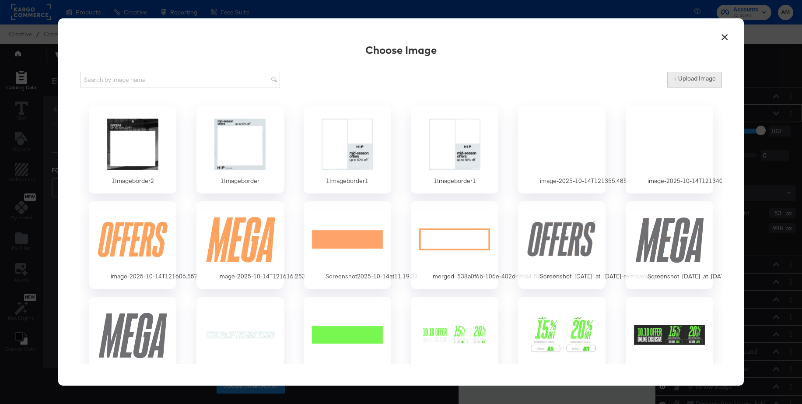
click at [685, 84] on button "+ Upload Image" at bounding box center [695, 80] width 55 height 16
click at [695, 81] on label "+ Upload Image" at bounding box center [695, 78] width 42 height 8
click at [695, 88] on input "+ Upload Image" at bounding box center [768, 88] width 200 height 0
type input "C:\fakepath\Screenshot_2025-10-15_at_16.04.26-removebg-preview.png"
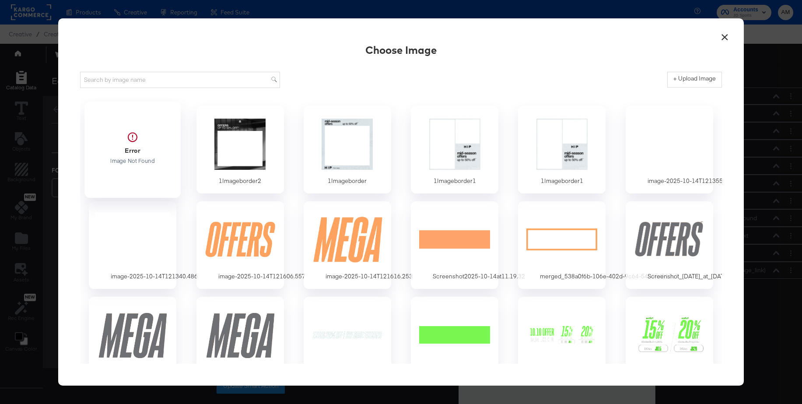
click at [134, 141] on div at bounding box center [133, 148] width 82 height 60
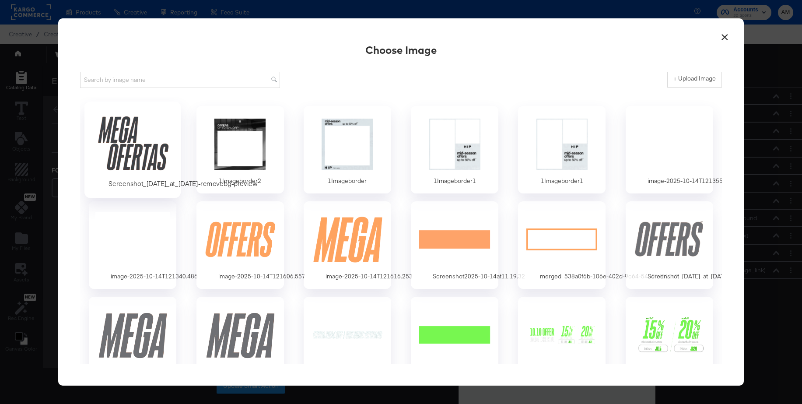
click at [134, 144] on div at bounding box center [133, 143] width 82 height 60
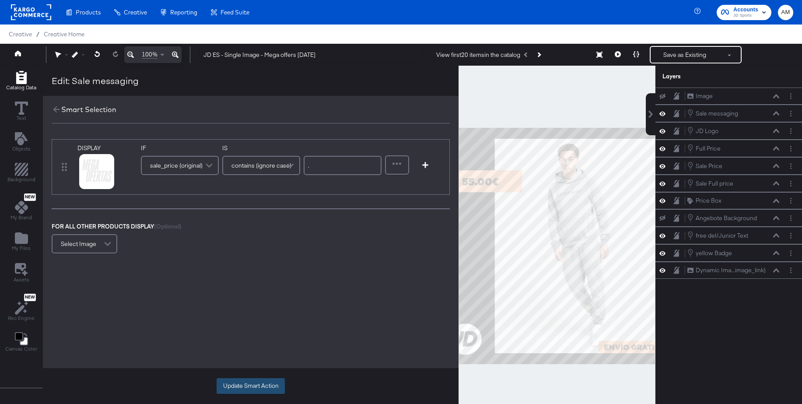
click at [251, 383] on button "Update Smart Action" at bounding box center [251, 386] width 68 height 16
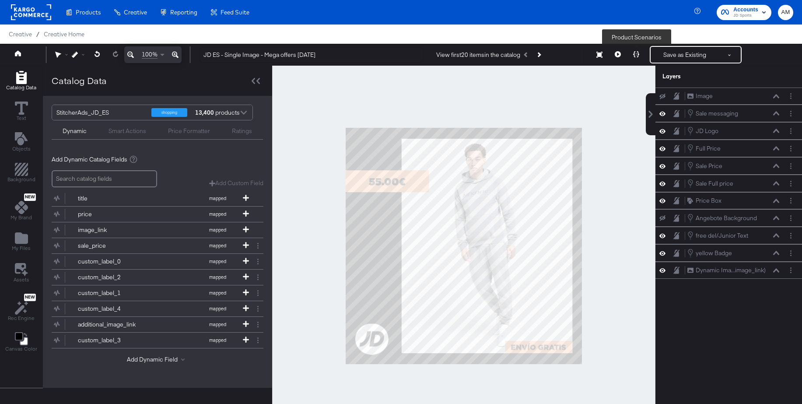
click at [636, 53] on icon at bounding box center [636, 54] width 6 height 6
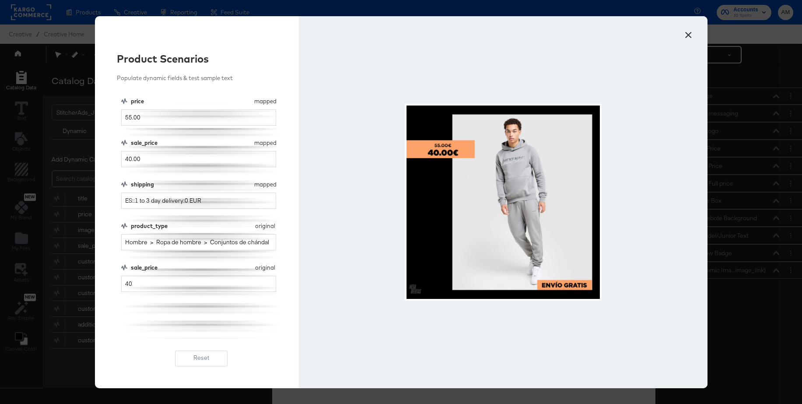
click at [690, 35] on button "×" at bounding box center [689, 33] width 16 height 16
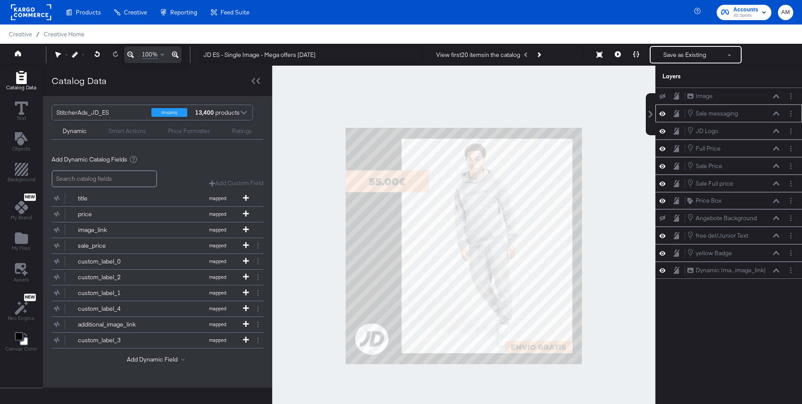
click at [777, 114] on icon at bounding box center [776, 113] width 6 height 4
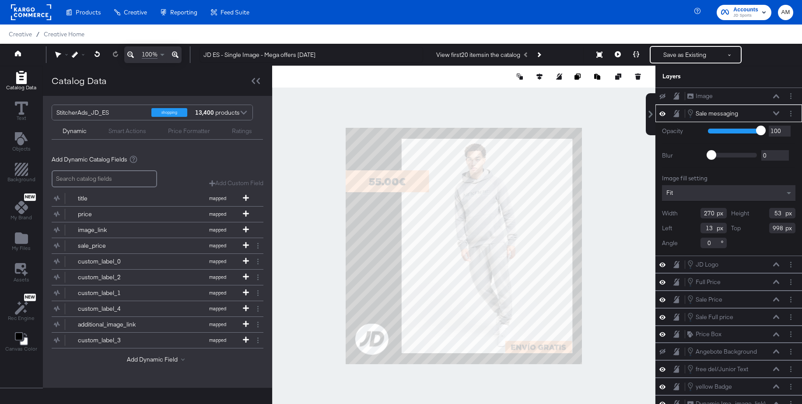
type input "385"
type input "77"
type input "974"
type input "130"
type input "920"
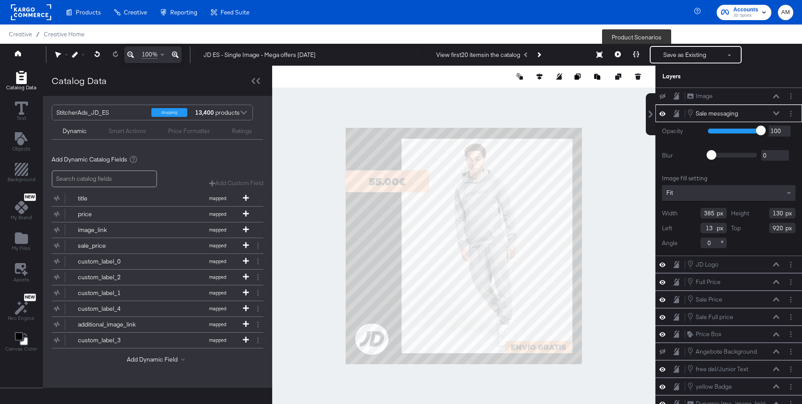
click at [637, 53] on icon at bounding box center [636, 54] width 6 height 6
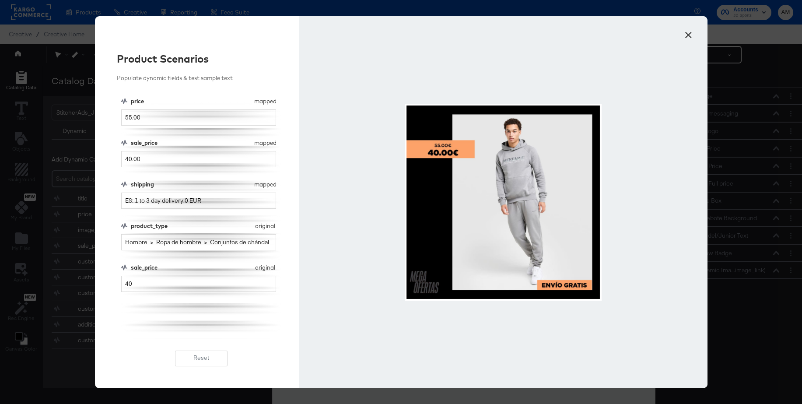
click at [690, 38] on button "×" at bounding box center [689, 33] width 16 height 16
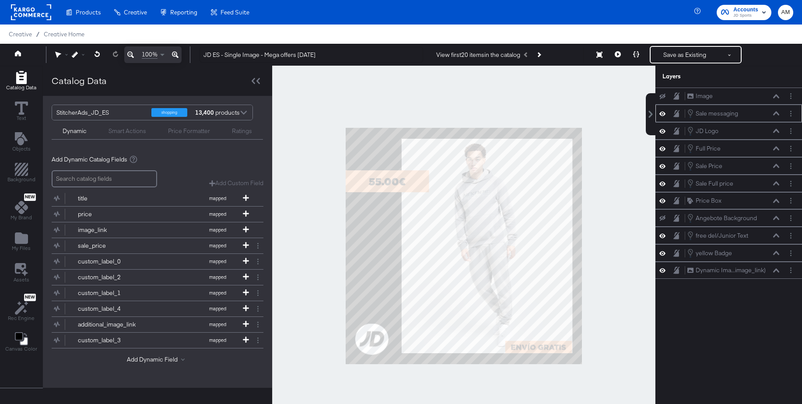
click at [778, 115] on icon at bounding box center [776, 113] width 6 height 4
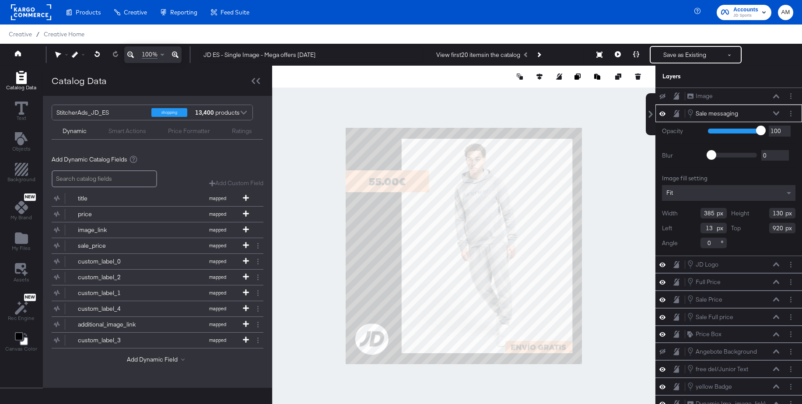
type input "240"
type input "810"
type input "455"
type input "290"
type input "760"
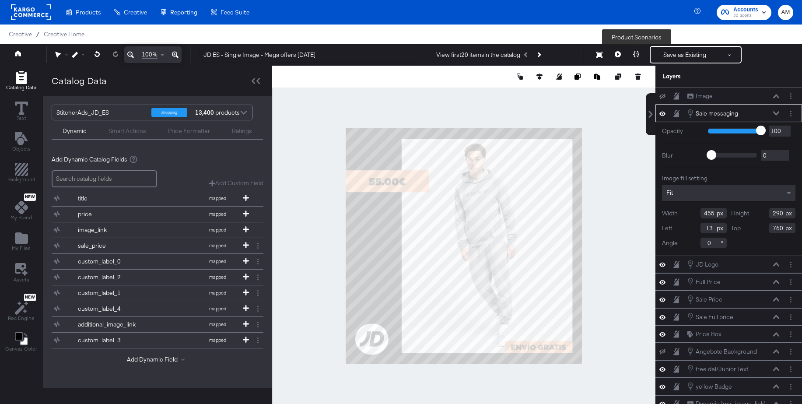
click at [638, 53] on icon at bounding box center [636, 54] width 6 height 6
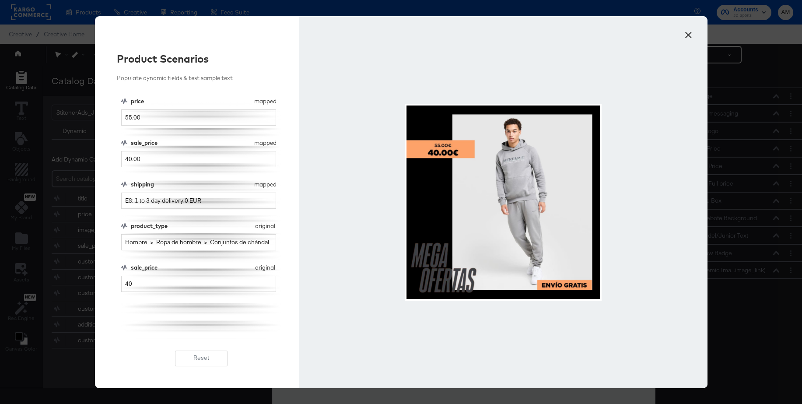
click at [689, 35] on button "×" at bounding box center [689, 33] width 16 height 16
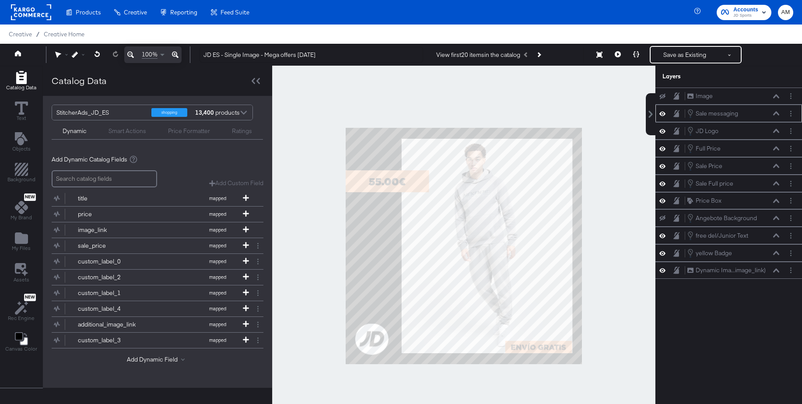
click at [778, 113] on icon at bounding box center [776, 113] width 6 height 4
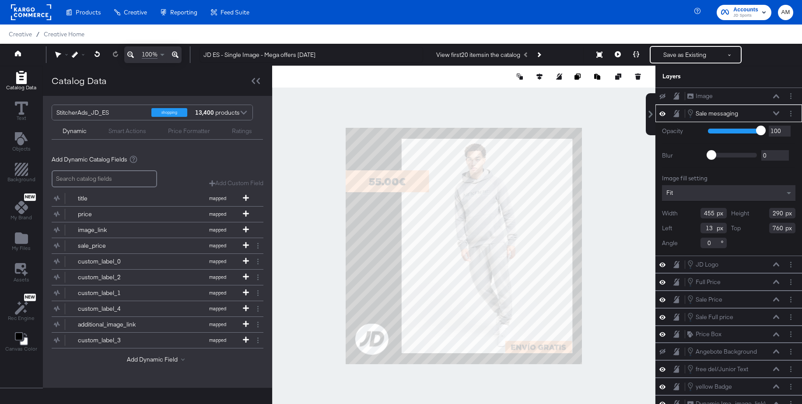
type input "334"
type input "213"
type input "838"
click at [633, 55] on button at bounding box center [636, 55] width 18 height 18
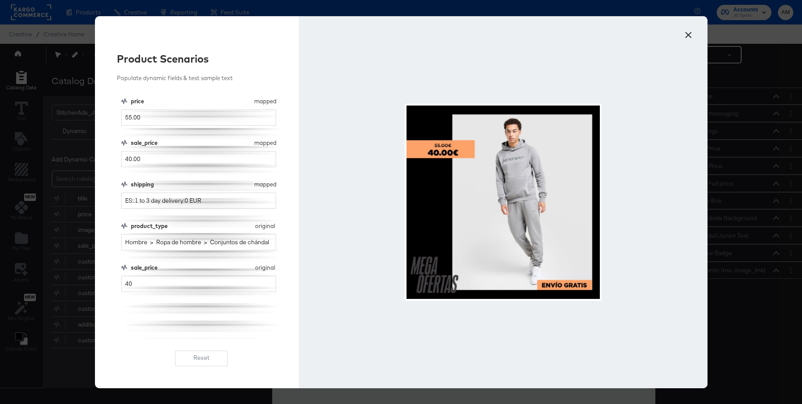
click at [687, 35] on button "×" at bounding box center [689, 33] width 16 height 16
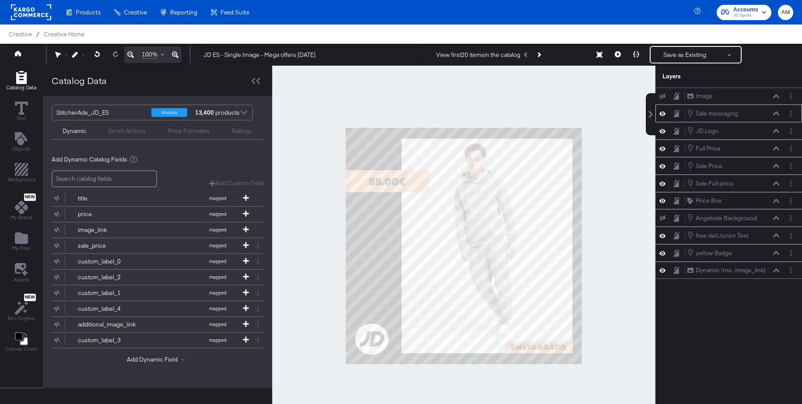
click at [776, 114] on icon at bounding box center [776, 113] width 6 height 4
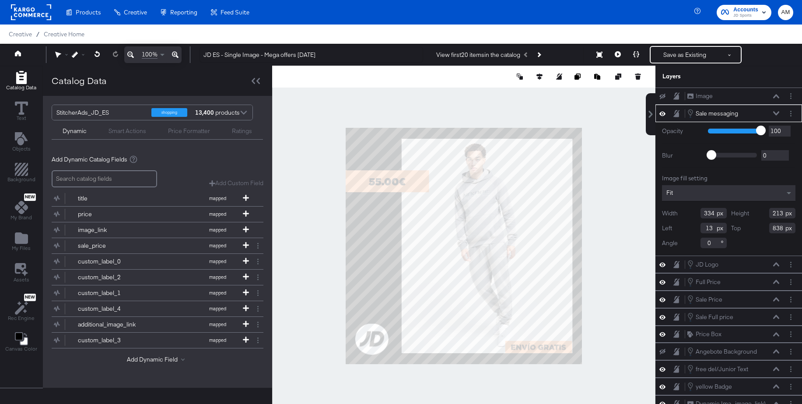
type input "275"
type input "175"
type input "875"
type input "2"
click at [635, 50] on button at bounding box center [636, 55] width 18 height 18
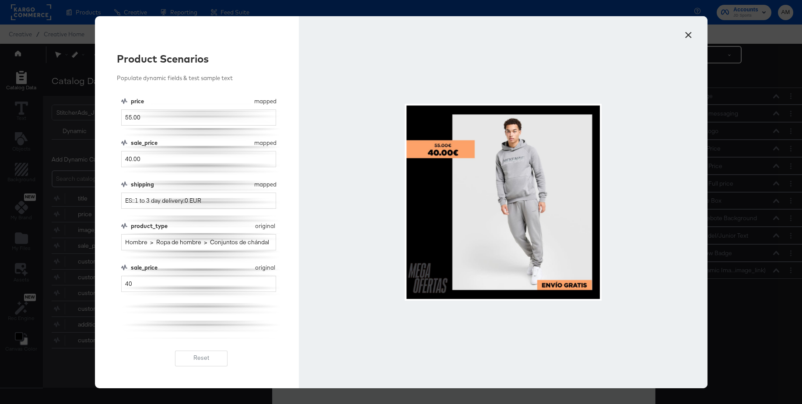
click at [688, 34] on button "×" at bounding box center [689, 33] width 16 height 16
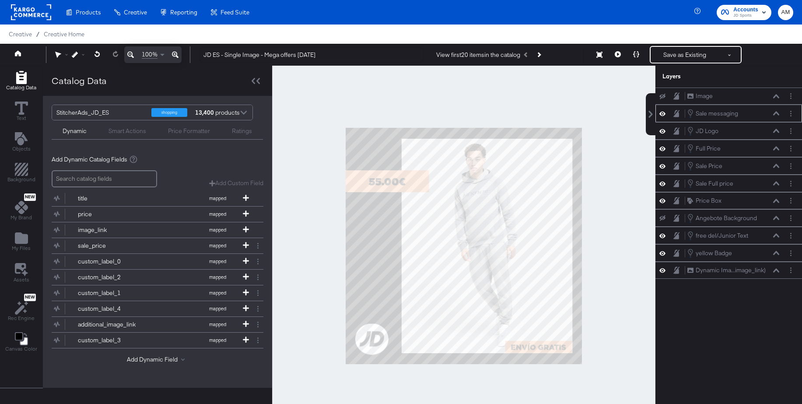
click at [776, 115] on icon at bounding box center [776, 113] width 6 height 4
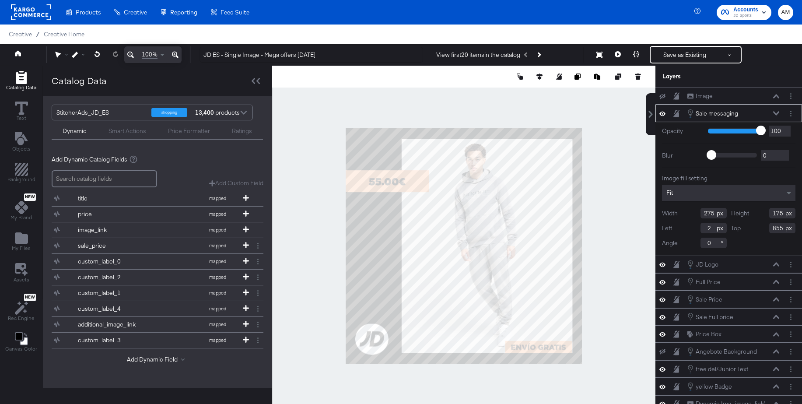
type input "854"
click at [638, 56] on icon at bounding box center [636, 54] width 6 height 6
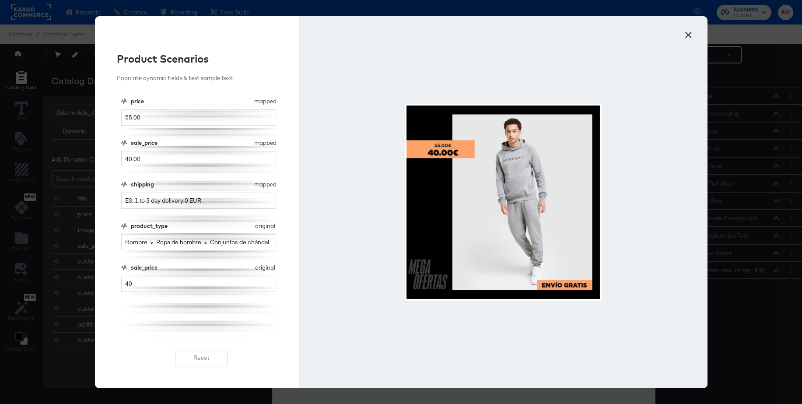
click at [687, 35] on button "×" at bounding box center [689, 33] width 16 height 16
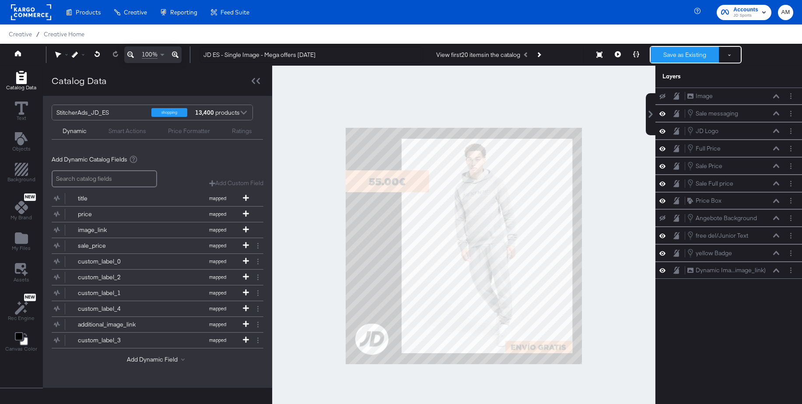
click at [683, 56] on button "Save as Existing" at bounding box center [685, 55] width 68 height 16
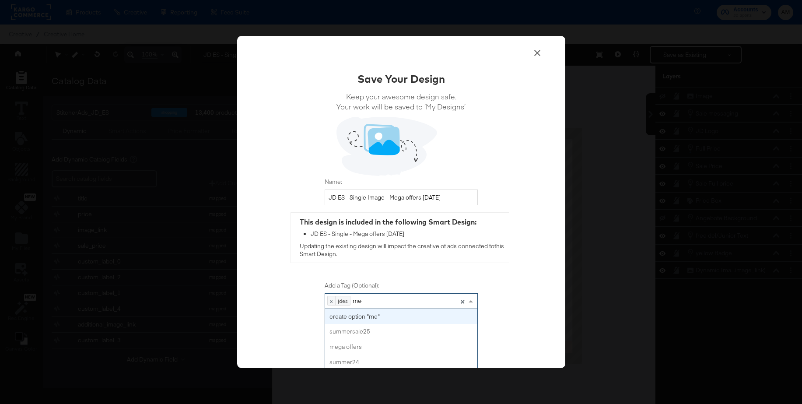
type input "mega"
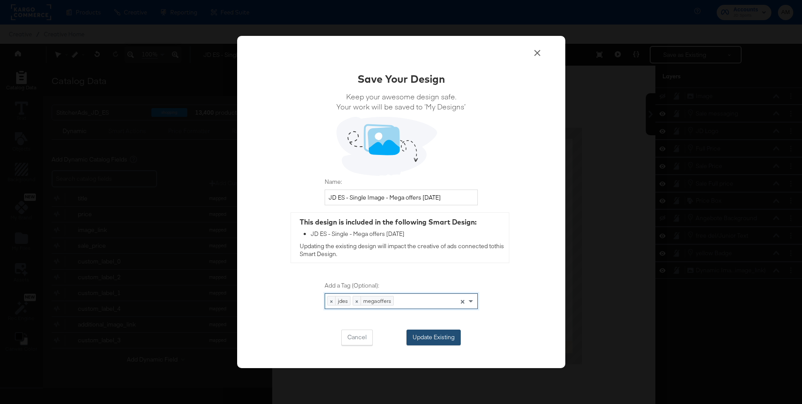
click at [425, 341] on button "Update Existing" at bounding box center [434, 338] width 54 height 16
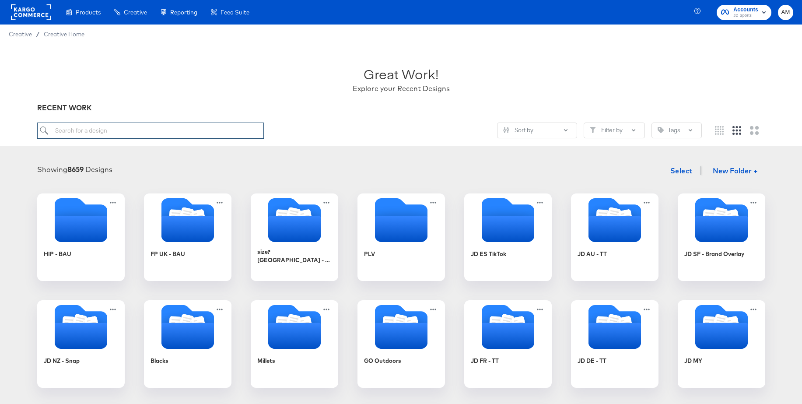
click at [146, 127] on input "search" at bounding box center [150, 131] width 227 height 16
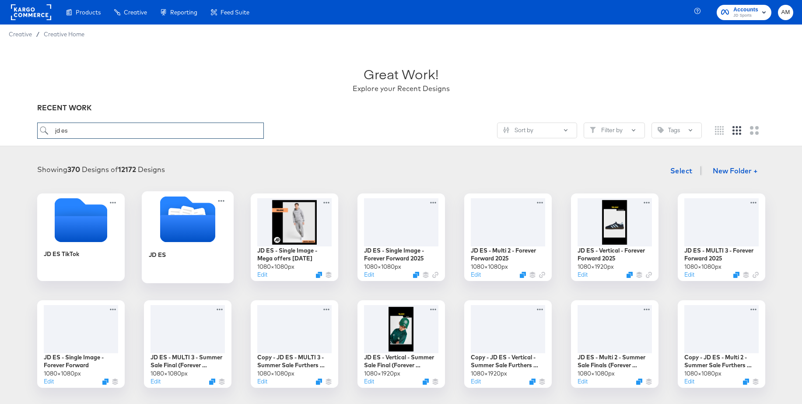
type input "jd es"
click at [187, 222] on icon "Folder" at bounding box center [187, 228] width 55 height 27
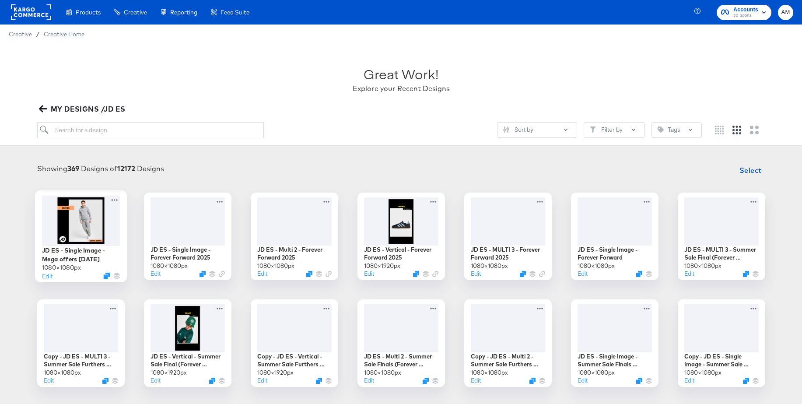
click at [82, 224] on div at bounding box center [81, 220] width 78 height 50
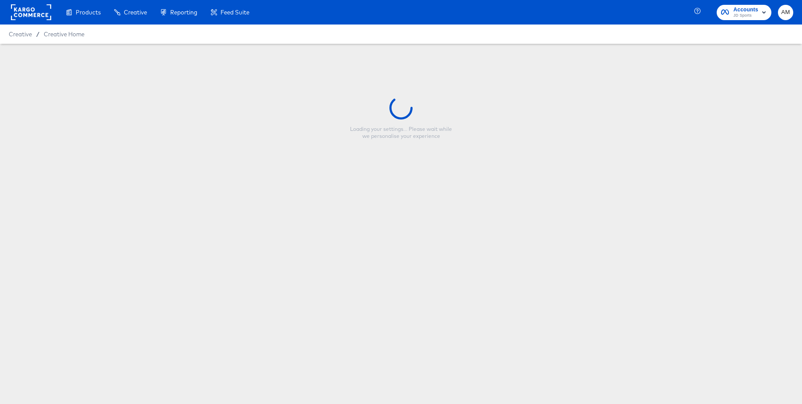
type input "JD ES - Single Image - Mega offers Oct 25"
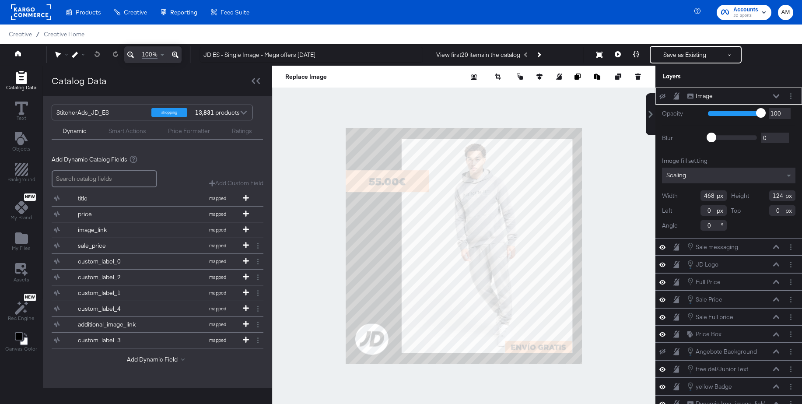
click at [775, 95] on icon at bounding box center [776, 96] width 6 height 4
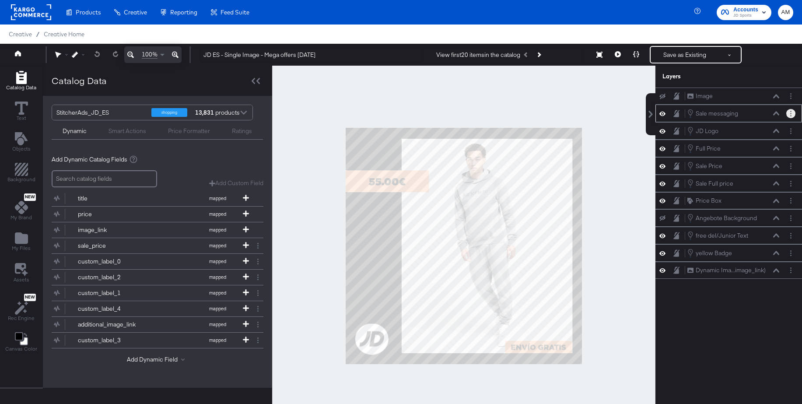
click at [793, 114] on button "Layer Options" at bounding box center [791, 113] width 9 height 9
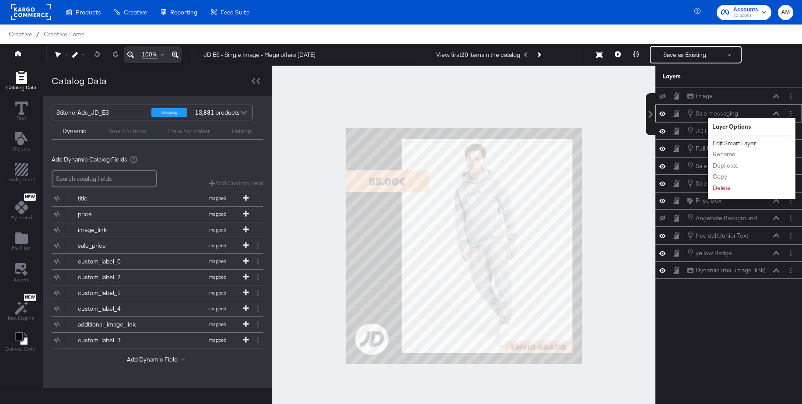
click at [740, 144] on button "Edit Smart Layer" at bounding box center [735, 143] width 44 height 9
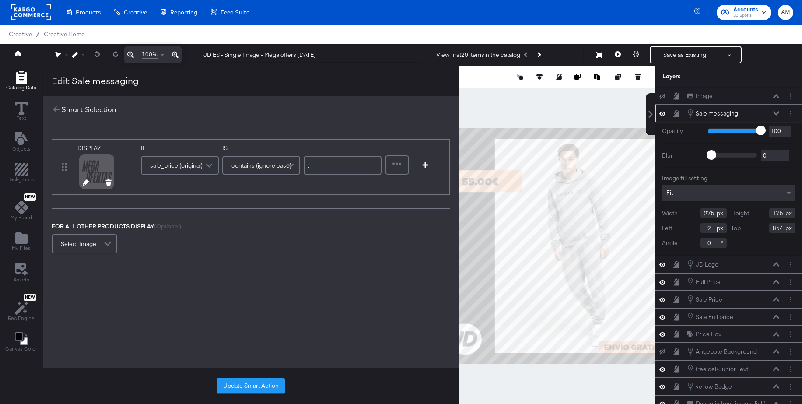
click at [83, 186] on icon at bounding box center [86, 182] width 6 height 6
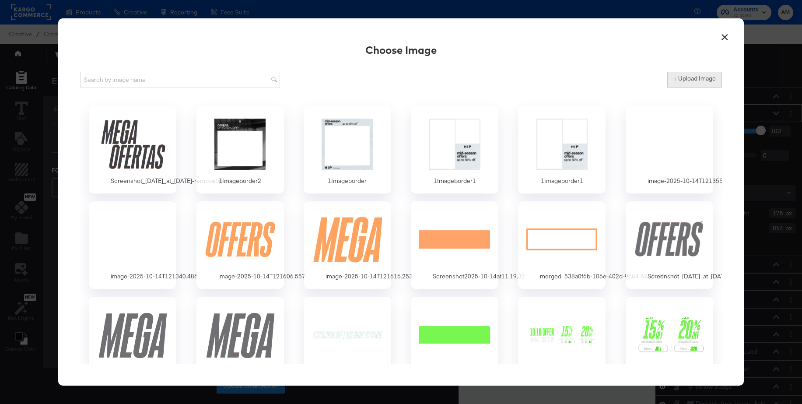
click at [683, 79] on label "+ Upload Image" at bounding box center [695, 78] width 42 height 8
click at [683, 88] on input "+ Upload Image" at bounding box center [768, 88] width 200 height 0
type input "C:\fakepath\image - 2025-10-15T161829.978.png"
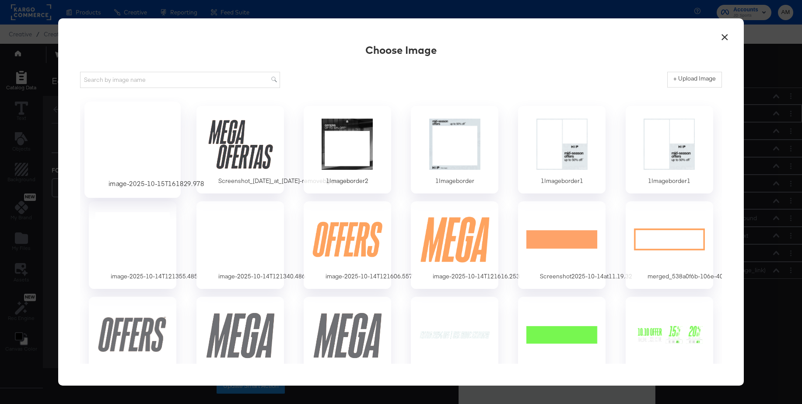
click at [125, 134] on div at bounding box center [133, 143] width 82 height 60
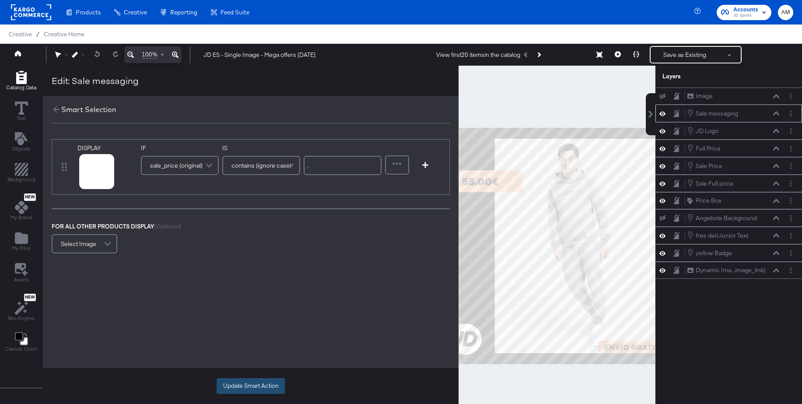
click at [260, 380] on button "Update Smart Action" at bounding box center [251, 386] width 68 height 16
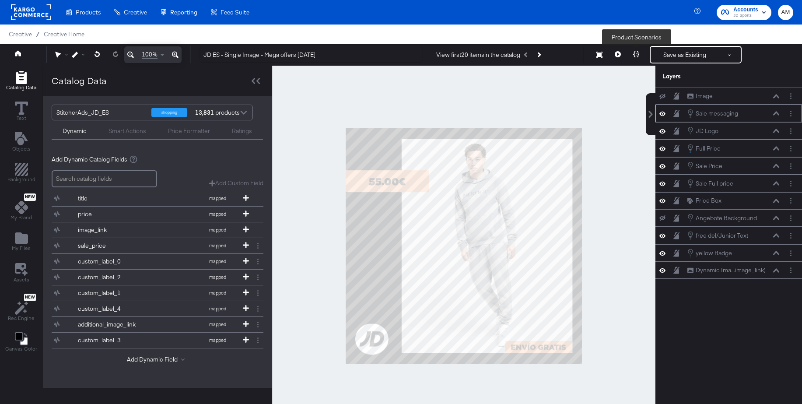
click at [637, 54] on icon at bounding box center [636, 54] width 6 height 6
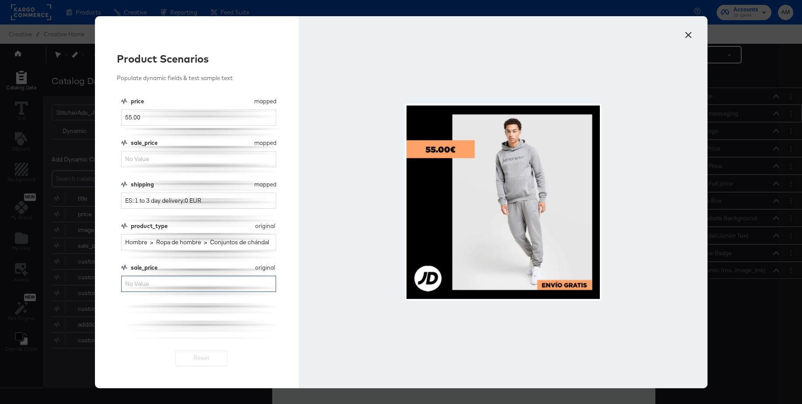
click at [166, 280] on input "sale_price" at bounding box center [198, 284] width 155 height 16
type input "40.00"
click at [691, 31] on button "×" at bounding box center [689, 33] width 16 height 16
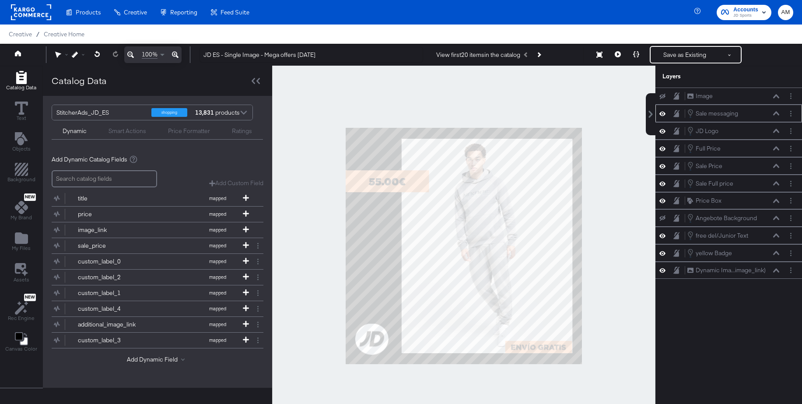
click at [776, 112] on icon at bounding box center [776, 113] width 6 height 4
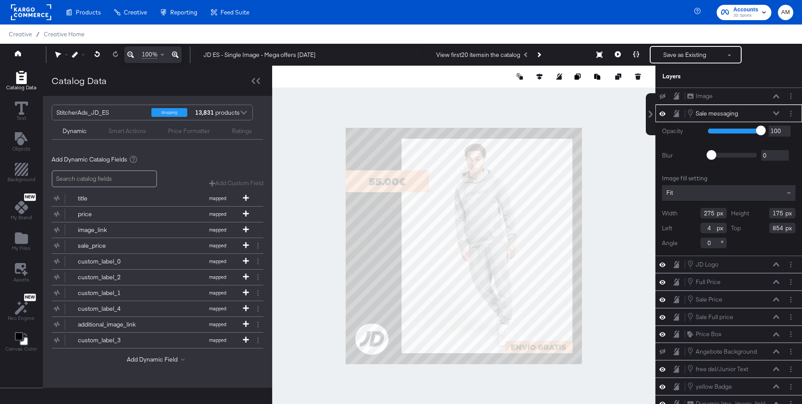
type input "5"
click at [635, 54] on icon at bounding box center [636, 54] width 6 height 6
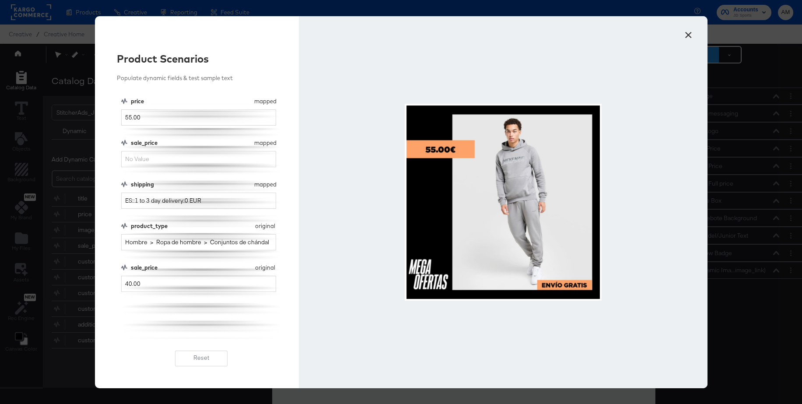
drag, startPoint x: 689, startPoint y: 35, endPoint x: 701, endPoint y: 49, distance: 18.9
click at [689, 35] on button "×" at bounding box center [689, 33] width 16 height 16
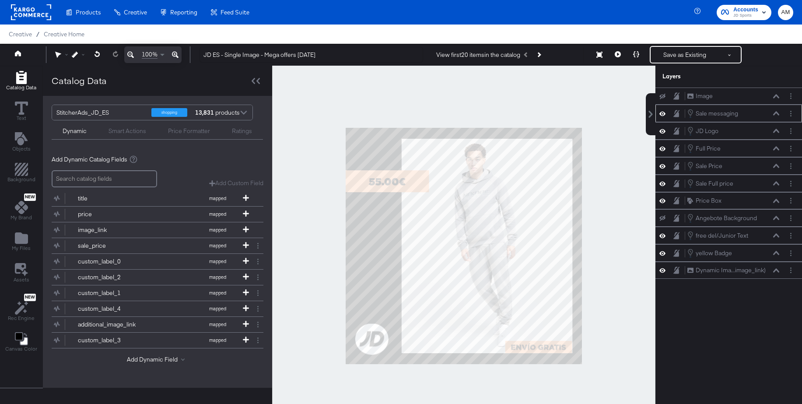
click at [778, 114] on icon at bounding box center [776, 113] width 6 height 4
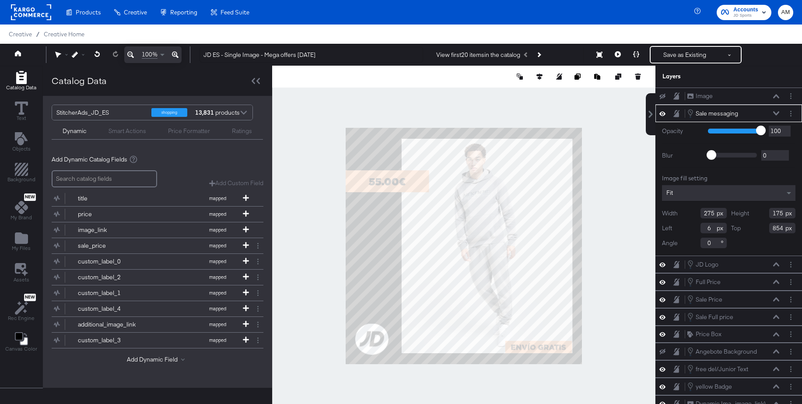
type input "7"
click at [636, 56] on icon at bounding box center [636, 54] width 6 height 6
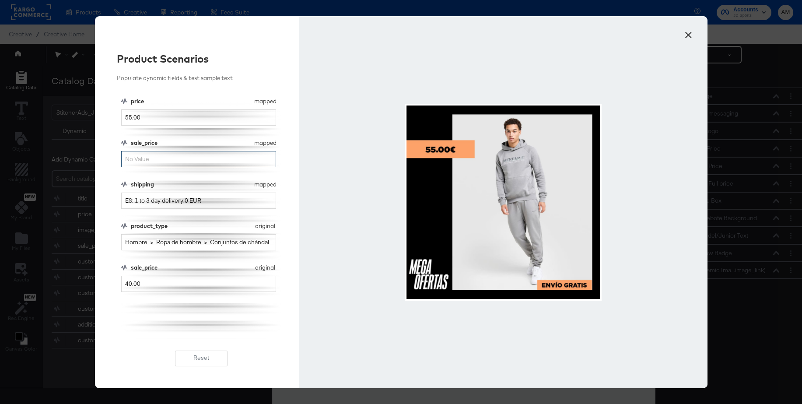
click at [132, 163] on input "sale_price" at bounding box center [198, 159] width 155 height 16
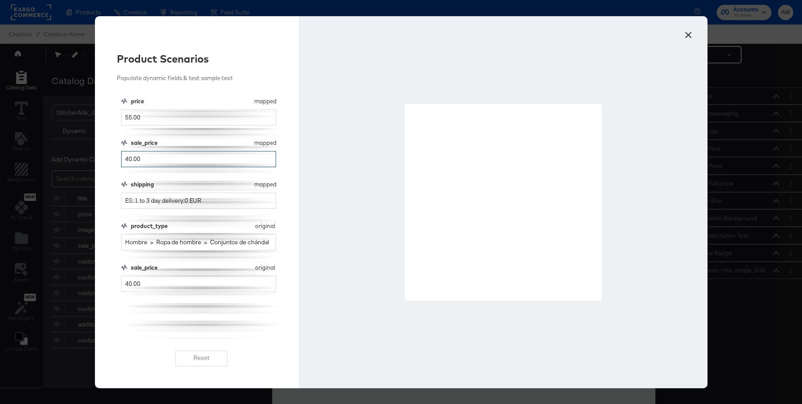
type input "40.00"
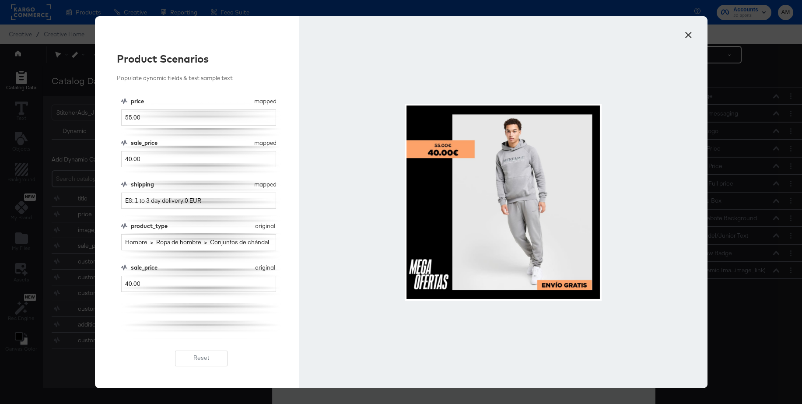
click at [687, 35] on button "×" at bounding box center [689, 33] width 16 height 16
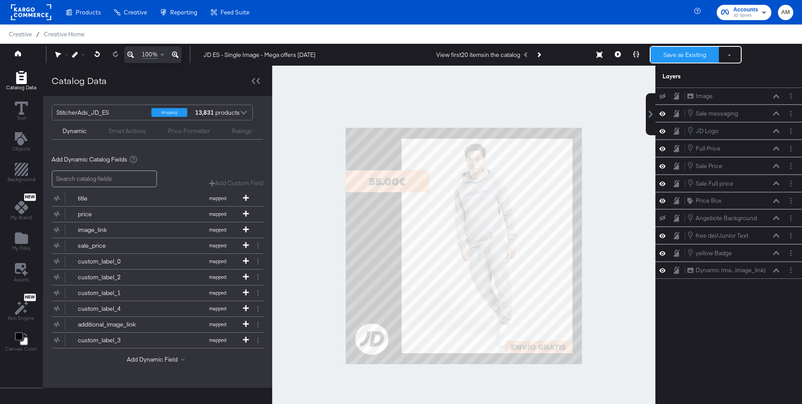
click at [685, 55] on button "Save as Existing" at bounding box center [685, 55] width 68 height 16
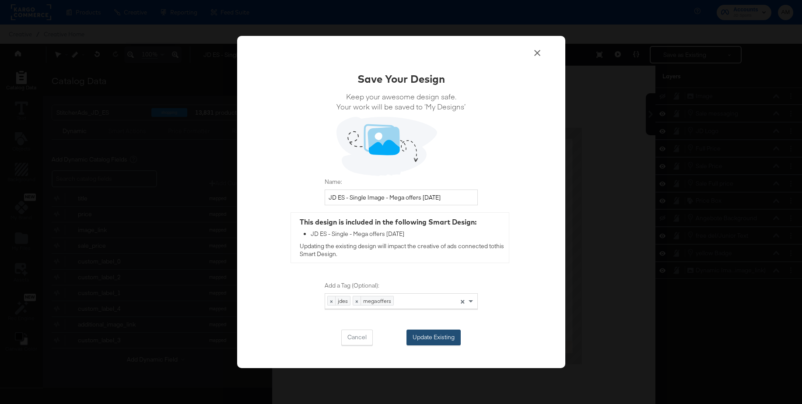
click at [423, 339] on button "Update Existing" at bounding box center [434, 338] width 54 height 16
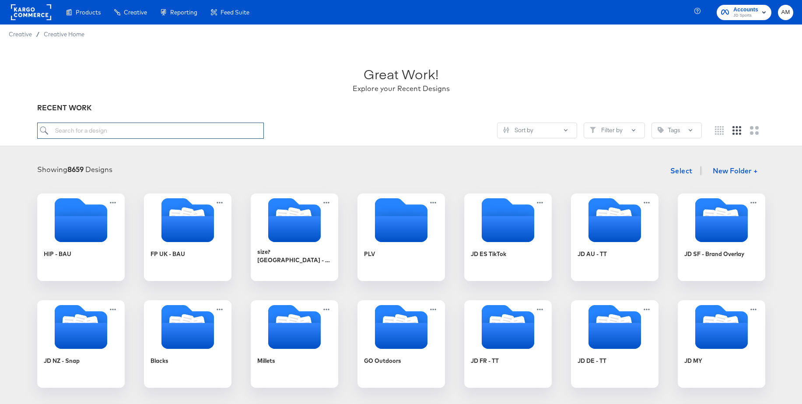
click at [130, 131] on input "search" at bounding box center [150, 131] width 227 height 16
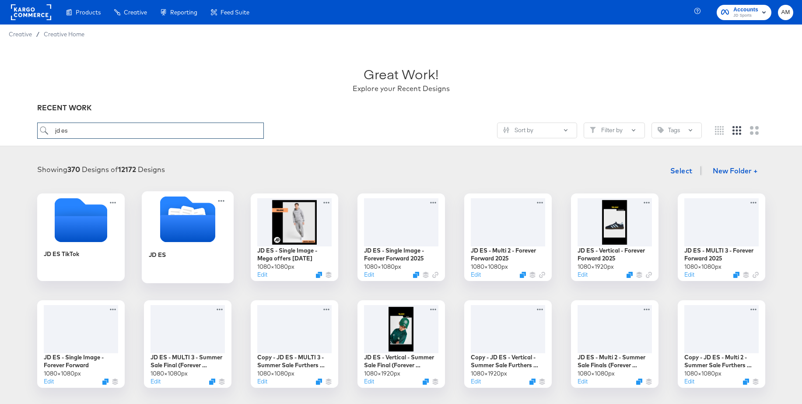
type input "jd es"
click at [189, 219] on icon "Folder" at bounding box center [187, 228] width 55 height 27
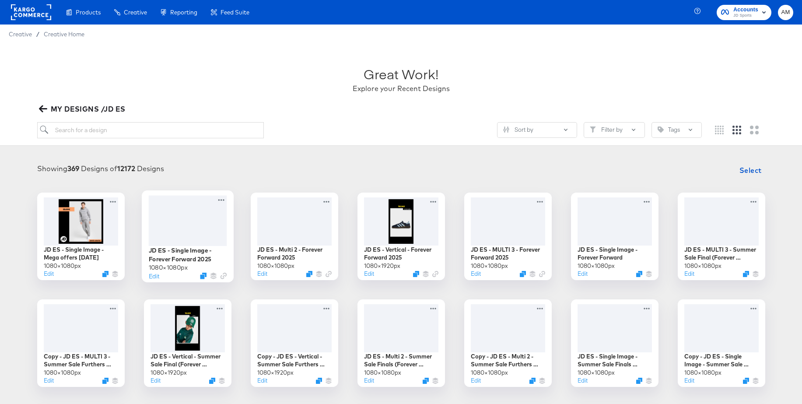
click at [190, 218] on div at bounding box center [187, 220] width 78 height 50
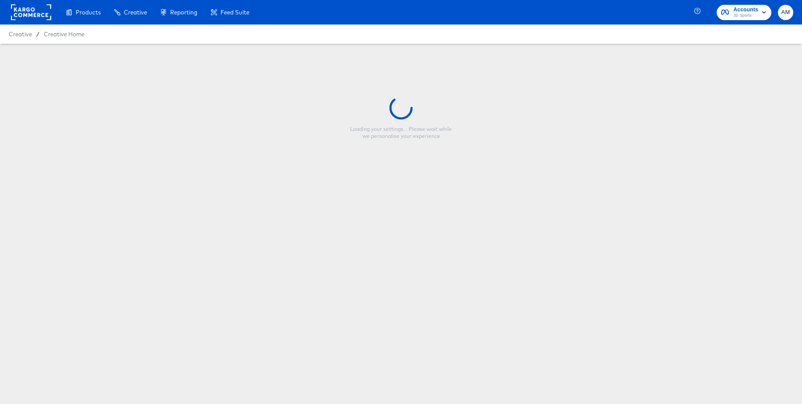
type input "JD ES - Single Image - Forever Forward 2025"
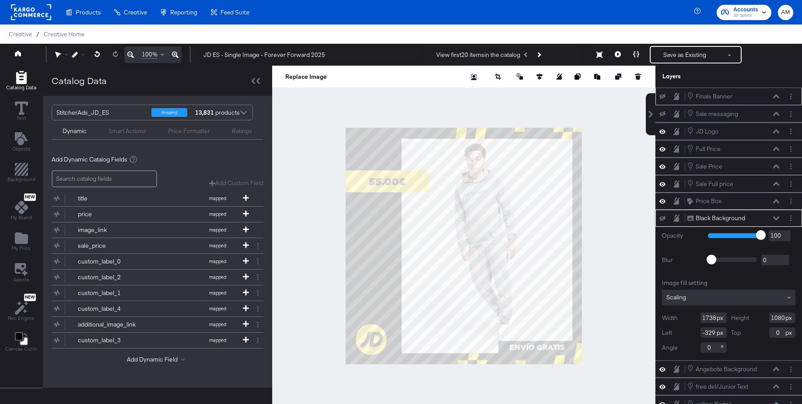
click at [778, 96] on icon at bounding box center [776, 96] width 6 height 4
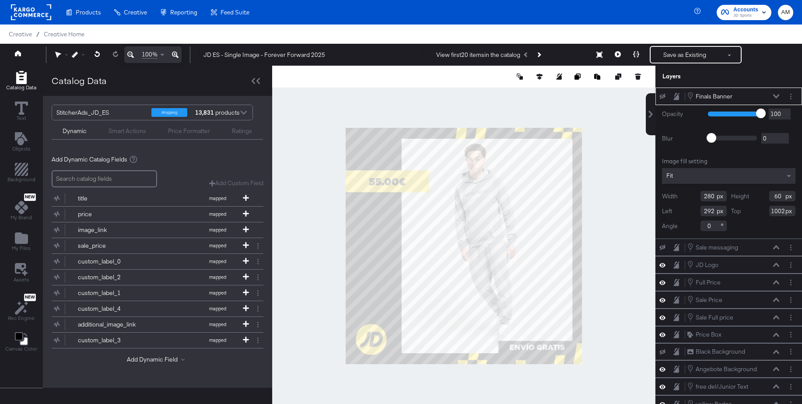
click at [778, 96] on icon at bounding box center [776, 96] width 6 height 4
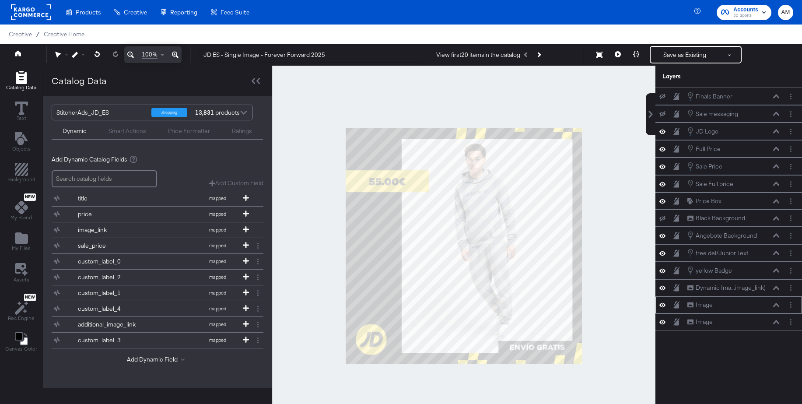
click at [661, 303] on icon at bounding box center [663, 304] width 6 height 7
click at [662, 320] on icon at bounding box center [663, 321] width 6 height 7
click at [662, 320] on icon at bounding box center [663, 323] width 6 height 6
click at [662, 305] on icon at bounding box center [663, 305] width 6 height 6
click at [663, 302] on icon at bounding box center [663, 304] width 6 height 7
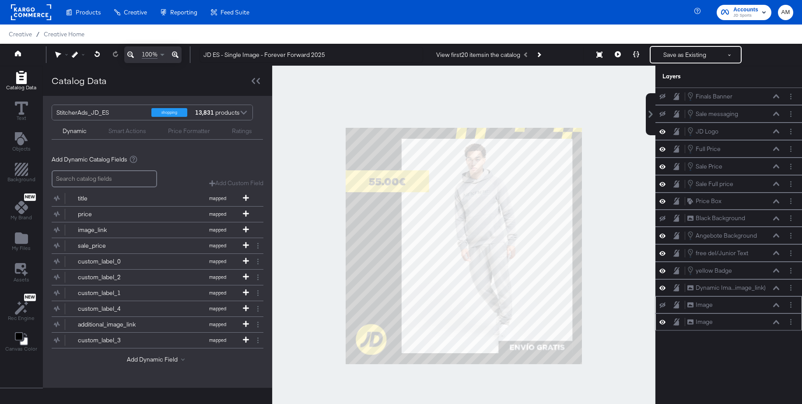
click at [660, 320] on icon at bounding box center [663, 321] width 6 height 7
click at [661, 113] on icon at bounding box center [663, 114] width 6 height 6
click at [791, 116] on circle "Layer Options" at bounding box center [790, 116] width 1 height 1
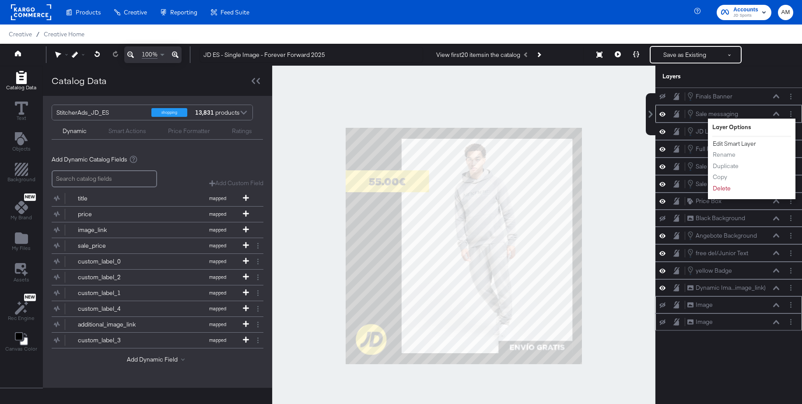
click at [752, 145] on button "Edit Smart Layer" at bounding box center [735, 143] width 44 height 9
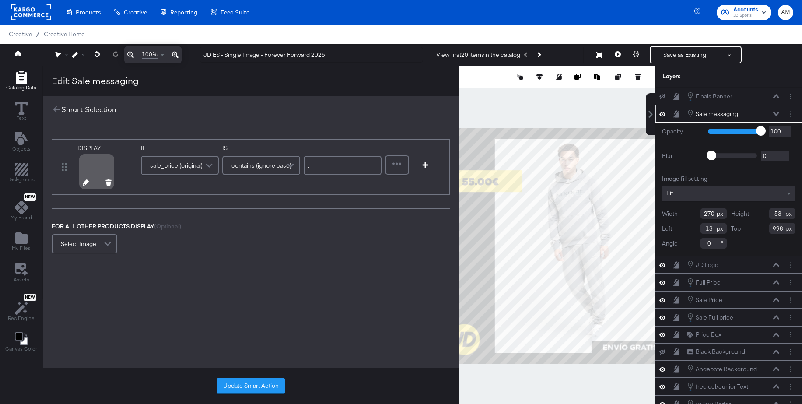
click at [84, 182] on icon at bounding box center [86, 182] width 6 height 6
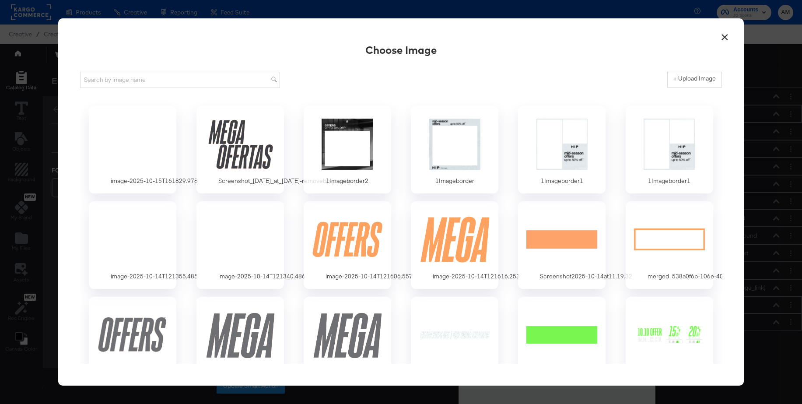
click at [727, 35] on button "×" at bounding box center [725, 35] width 16 height 16
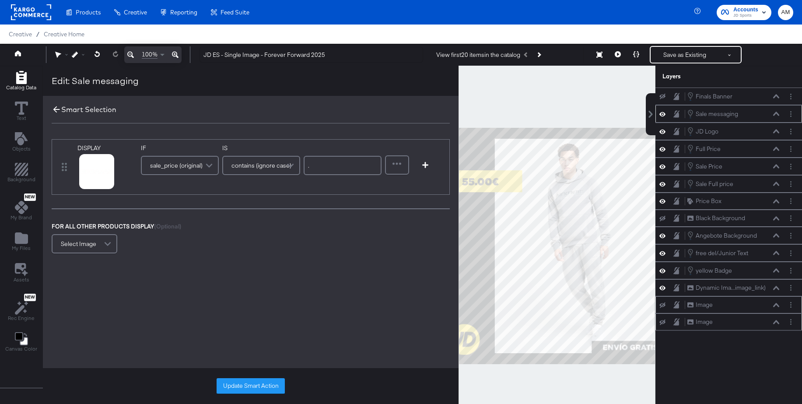
click at [56, 108] on icon at bounding box center [57, 110] width 10 height 10
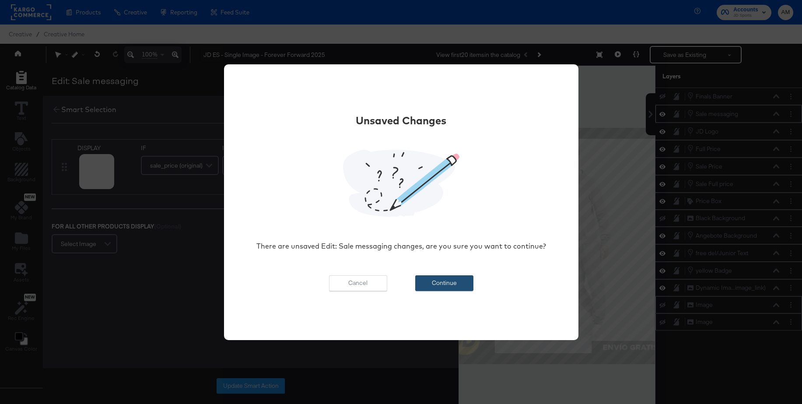
click at [442, 283] on button "Continue" at bounding box center [444, 283] width 58 height 16
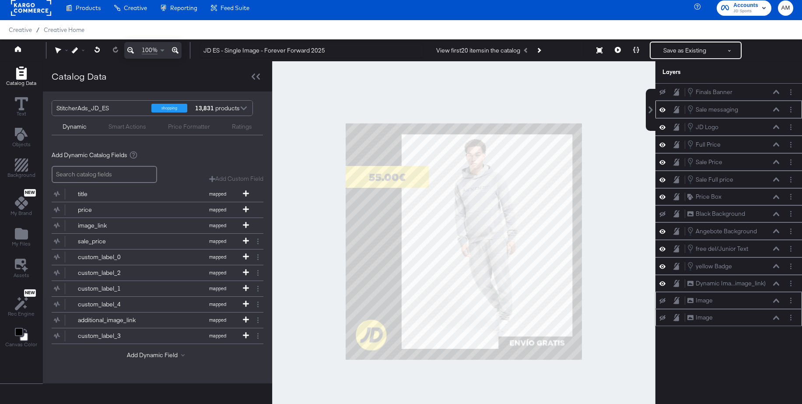
scroll to position [5, 0]
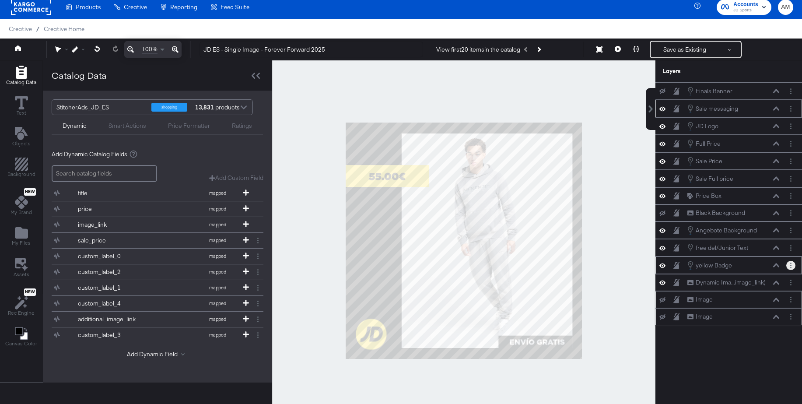
click at [790, 266] on icon "Layer Options" at bounding box center [790, 266] width 1 height 6
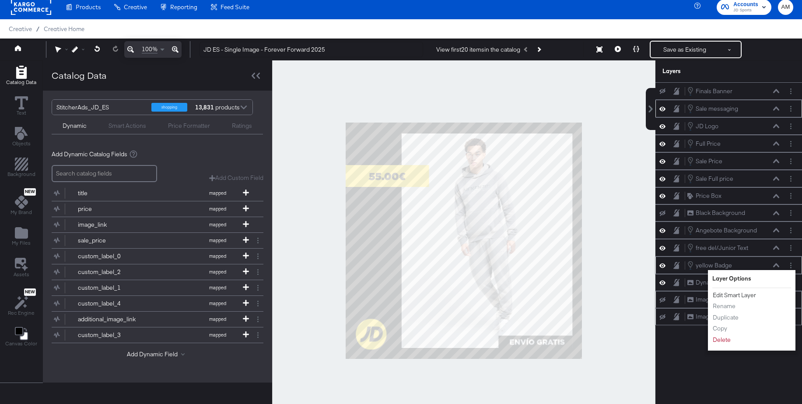
click at [740, 295] on button "Edit Smart Layer" at bounding box center [735, 295] width 44 height 9
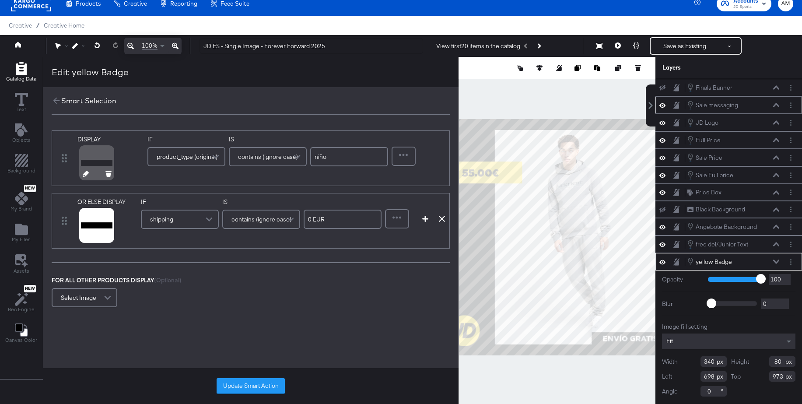
click at [84, 173] on icon at bounding box center [86, 174] width 6 height 6
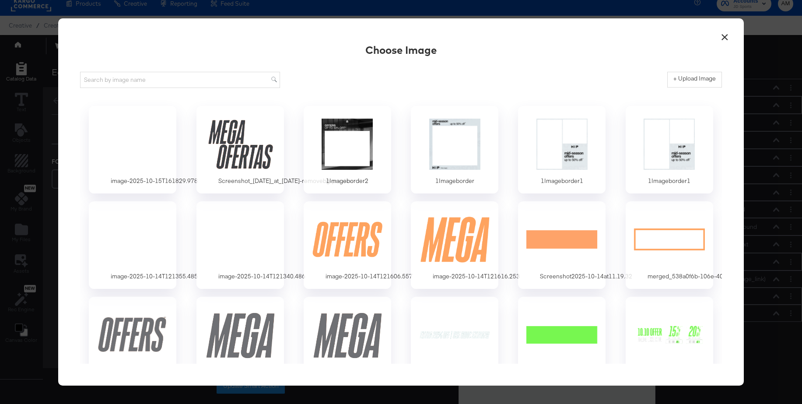
click at [724, 36] on button "×" at bounding box center [725, 35] width 16 height 16
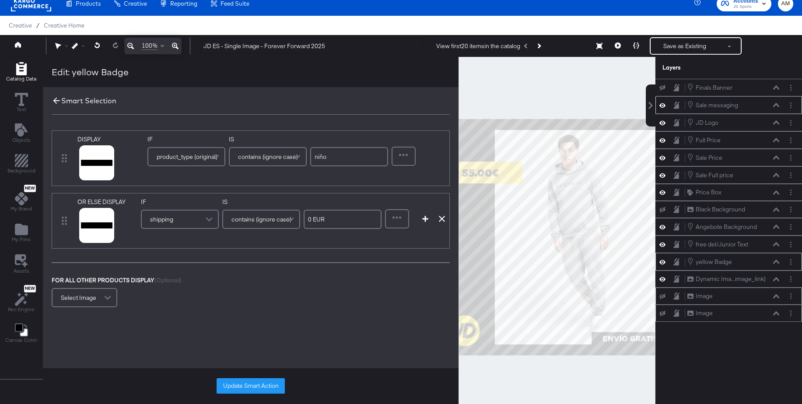
click at [55, 101] on icon at bounding box center [57, 101] width 10 height 10
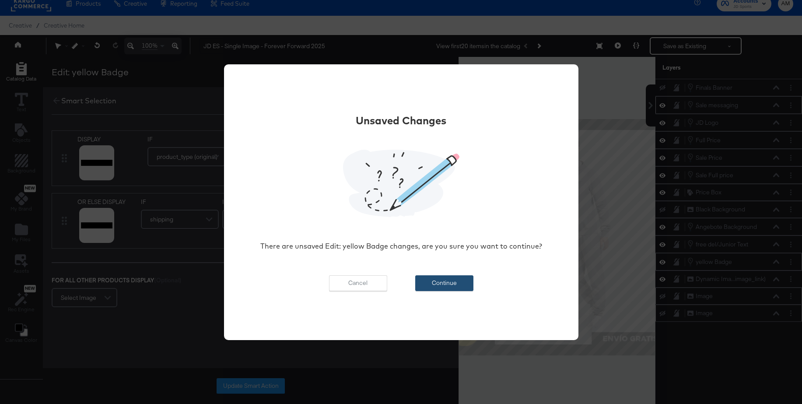
click at [445, 286] on button "Continue" at bounding box center [444, 283] width 58 height 16
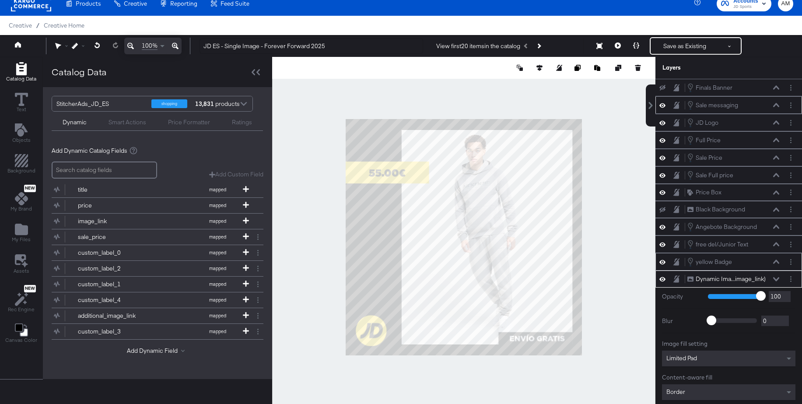
scroll to position [51, 0]
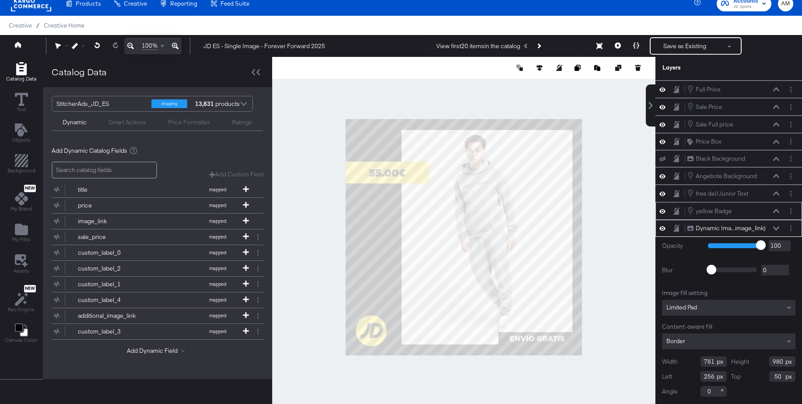
click at [342, 168] on div at bounding box center [463, 237] width 383 height 361
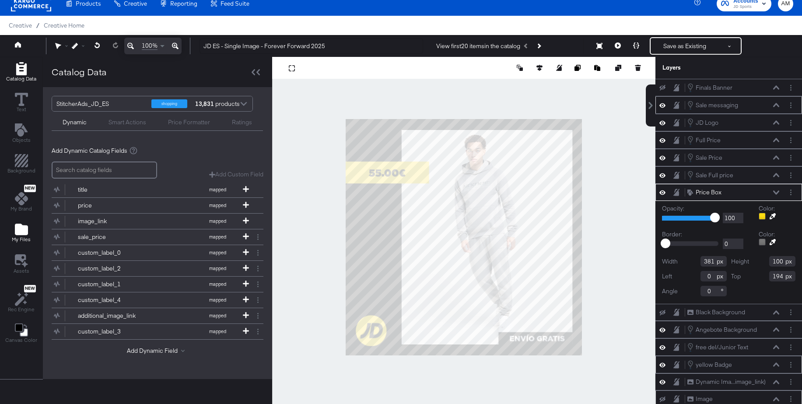
click at [22, 231] on icon "Add Files" at bounding box center [21, 229] width 13 height 11
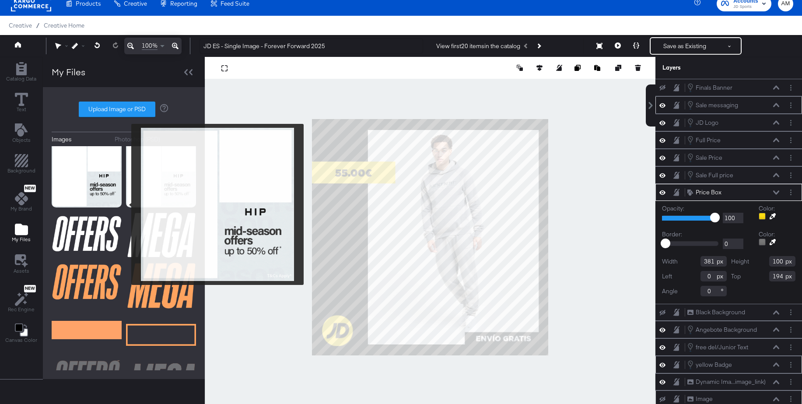
scroll to position [148, 0]
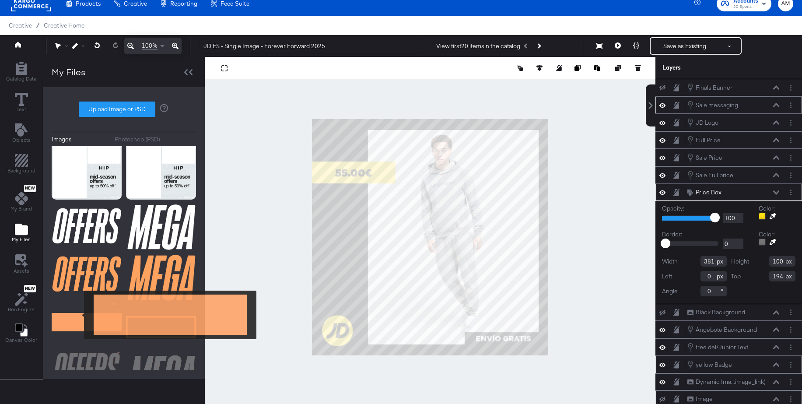
click at [78, 315] on img at bounding box center [87, 322] width 70 height 44
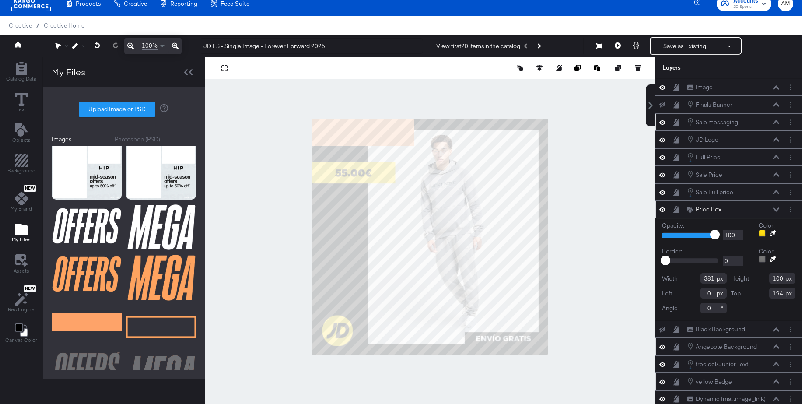
scroll to position [3, 0]
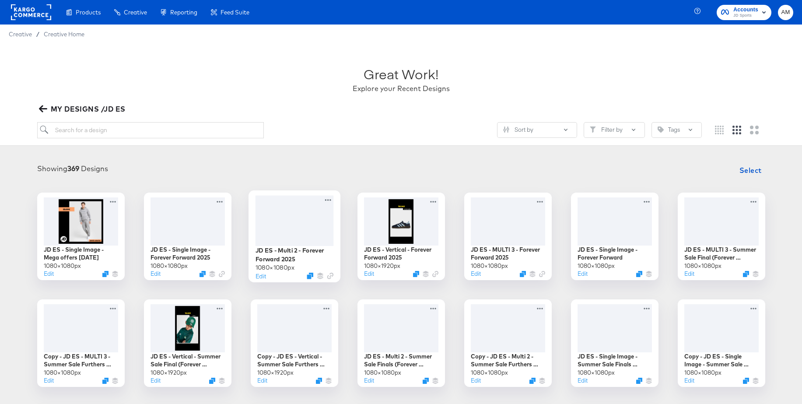
click at [292, 213] on div at bounding box center [294, 220] width 78 height 50
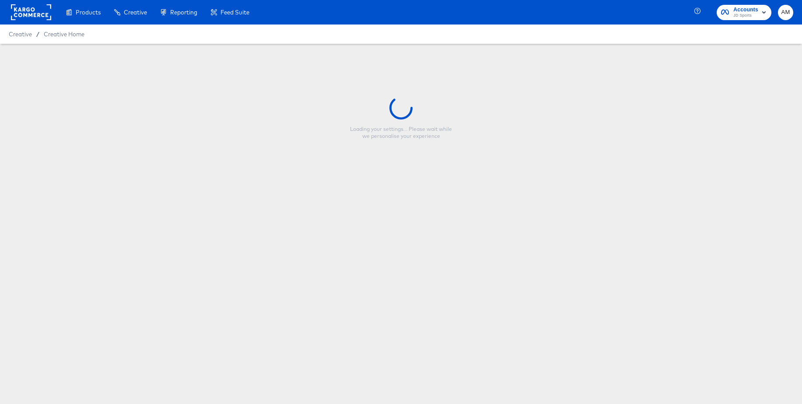
type input "JD ES - Multi 2 - Forever Forward 2025"
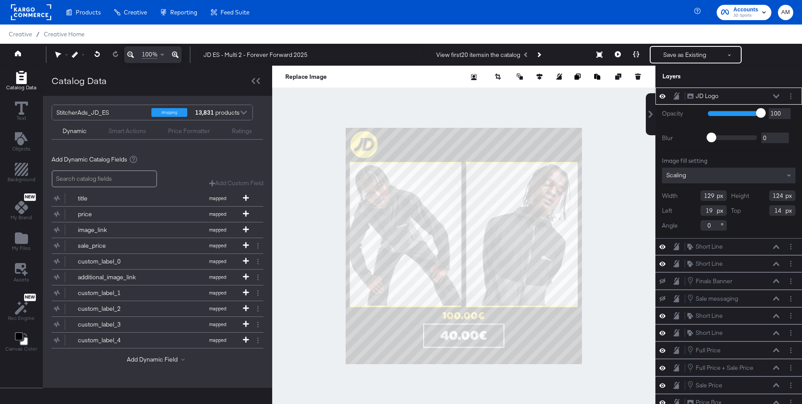
click at [778, 95] on icon at bounding box center [776, 96] width 6 height 4
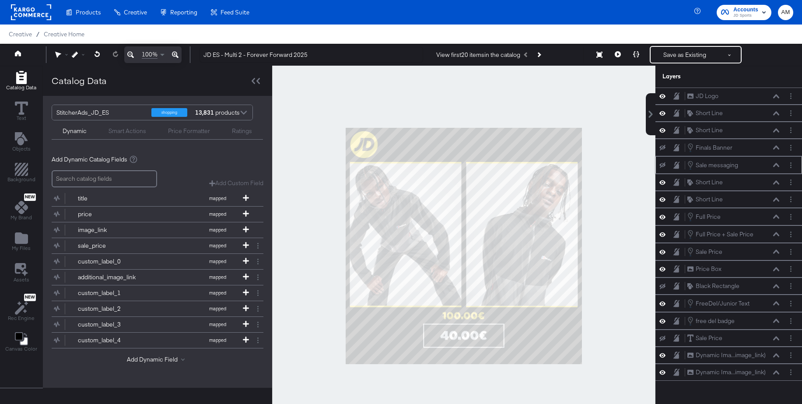
click at [662, 164] on icon at bounding box center [663, 165] width 6 height 6
click at [662, 164] on icon at bounding box center [663, 165] width 6 height 7
click at [795, 149] on button "Layer Options" at bounding box center [791, 147] width 9 height 9
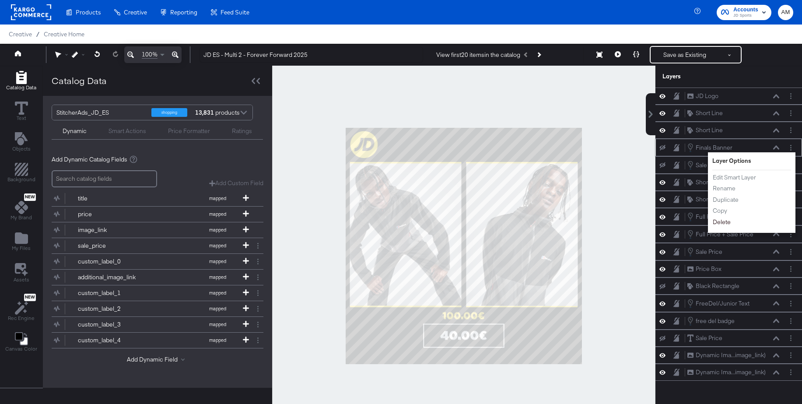
click at [722, 220] on button "Delete" at bounding box center [722, 222] width 19 height 9
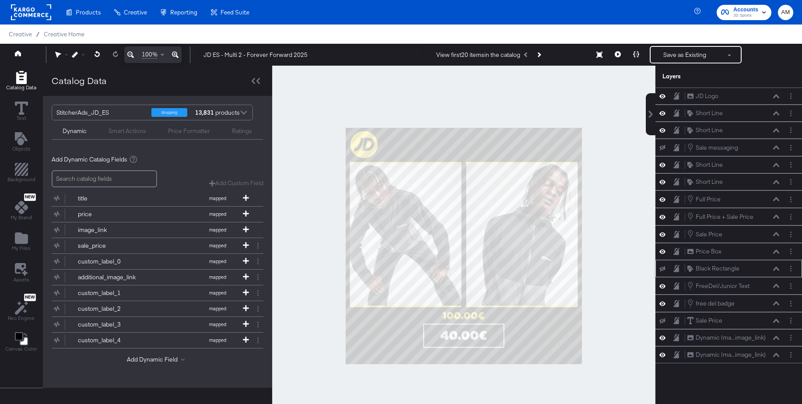
click at [663, 269] on icon at bounding box center [663, 269] width 6 height 6
click at [663, 269] on icon at bounding box center [663, 269] width 6 height 4
click at [792, 267] on button "Layer Options" at bounding box center [791, 268] width 9 height 9
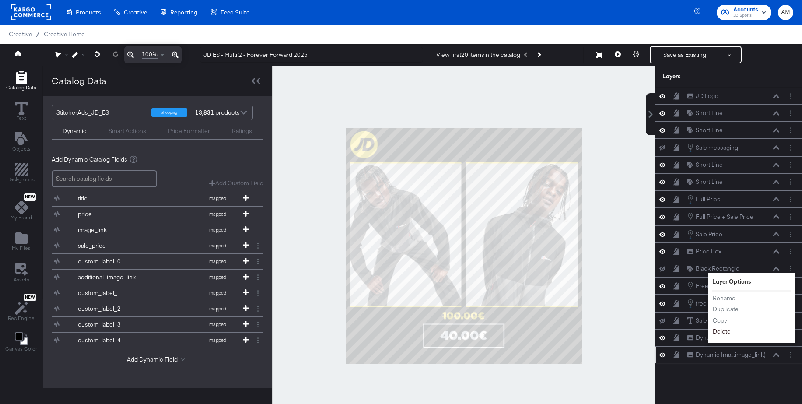
click at [723, 332] on button "Delete" at bounding box center [722, 331] width 19 height 9
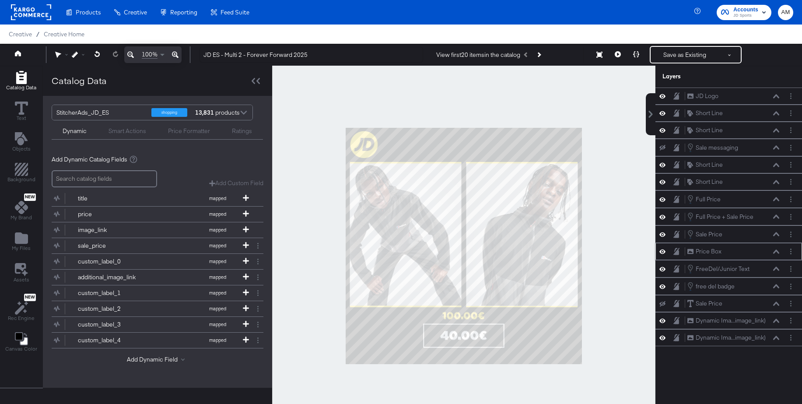
click at [662, 251] on icon at bounding box center [663, 251] width 6 height 7
click at [662, 251] on icon at bounding box center [663, 252] width 6 height 6
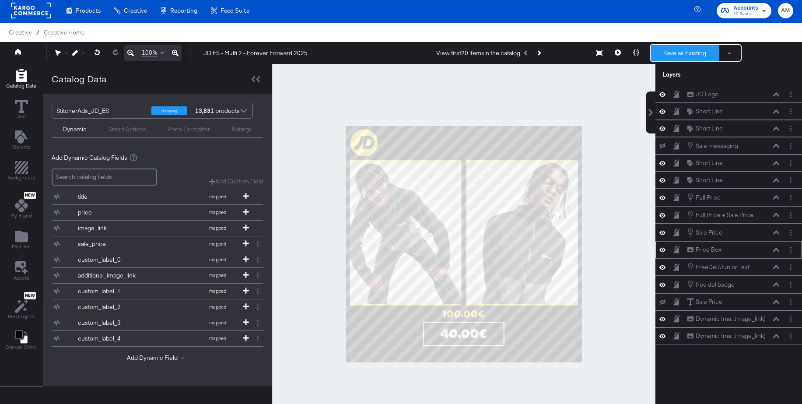
click at [678, 56] on button "Save as Existing" at bounding box center [685, 53] width 68 height 16
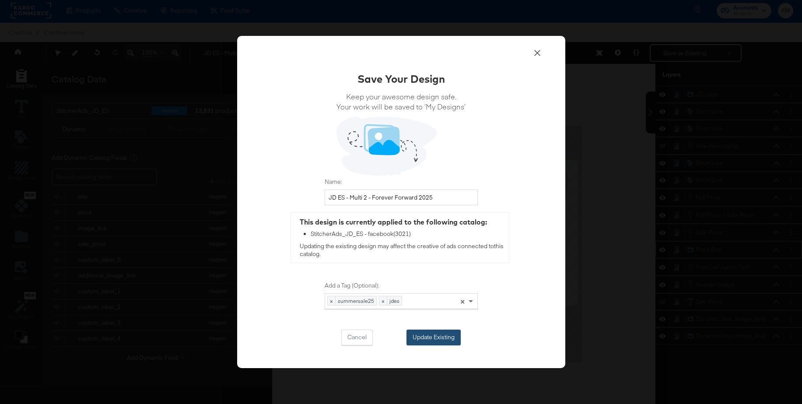
click at [427, 337] on button "Update Existing" at bounding box center [434, 338] width 54 height 16
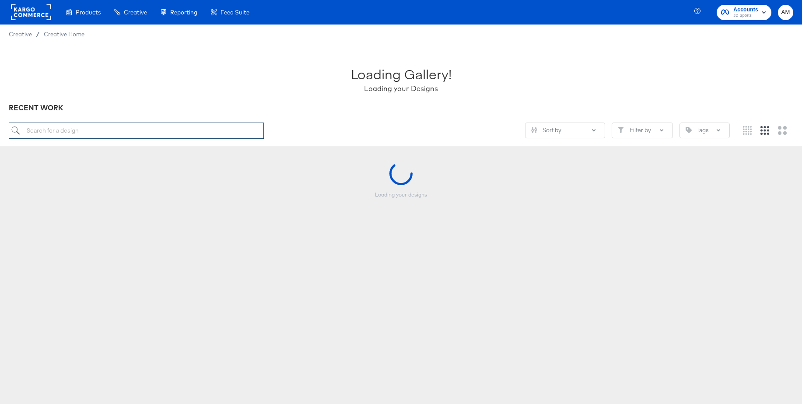
click at [123, 132] on input "search" at bounding box center [136, 131] width 255 height 16
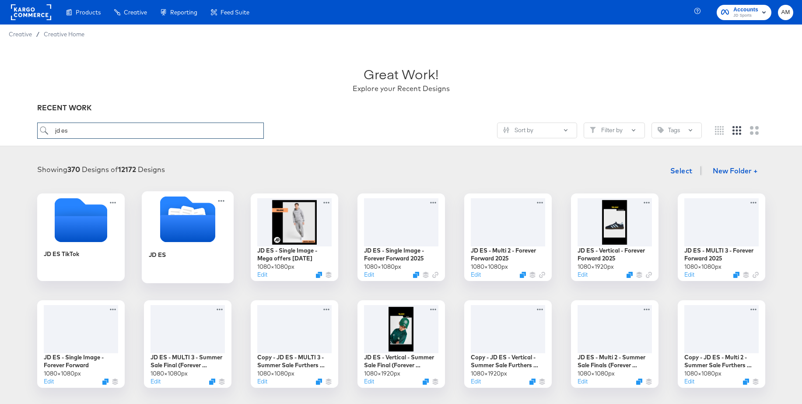
type input "jd es"
click at [185, 217] on icon "Folder" at bounding box center [187, 228] width 55 height 27
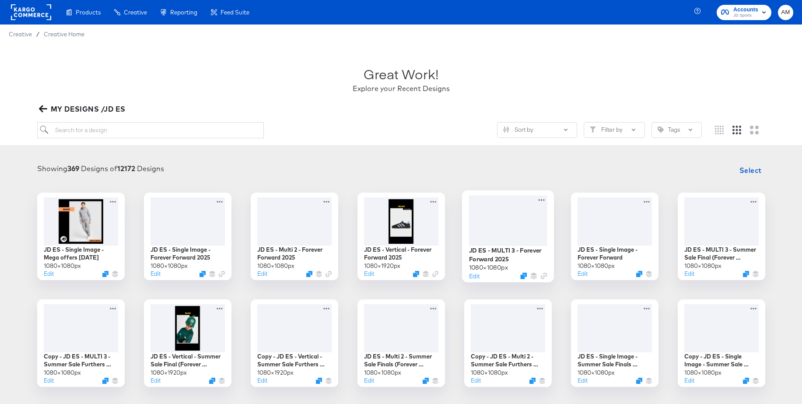
click at [491, 219] on div at bounding box center [508, 220] width 78 height 50
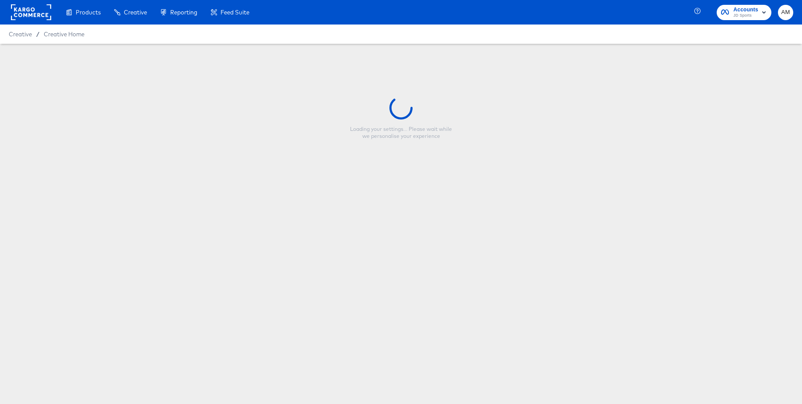
type input "JD ES - MULTI 3 - Forever Forward 2025"
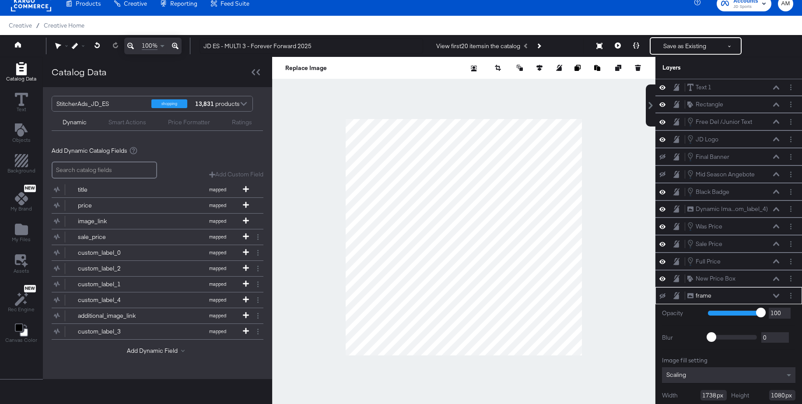
scroll to position [34, 0]
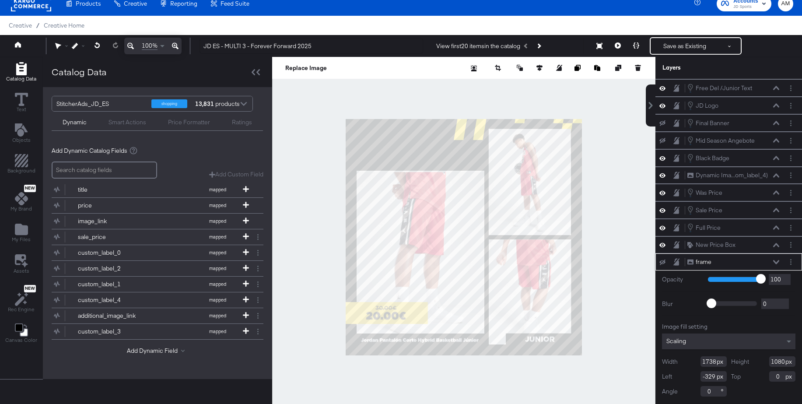
click at [663, 262] on icon at bounding box center [663, 262] width 6 height 6
click at [663, 262] on icon at bounding box center [663, 261] width 6 height 7
click at [791, 263] on icon "Layer Options" at bounding box center [790, 262] width 1 height 6
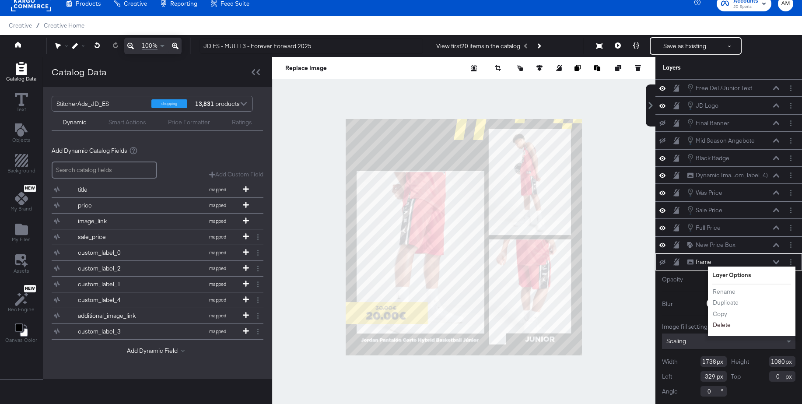
click at [724, 322] on button "Delete" at bounding box center [722, 324] width 19 height 9
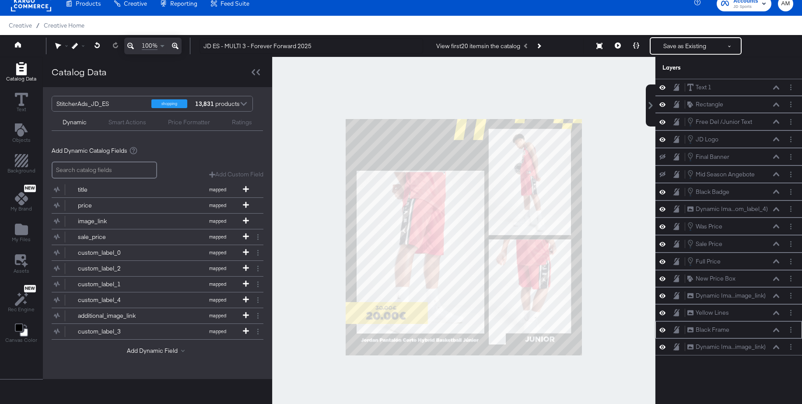
scroll to position [0, 0]
click at [663, 280] on icon at bounding box center [663, 278] width 6 height 7
click at [663, 280] on icon at bounding box center [663, 279] width 6 height 6
click at [791, 158] on icon "Layer Options" at bounding box center [790, 157] width 1 height 6
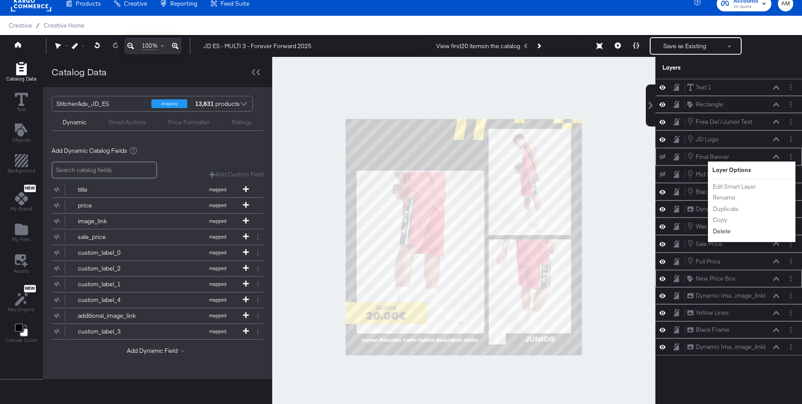
click at [719, 229] on button "Delete" at bounding box center [722, 231] width 19 height 9
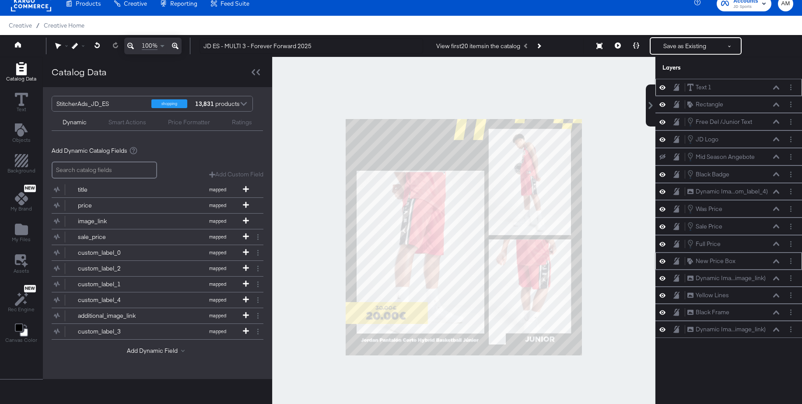
click at [663, 89] on icon at bounding box center [663, 87] width 6 height 7
click at [663, 89] on icon at bounding box center [663, 88] width 6 height 6
click at [664, 105] on icon at bounding box center [663, 104] width 6 height 7
click at [664, 105] on icon at bounding box center [663, 105] width 6 height 6
click at [663, 141] on icon at bounding box center [663, 139] width 6 height 7
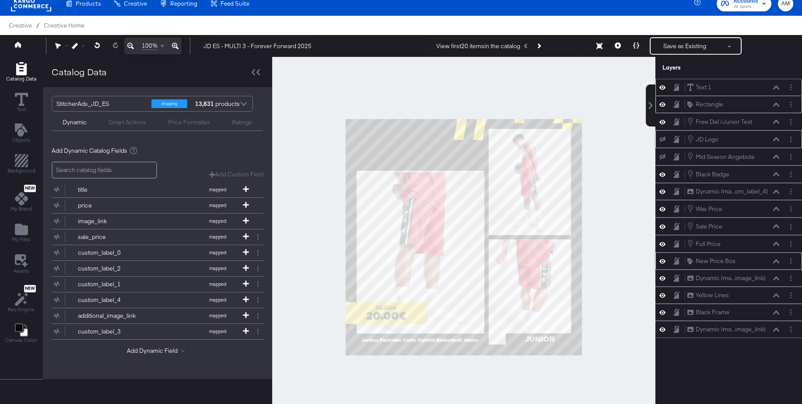
click at [663, 141] on icon at bounding box center [663, 140] width 6 height 6
click at [664, 176] on icon at bounding box center [663, 174] width 6 height 7
click at [664, 176] on icon at bounding box center [663, 175] width 6 height 6
click at [791, 176] on circle "Layer Options" at bounding box center [790, 176] width 1 height 1
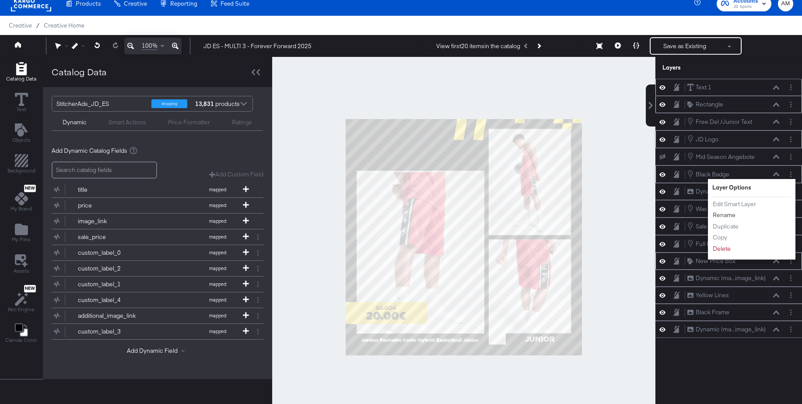
click at [722, 215] on button "Rename" at bounding box center [725, 215] width 24 height 9
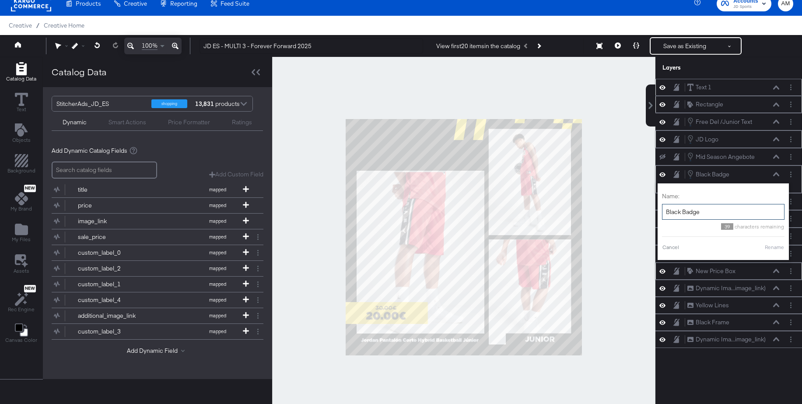
click at [681, 213] on input "Black Badge" at bounding box center [723, 212] width 123 height 16
type input "Free del Badge"
click at [763, 246] on button "Rename" at bounding box center [764, 247] width 20 height 8
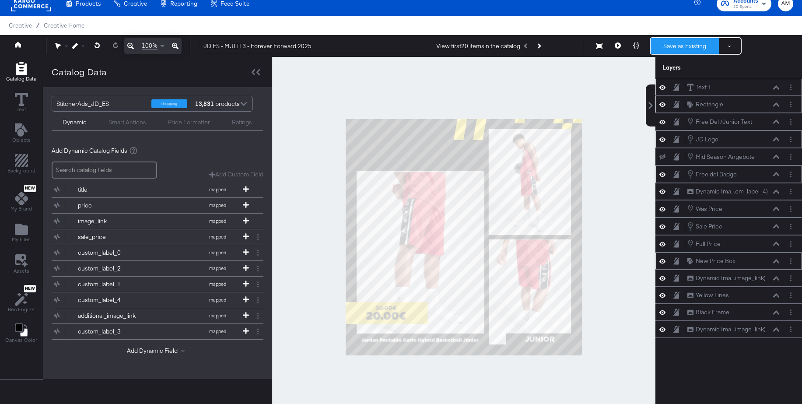
click at [682, 45] on button "Save as Existing" at bounding box center [685, 46] width 68 height 16
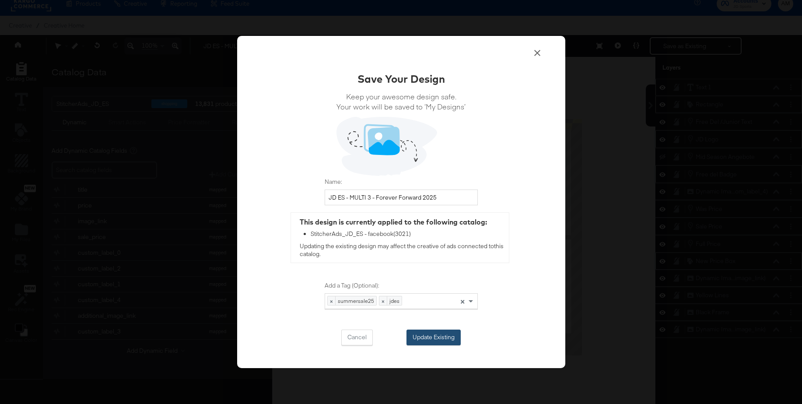
click at [438, 335] on button "Update Existing" at bounding box center [434, 338] width 54 height 16
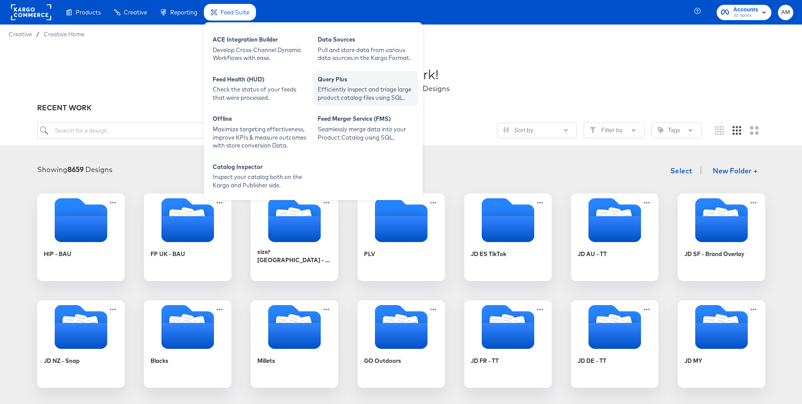
scroll to position [0, 0]
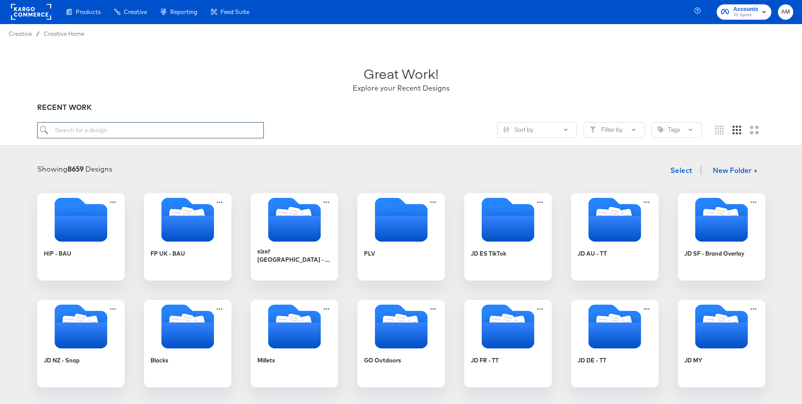
click at [107, 128] on input "search" at bounding box center [150, 130] width 227 height 16
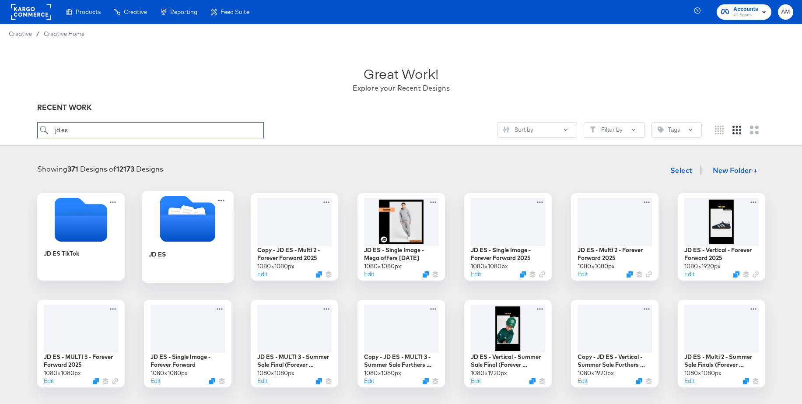
type input "jd es"
click at [193, 223] on icon "Folder" at bounding box center [187, 227] width 55 height 27
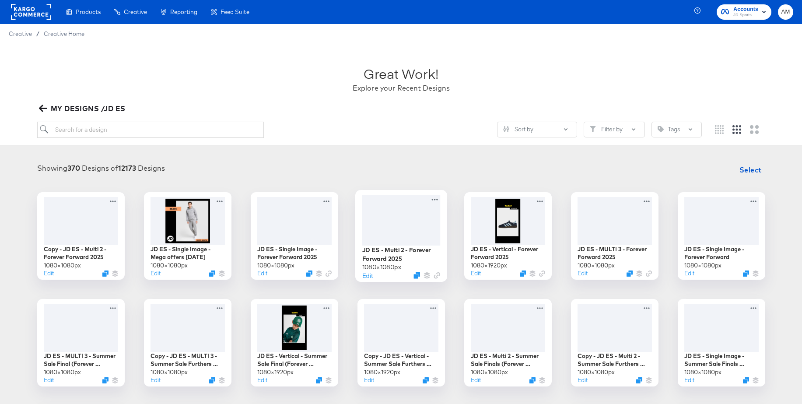
click at [403, 219] on div at bounding box center [401, 220] width 78 height 50
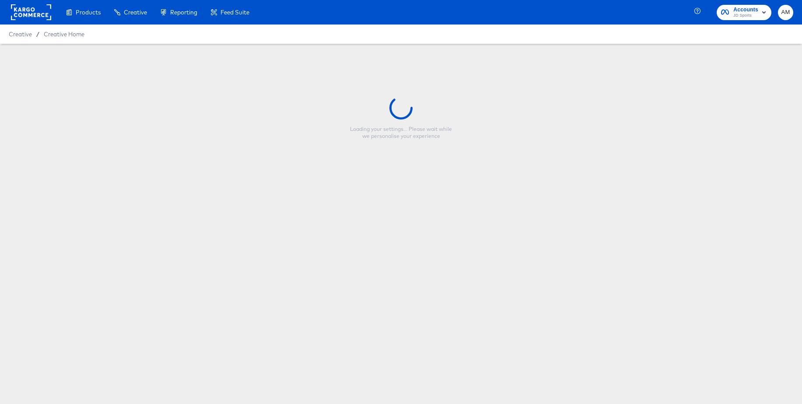
type input "JD ES - Multi 2 - Forever Forward 2025"
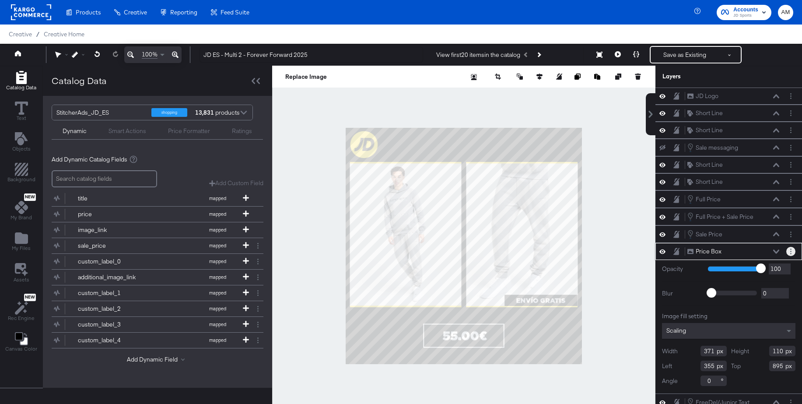
click at [790, 249] on icon "Layer Options" at bounding box center [790, 252] width 1 height 6
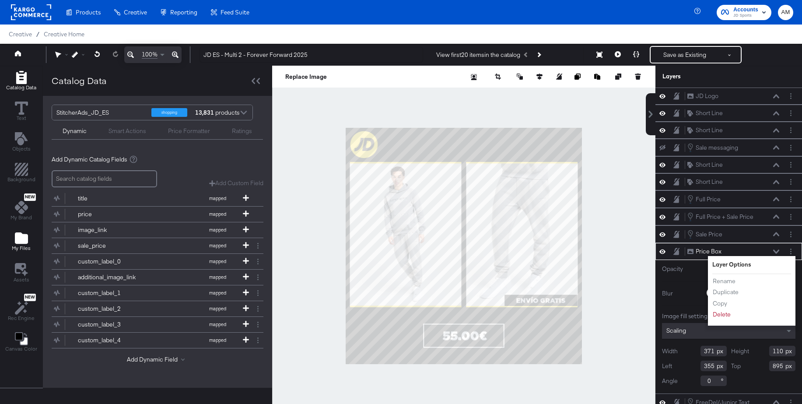
click at [24, 239] on icon "Add Files" at bounding box center [21, 237] width 13 height 11
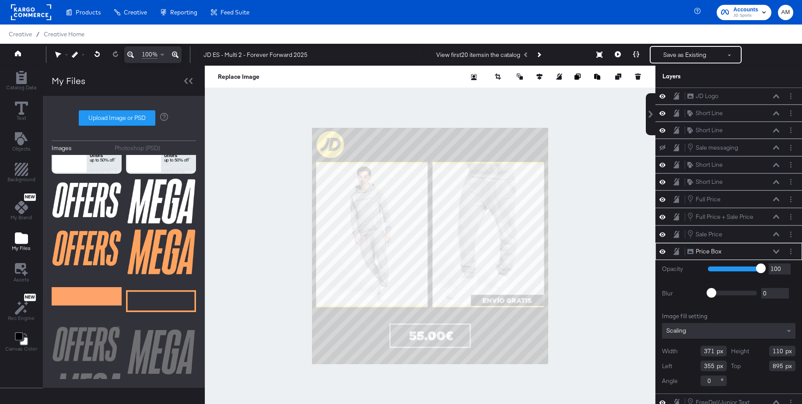
scroll to position [219, 0]
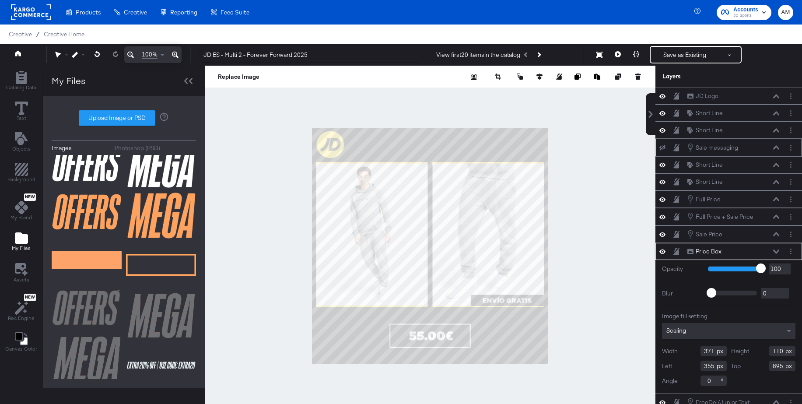
click at [663, 150] on icon at bounding box center [663, 148] width 6 height 6
click at [789, 148] on button "Layer Options" at bounding box center [791, 147] width 9 height 9
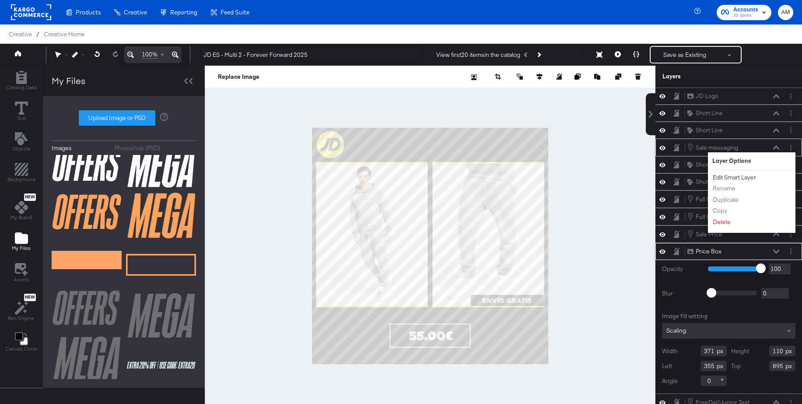
click at [734, 177] on button "Edit Smart Layer" at bounding box center [735, 177] width 44 height 9
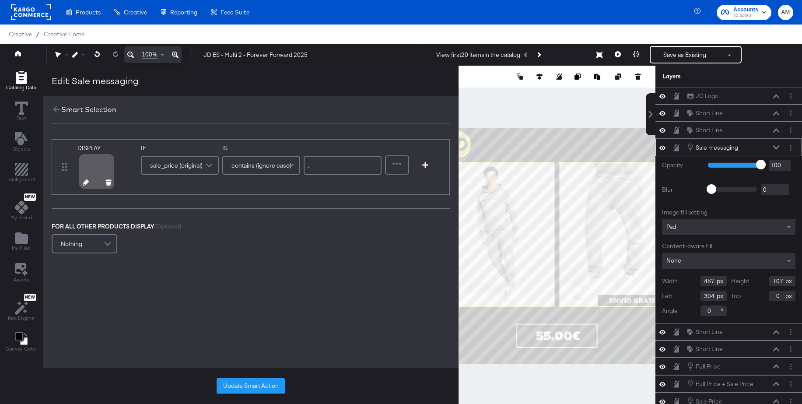
click at [84, 183] on icon at bounding box center [86, 182] width 6 height 6
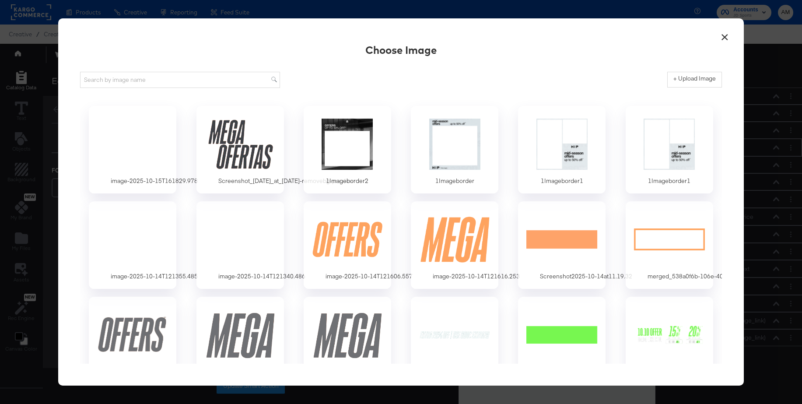
click at [725, 35] on button "×" at bounding box center [725, 35] width 16 height 16
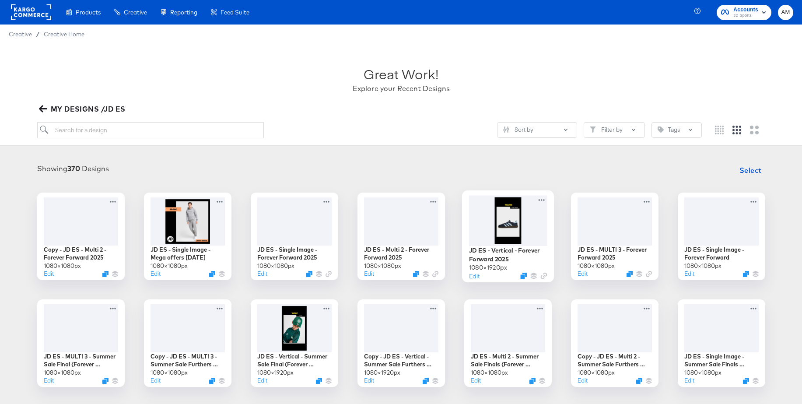
click at [513, 222] on div at bounding box center [508, 220] width 78 height 50
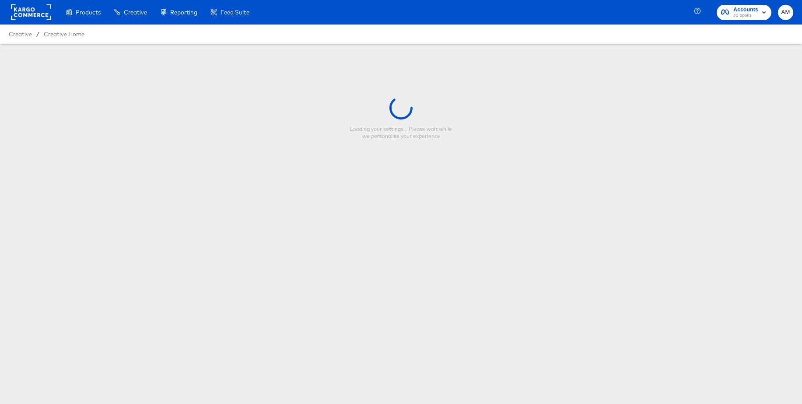
type input "JD ES - Vertical - Forever Forward 2025"
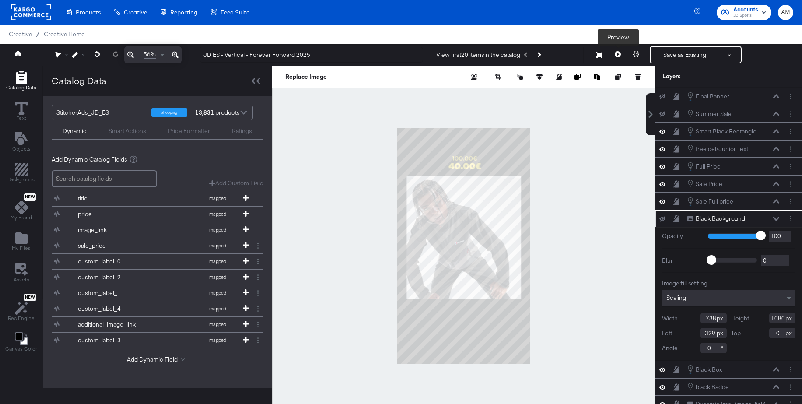
click at [620, 54] on icon at bounding box center [618, 54] width 6 height 6
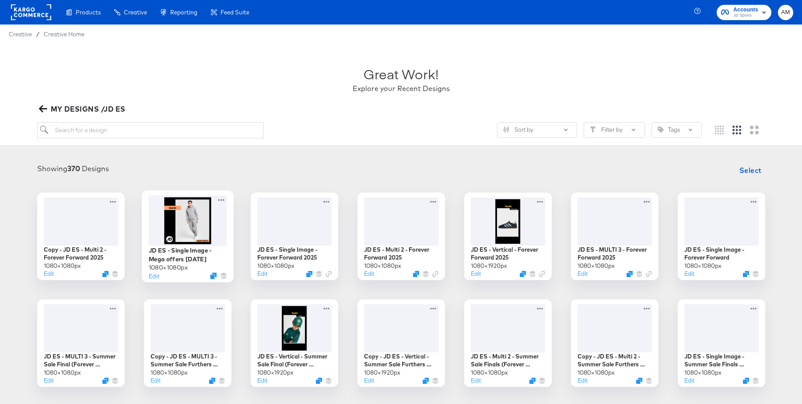
click at [169, 216] on div at bounding box center [187, 220] width 78 height 50
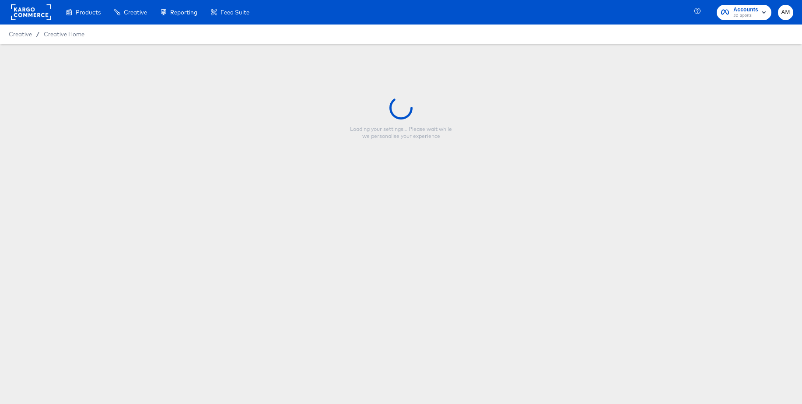
type input "JD ES - Single Image - Mega offers [DATE]"
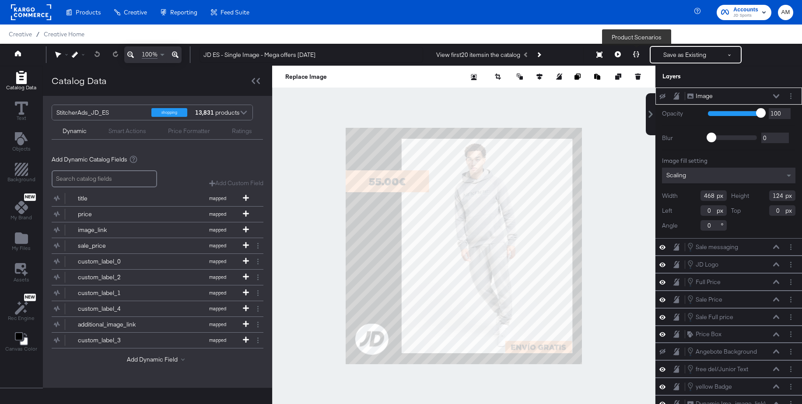
click at [635, 55] on icon at bounding box center [636, 54] width 6 height 6
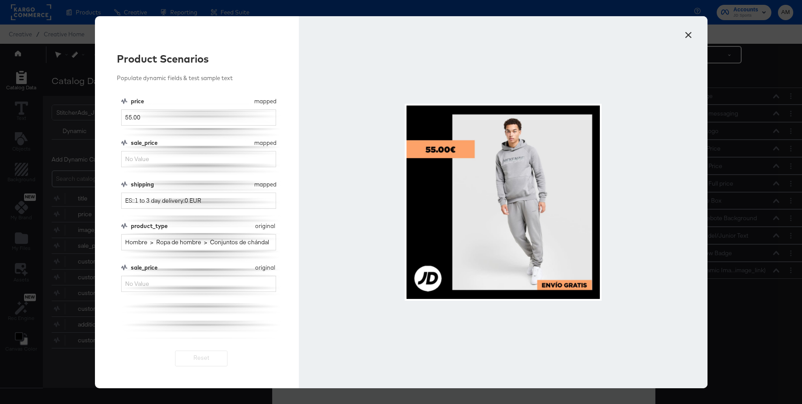
click at [693, 33] on button "×" at bounding box center [689, 33] width 16 height 16
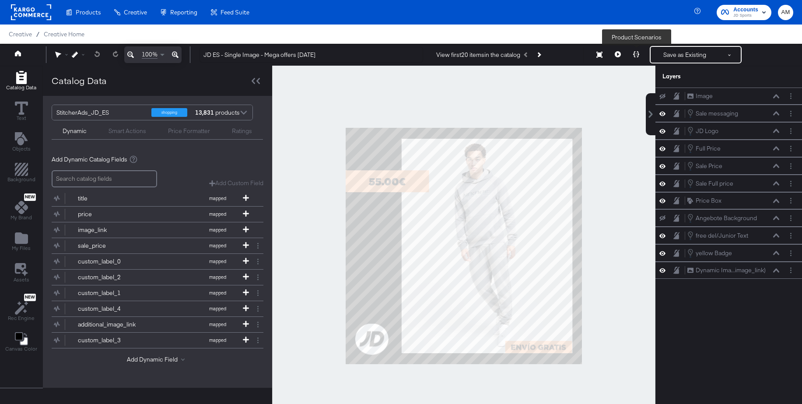
click at [636, 53] on icon at bounding box center [636, 54] width 6 height 6
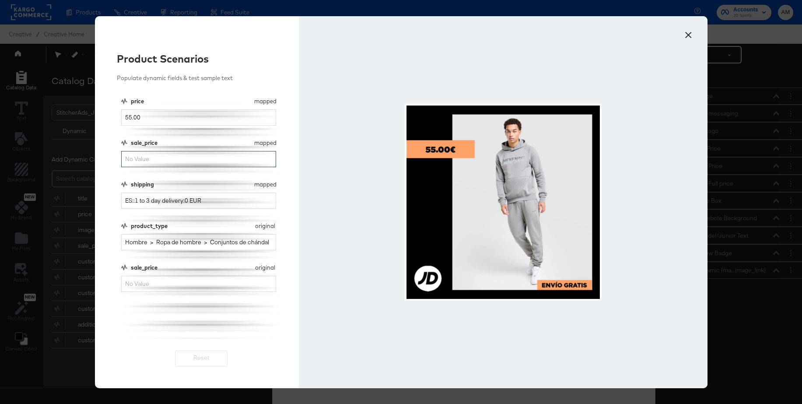
click at [147, 162] on input "sale_price" at bounding box center [198, 159] width 155 height 16
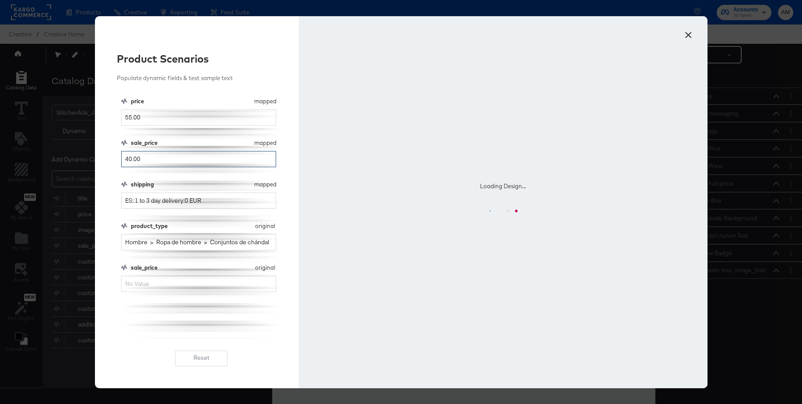
drag, startPoint x: 146, startPoint y: 160, endPoint x: 108, endPoint y: 155, distance: 37.9
click at [108, 155] on div "Product Scenarios Populate dynamic fields & test sample text price mapped price…" at bounding box center [197, 202] width 204 height 372
type input "40.00"
click at [130, 282] on input "sale_price" at bounding box center [198, 284] width 155 height 16
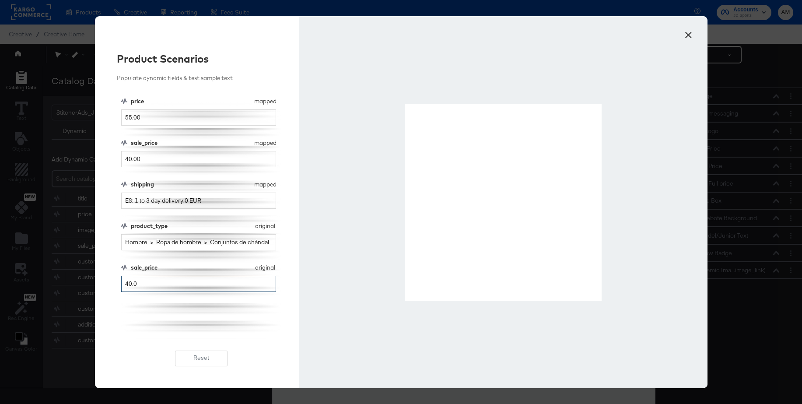
type input "40.00"
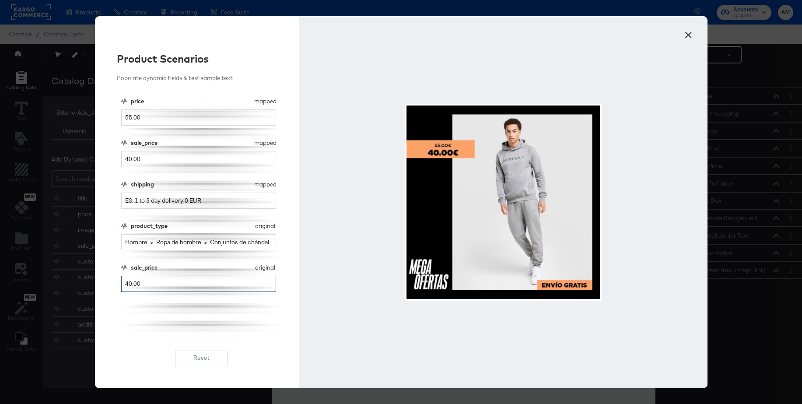
drag, startPoint x: 104, startPoint y: 280, endPoint x: 88, endPoint y: 280, distance: 15.8
click at [88, 280] on div "× Product Scenarios Populate dynamic fields & test sample text price mapped pri…" at bounding box center [401, 202] width 802 height 404
type input "40"
click at [685, 34] on button "×" at bounding box center [689, 33] width 16 height 16
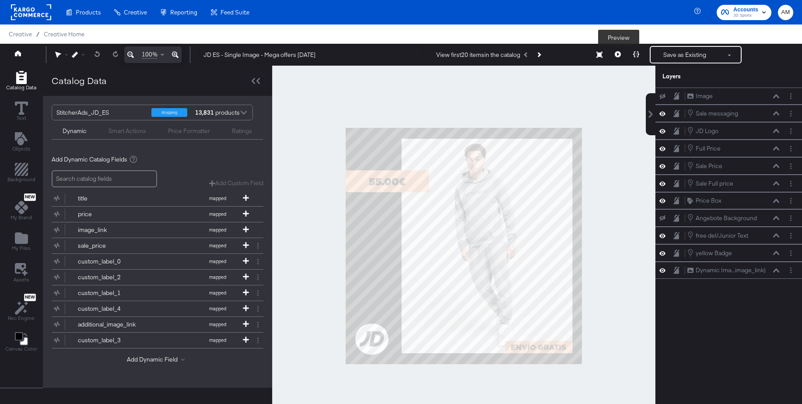
click at [618, 53] on icon at bounding box center [618, 54] width 6 height 6
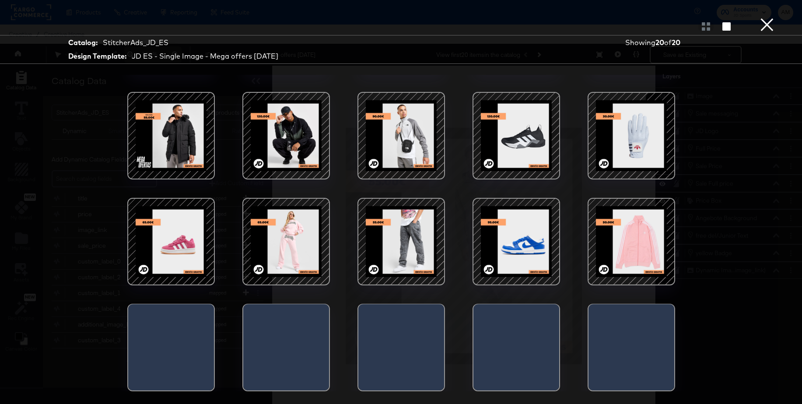
scroll to position [0, 0]
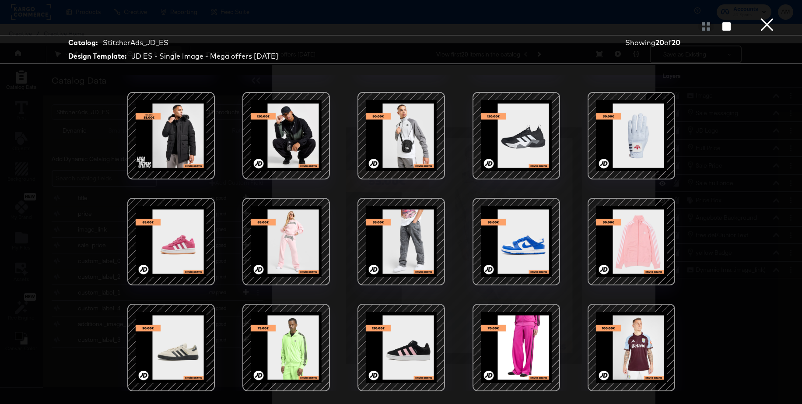
click at [773, 18] on button "×" at bounding box center [768, 9] width 18 height 18
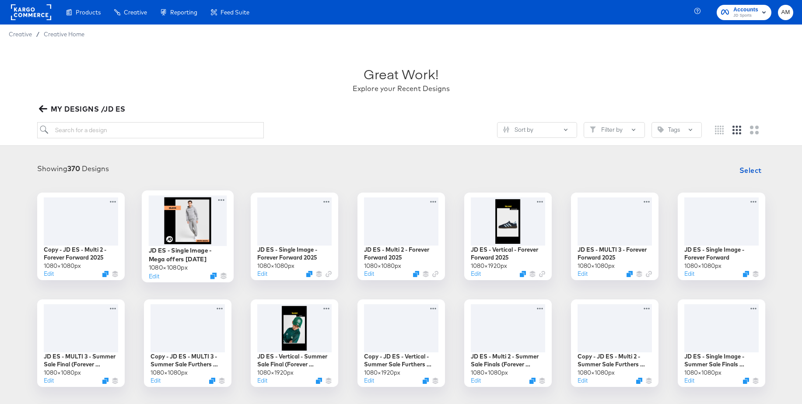
click at [179, 217] on div at bounding box center [187, 220] width 78 height 50
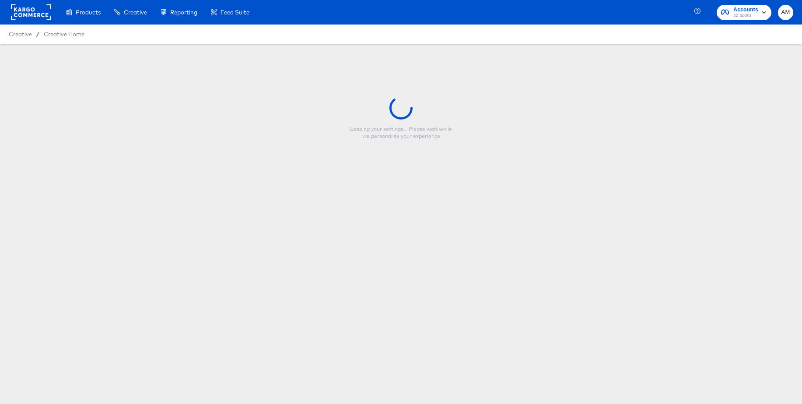
type input "JD ES - Single Image - Mega offers [DATE]"
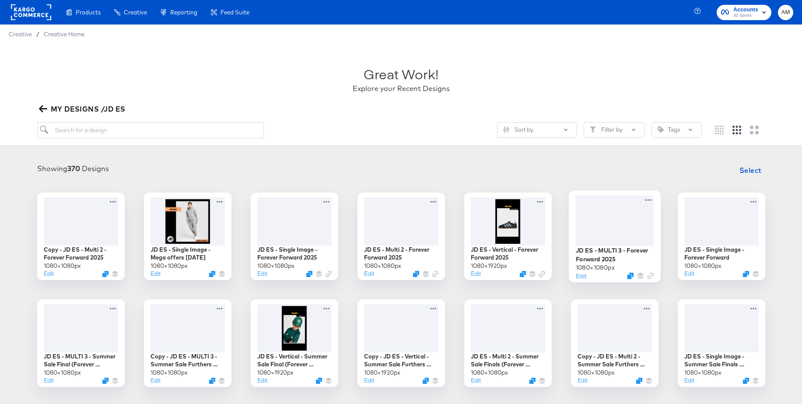
click at [601, 221] on div at bounding box center [615, 220] width 78 height 50
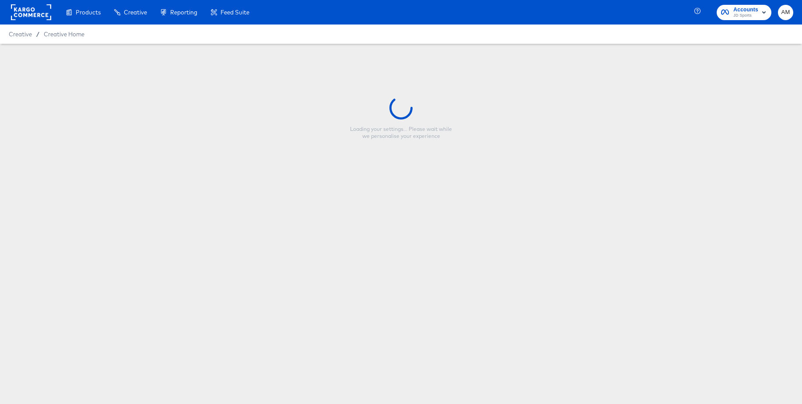
type input "JD ES - MULTI 3 - Forever Forward 2025"
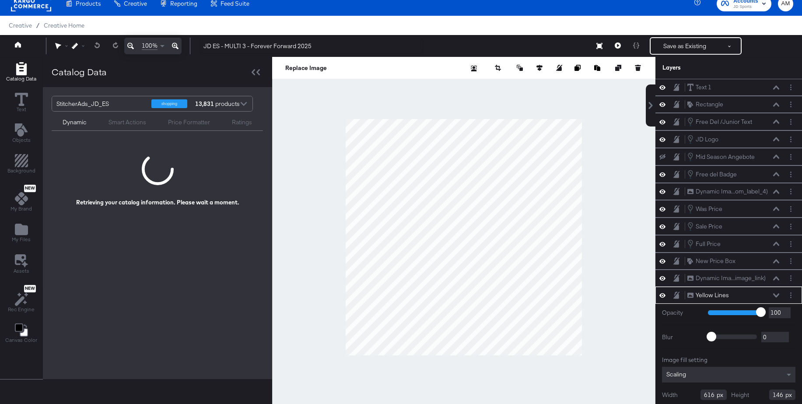
scroll to position [33, 0]
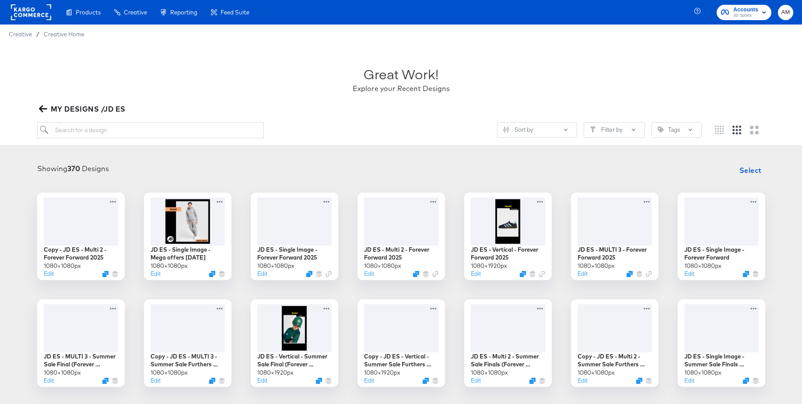
click at [45, 111] on icon "button" at bounding box center [43, 109] width 8 height 8
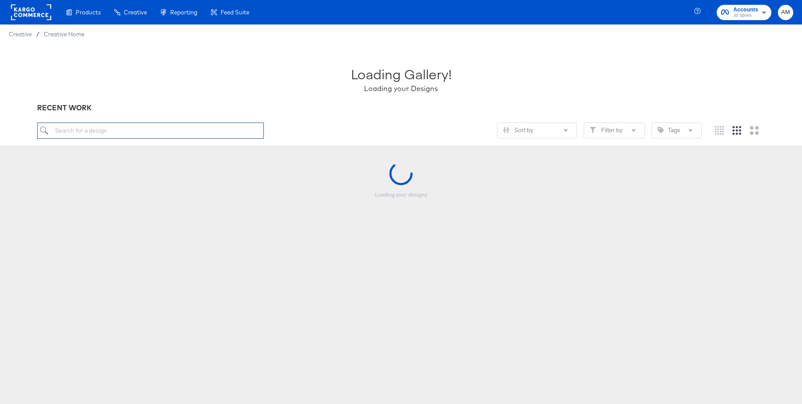
click at [80, 128] on input "search" at bounding box center [150, 131] width 227 height 16
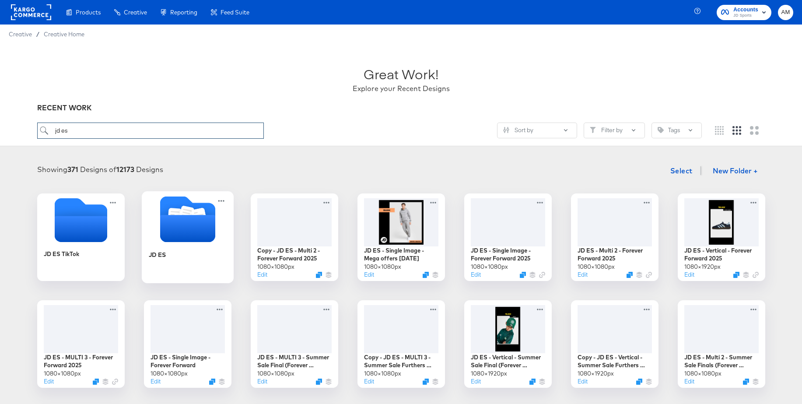
type input "jd es"
click at [185, 215] on icon "Folder" at bounding box center [187, 228] width 55 height 27
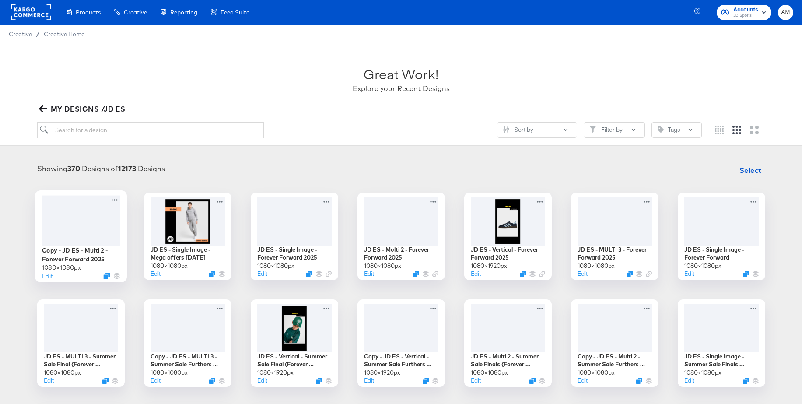
click at [83, 214] on div at bounding box center [81, 220] width 78 height 50
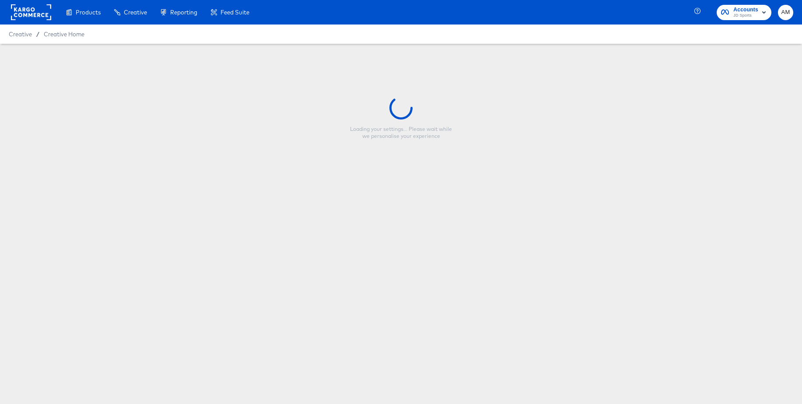
type input "Copy - JD ES - Multi 2 - Forever Forward 2025"
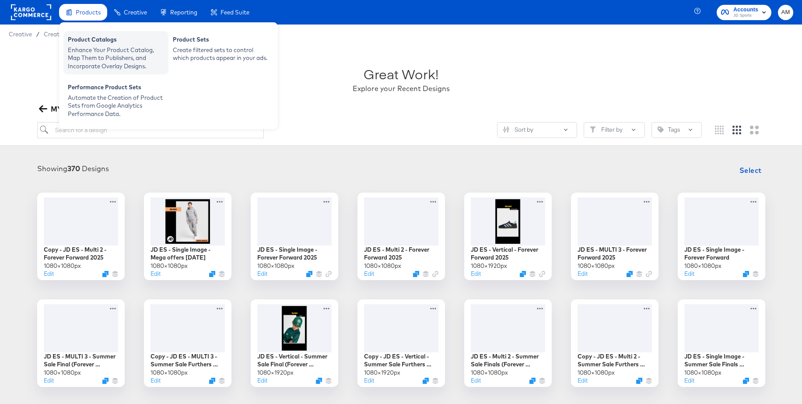
click at [98, 45] on div "Product Catalogs" at bounding box center [116, 40] width 96 height 11
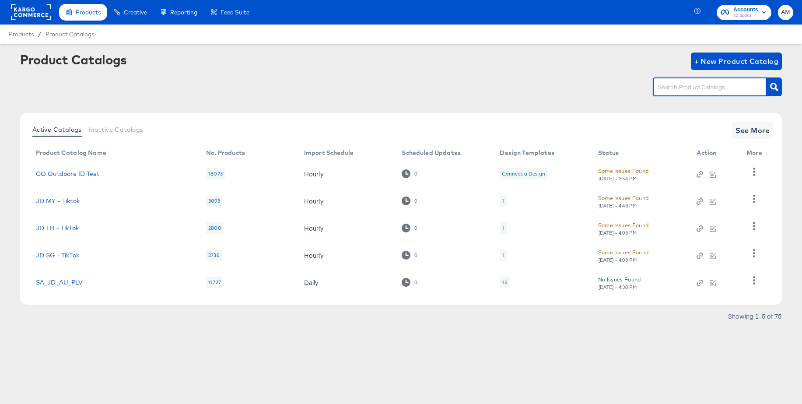
click at [680, 90] on input "text" at bounding box center [703, 87] width 93 height 10
type input "jd_es"
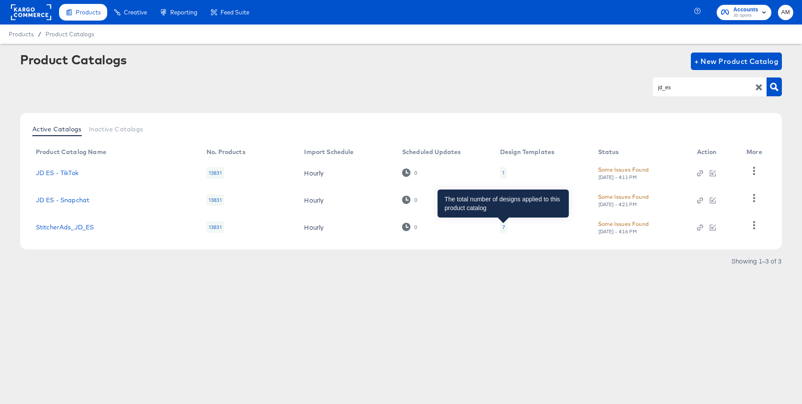
click at [504, 225] on div "7" at bounding box center [503, 227] width 3 height 7
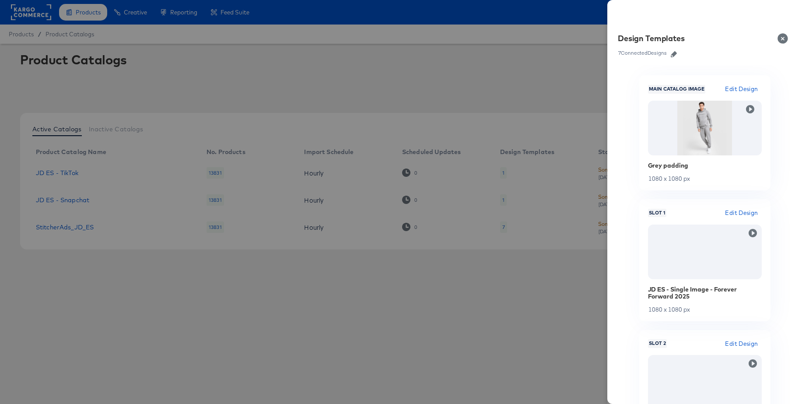
click at [677, 53] on icon "button" at bounding box center [674, 54] width 6 height 6
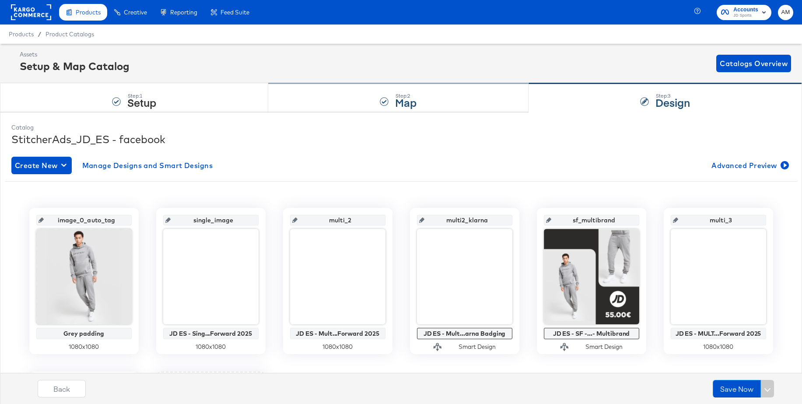
click at [390, 98] on div "Step: 2 Map" at bounding box center [398, 98] width 260 height 29
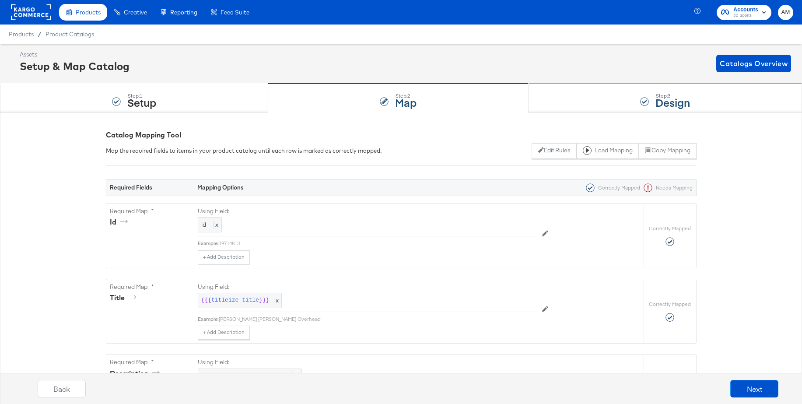
click at [593, 94] on div "Step: 3 Design" at bounding box center [666, 98] width 274 height 29
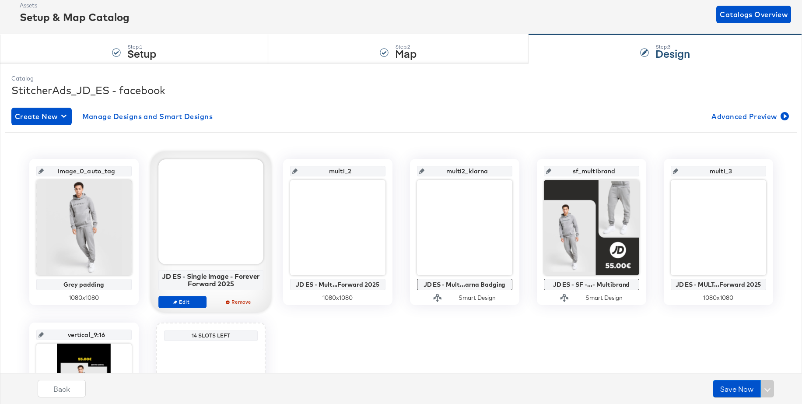
scroll to position [67, 0]
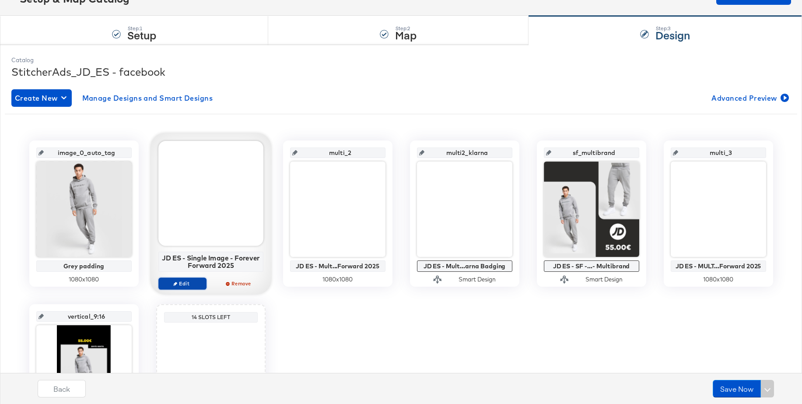
click at [177, 284] on icon "button" at bounding box center [175, 283] width 4 height 4
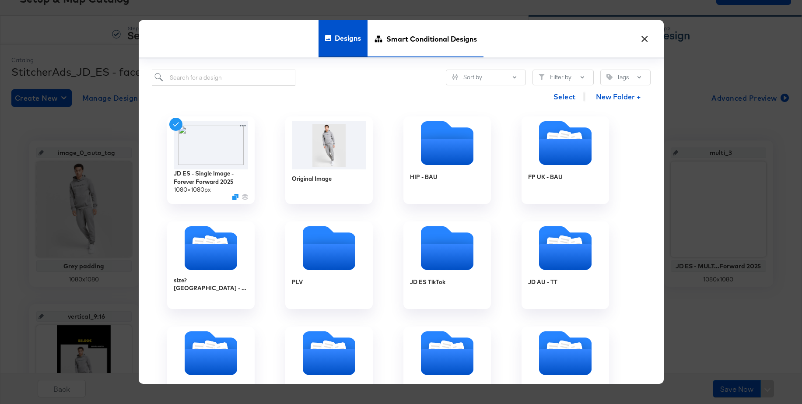
click at [418, 41] on span "Smart Conditional Designs" at bounding box center [431, 39] width 91 height 39
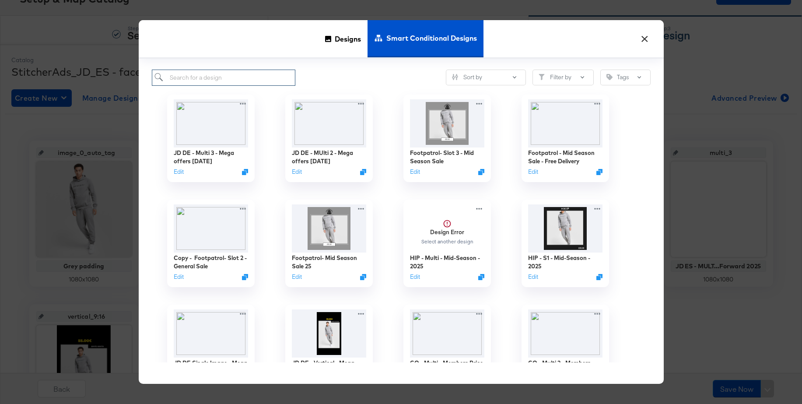
click at [232, 75] on input "search" at bounding box center [224, 78] width 144 height 16
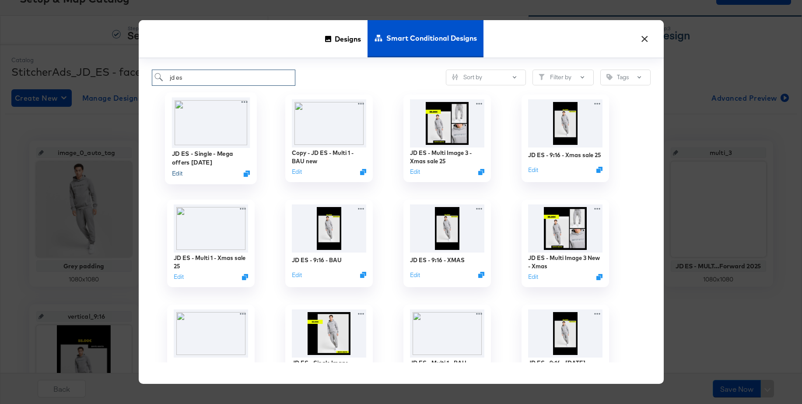
type input "jd es"
click at [176, 173] on button "Edit" at bounding box center [177, 173] width 11 height 8
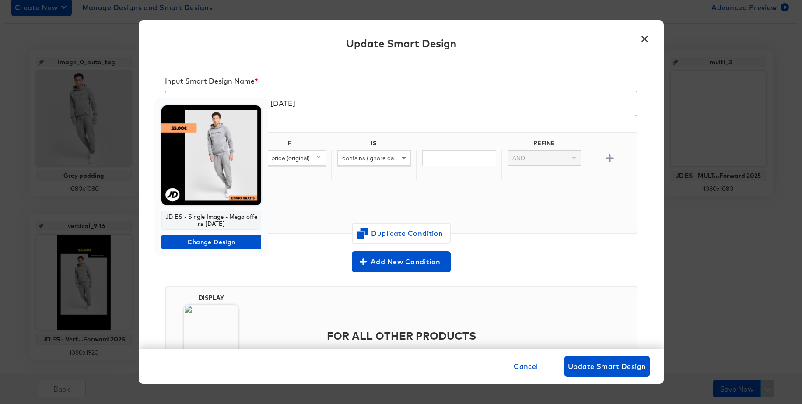
scroll to position [171, 0]
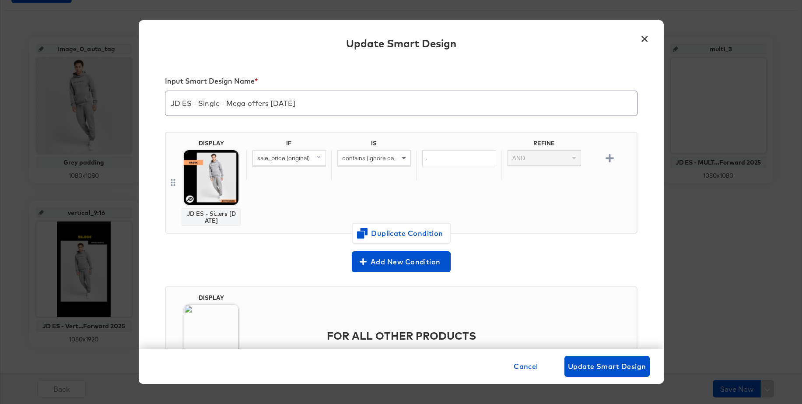
click at [646, 38] on button "×" at bounding box center [645, 37] width 16 height 16
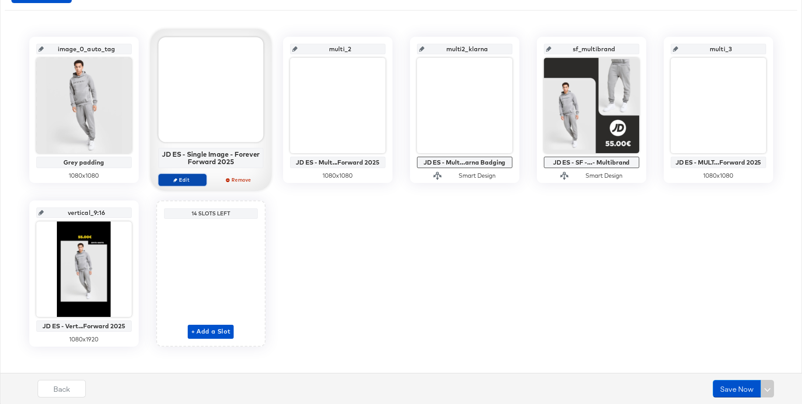
click at [183, 179] on span "Edit" at bounding box center [182, 179] width 40 height 7
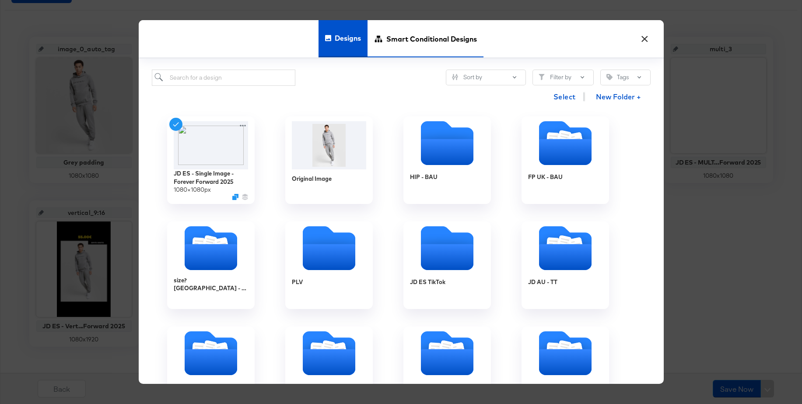
click at [422, 43] on span "Smart Conditional Designs" at bounding box center [431, 39] width 91 height 39
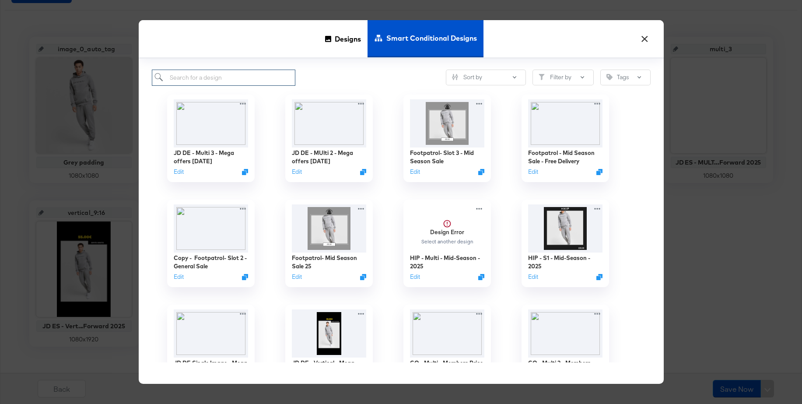
click at [231, 80] on input "search" at bounding box center [224, 78] width 144 height 16
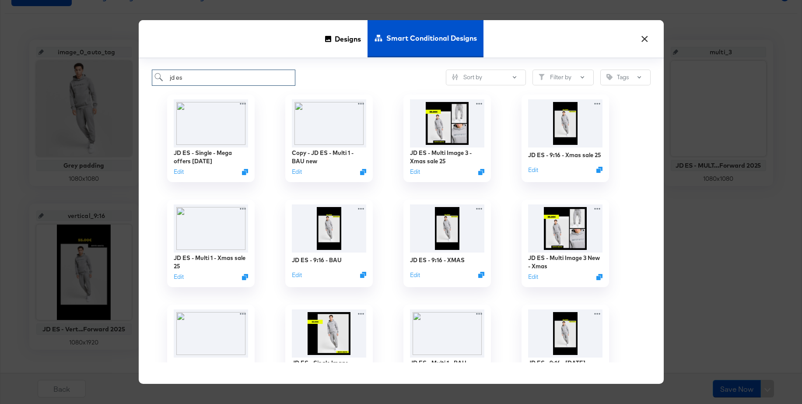
scroll to position [167, 0]
type input "jd es"
click at [645, 37] on button "×" at bounding box center [645, 37] width 16 height 16
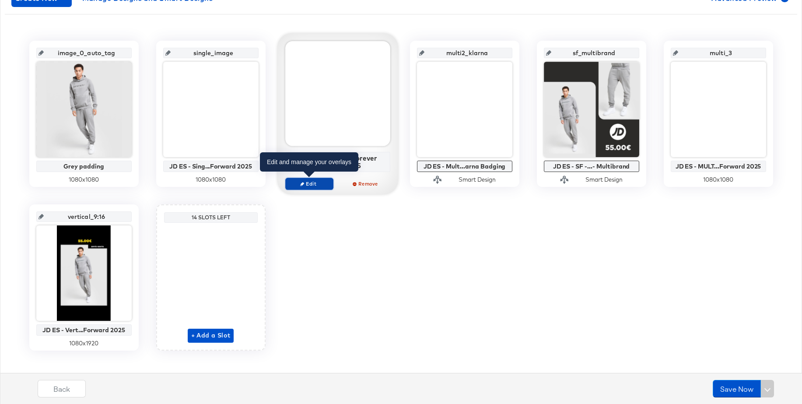
click at [310, 186] on span "Edit" at bounding box center [309, 183] width 40 height 7
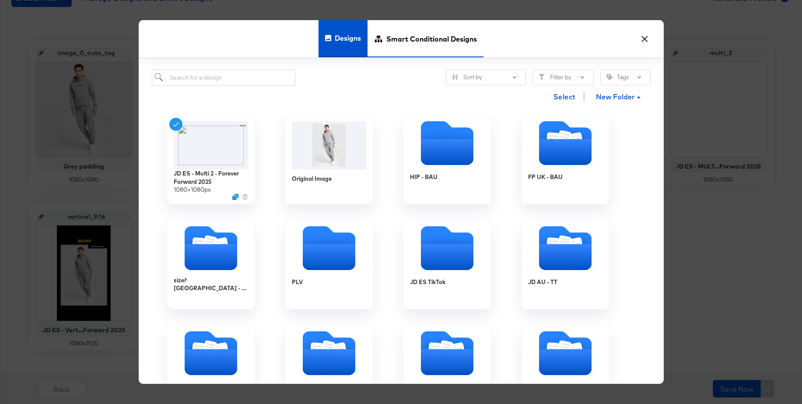
click at [408, 42] on span "Smart Conditional Designs" at bounding box center [431, 39] width 91 height 39
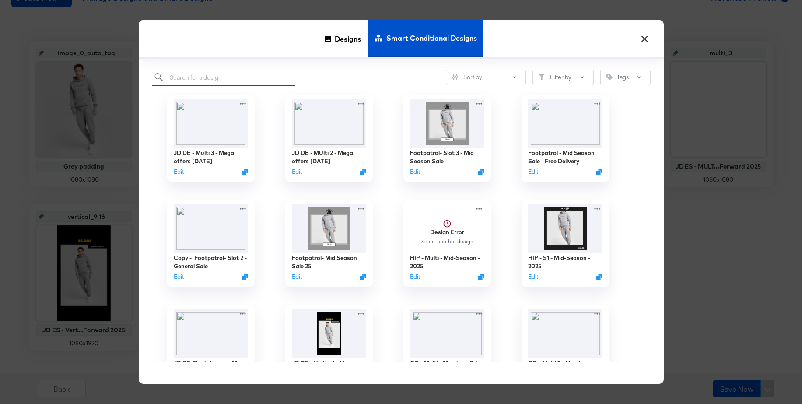
click at [247, 75] on input "search" at bounding box center [224, 78] width 144 height 16
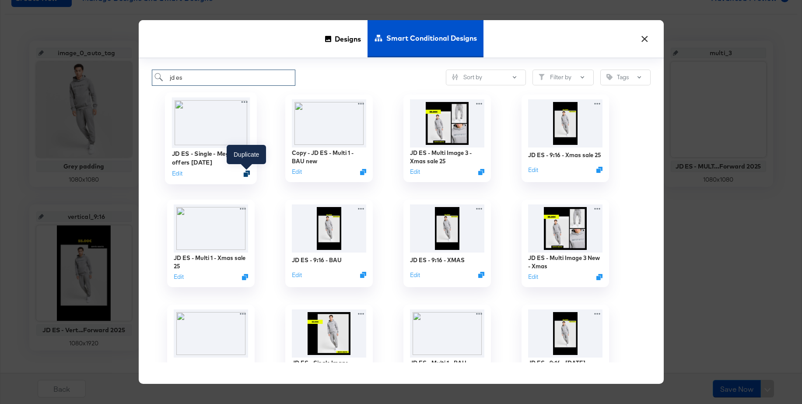
type input "jd es"
click at [248, 173] on icon "Duplicate" at bounding box center [246, 173] width 7 height 7
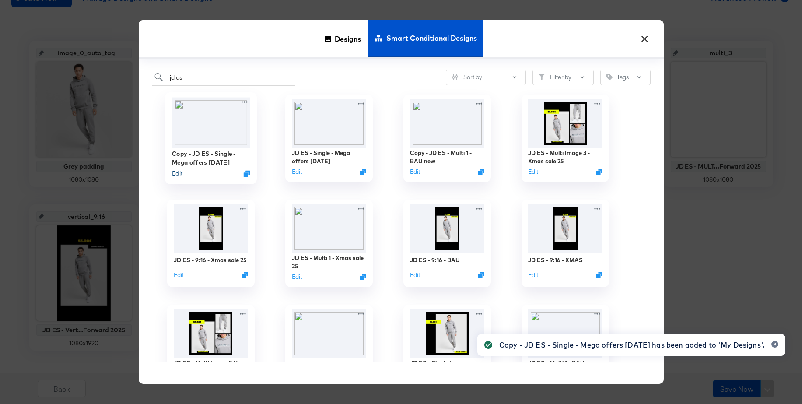
click at [176, 176] on button "Edit" at bounding box center [177, 173] width 11 height 8
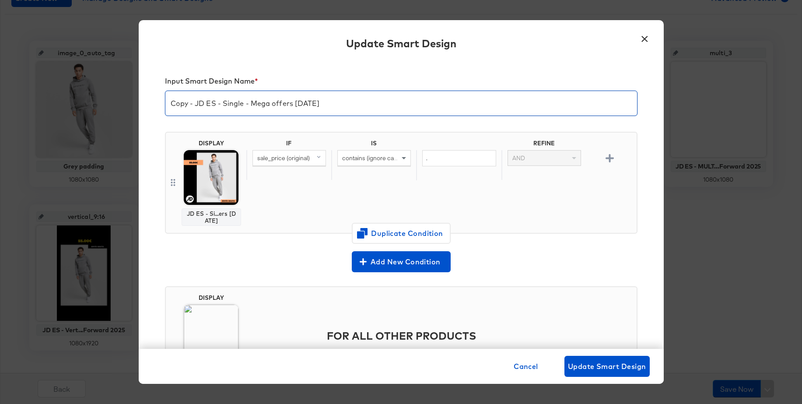
drag, startPoint x: 190, startPoint y: 105, endPoint x: 155, endPoint y: 104, distance: 34.6
click at [154, 104] on div "Input Smart Design Name * Copy - JD ES - Single - Mega offers Oct 25 DISPLAY JD…" at bounding box center [401, 205] width 525 height 288
click at [218, 105] on input "JD ES - Single - Mega offers Oct 25" at bounding box center [401, 100] width 472 height 25
type input "JD ES - Multi 2 - Mega offers Oct 25"
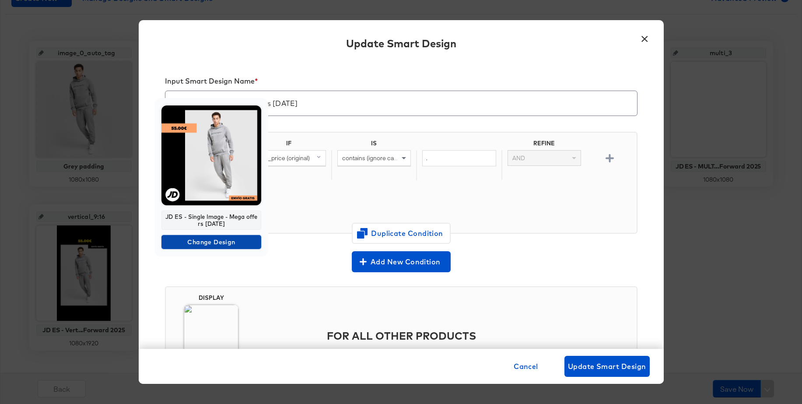
click at [185, 244] on span "Change Design" at bounding box center [211, 242] width 93 height 11
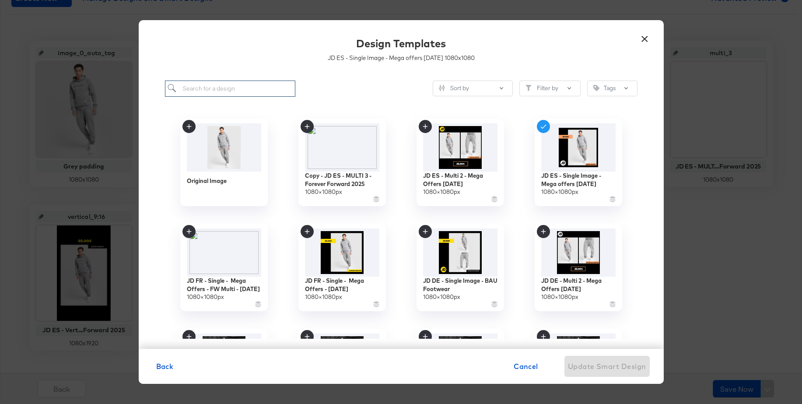
click at [201, 88] on input "search" at bounding box center [230, 89] width 131 height 16
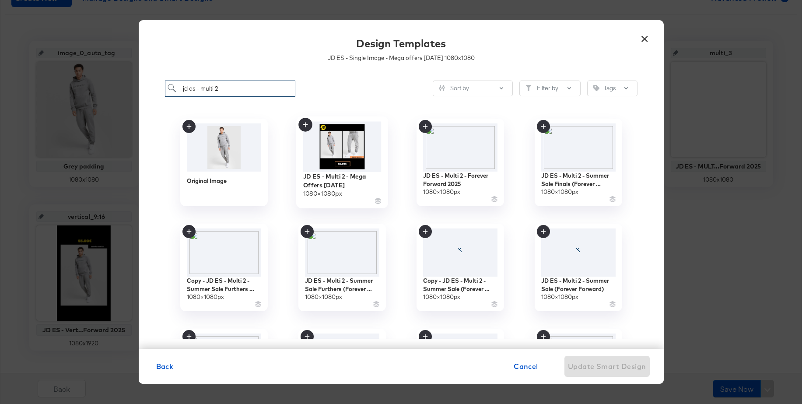
type input "jd es - multi 2"
click at [338, 148] on img at bounding box center [342, 146] width 78 height 50
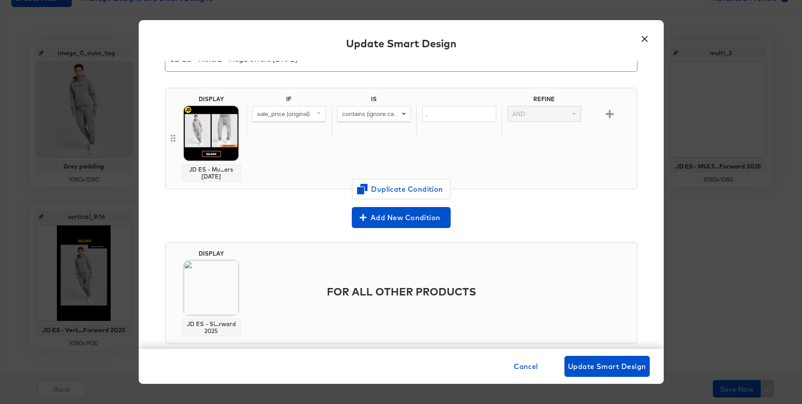
scroll to position [62, 0]
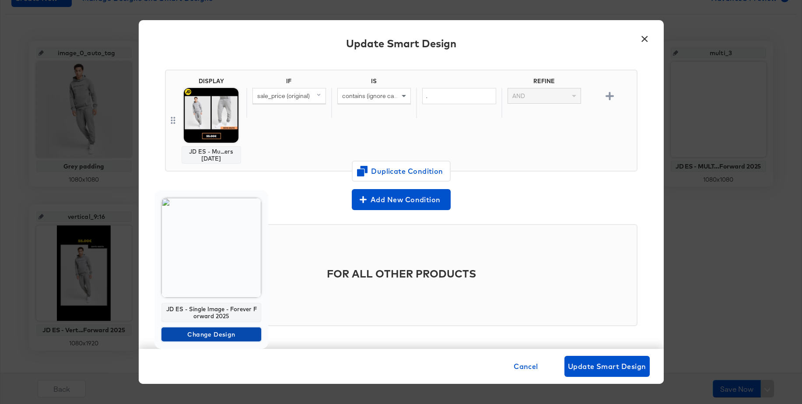
click at [185, 335] on span "Change Design" at bounding box center [211, 334] width 93 height 11
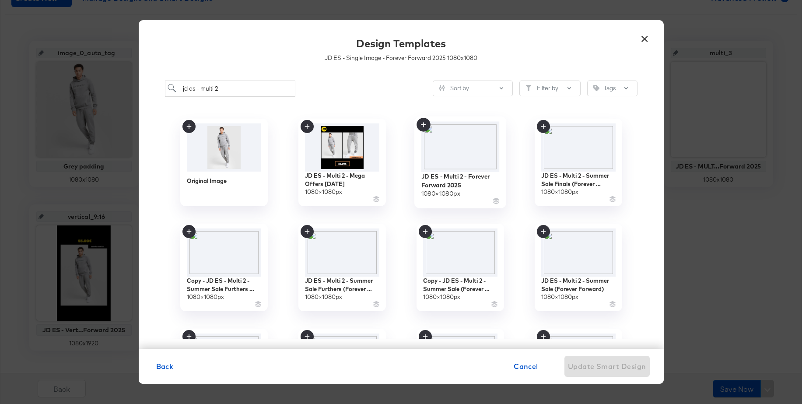
click at [463, 146] on img at bounding box center [460, 146] width 78 height 50
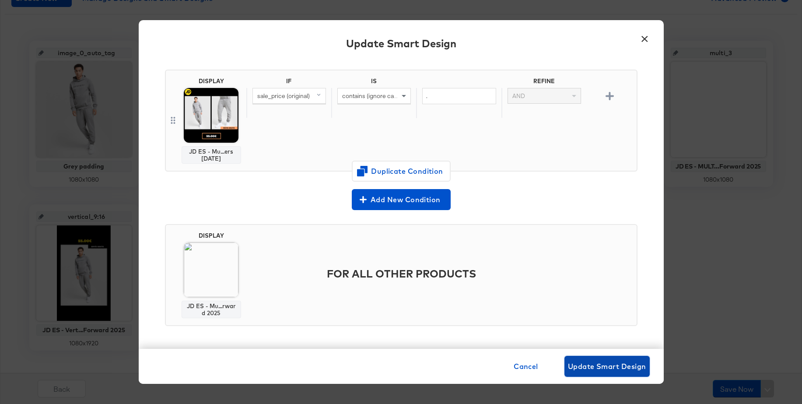
click at [598, 364] on span "Update Smart Design" at bounding box center [607, 366] width 78 height 12
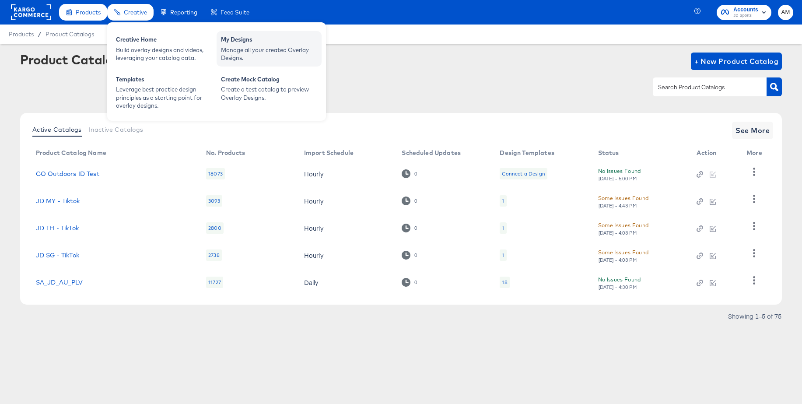
click at [252, 47] on div "Manage all your created Overlay Designs." at bounding box center [269, 54] width 96 height 16
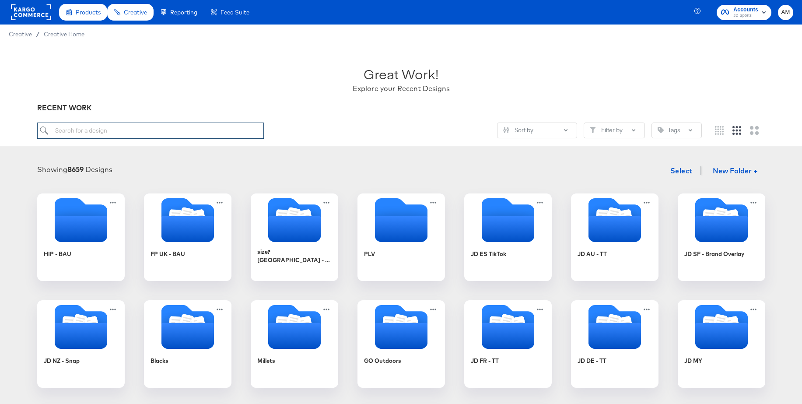
click at [140, 133] on input "search" at bounding box center [150, 131] width 227 height 16
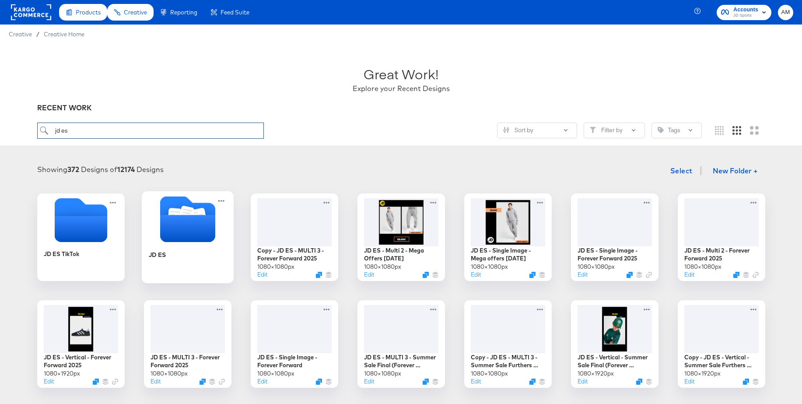
type input "jd es"
click at [184, 213] on icon "Folder" at bounding box center [186, 214] width 11 height 11
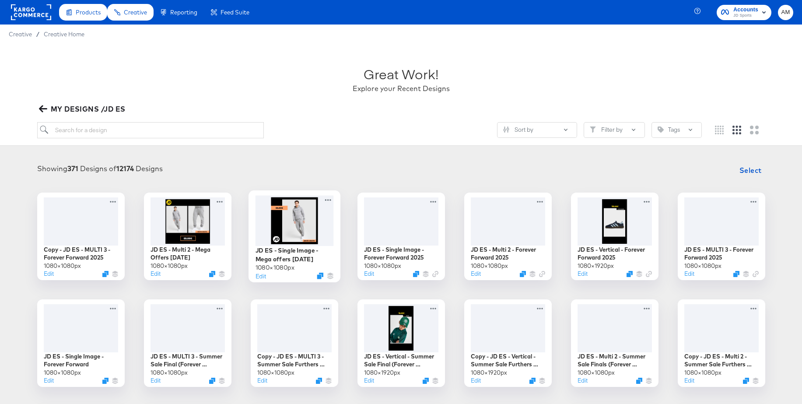
click at [291, 220] on div at bounding box center [294, 220] width 78 height 50
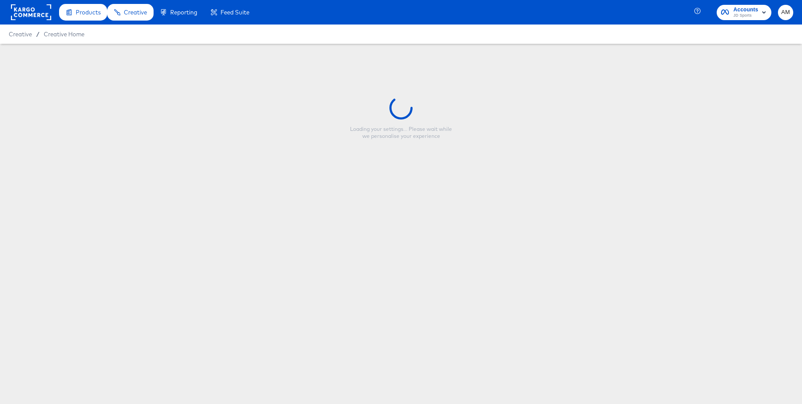
type input "JD ES - Single Image - Mega offers Oct 25"
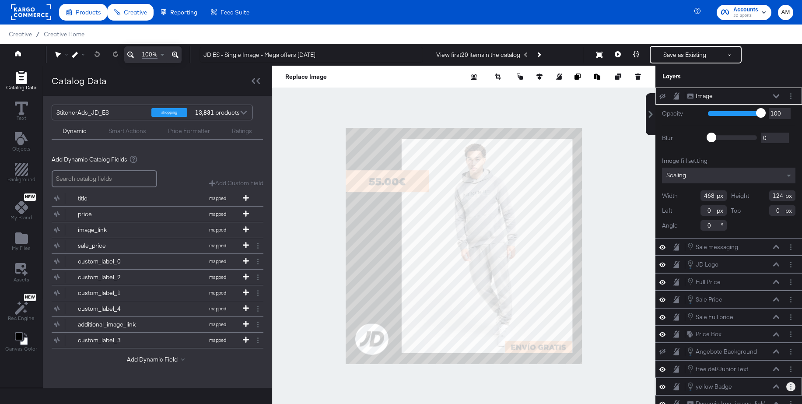
click at [793, 387] on button "Layer Options" at bounding box center [791, 386] width 9 height 9
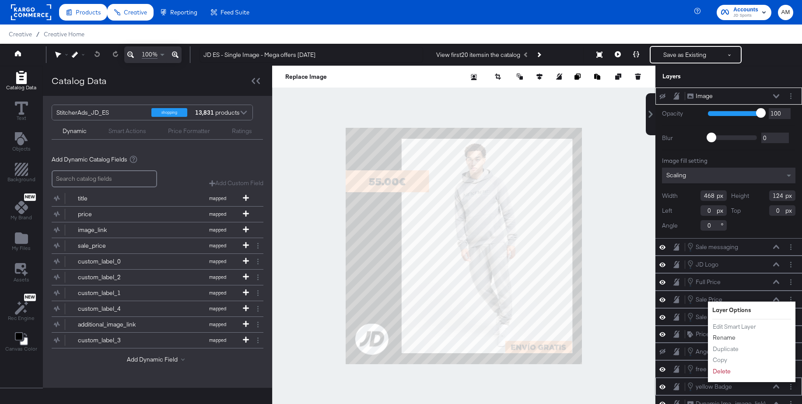
click at [724, 335] on button "Rename" at bounding box center [725, 337] width 24 height 9
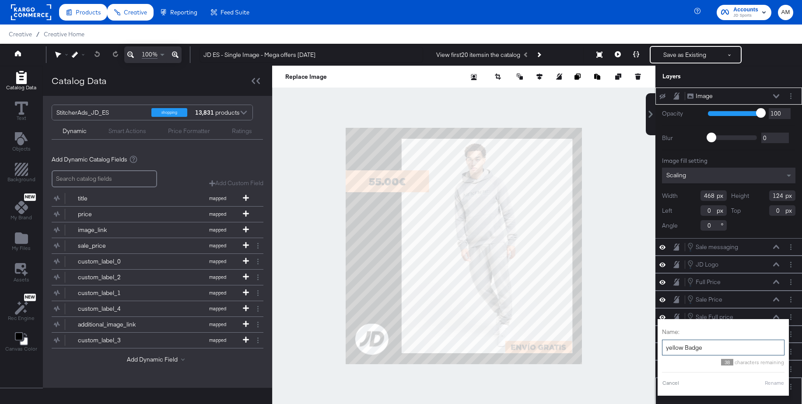
click at [683, 347] on input "yellow Badge" at bounding box center [723, 348] width 123 height 16
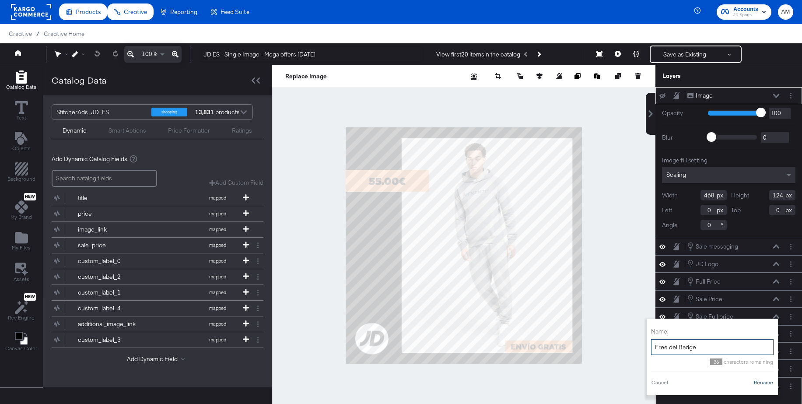
type input "Free del Badge"
click at [767, 384] on button "Rename" at bounding box center [764, 383] width 20 height 8
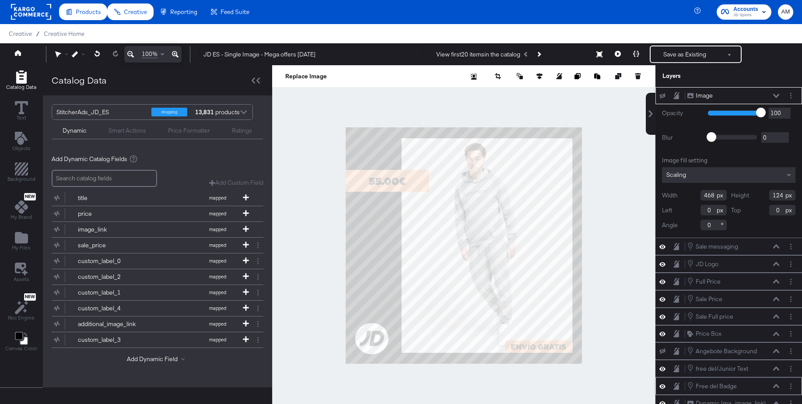
scroll to position [0, 0]
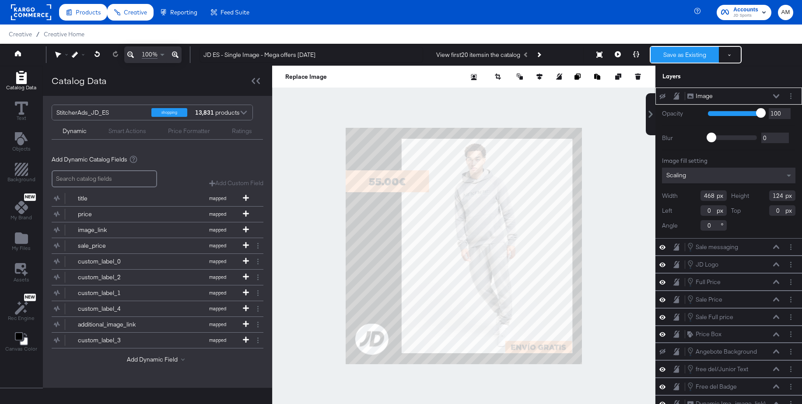
click at [677, 57] on button "Save as Existing" at bounding box center [685, 55] width 68 height 16
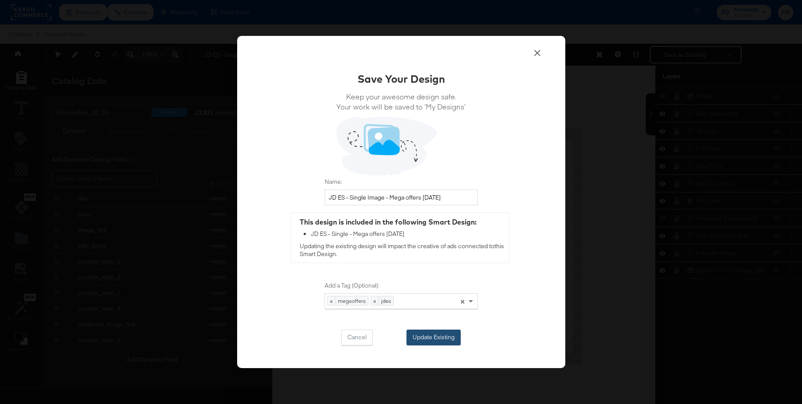
drag, startPoint x: 429, startPoint y: 333, endPoint x: 437, endPoint y: 327, distance: 10.4
click at [429, 333] on button "Update Existing" at bounding box center [434, 338] width 54 height 16
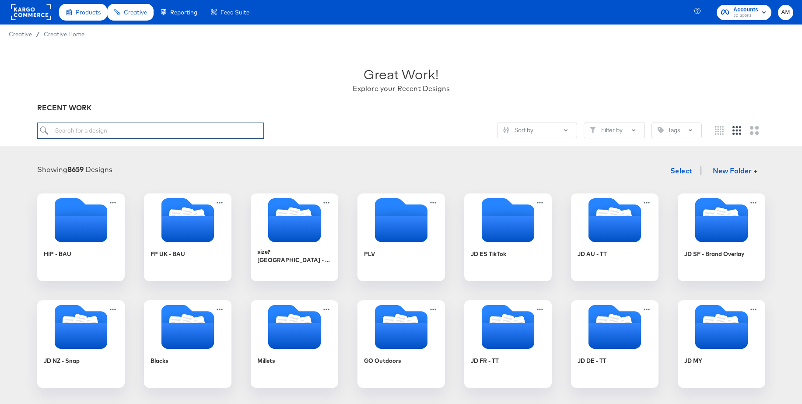
click at [163, 134] on input "search" at bounding box center [150, 131] width 227 height 16
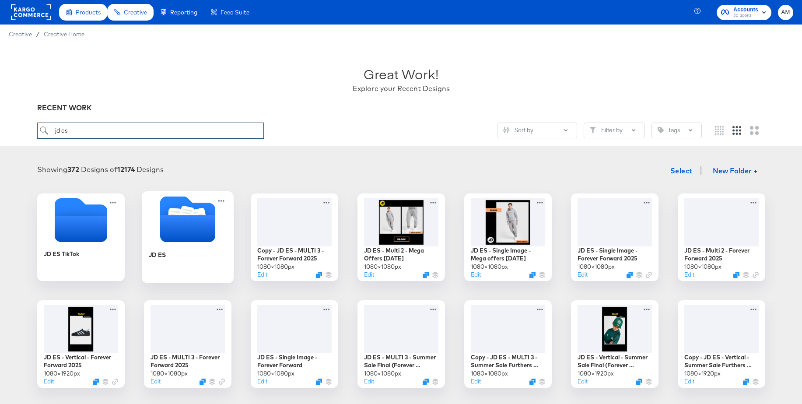
type input "jd es"
click at [183, 212] on icon "Folder" at bounding box center [186, 214] width 11 height 11
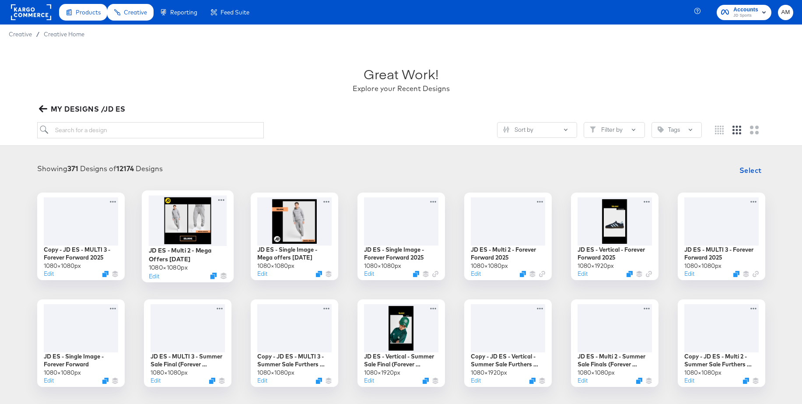
click at [179, 219] on div at bounding box center [187, 220] width 78 height 50
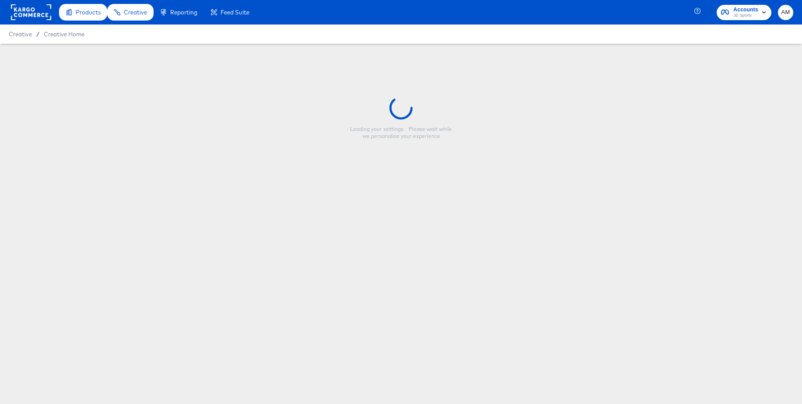
type input "JD ES - Multi 2 - Mega Offers Oct 25"
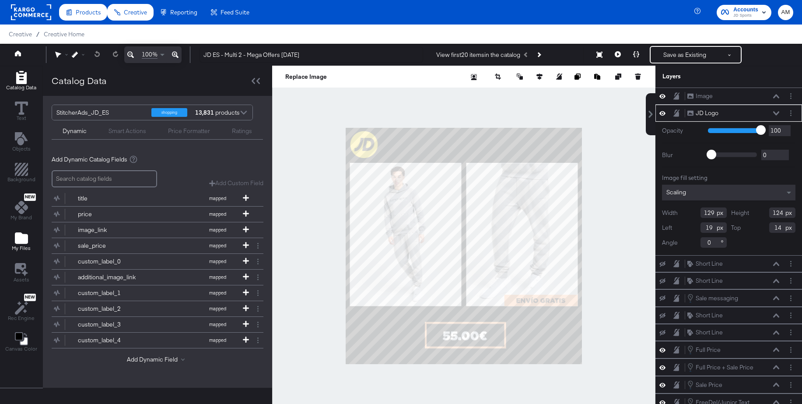
click at [27, 235] on icon "Add Files" at bounding box center [21, 237] width 13 height 11
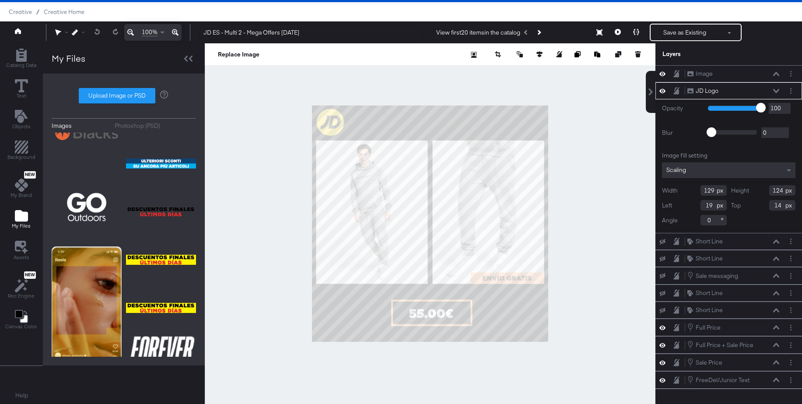
scroll to position [4938, 0]
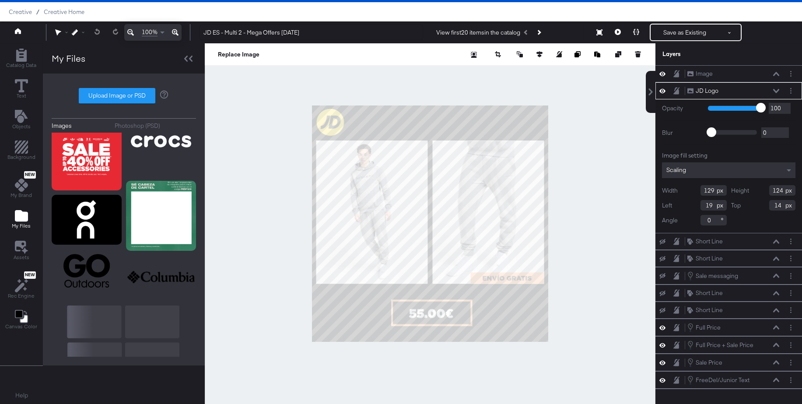
scroll to position [6904, 0]
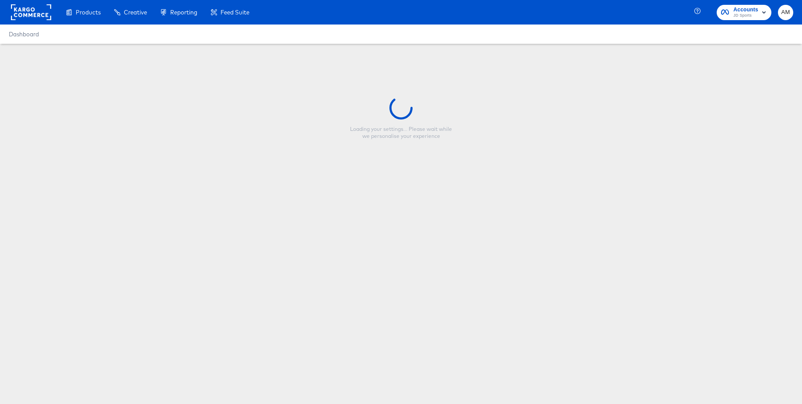
type input "JD ES - Multi 2 - Mega Offers [DATE]"
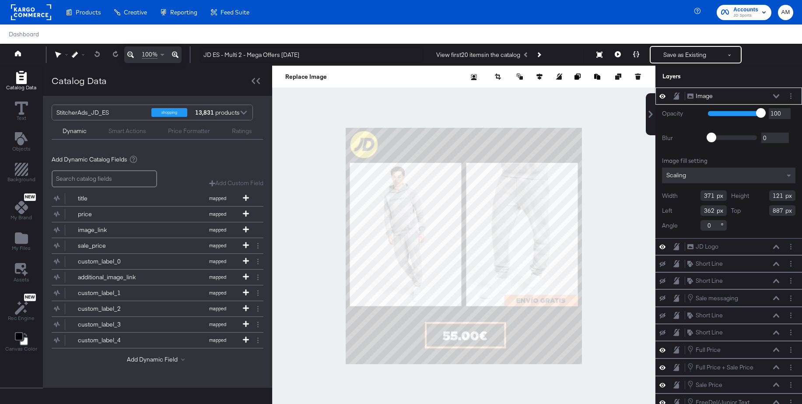
click at [778, 95] on icon at bounding box center [776, 96] width 6 height 4
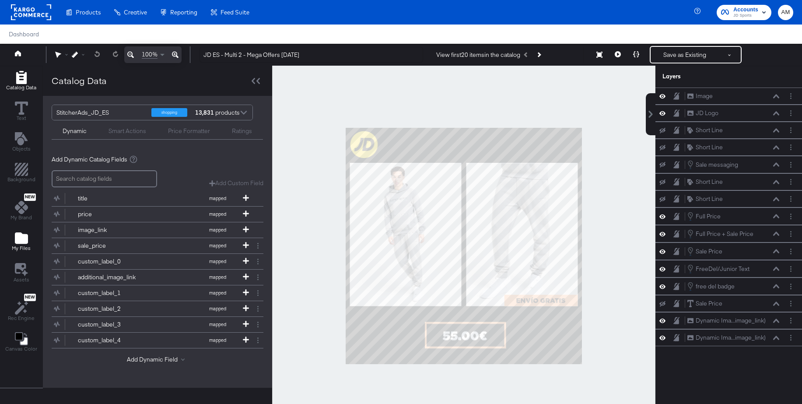
click at [21, 242] on icon "Add Files" at bounding box center [21, 237] width 13 height 11
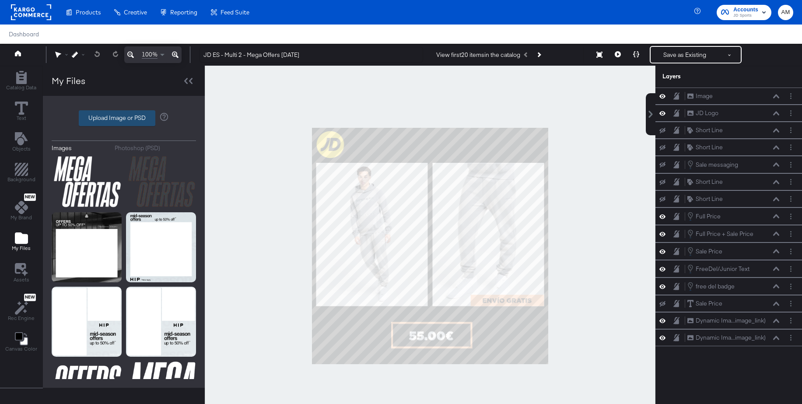
click at [121, 120] on label "Upload Image or PSD" at bounding box center [117, 118] width 76 height 15
click at [124, 118] on input "Upload Image or PSD" at bounding box center [124, 118] width 0 height 0
type input "C:\fakepath\logo.png"
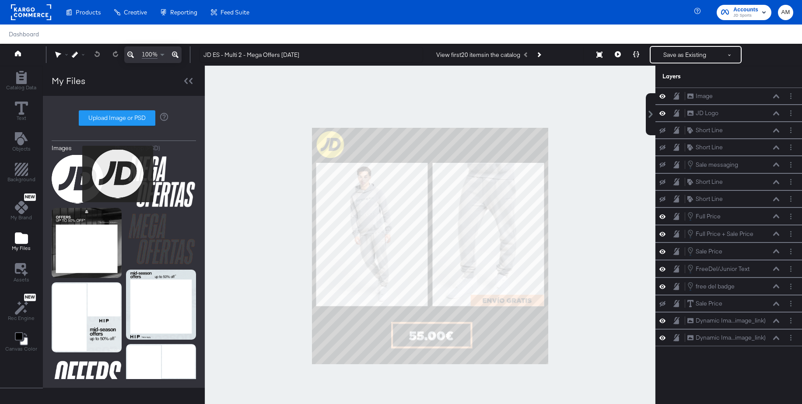
click at [77, 174] on img at bounding box center [78, 179] width 52 height 49
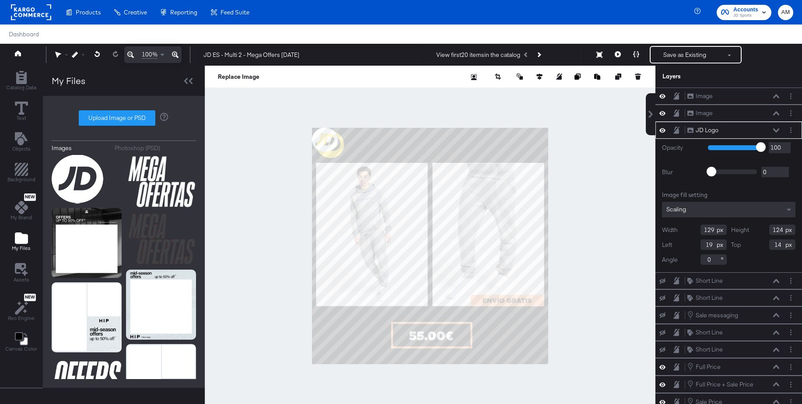
click at [664, 128] on icon at bounding box center [663, 129] width 6 height 7
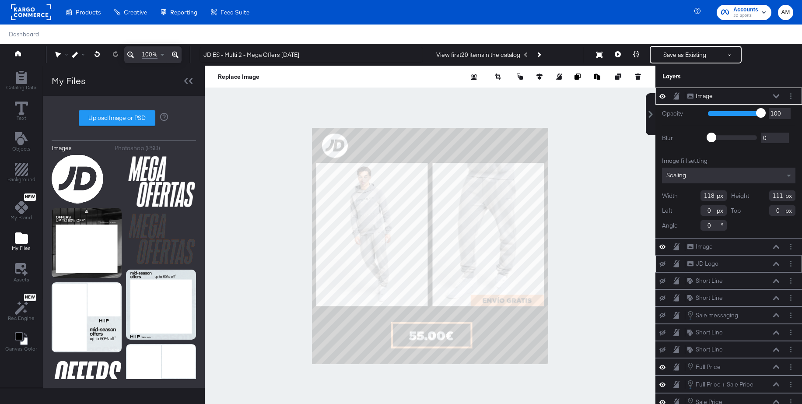
type input "46"
type input "27"
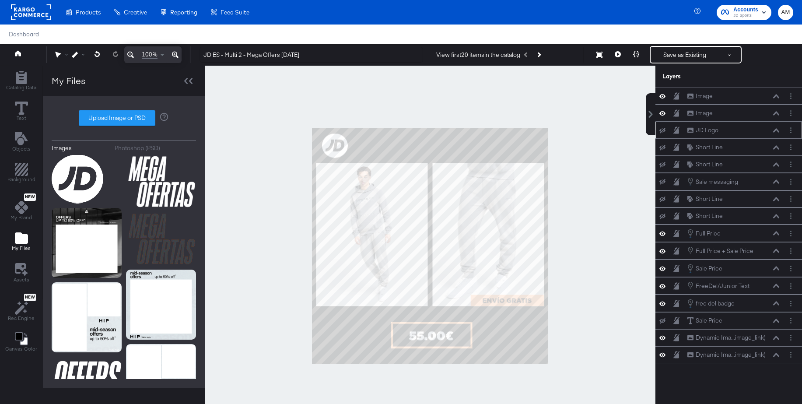
scroll to position [1, 0]
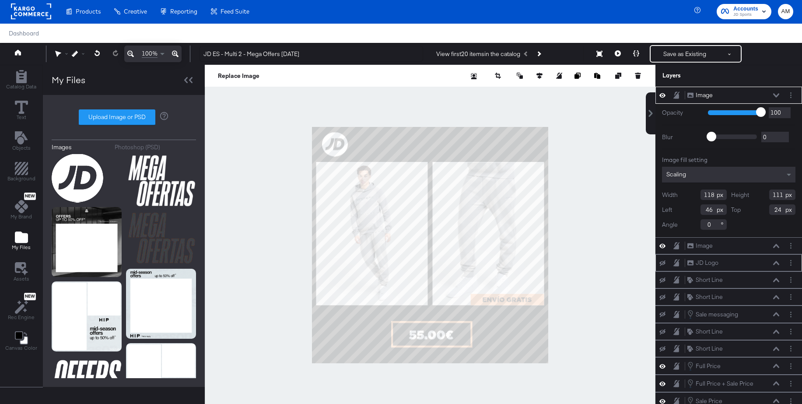
type input "23"
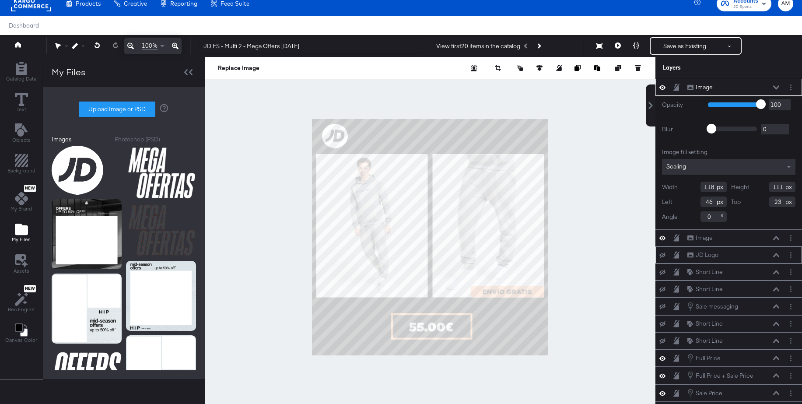
scroll to position [99, 0]
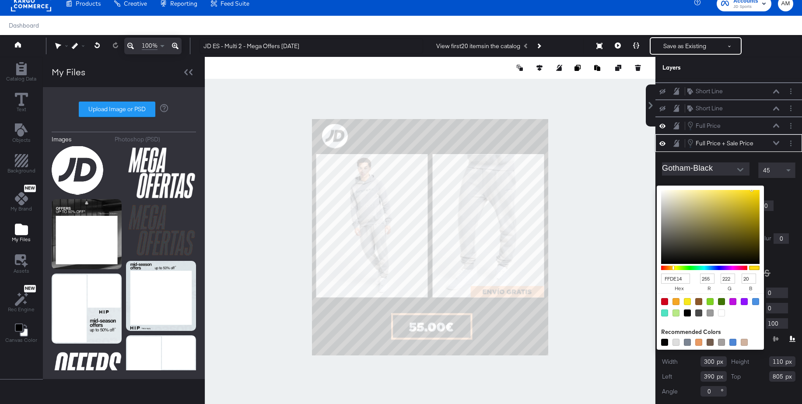
click at [713, 191] on div "FFDE14 hex 255 r 222 g 20 b 100 a Recommended Colors" at bounding box center [752, 189] width 88 height 7
click at [689, 311] on div at bounding box center [687, 312] width 7 height 7
type input "000000"
type input "0"
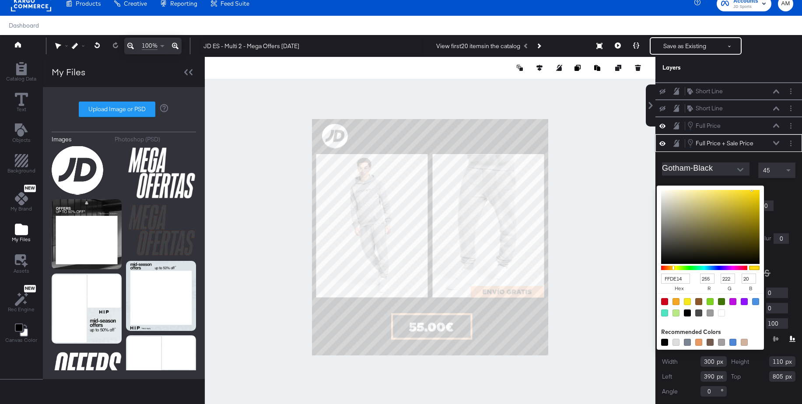
type input "0"
click at [778, 143] on icon at bounding box center [776, 143] width 6 height 4
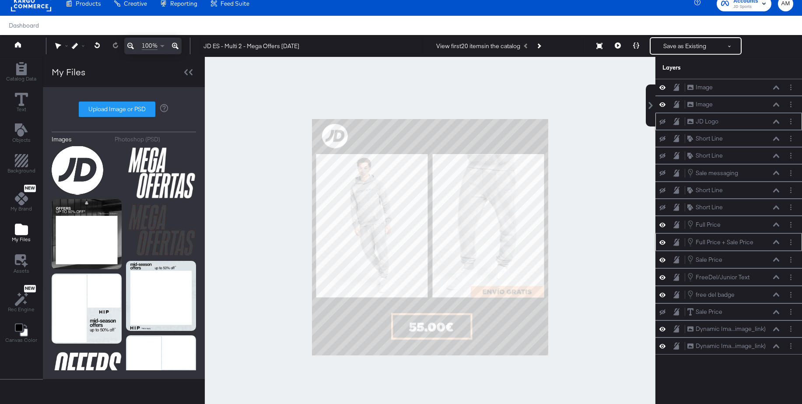
scroll to position [0, 0]
click at [684, 47] on button "Save as Existing" at bounding box center [685, 46] width 68 height 16
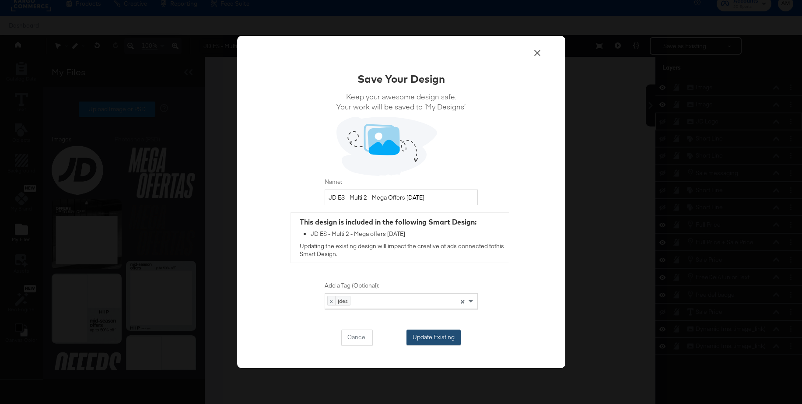
drag, startPoint x: 445, startPoint y: 334, endPoint x: 450, endPoint y: 332, distance: 5.3
click at [445, 334] on button "Update Existing" at bounding box center [434, 338] width 54 height 16
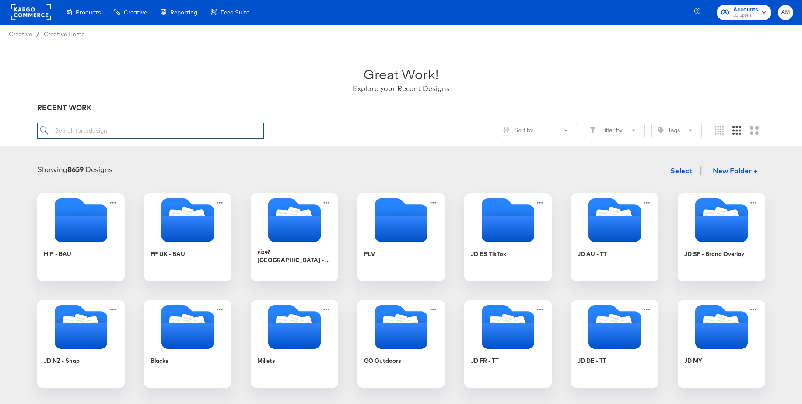
click at [118, 125] on input "search" at bounding box center [150, 131] width 227 height 16
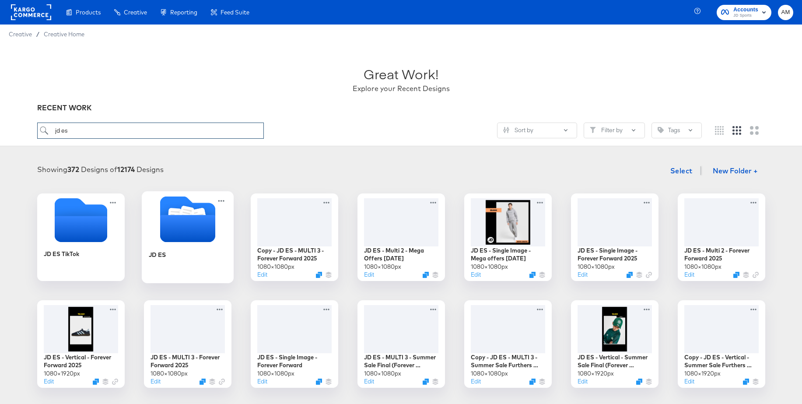
type input "jd es"
click at [186, 212] on icon "Folder" at bounding box center [186, 214] width 11 height 11
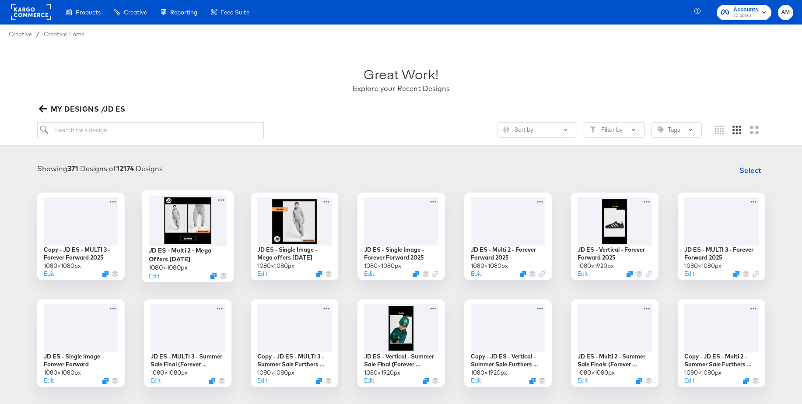
click at [190, 206] on div at bounding box center [187, 220] width 78 height 50
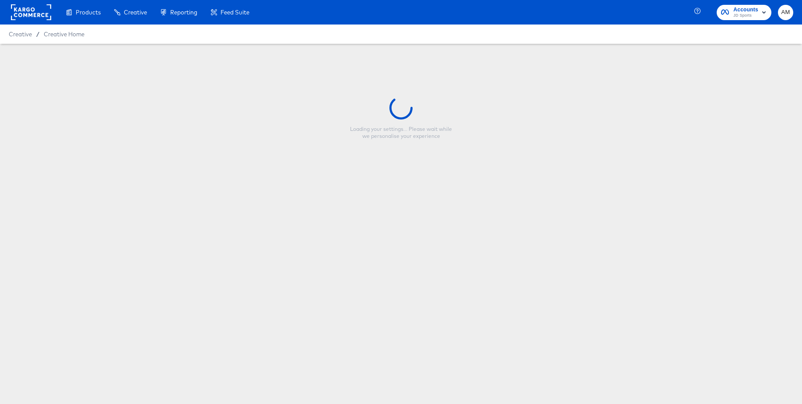
type input "JD ES - Multi 2 - Mega Offers Oct 25"
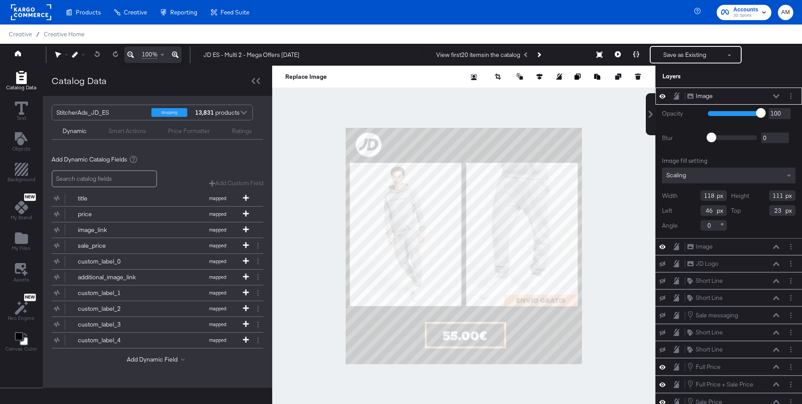
click at [778, 94] on icon at bounding box center [776, 96] width 6 height 4
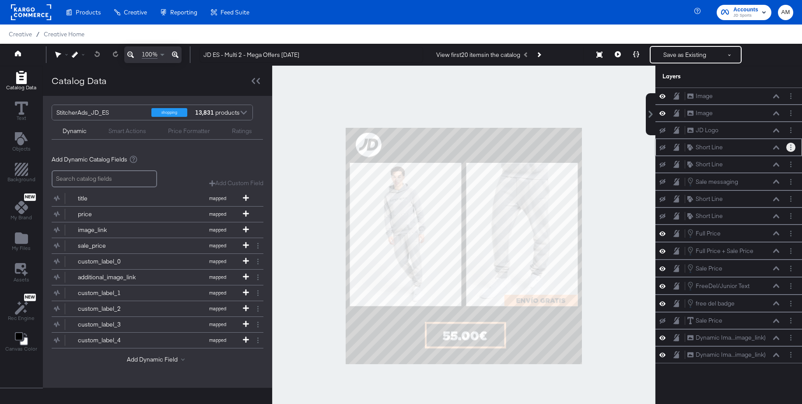
click at [792, 148] on button "Layer Options" at bounding box center [791, 147] width 9 height 9
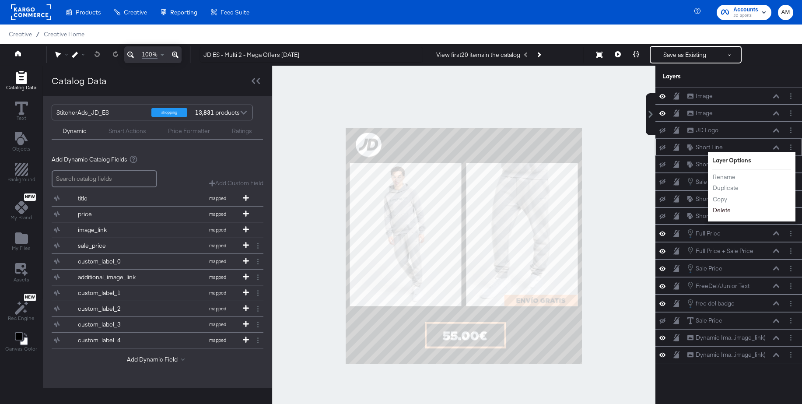
click at [725, 213] on button "Delete" at bounding box center [722, 210] width 19 height 9
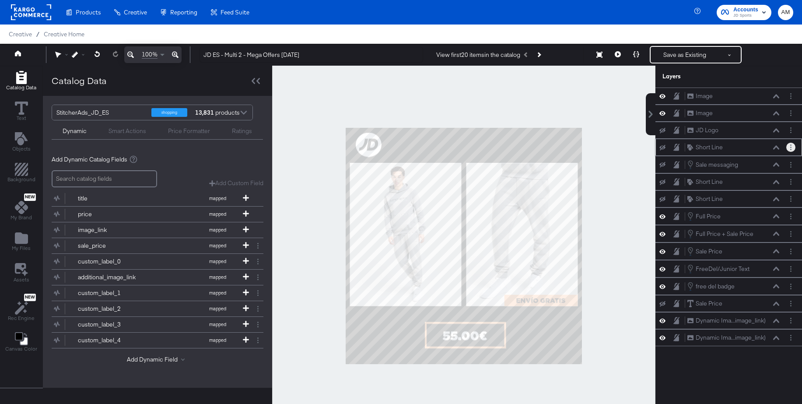
click at [790, 147] on icon "Layer Options" at bounding box center [790, 147] width 1 height 6
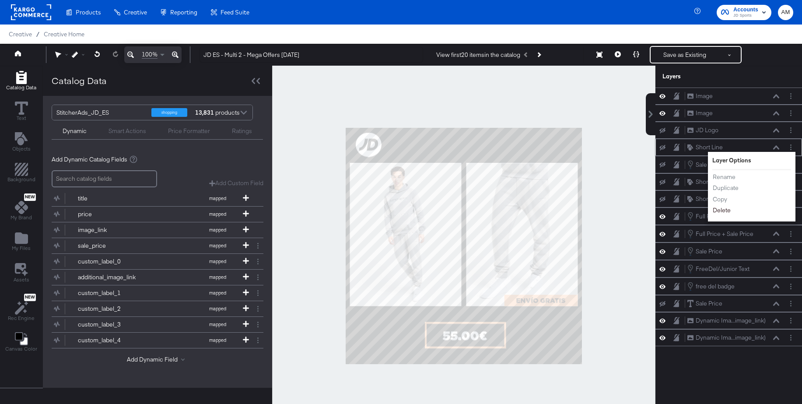
click at [721, 210] on button "Delete" at bounding box center [722, 210] width 19 height 9
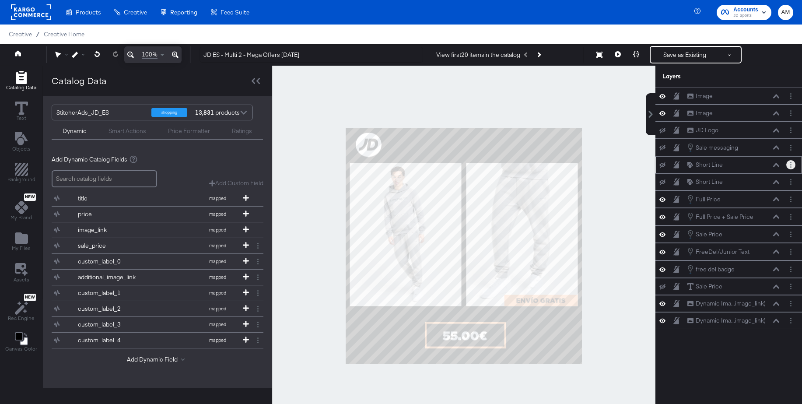
click at [793, 164] on button "Layer Options" at bounding box center [791, 164] width 9 height 9
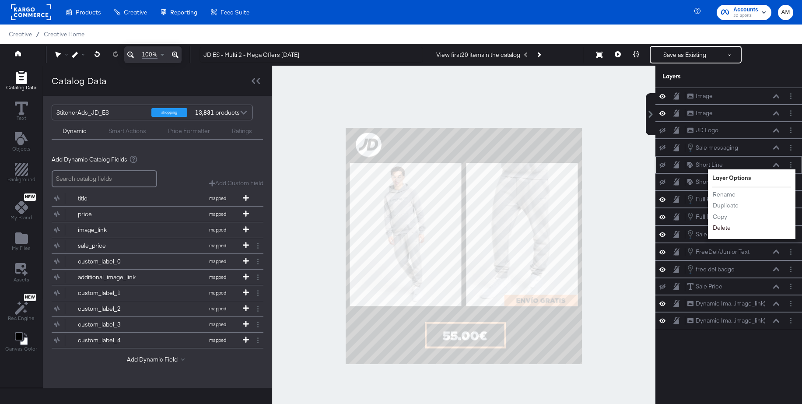
click at [722, 228] on button "Delete" at bounding box center [722, 227] width 19 height 9
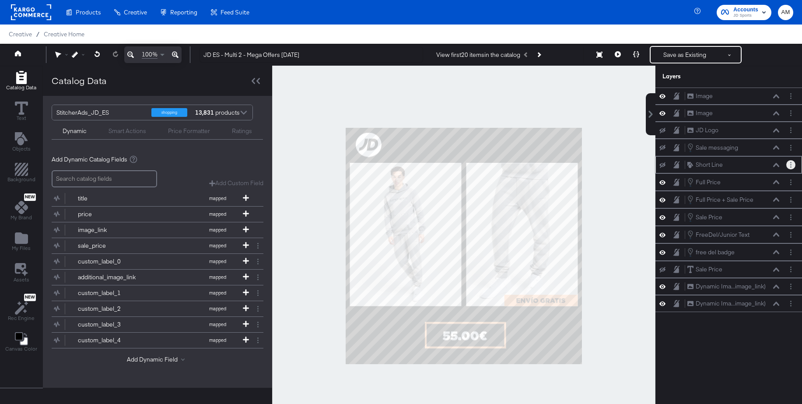
click at [794, 163] on button "Layer Options" at bounding box center [791, 164] width 9 height 9
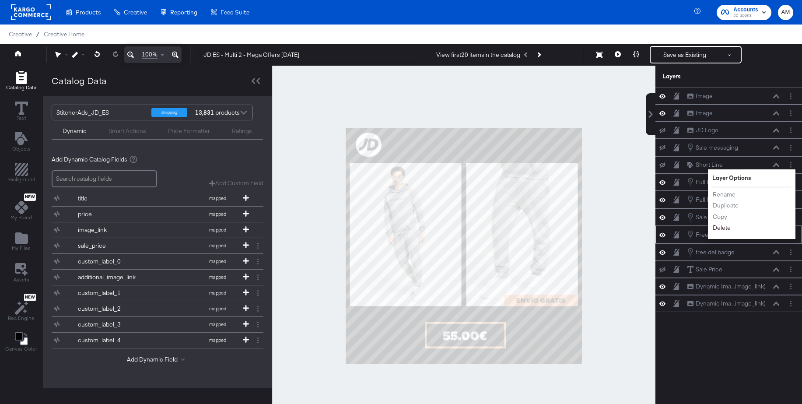
click at [725, 228] on button "Delete" at bounding box center [722, 227] width 19 height 9
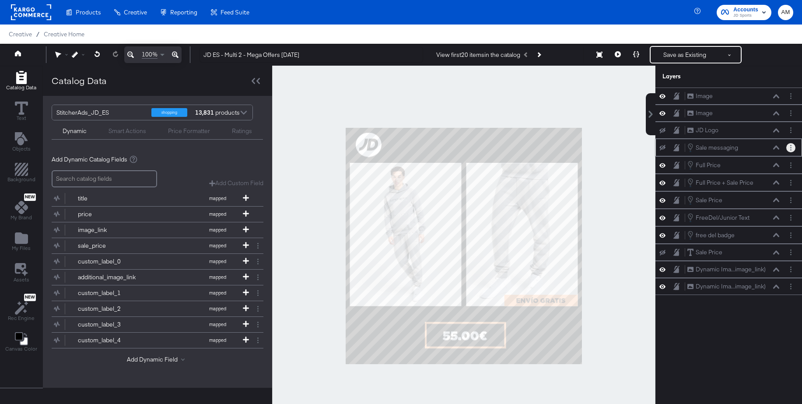
click at [793, 147] on button "Layer Options" at bounding box center [791, 147] width 9 height 9
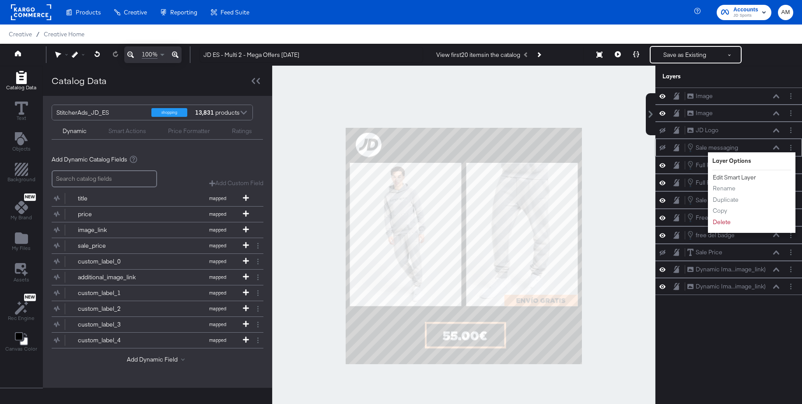
click at [738, 177] on button "Edit Smart Layer" at bounding box center [735, 177] width 44 height 9
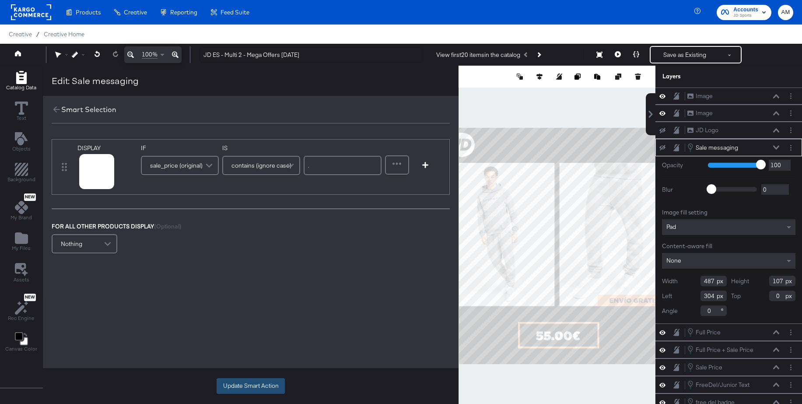
click at [263, 387] on button "Update Smart Action" at bounding box center [251, 386] width 68 height 16
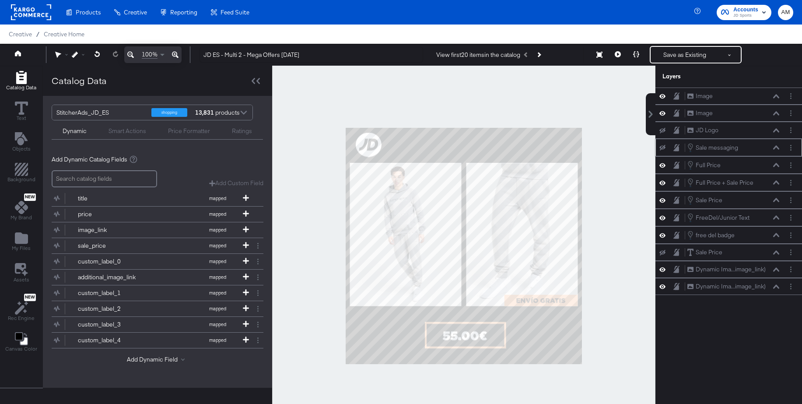
click at [662, 147] on icon at bounding box center [663, 148] width 6 height 6
click at [636, 55] on icon at bounding box center [636, 54] width 6 height 6
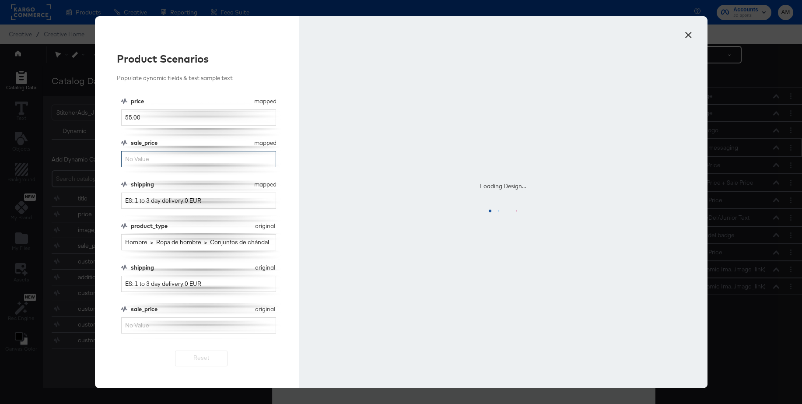
click at [141, 155] on input "sale_price" at bounding box center [198, 159] width 155 height 16
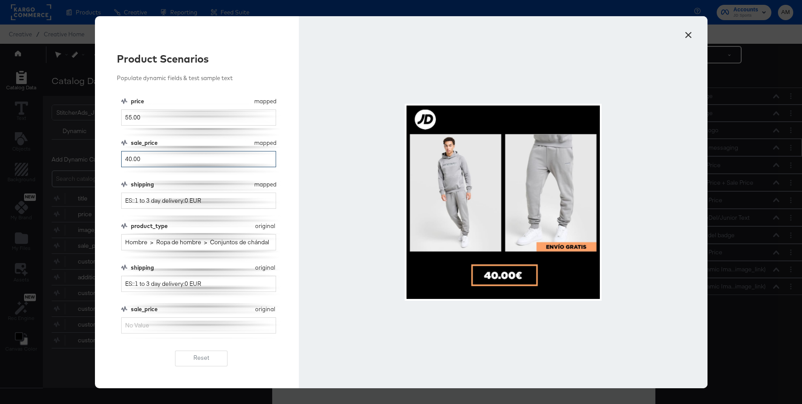
type input "40.00"
click at [162, 327] on input "sale_price" at bounding box center [198, 325] width 155 height 16
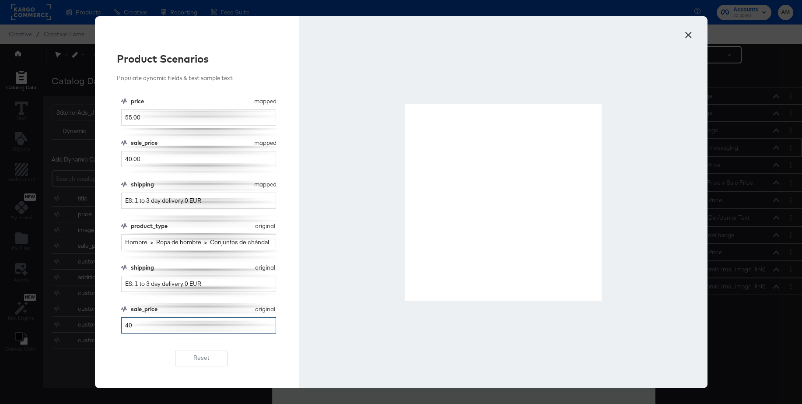
type input "40"
click at [692, 36] on button "×" at bounding box center [689, 33] width 16 height 16
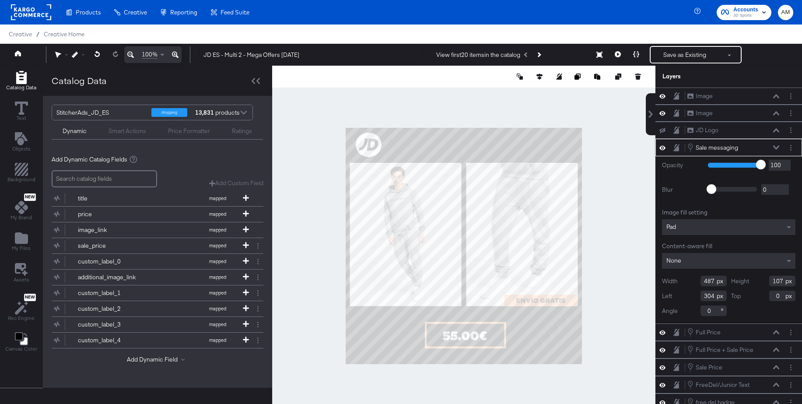
type input "492"
type input "134"
type input "574"
type input "160"
click at [640, 54] on button at bounding box center [636, 55] width 18 height 18
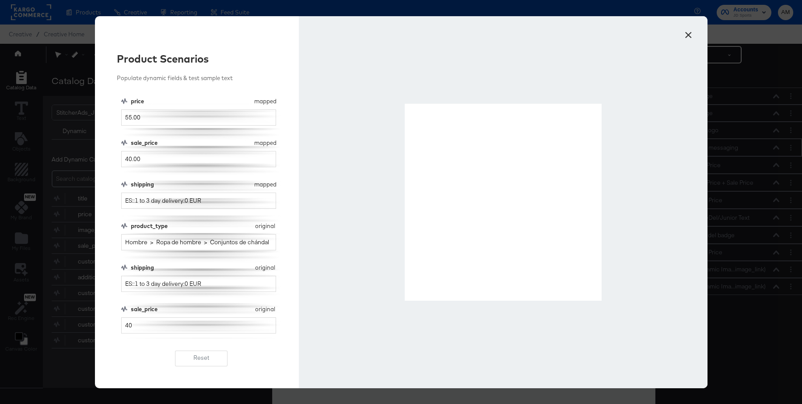
click at [688, 36] on button "×" at bounding box center [689, 33] width 16 height 16
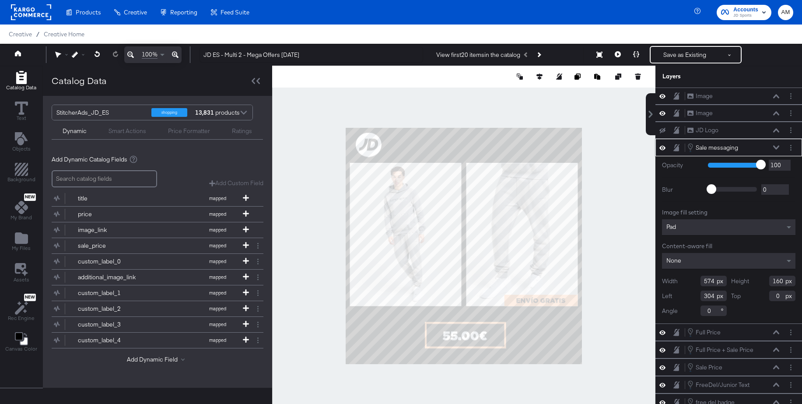
type input "134"
type input "544"
click at [614, 54] on button at bounding box center [618, 55] width 18 height 18
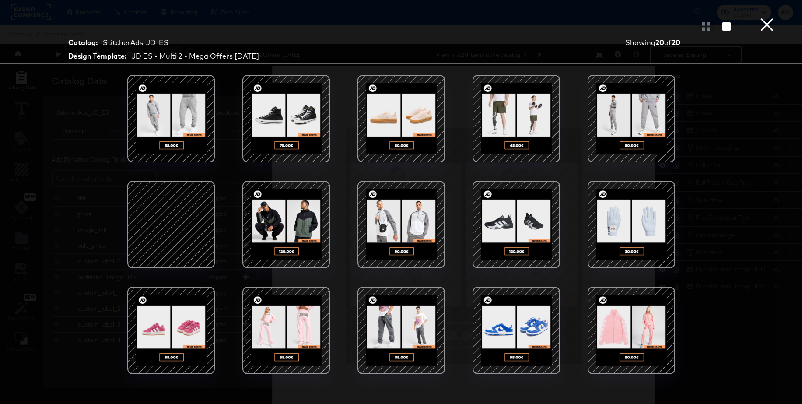
click at [174, 209] on div at bounding box center [171, 224] width 74 height 74
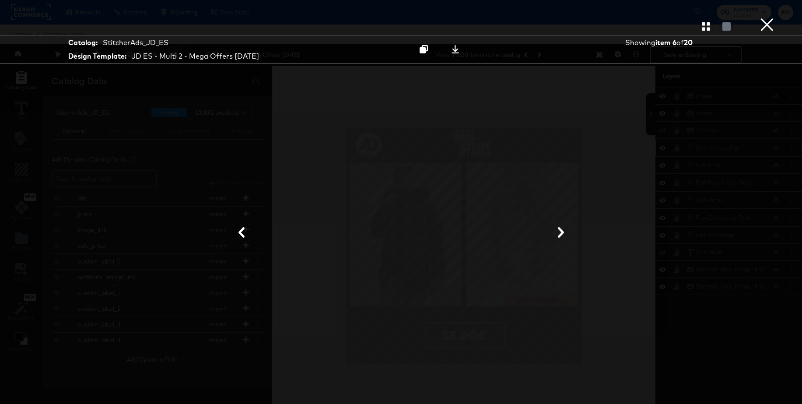
click at [772, 18] on button "×" at bounding box center [768, 9] width 18 height 18
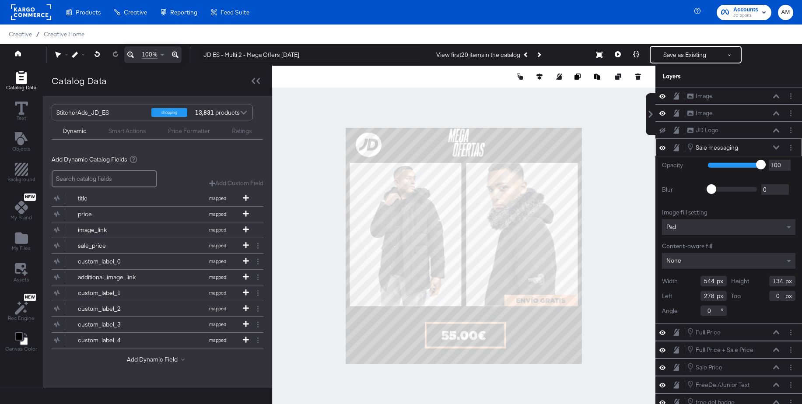
type input "277"
type input "11"
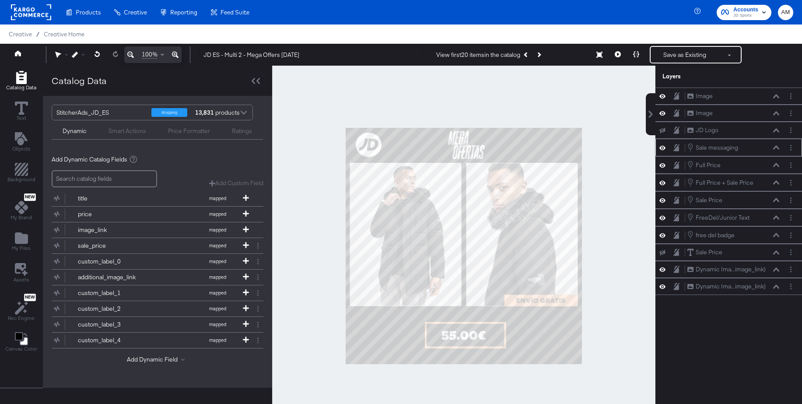
click at [624, 147] on div at bounding box center [463, 246] width 383 height 361
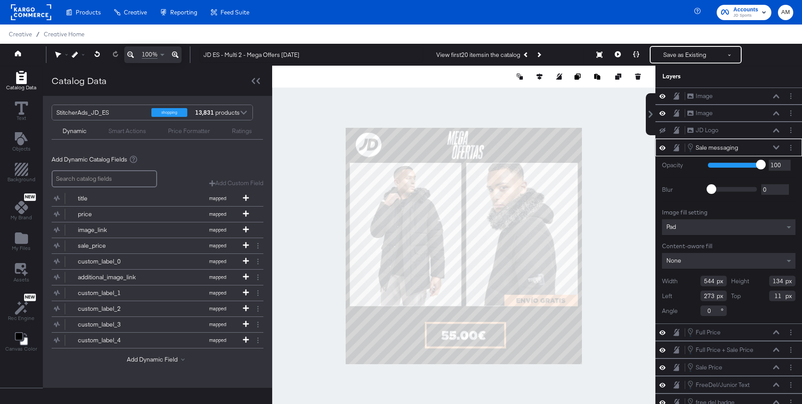
type input "272"
click at [608, 148] on div at bounding box center [463, 246] width 383 height 361
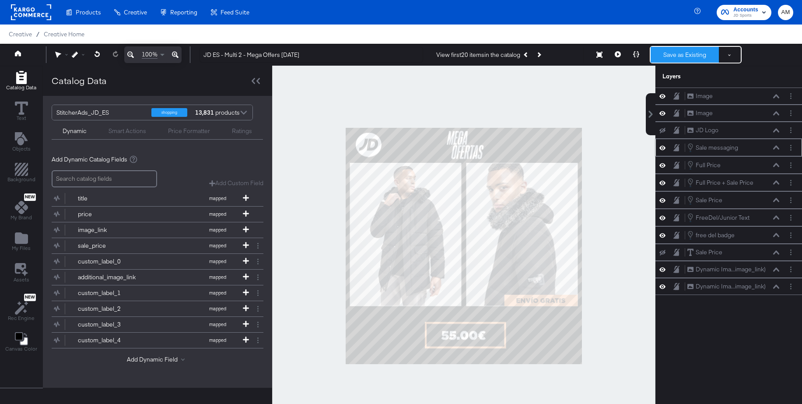
click at [683, 57] on button "Save as Existing" at bounding box center [685, 55] width 68 height 16
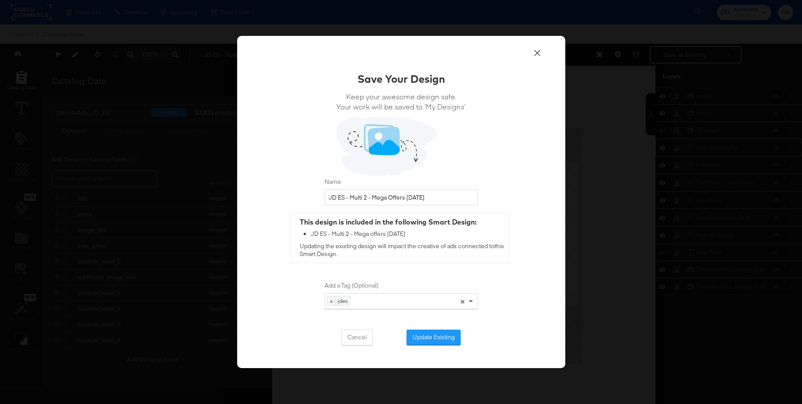
drag, startPoint x: 428, startPoint y: 339, endPoint x: 408, endPoint y: 281, distance: 61.6
click at [428, 339] on button "Update Existing" at bounding box center [434, 338] width 54 height 16
